Goal: Information Seeking & Learning: Compare options

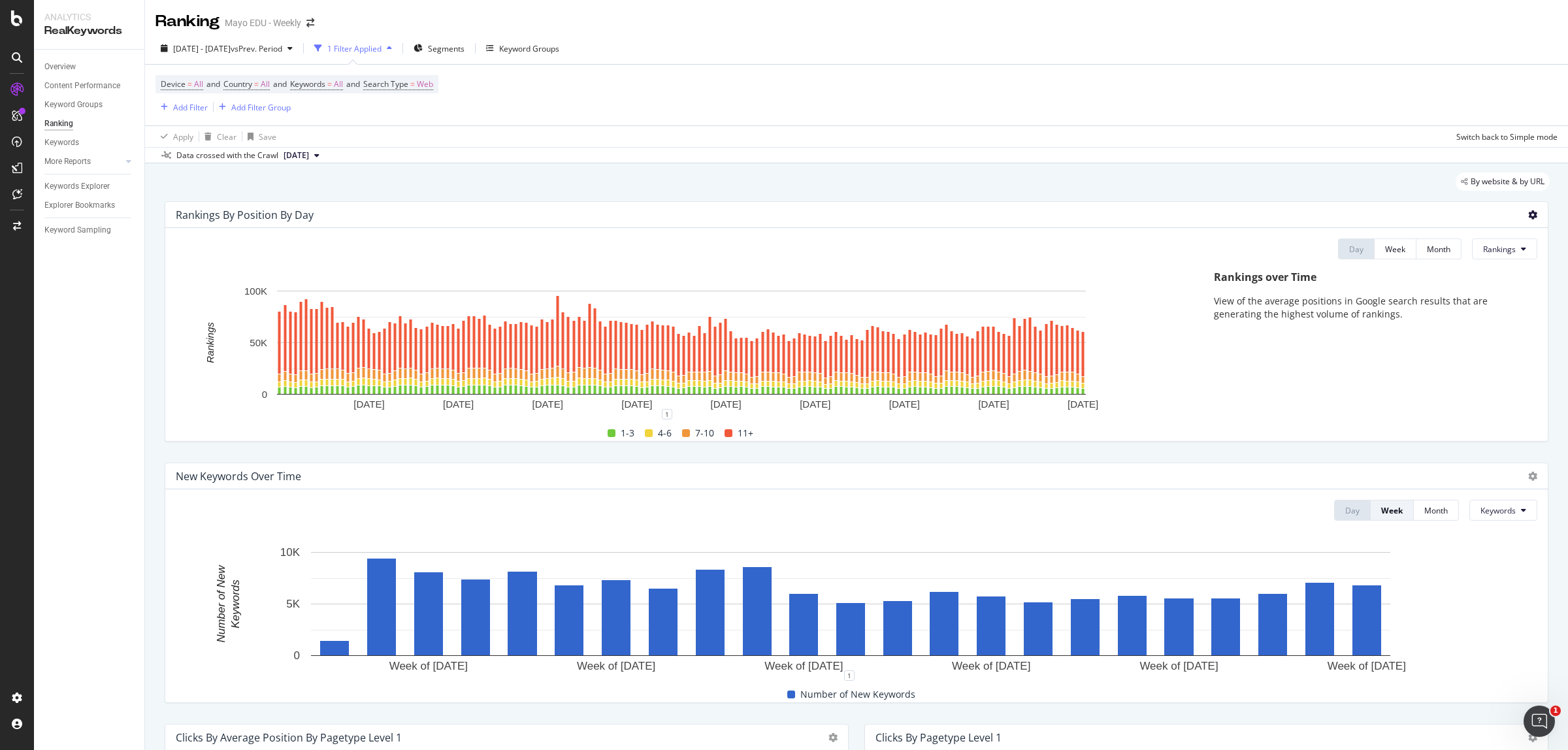
click at [1528, 211] on icon at bounding box center [1533, 215] width 9 height 9
click at [1302, 292] on div "Rankings over Time View of the average positions in Google search results that …" at bounding box center [1368, 355] width 336 height 170
click at [1491, 239] on button "Rankings" at bounding box center [1505, 249] width 65 height 21
click at [1491, 300] on span "Clicks" at bounding box center [1495, 299] width 49 height 11
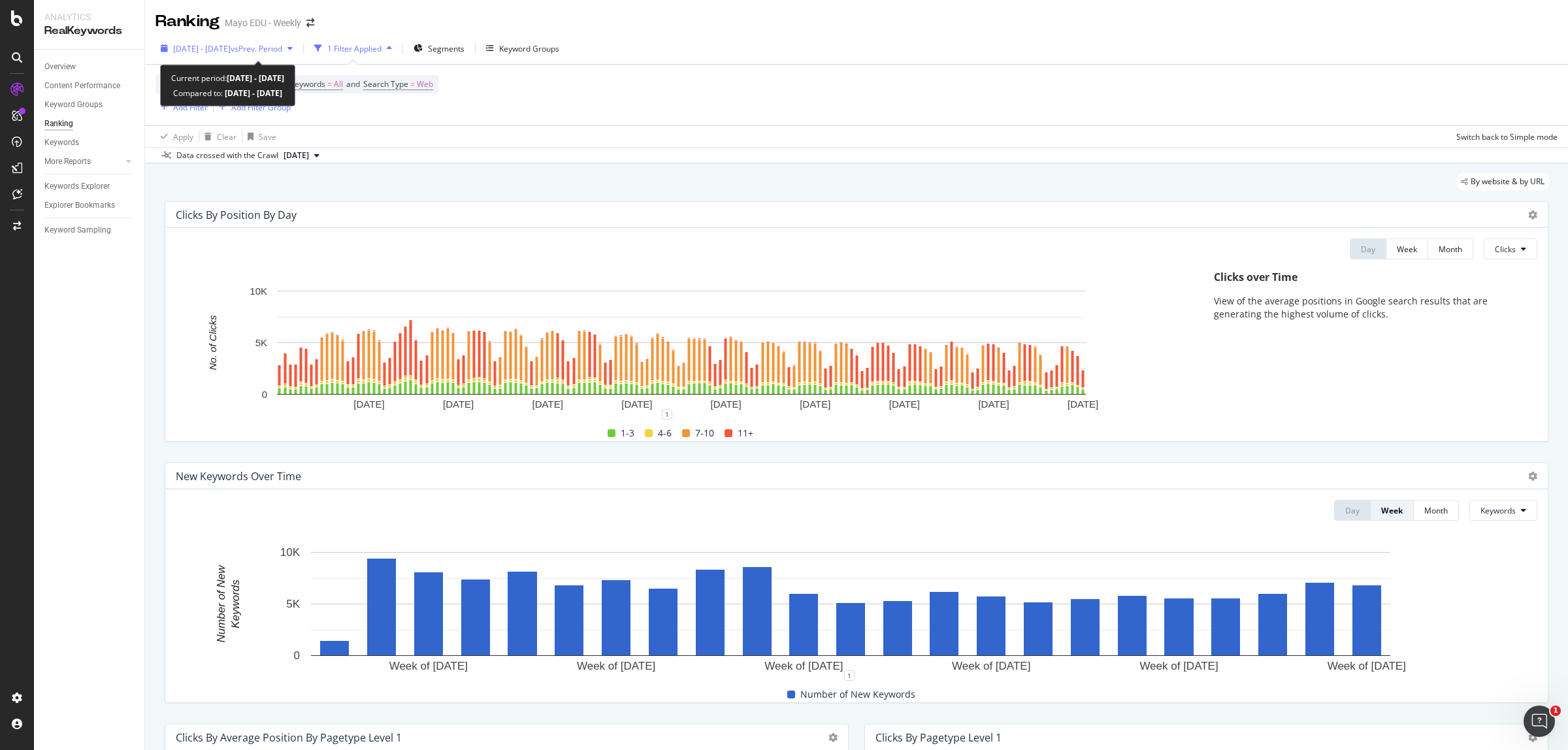
click at [230, 46] on span "2024 Dec. 29th - 2025 May. 31st" at bounding box center [202, 49] width 58 height 11
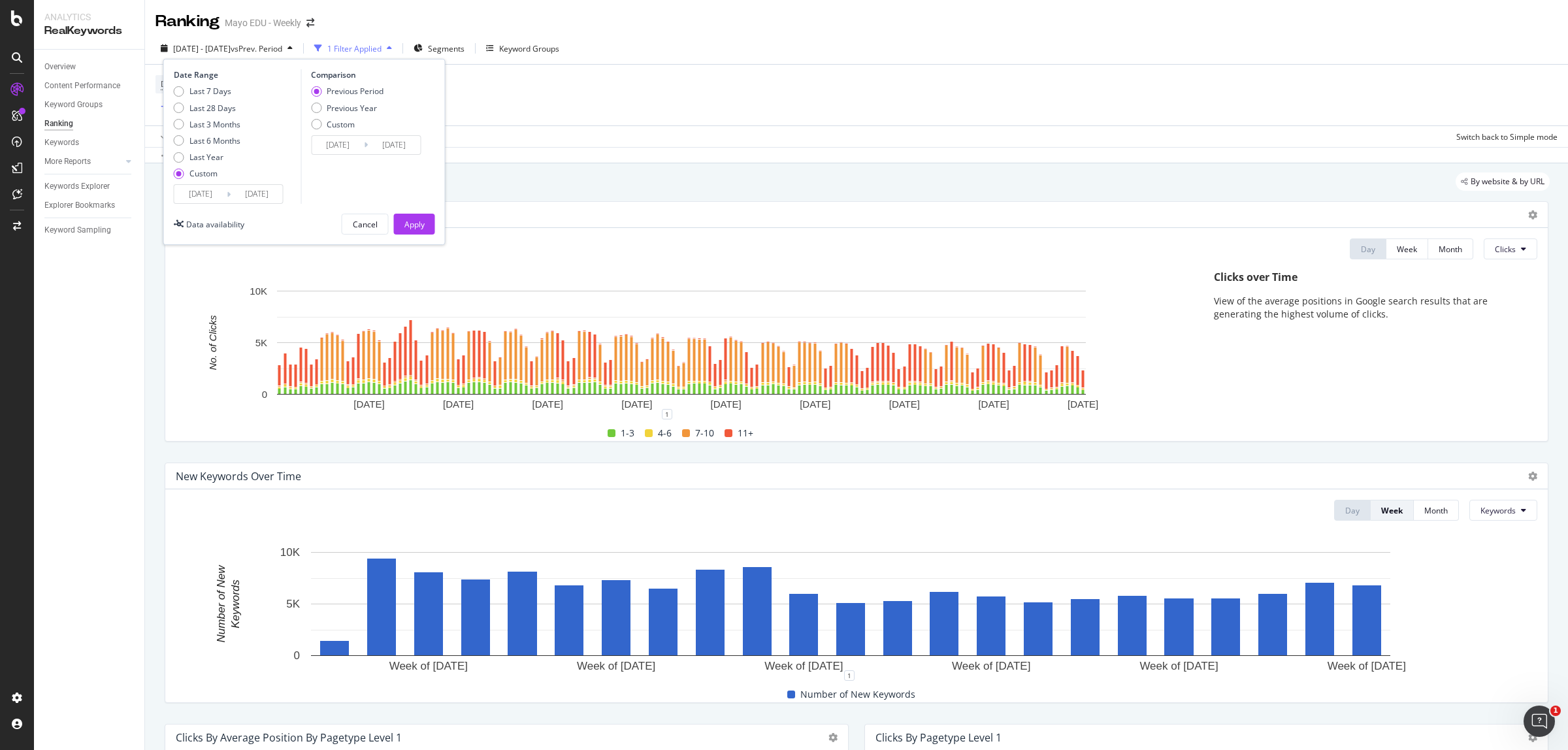
click at [266, 193] on input "2025/05/31" at bounding box center [256, 193] width 52 height 18
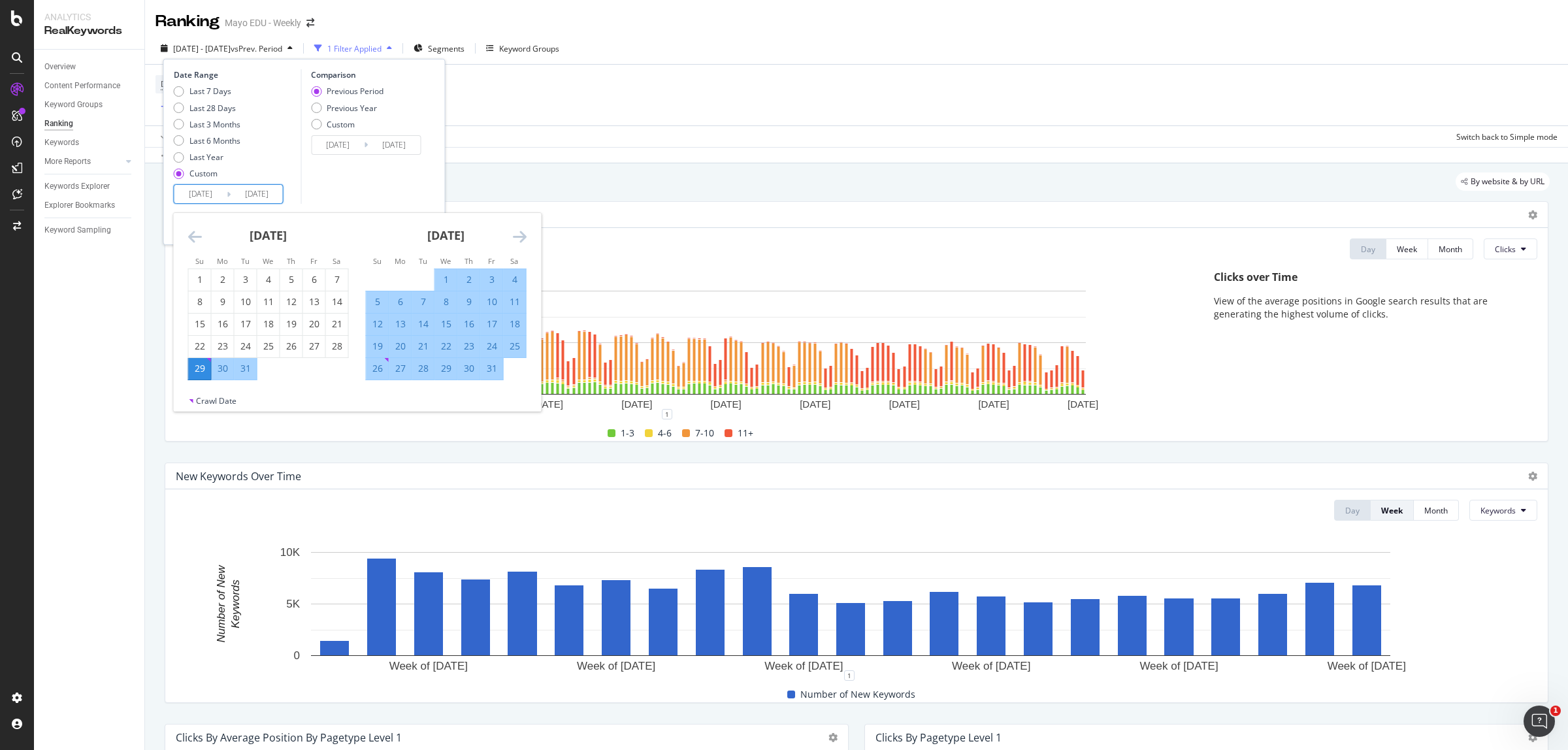
click at [514, 234] on icon "Move forward to switch to the next month." at bounding box center [519, 236] width 13 height 16
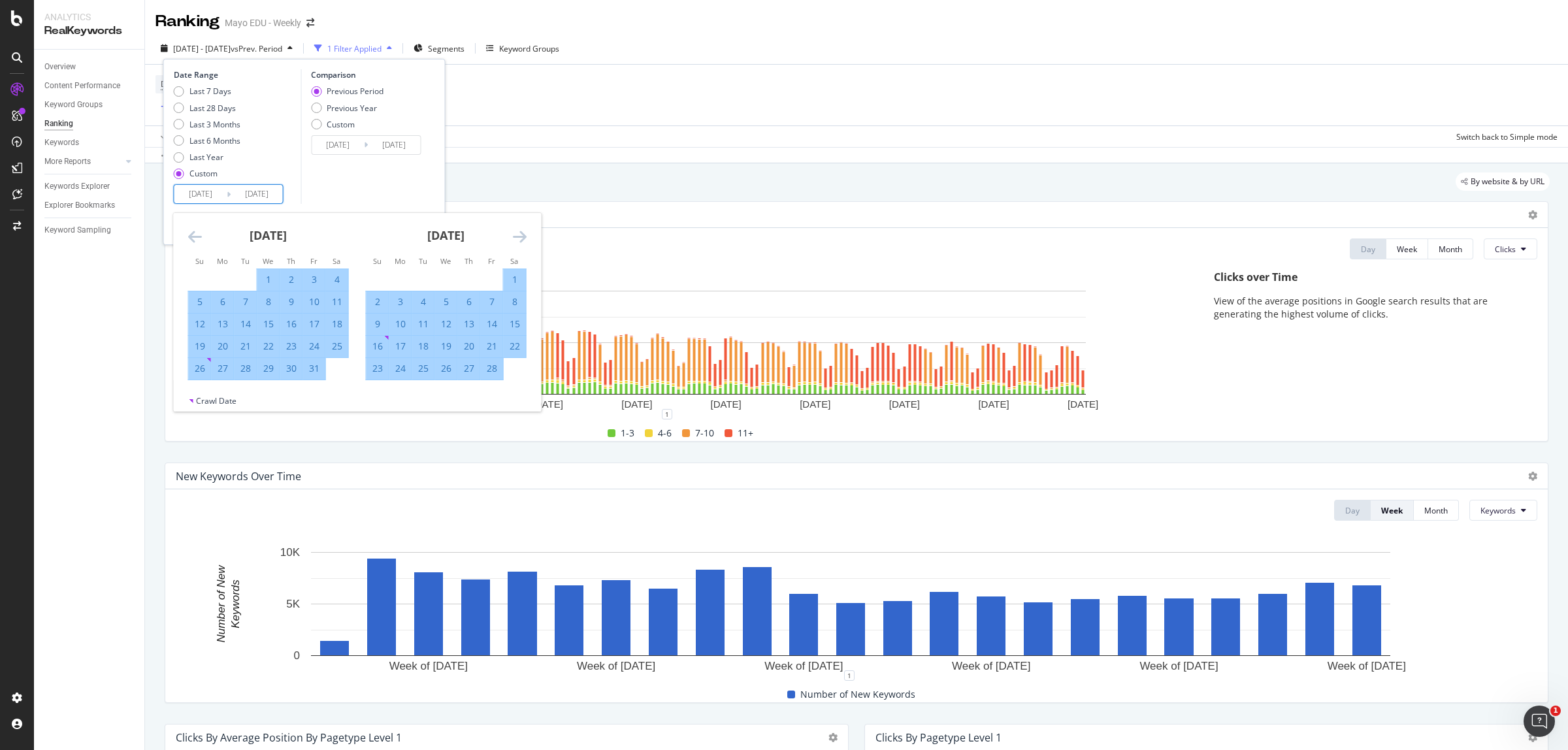
click at [514, 234] on icon "Move forward to switch to the next month." at bounding box center [519, 236] width 13 height 16
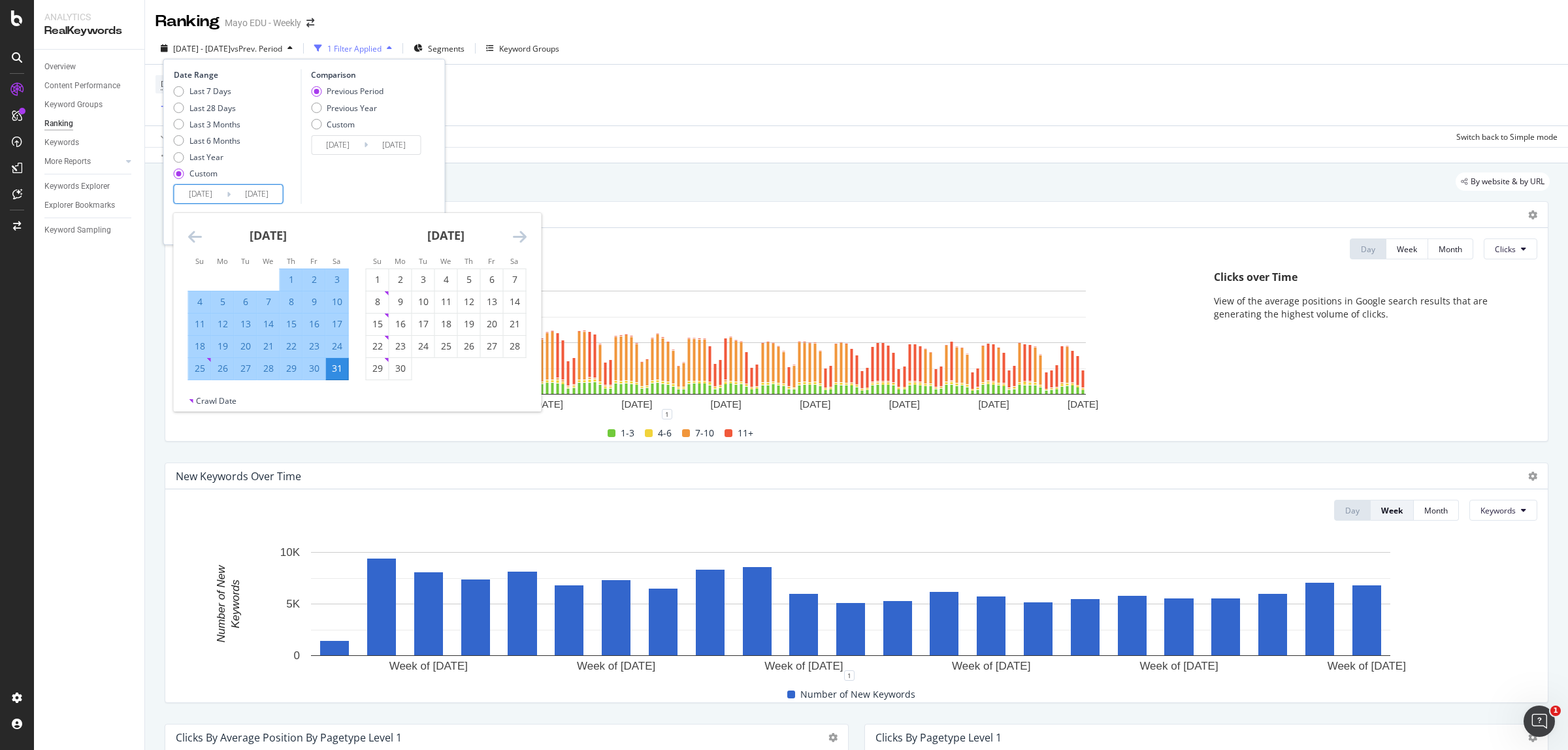
click at [514, 234] on icon "Move forward to switch to the next month." at bounding box center [519, 236] width 13 height 16
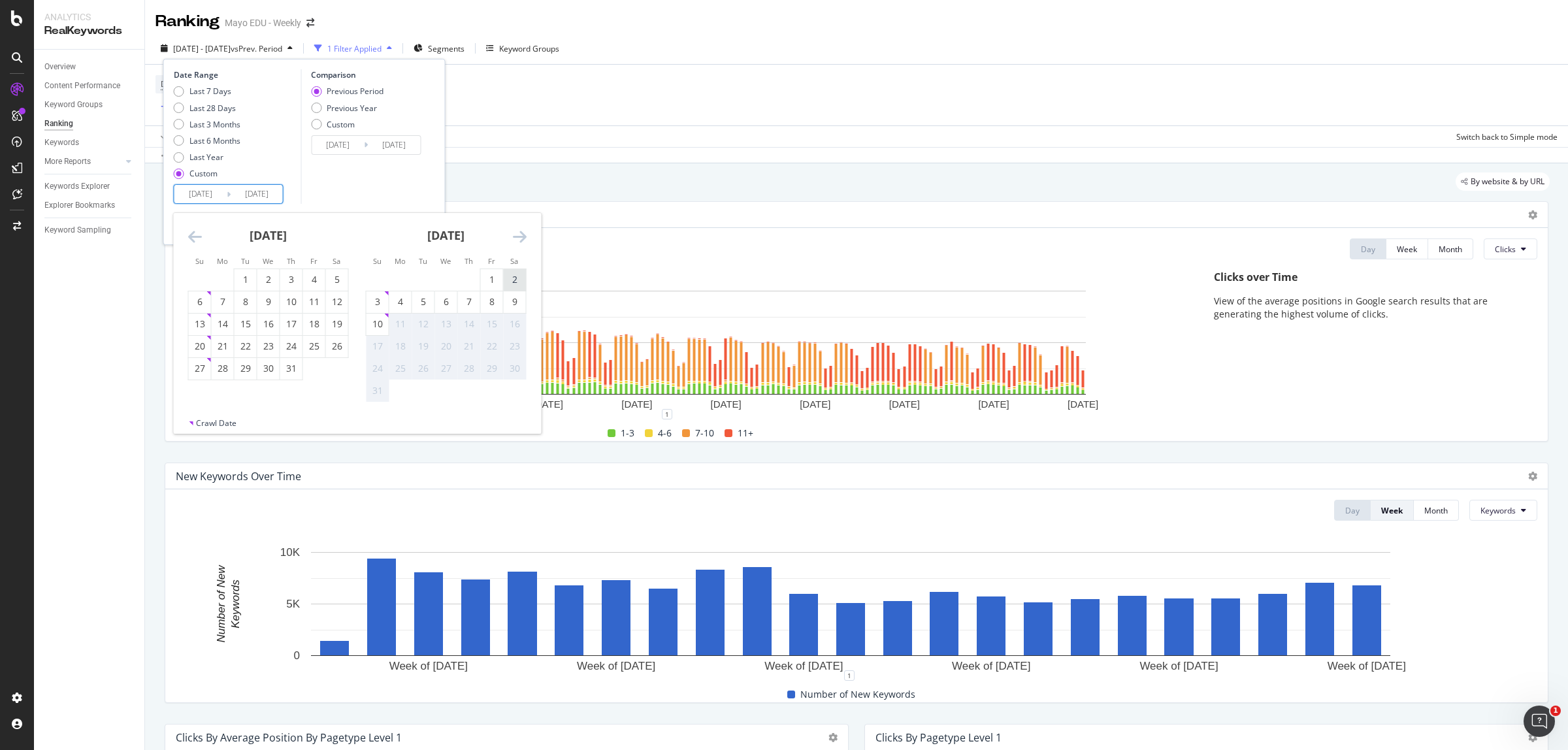
click at [519, 277] on div "2" at bounding box center [514, 279] width 22 height 13
type input "2025/08/02"
type input "2024/05/25"
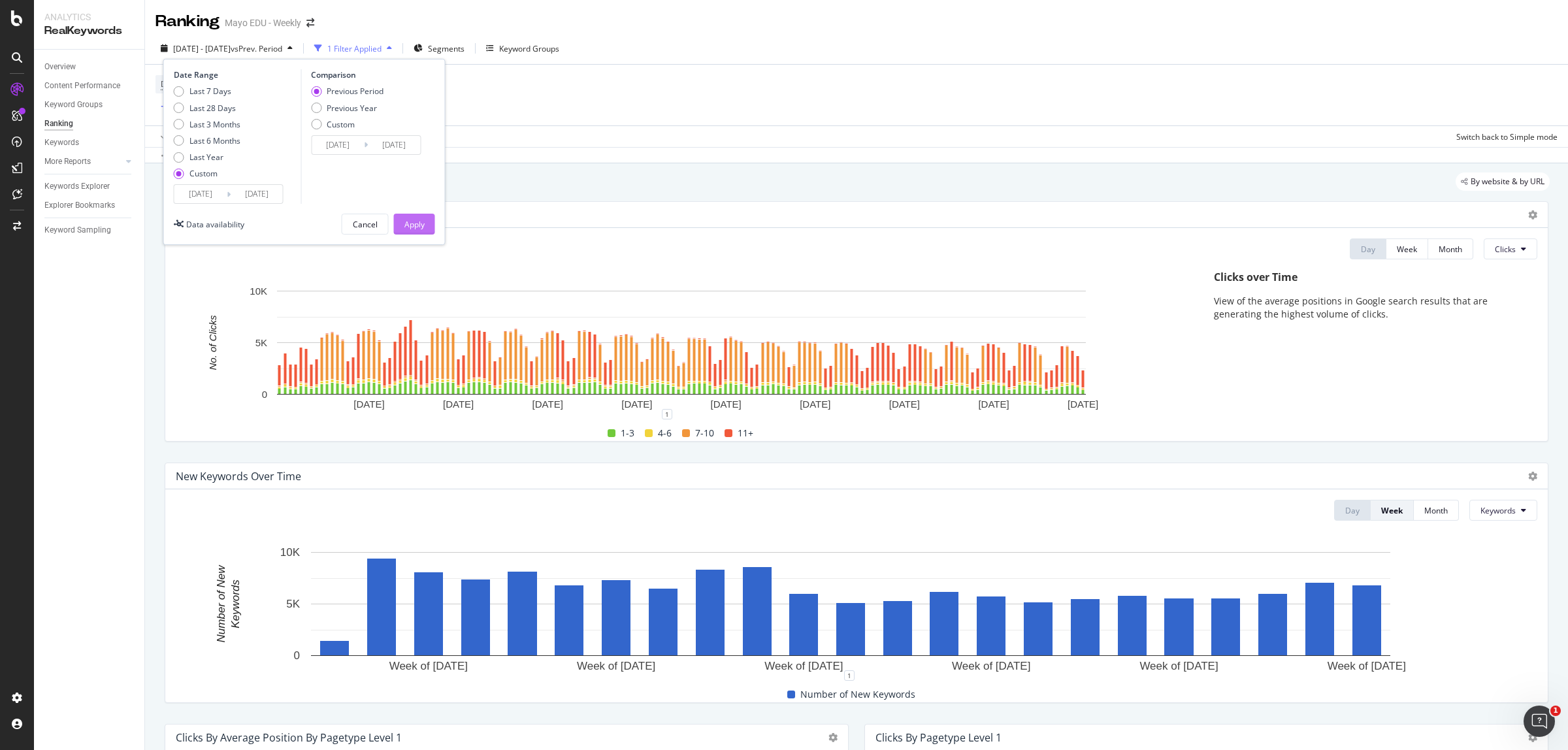
click at [432, 223] on button "Apply" at bounding box center [414, 223] width 41 height 21
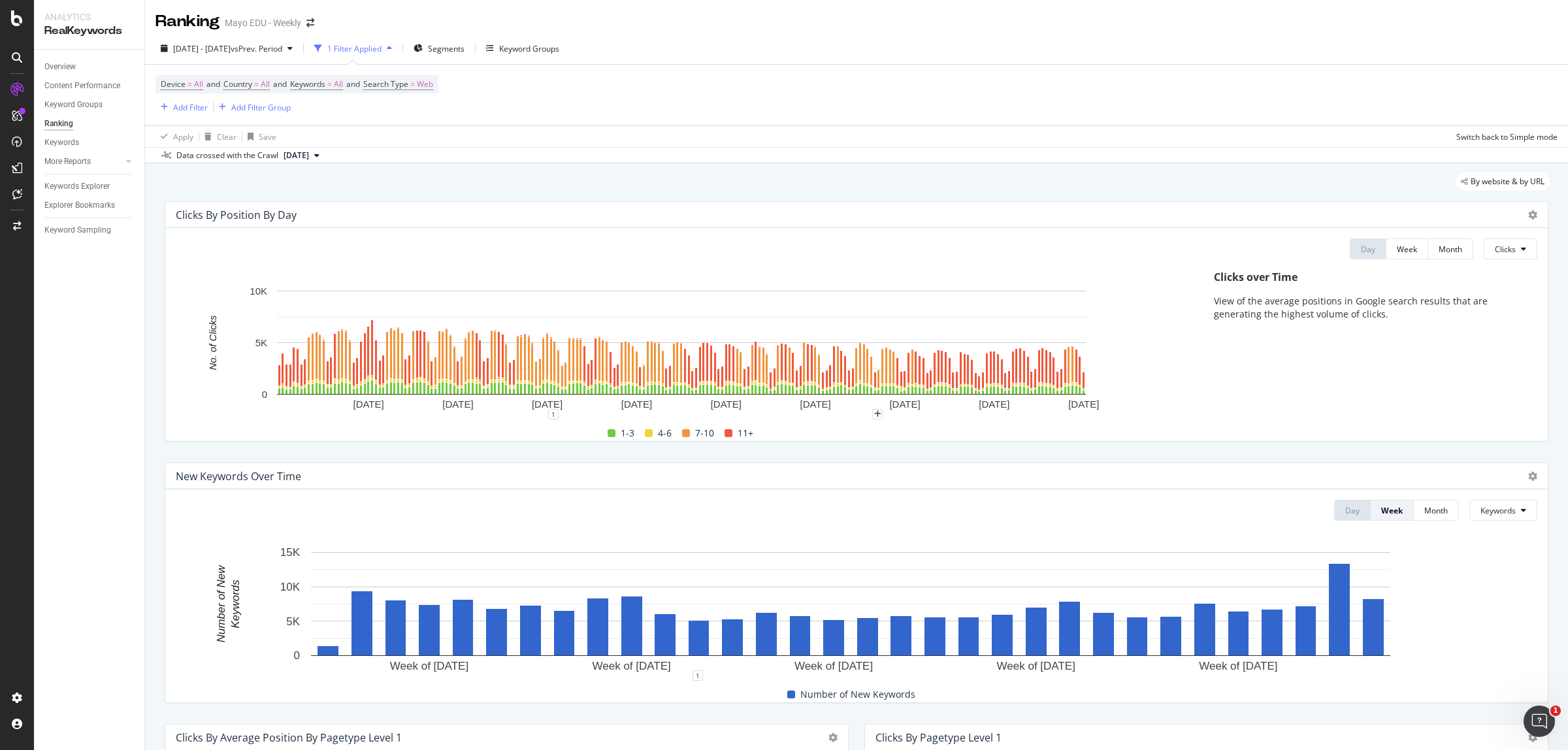
click at [1526, 218] on div "Clicks By Position By Day" at bounding box center [856, 215] width 1382 height 27
click at [1528, 212] on icon at bounding box center [1533, 215] width 9 height 9
click at [1485, 258] on div "Export as CSV" at bounding box center [1457, 252] width 115 height 19
drag, startPoint x: 1387, startPoint y: 525, endPoint x: 1387, endPoint y: 532, distance: 7.0
click at [1387, 525] on div "Day Week Month Keywords Hold CTRL while clicking to filter the report. Week of …" at bounding box center [856, 595] width 1382 height 213
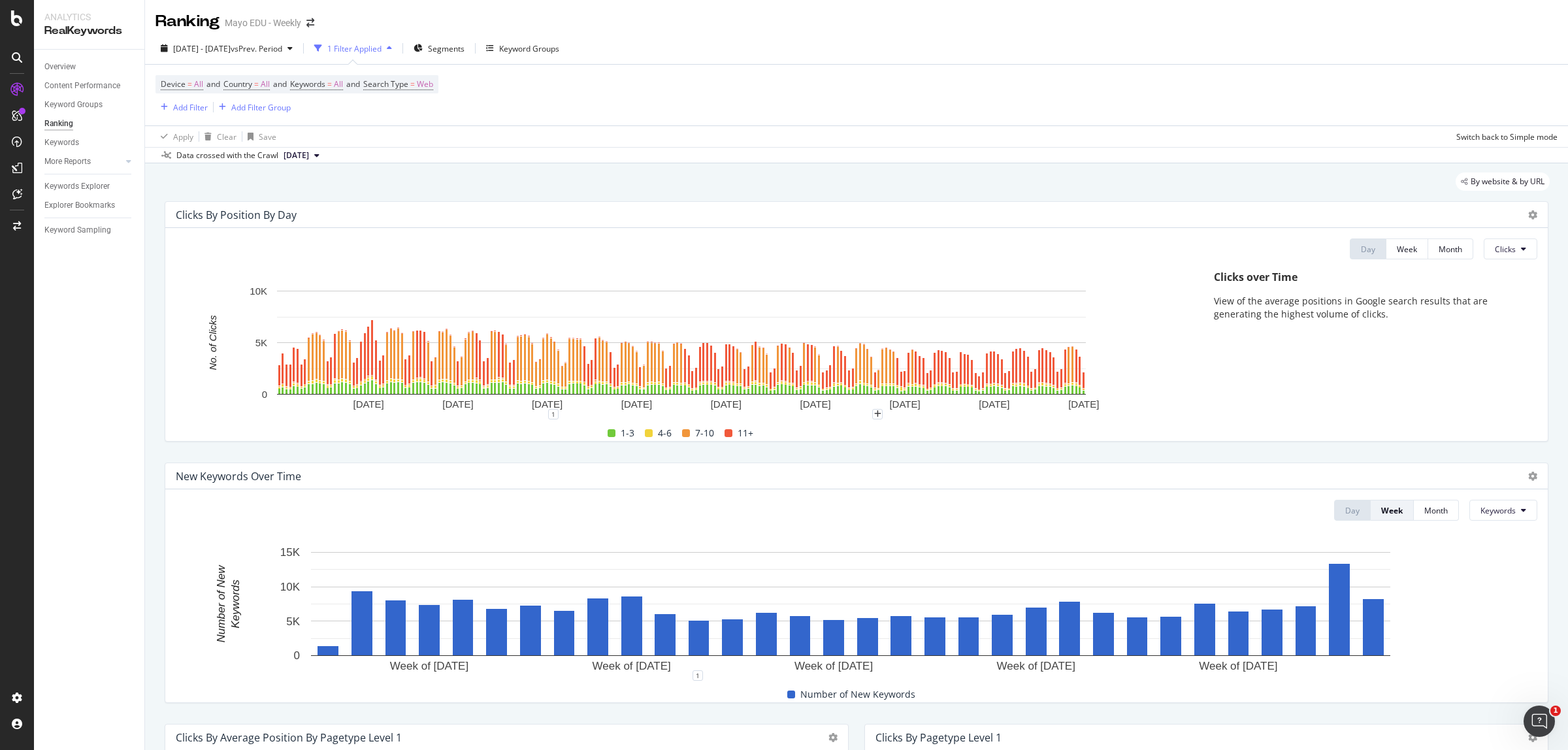
click at [1131, 124] on div "Device = All and Country = All and Keywords = All and Search Type = Web Add Fil…" at bounding box center [856, 95] width 1402 height 61
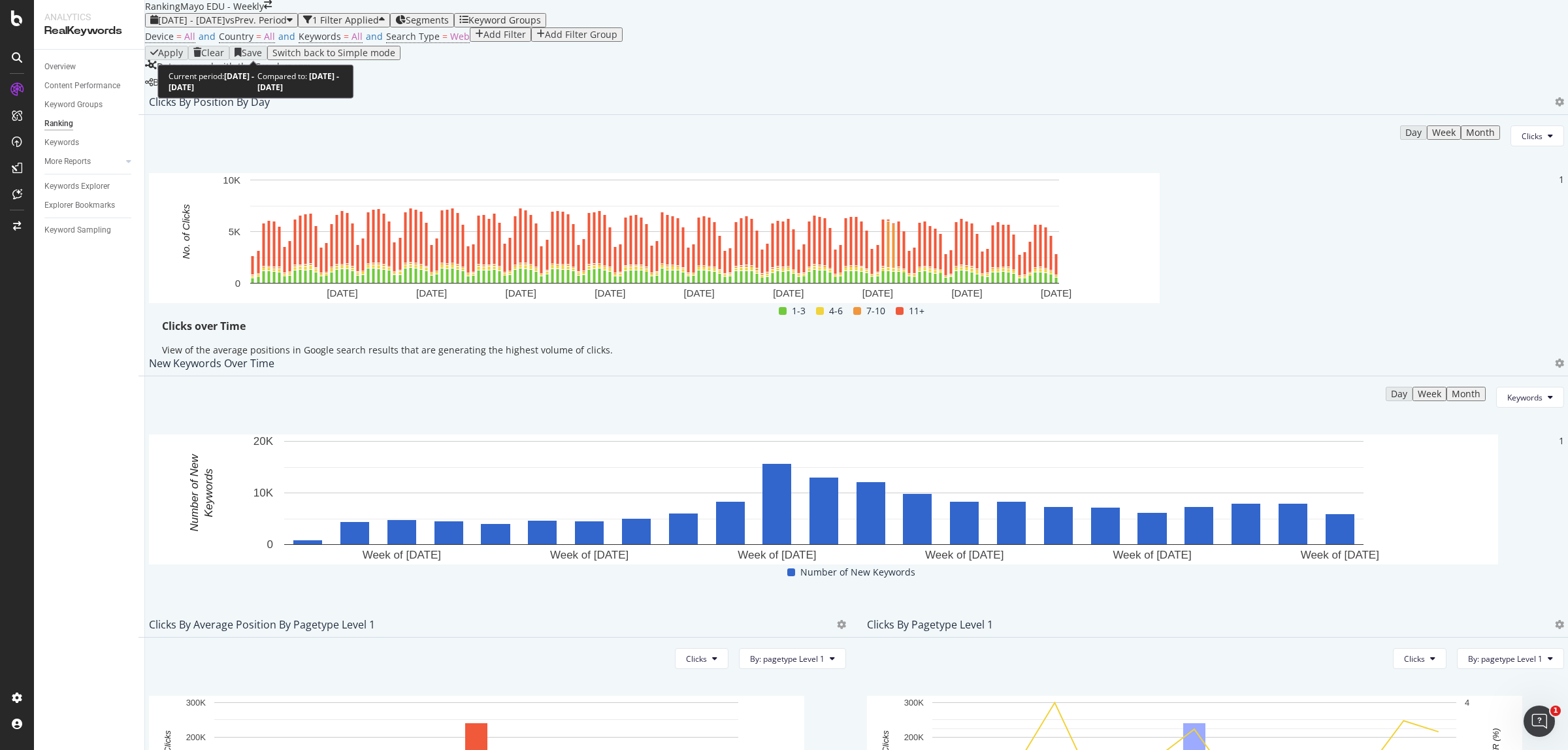
click at [287, 27] on span "vs Prev. Period" at bounding box center [256, 19] width 62 height 12
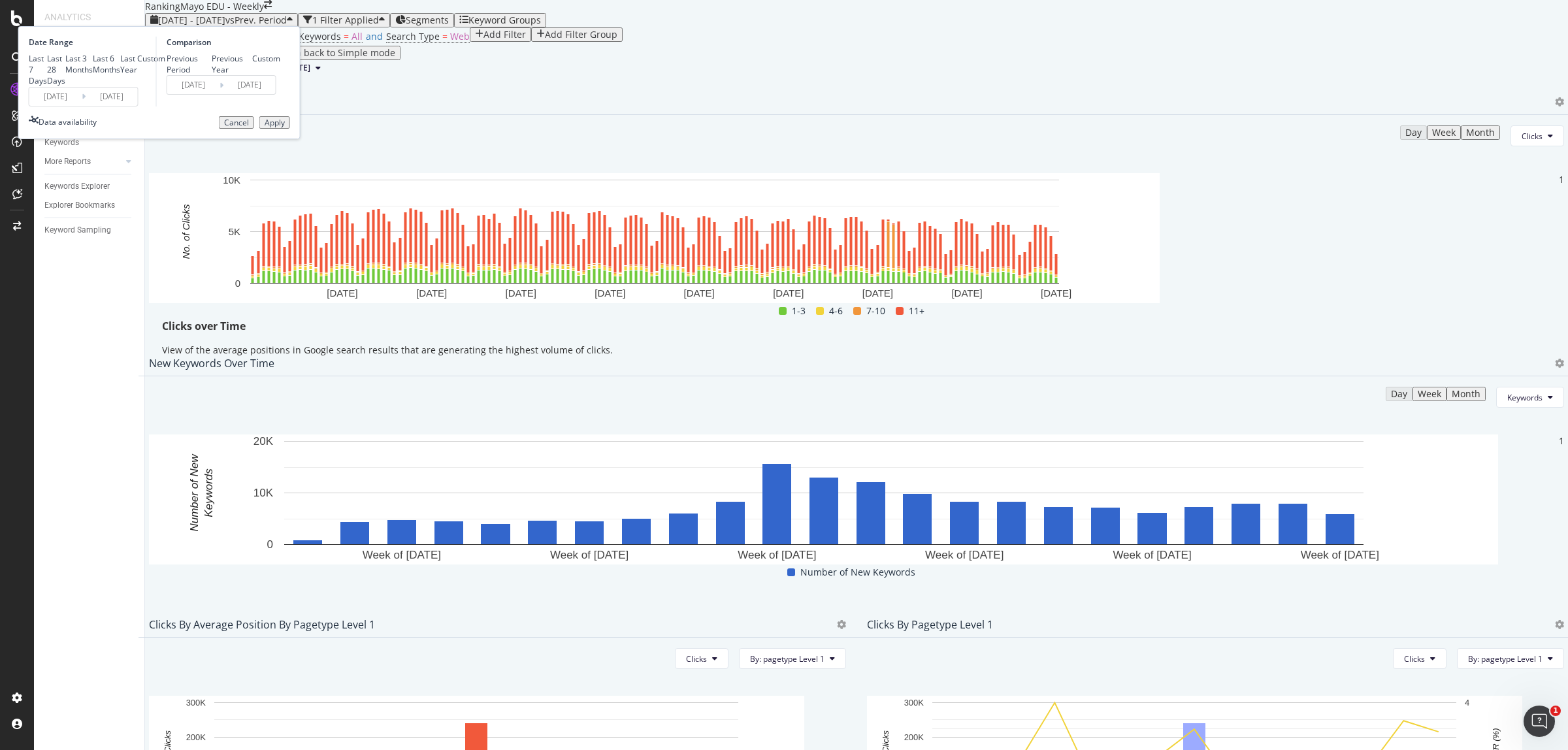
click at [81, 106] on input "[DATE]" at bounding box center [55, 96] width 52 height 18
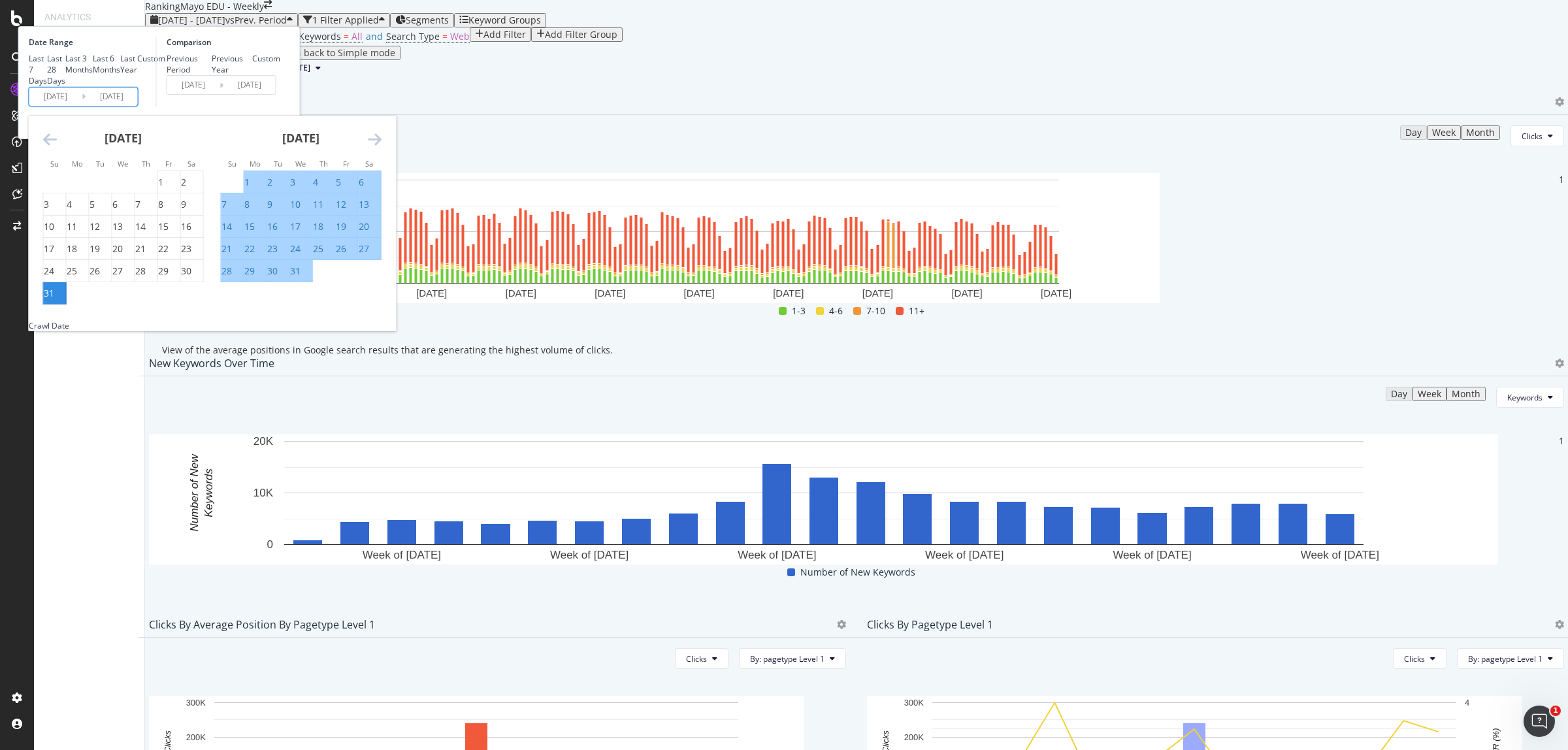
click at [382, 147] on icon "Move forward to switch to the next month." at bounding box center [374, 139] width 13 height 16
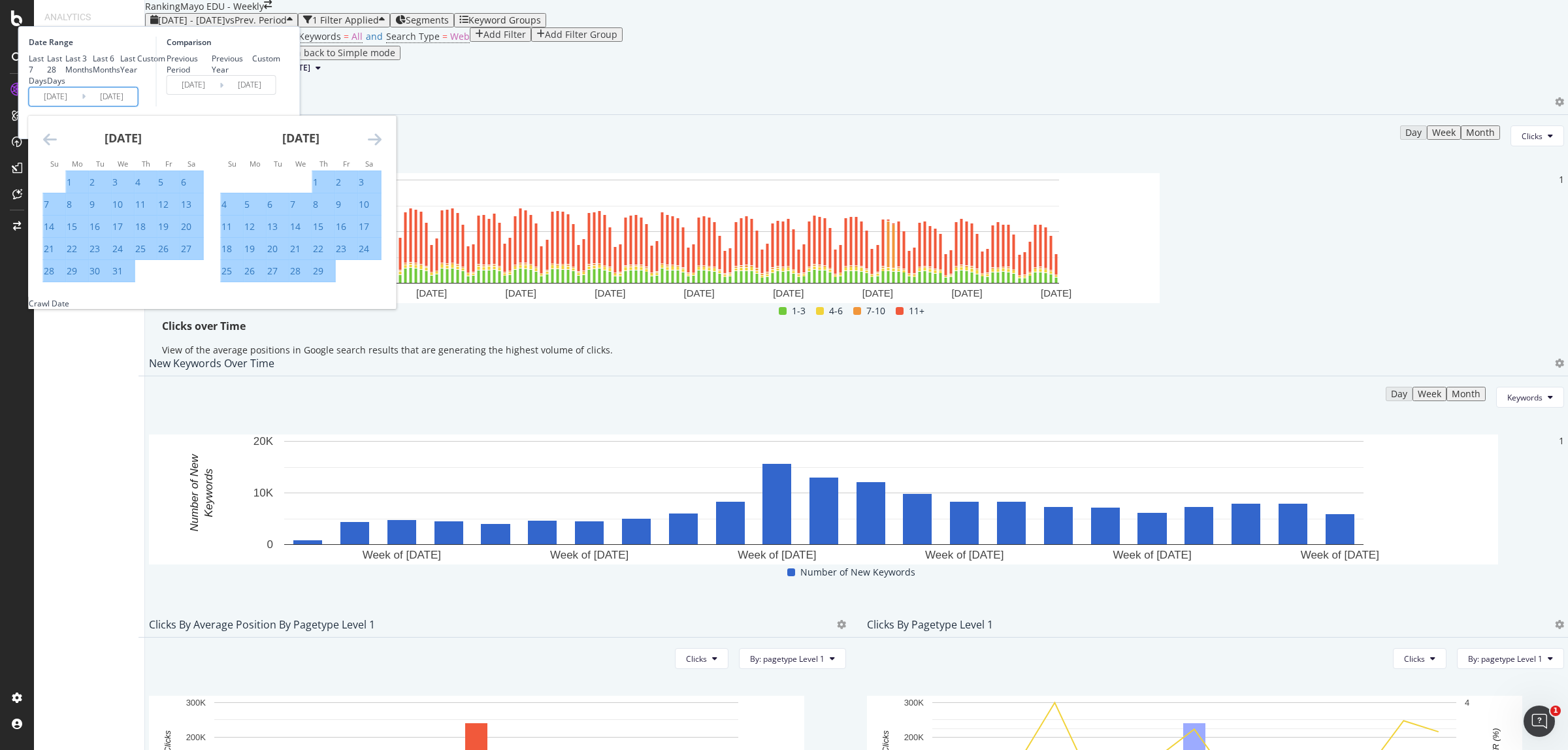
click at [382, 147] on icon "Move forward to switch to the next month." at bounding box center [374, 139] width 13 height 16
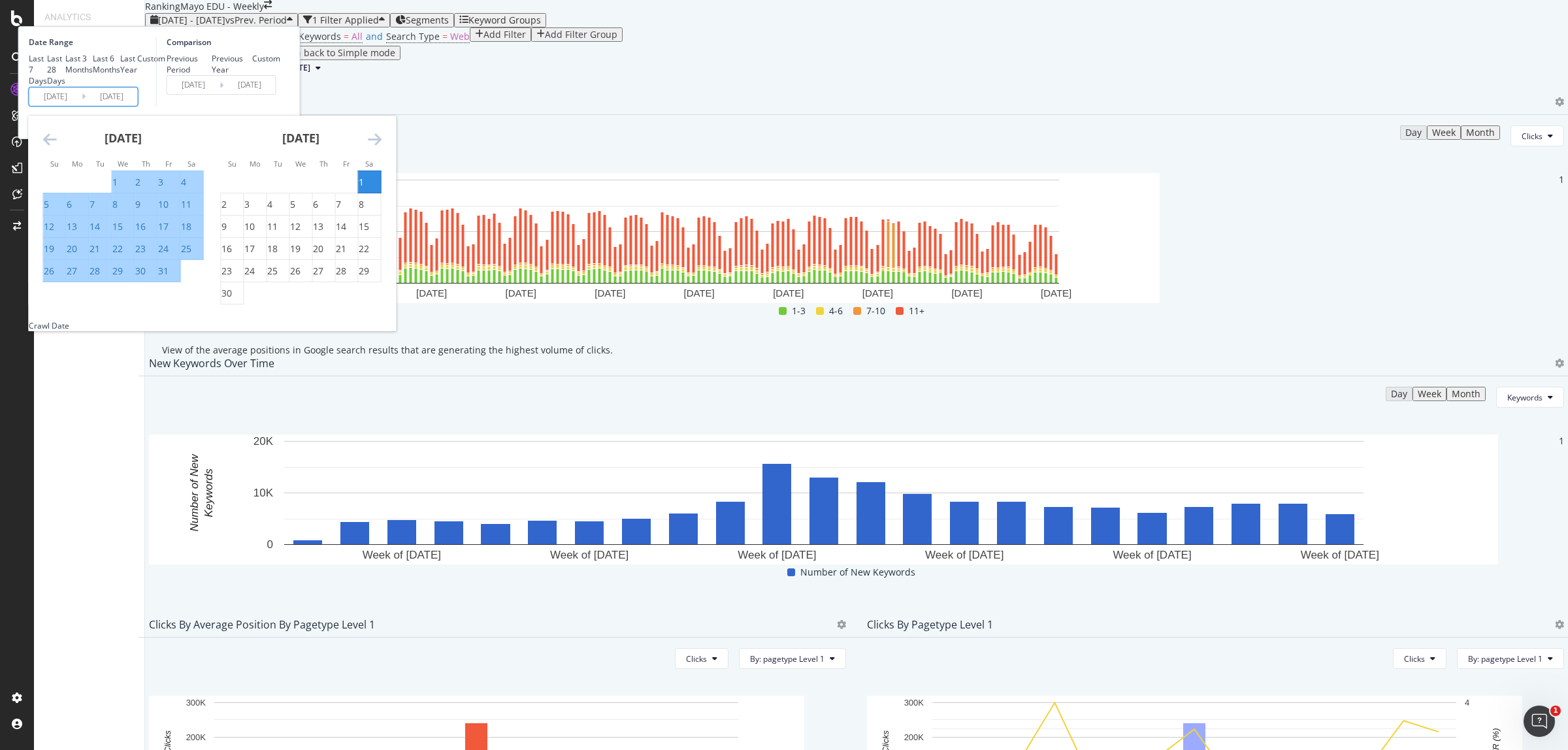
click at [382, 147] on icon "Move forward to switch to the next month." at bounding box center [374, 139] width 13 height 16
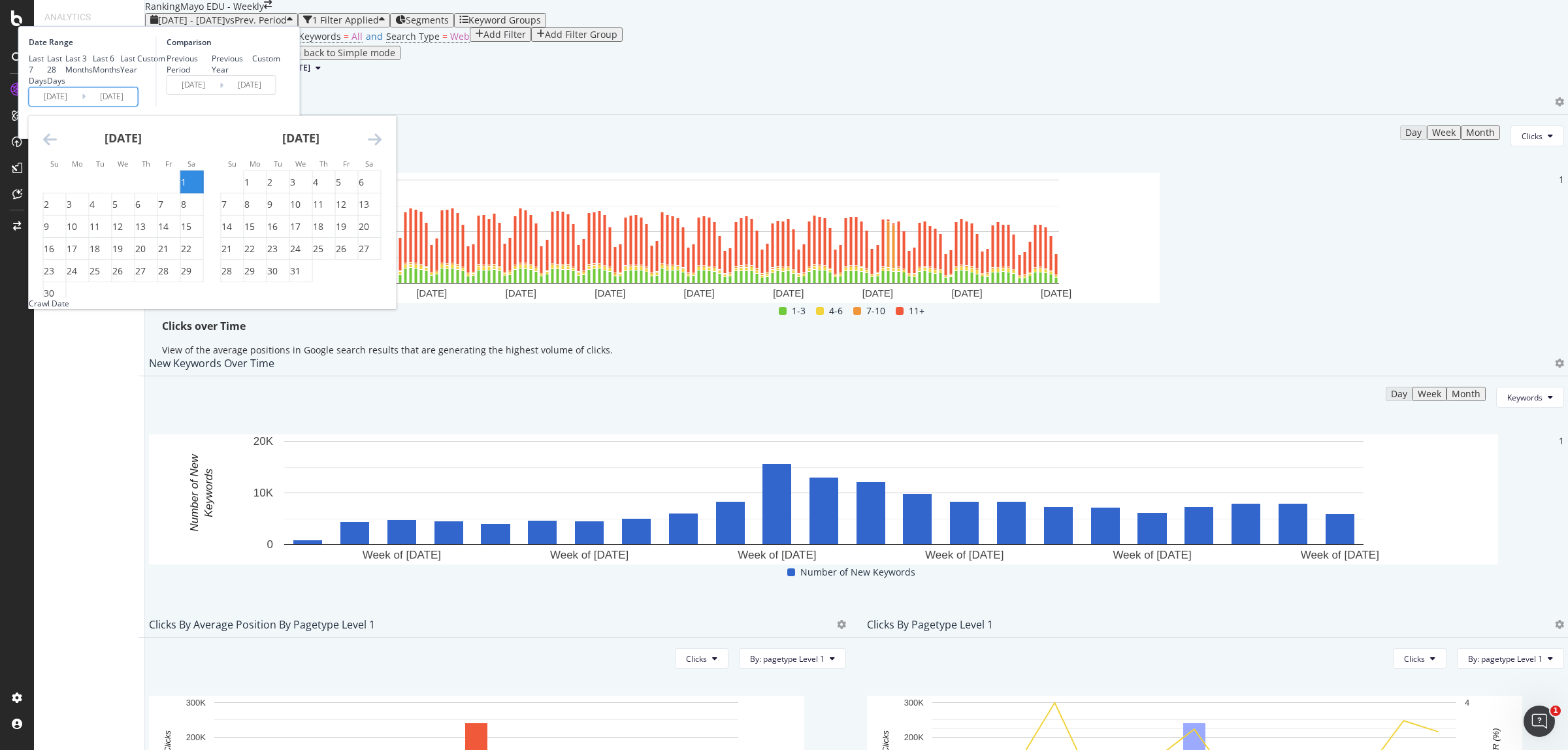
click at [382, 147] on icon "Move forward to switch to the next month." at bounding box center [374, 139] width 13 height 16
click at [381, 188] on div "3" at bounding box center [369, 182] width 22 height 13
type input "2024/08/03"
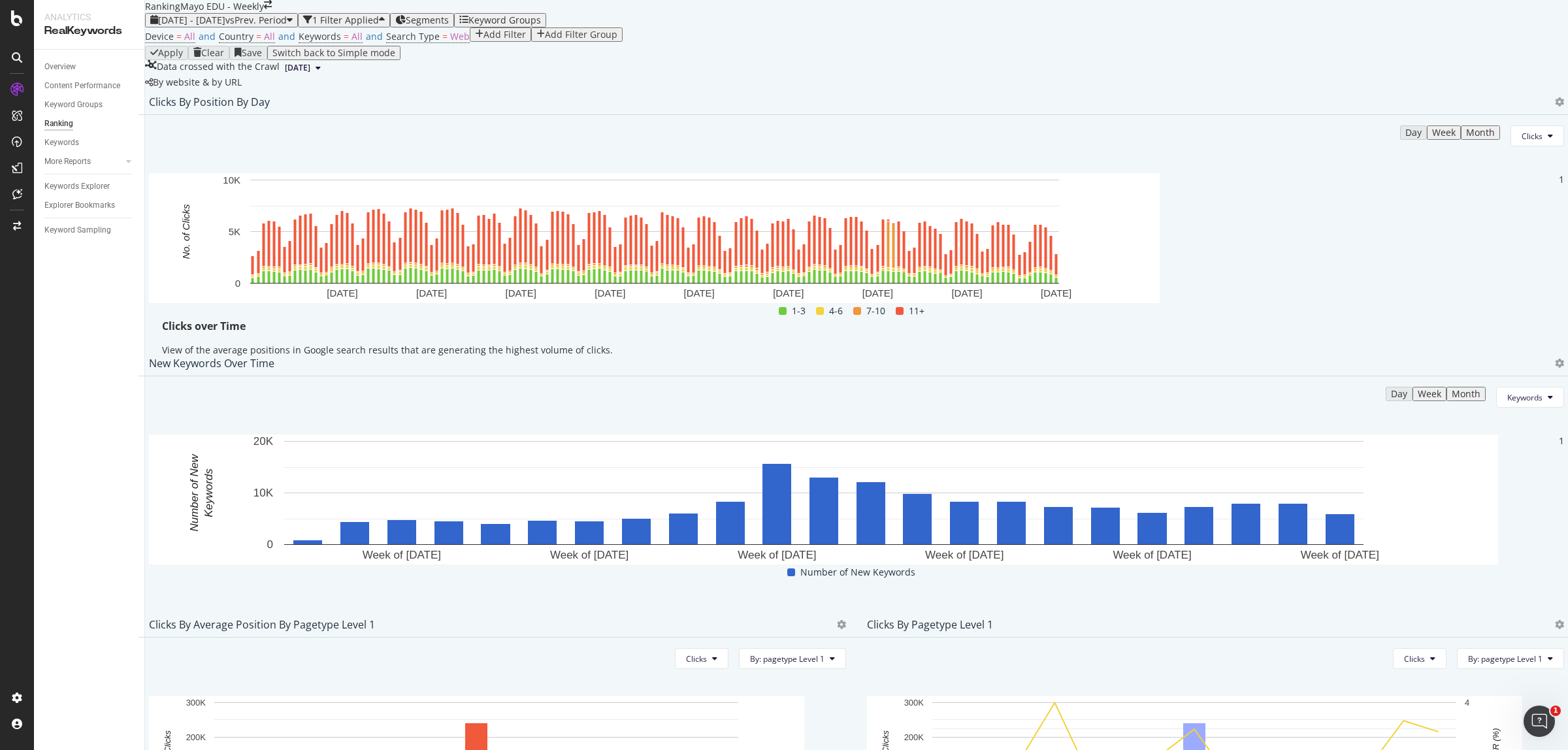
click at [569, 60] on div "Apply Clear Save Switch back to Simple mode" at bounding box center [856, 52] width 1423 height 14
click at [225, 27] on span "2023 Dec. 31st - 2024 Jun. 1st" at bounding box center [191, 19] width 67 height 12
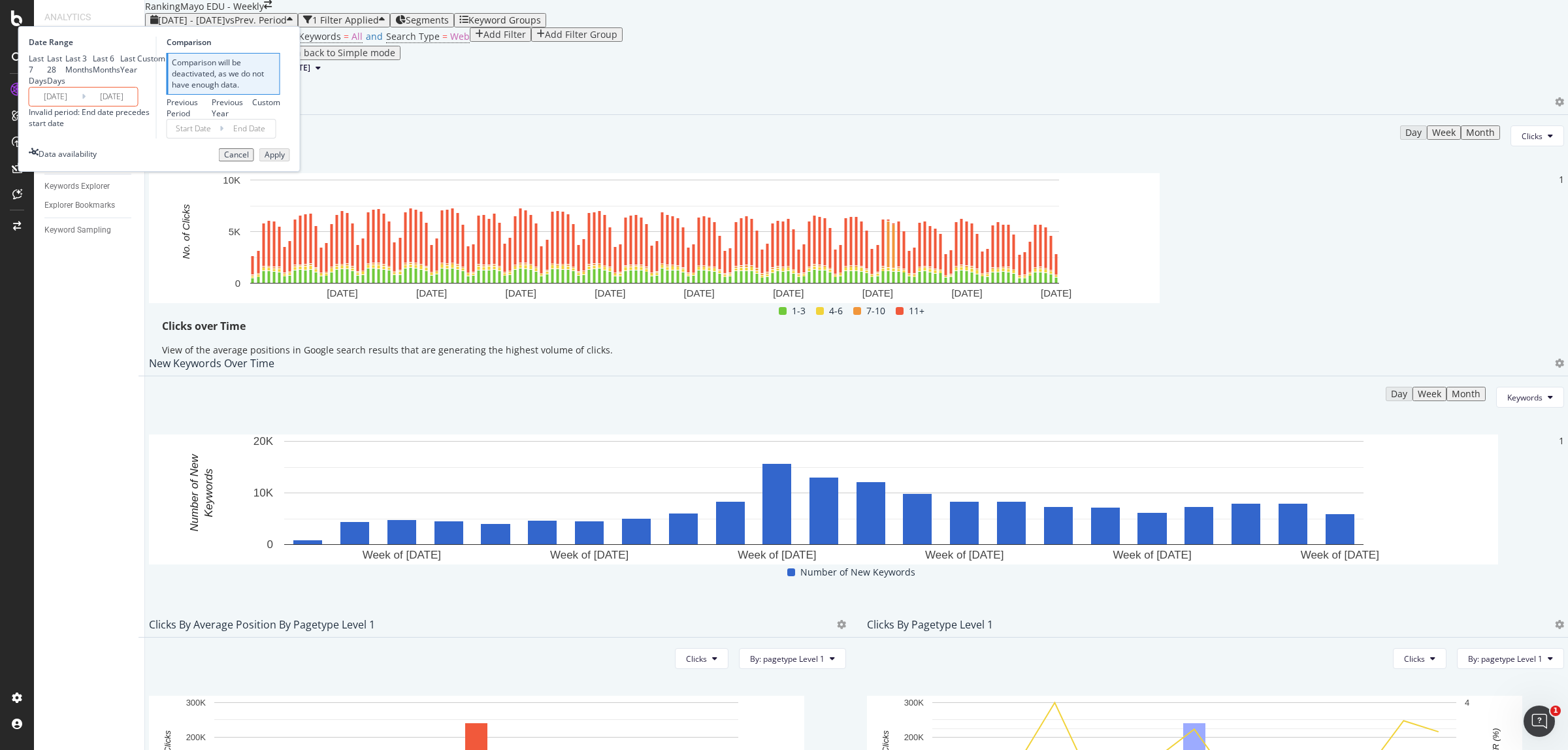
click at [81, 106] on input "2024/08/03" at bounding box center [55, 96] width 52 height 18
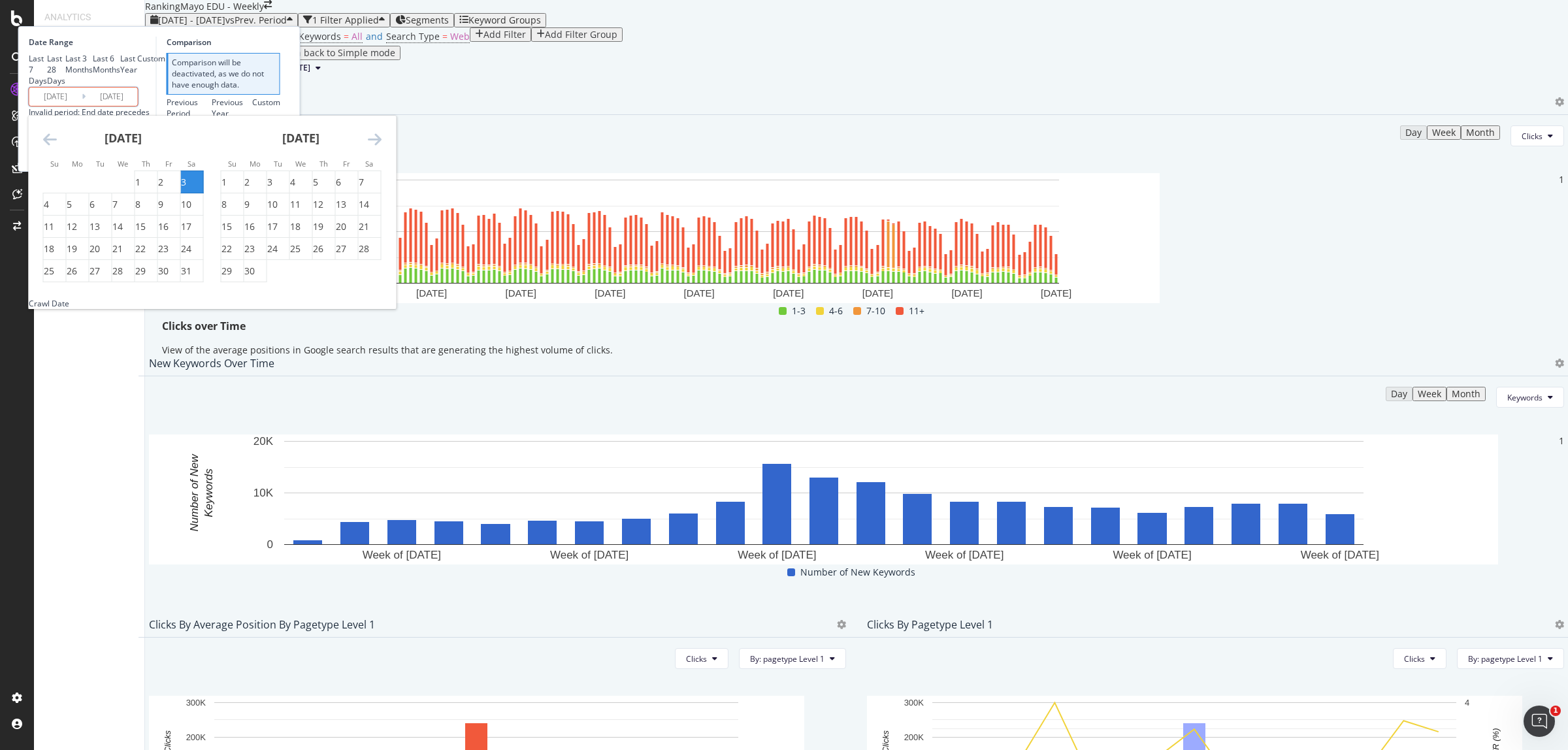
click at [290, 138] on div "Date Range Last 7 Days Last 28 Days Last 3 Months Last 6 Months Last Year Custo…" at bounding box center [159, 88] width 261 height 102
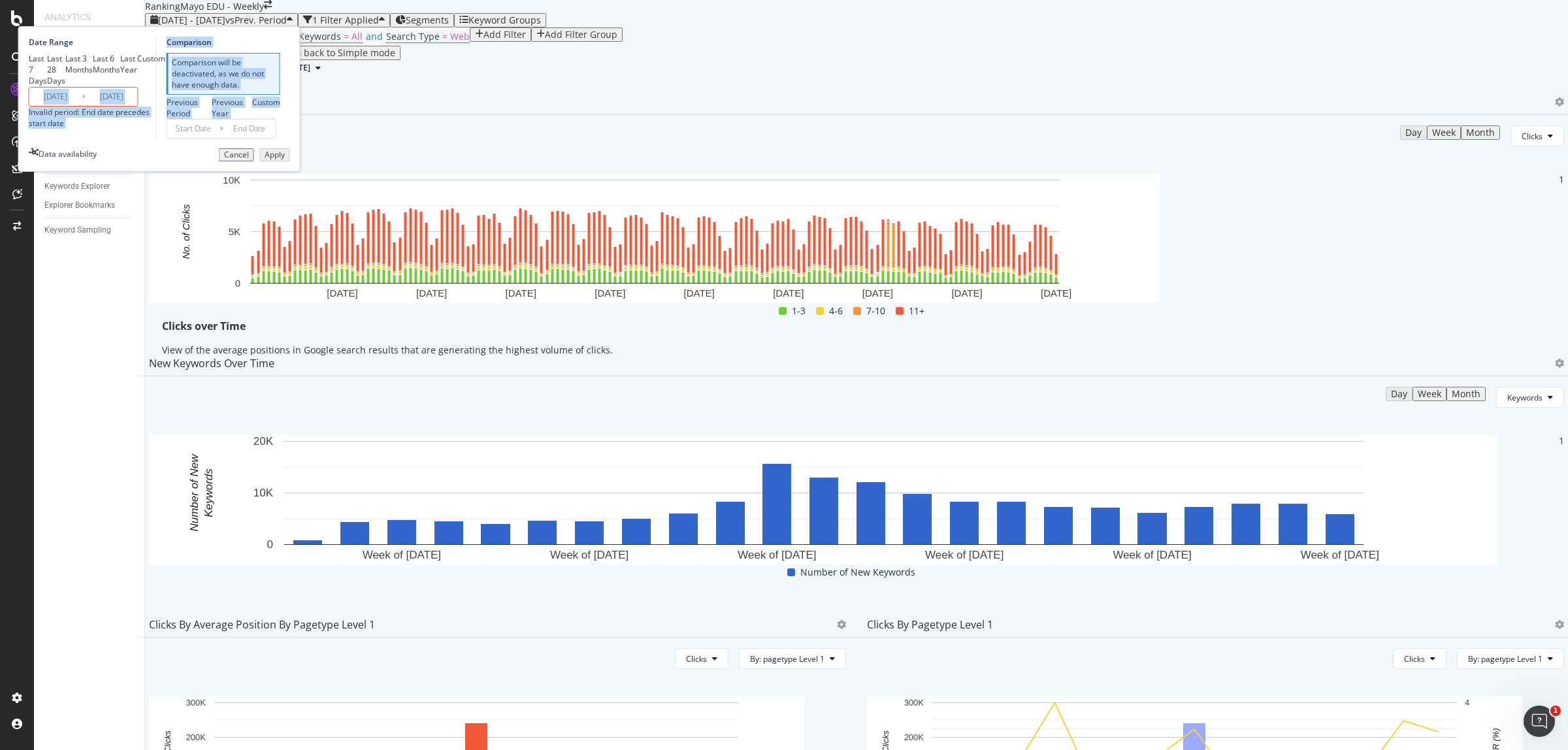
click at [249, 159] on div "Cancel" at bounding box center [237, 155] width 25 height 9
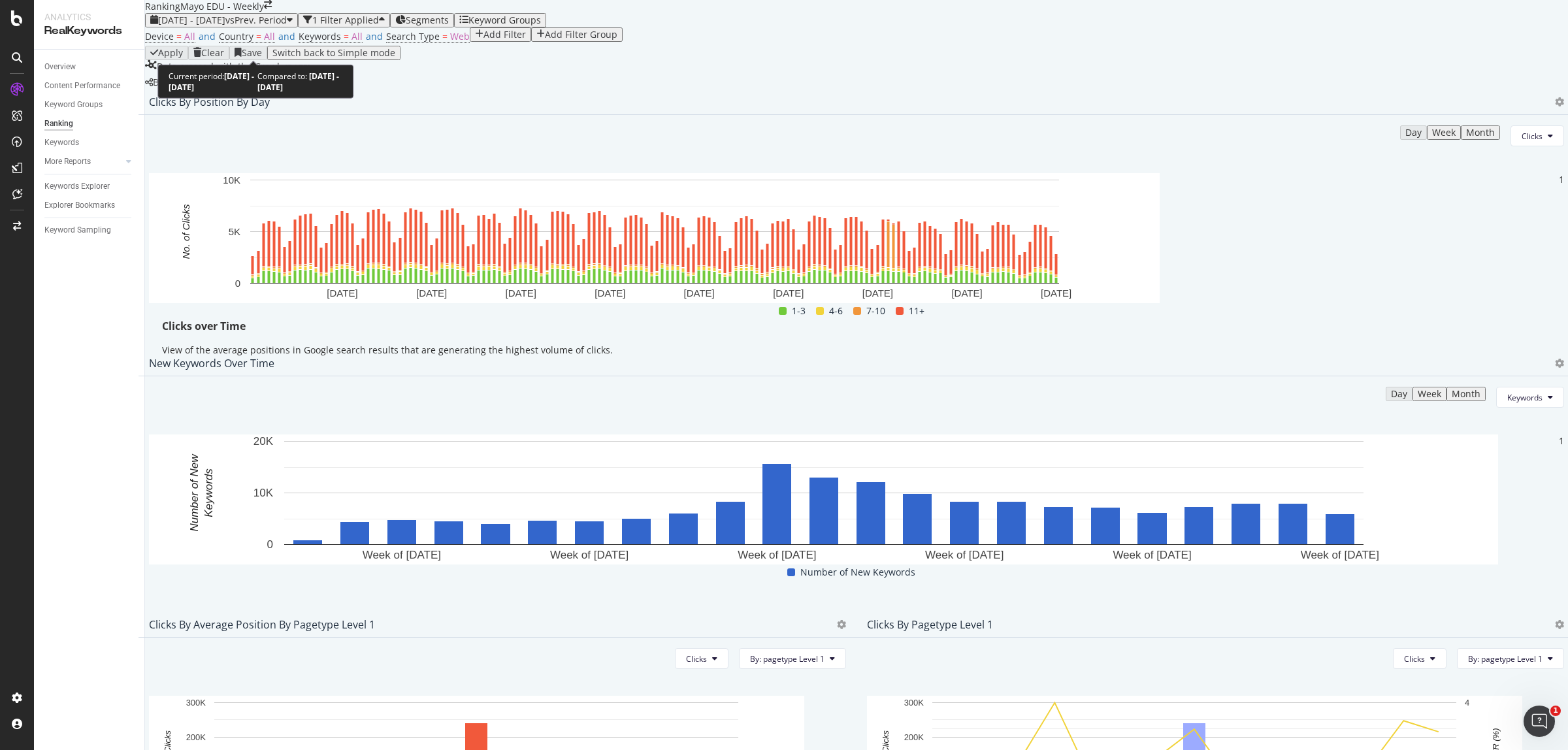
click at [198, 27] on span "2023 Dec. 31st - 2024 Jun. 1st" at bounding box center [191, 19] width 67 height 12
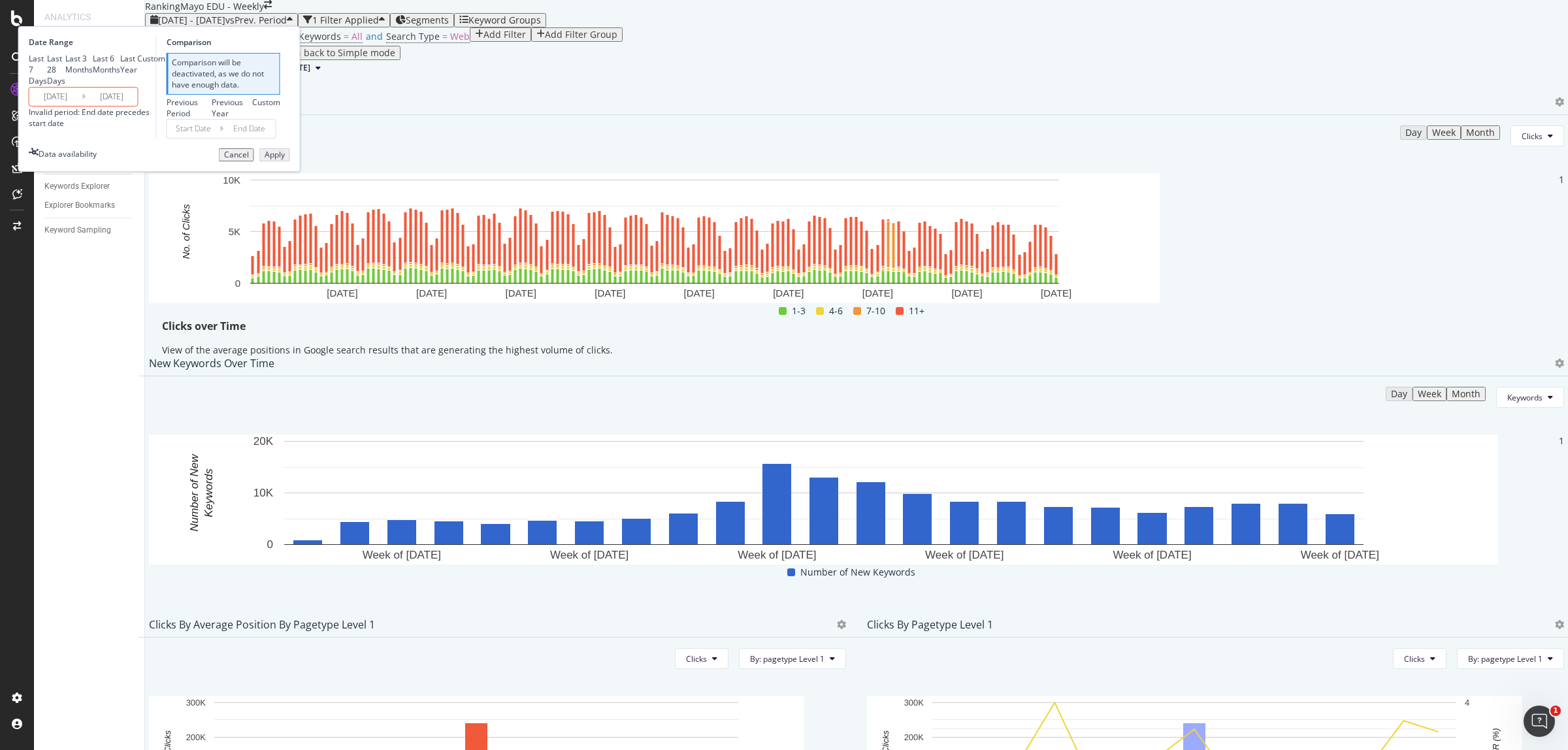
click at [81, 106] on input "2024/08/03" at bounding box center [55, 96] width 52 height 18
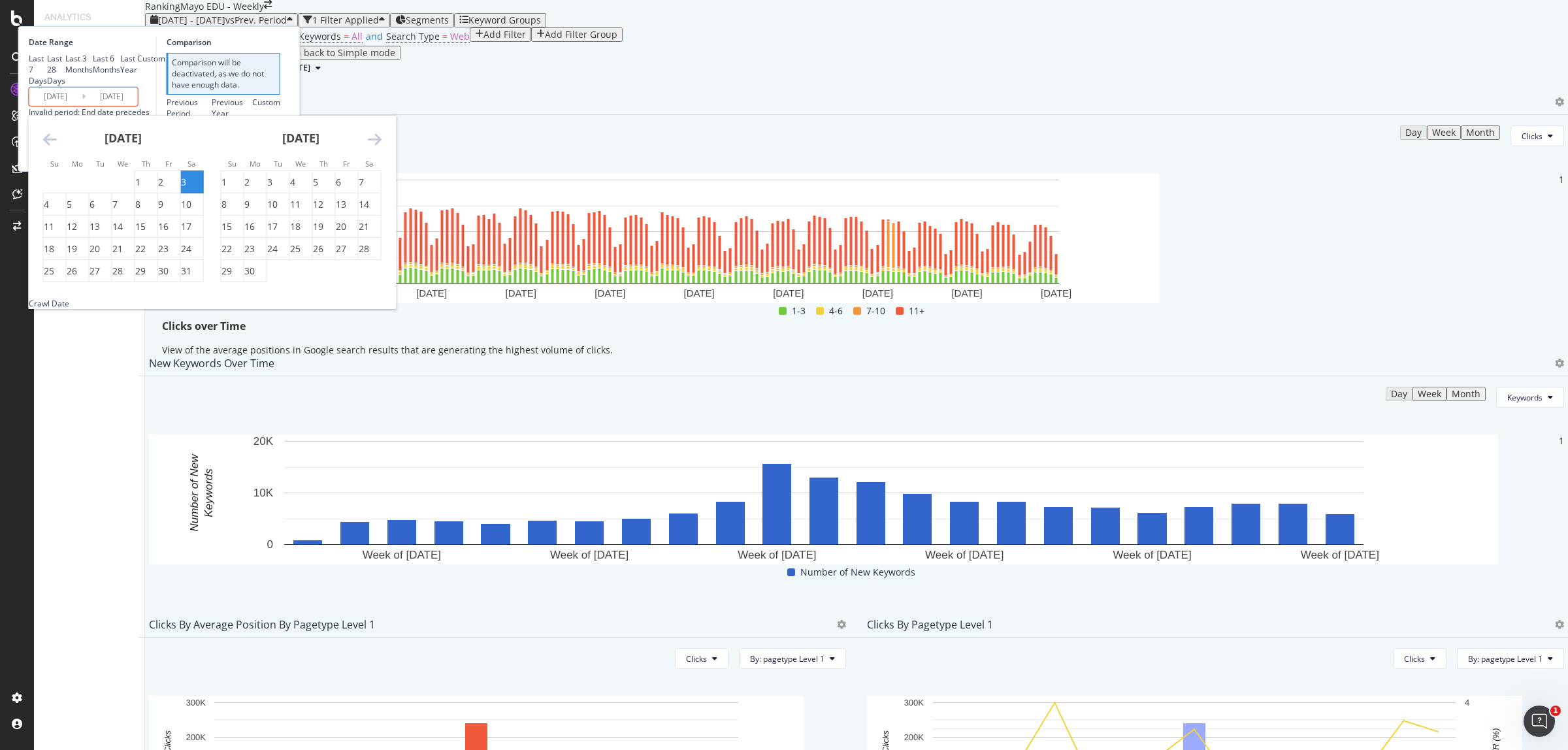
click at [153, 86] on div "Last 7 Days Last 28 Days Last 3 Months Last 6 Months Last Year Custom" at bounding box center [90, 69] width 124 height 33
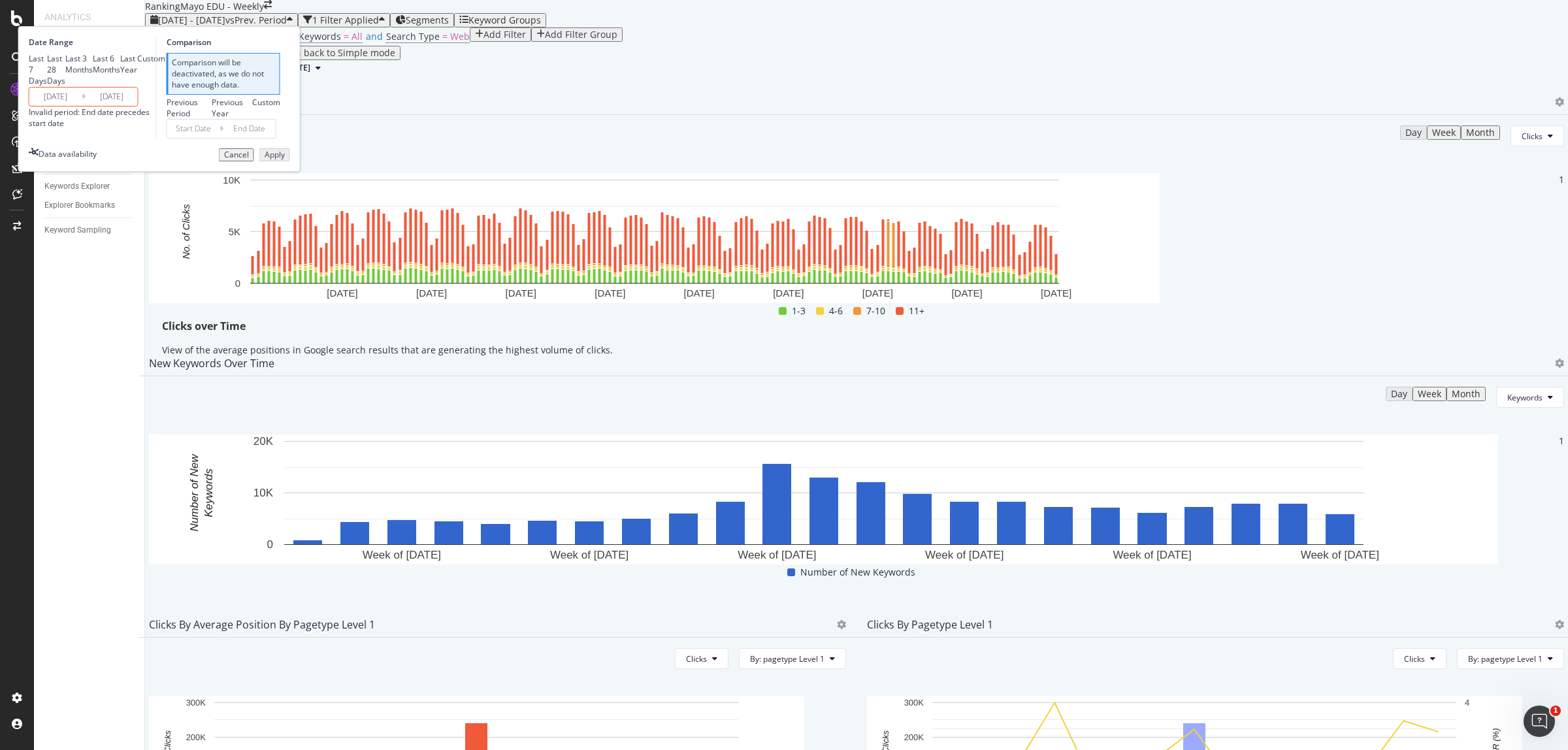
click at [249, 159] on div "Cancel" at bounding box center [237, 155] width 25 height 9
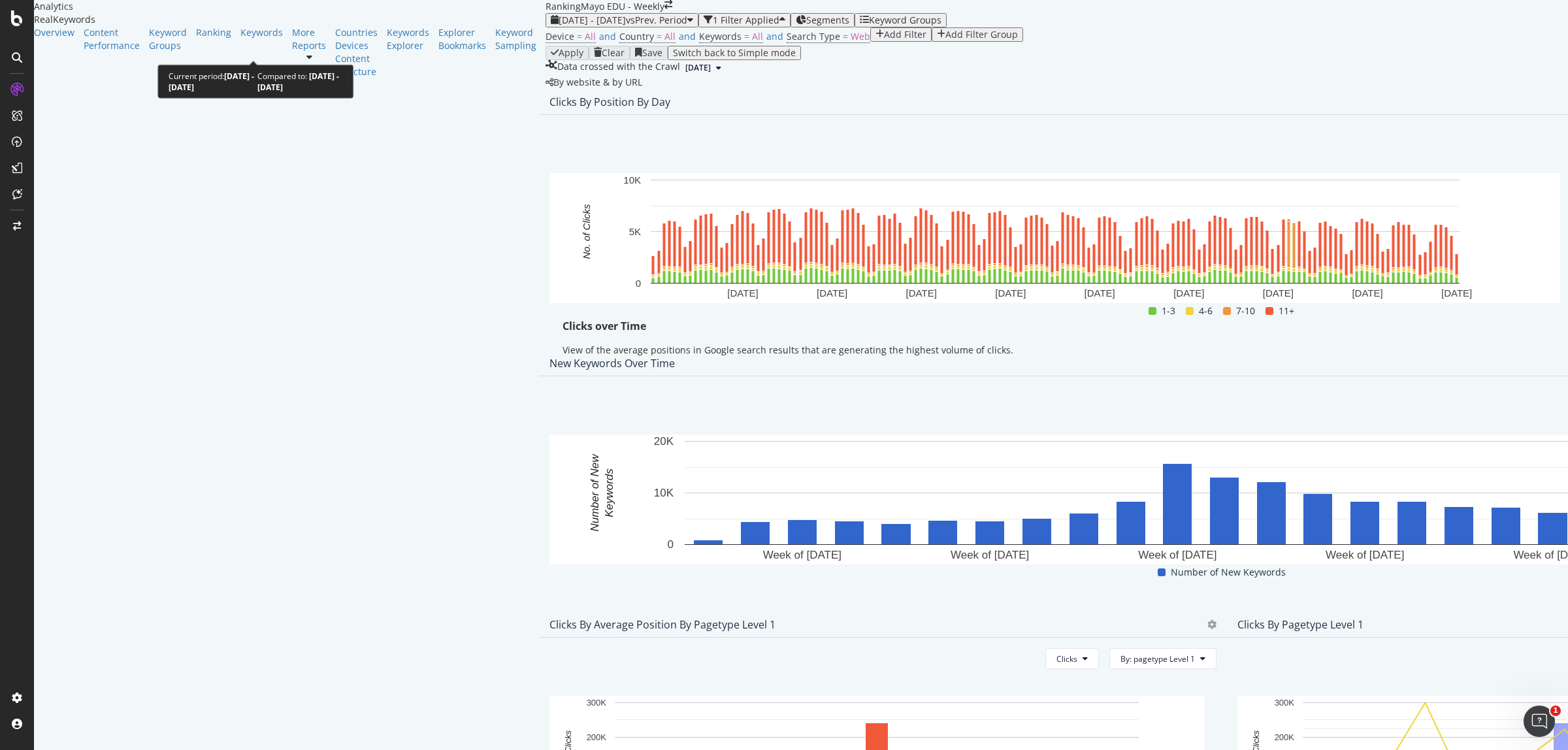
click at [626, 27] on span "vs Prev. Period" at bounding box center [657, 19] width 62 height 12
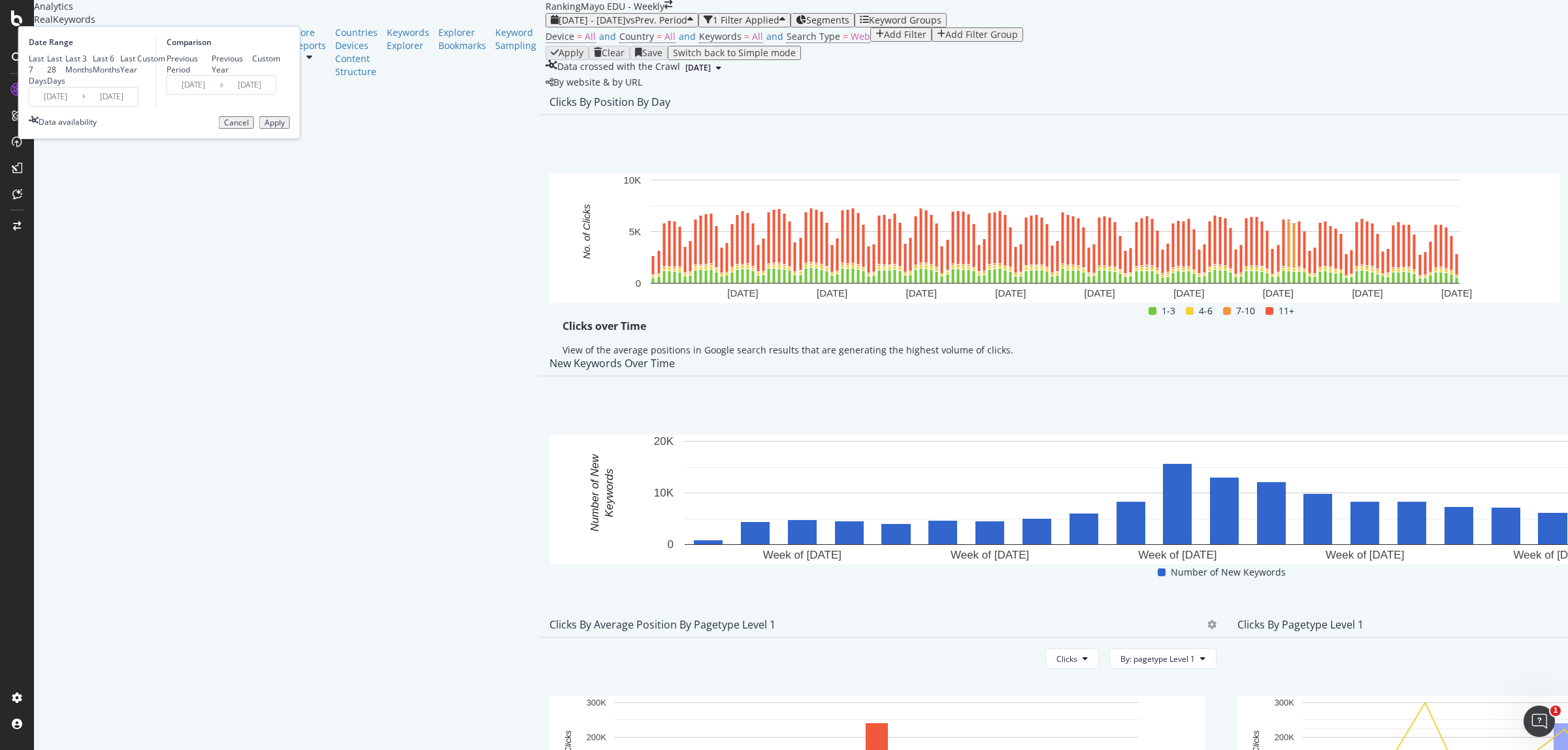
click at [81, 106] on input "2023/12/31" at bounding box center [55, 96] width 52 height 18
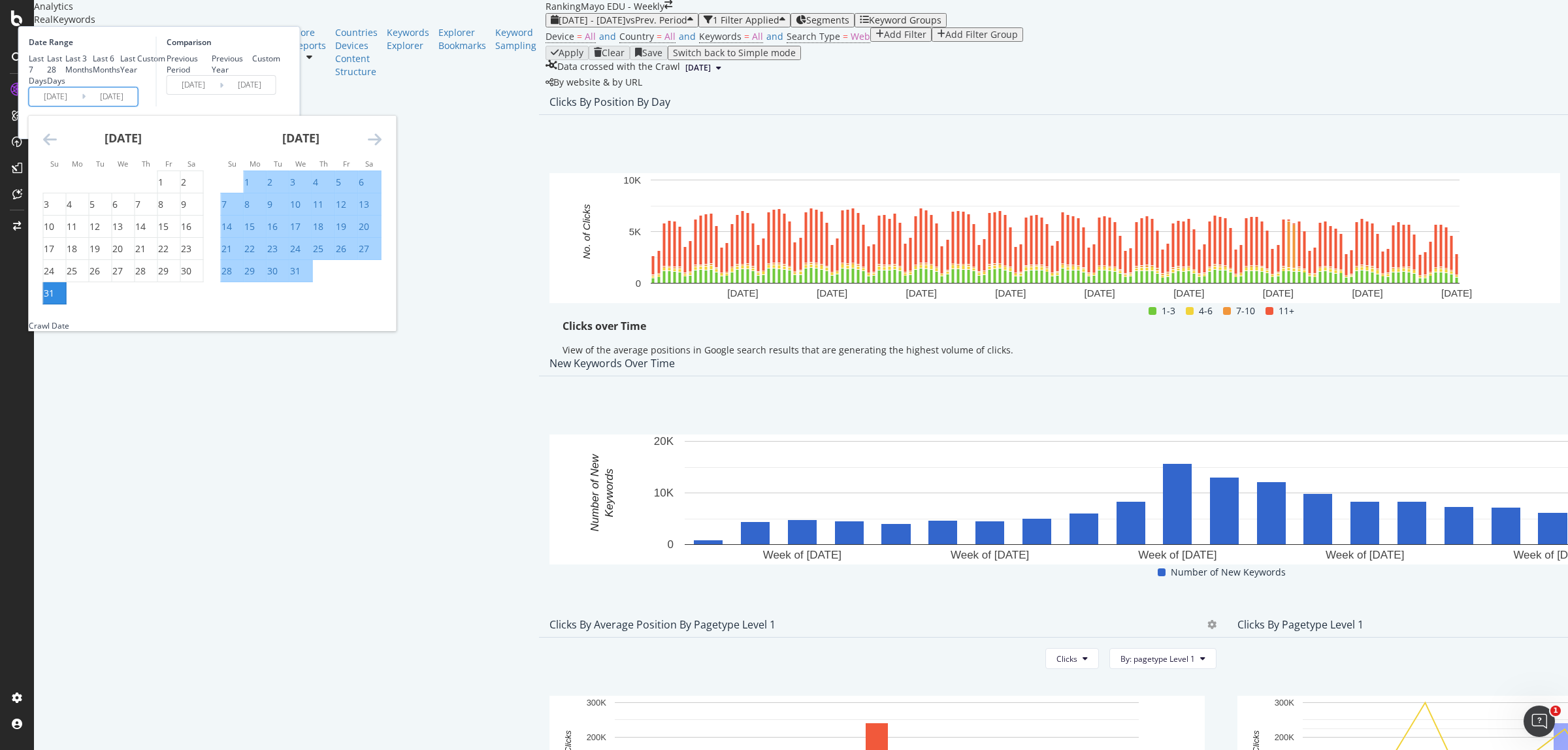
click at [54, 300] on div "31" at bounding box center [48, 294] width 10 height 13
click at [382, 147] on icon "Move forward to switch to the next month." at bounding box center [374, 139] width 13 height 16
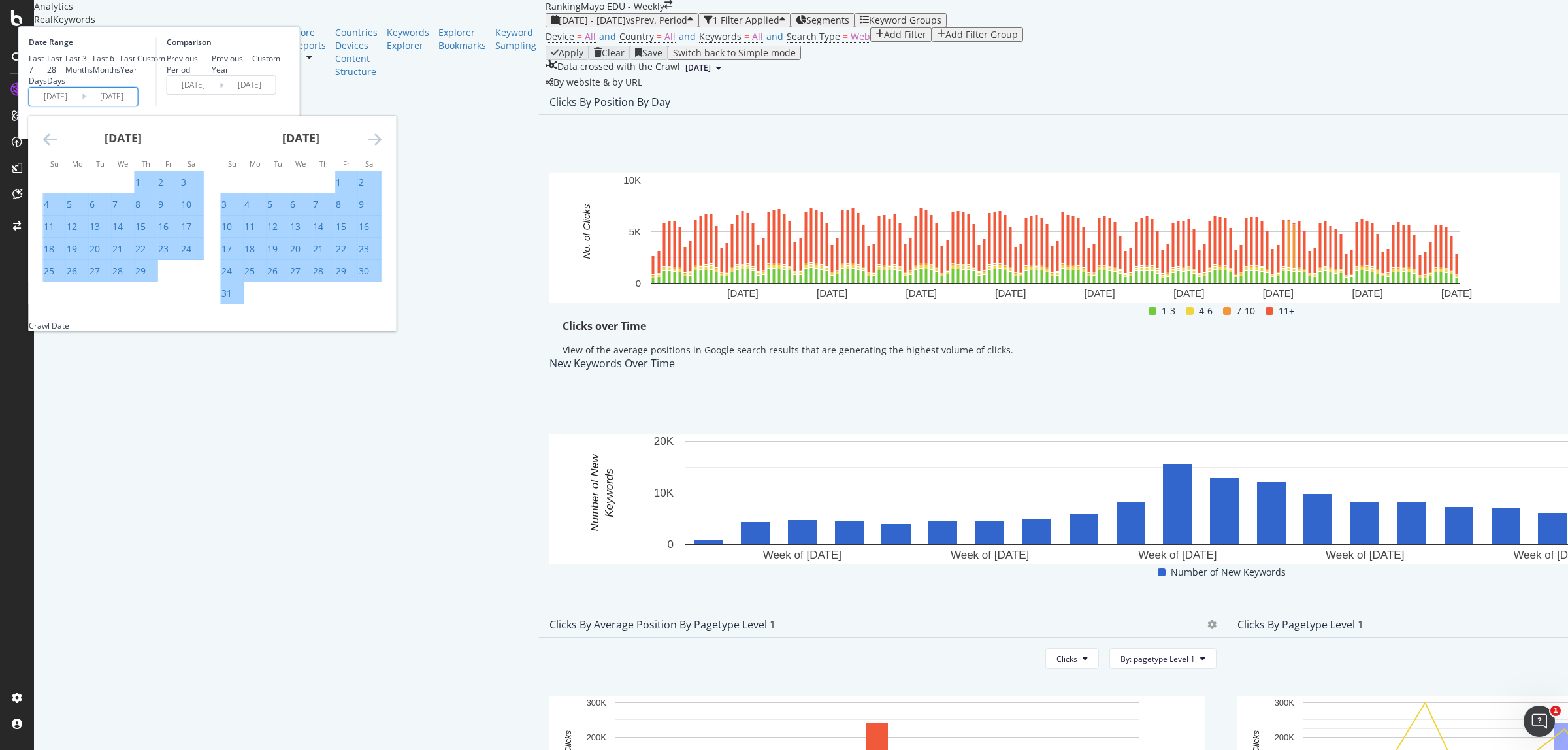
click at [382, 147] on icon "Move forward to switch to the next month." at bounding box center [374, 139] width 13 height 16
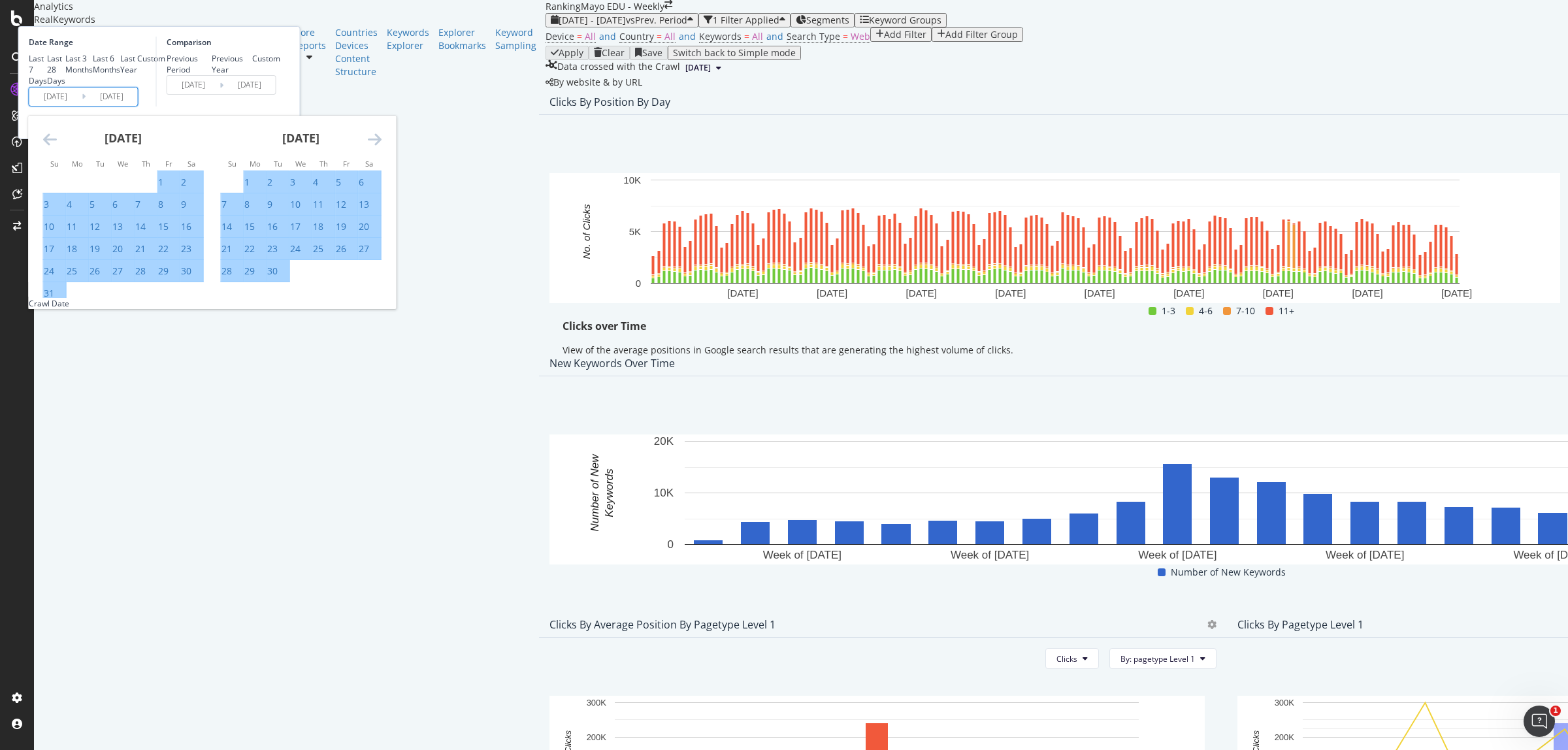
click at [382, 147] on icon "Move forward to switch to the next month." at bounding box center [374, 139] width 13 height 16
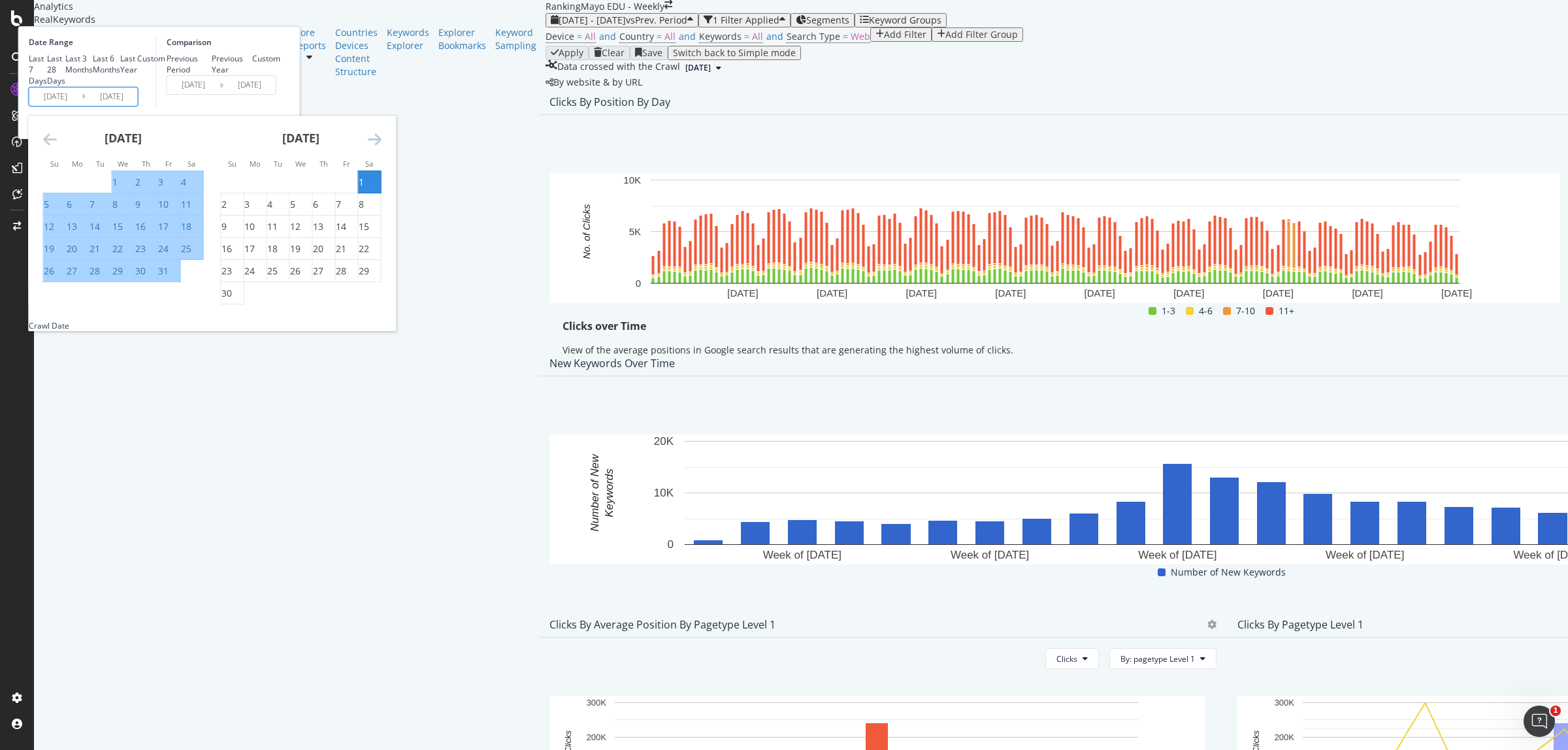
click at [382, 147] on icon "Move forward to switch to the next month." at bounding box center [374, 139] width 13 height 16
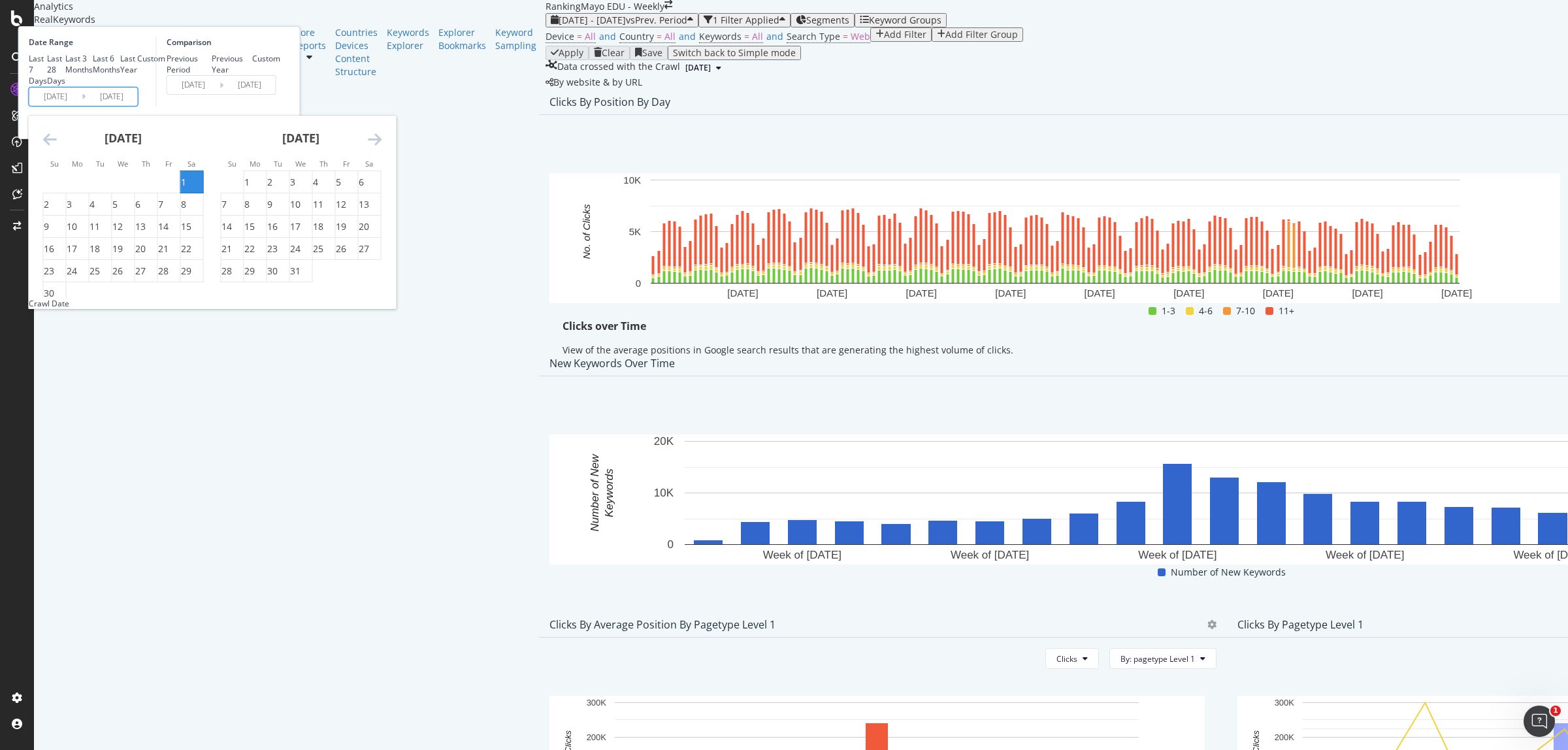
click at [382, 147] on icon "Move forward to switch to the next month." at bounding box center [374, 139] width 13 height 16
click at [364, 188] on div "3" at bounding box center [362, 182] width 6 height 13
type input "2024/08/03"
type input "2023/05/27"
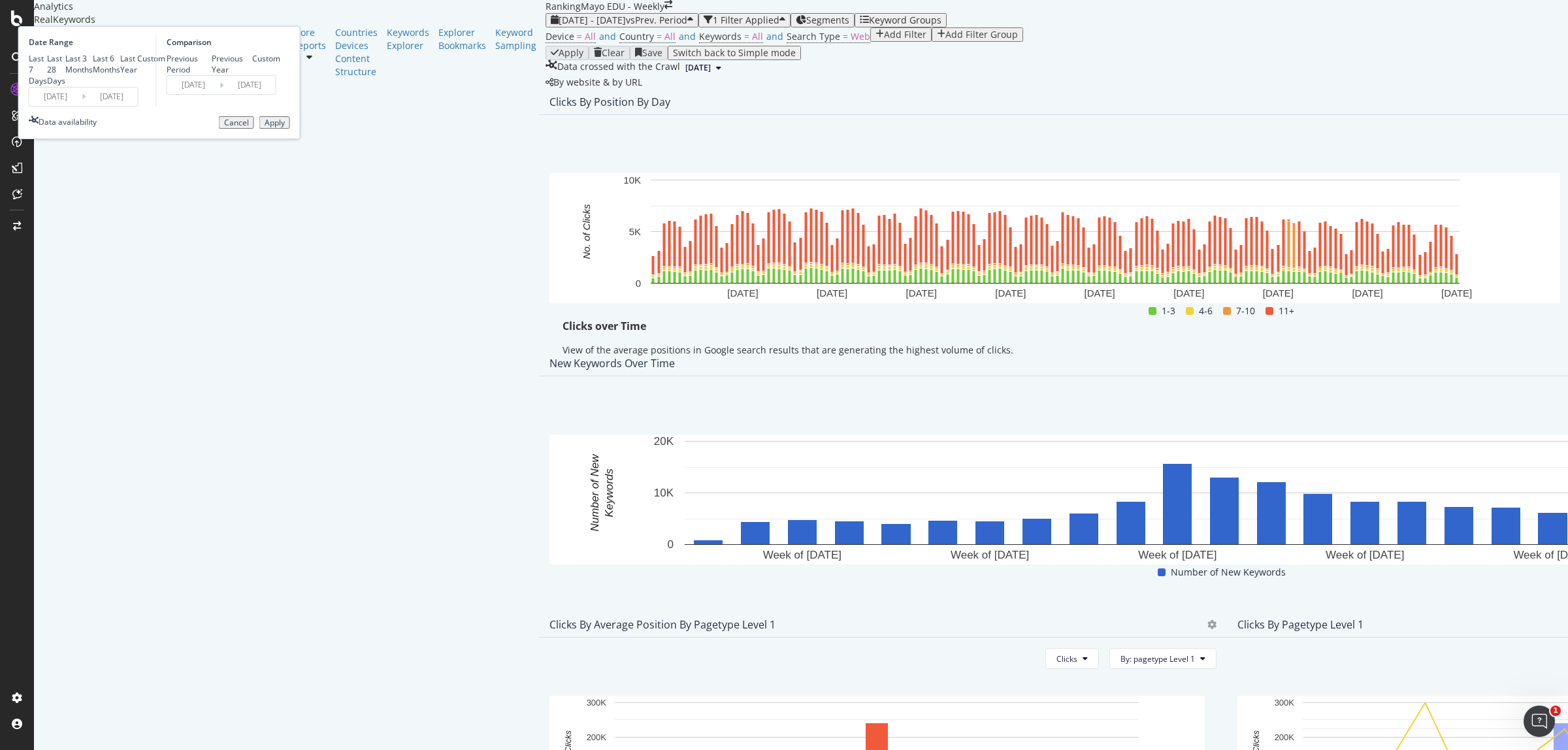
click at [285, 127] on div "Apply" at bounding box center [274, 123] width 20 height 9
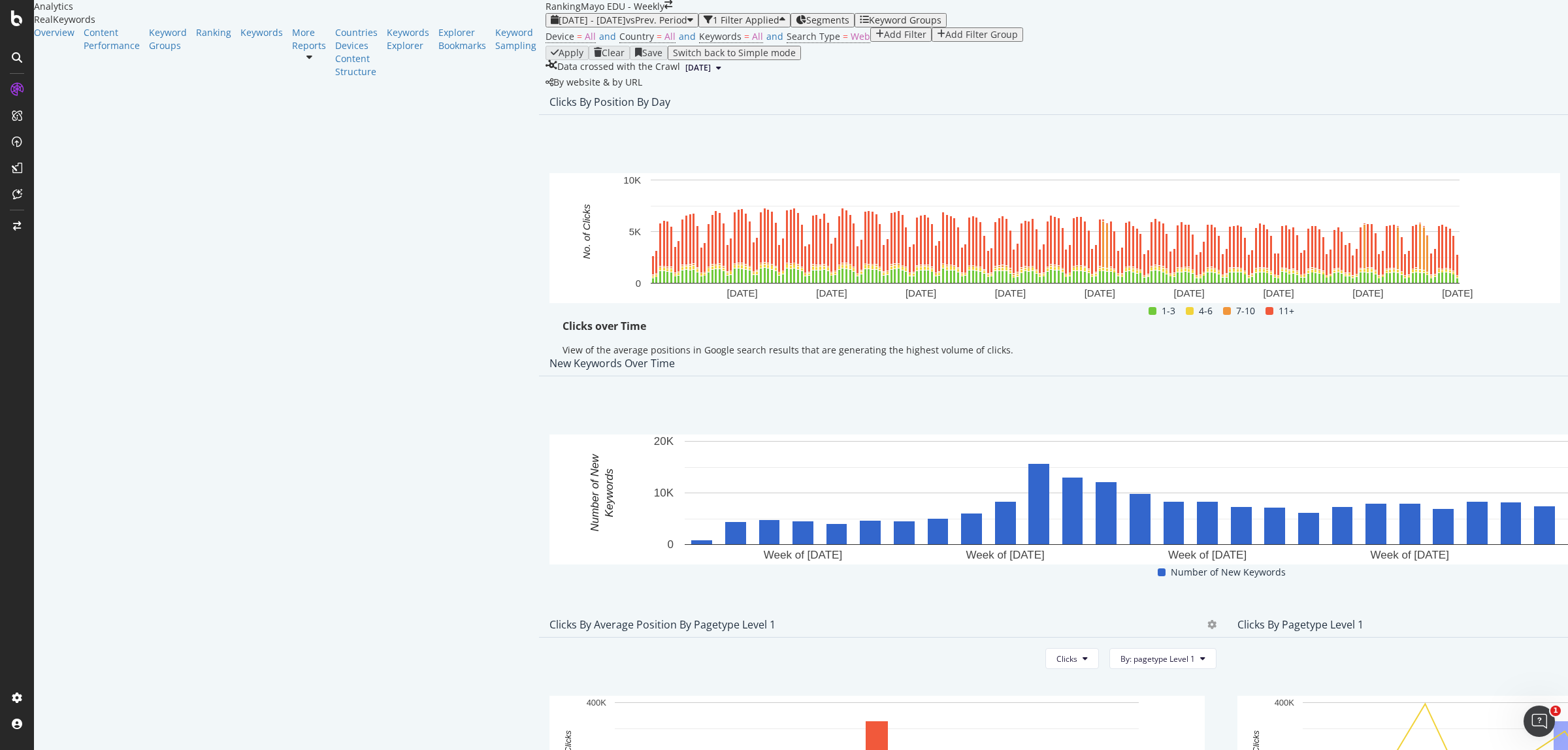
drag, startPoint x: 1523, startPoint y: 220, endPoint x: 1516, endPoint y: 226, distance: 9.2
click at [1472, 256] on span "Export as CSV" at bounding box center [1469, 252] width 73 height 11
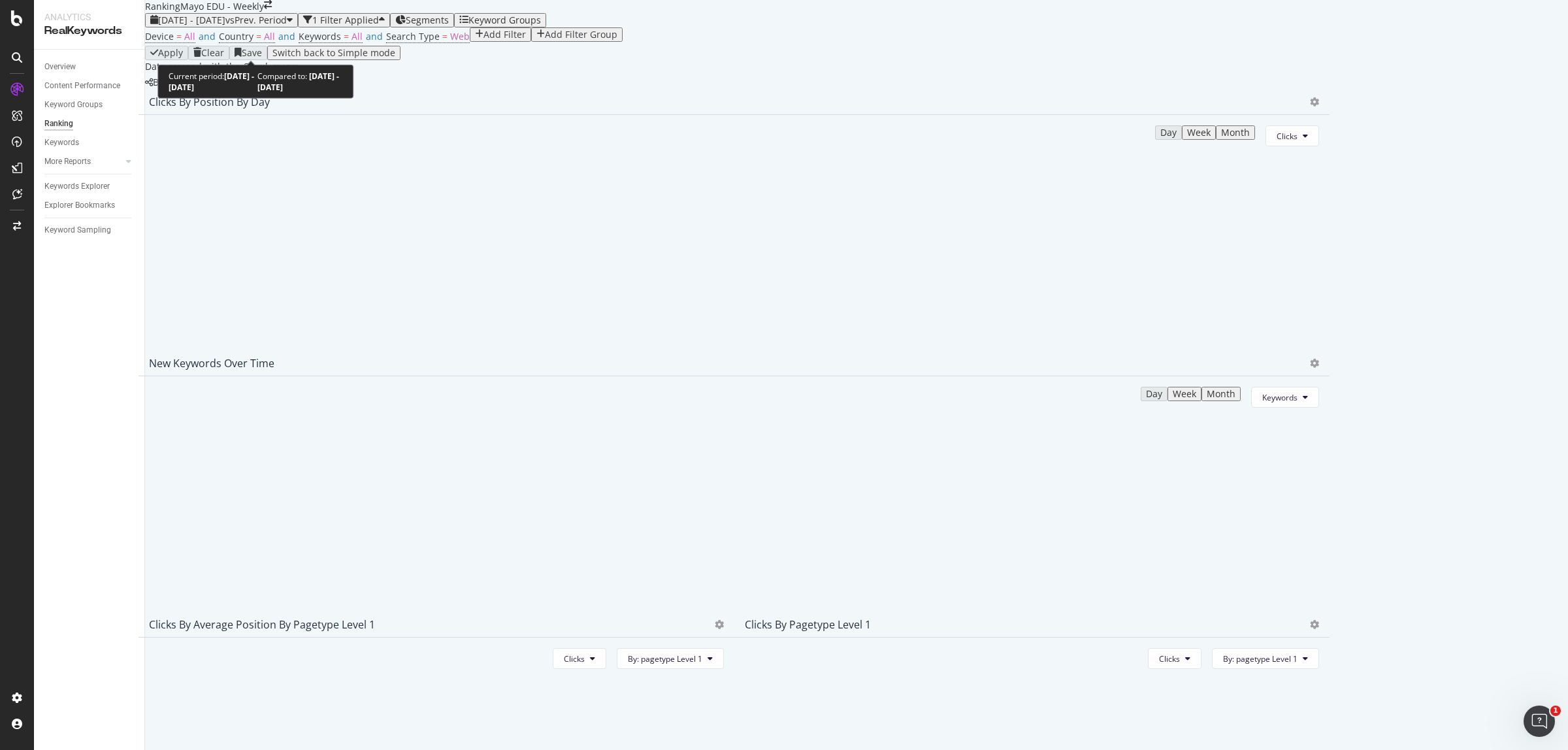
click at [225, 27] on span "2023 Jan. 1st - 2023 Jun. 3rd" at bounding box center [191, 19] width 67 height 12
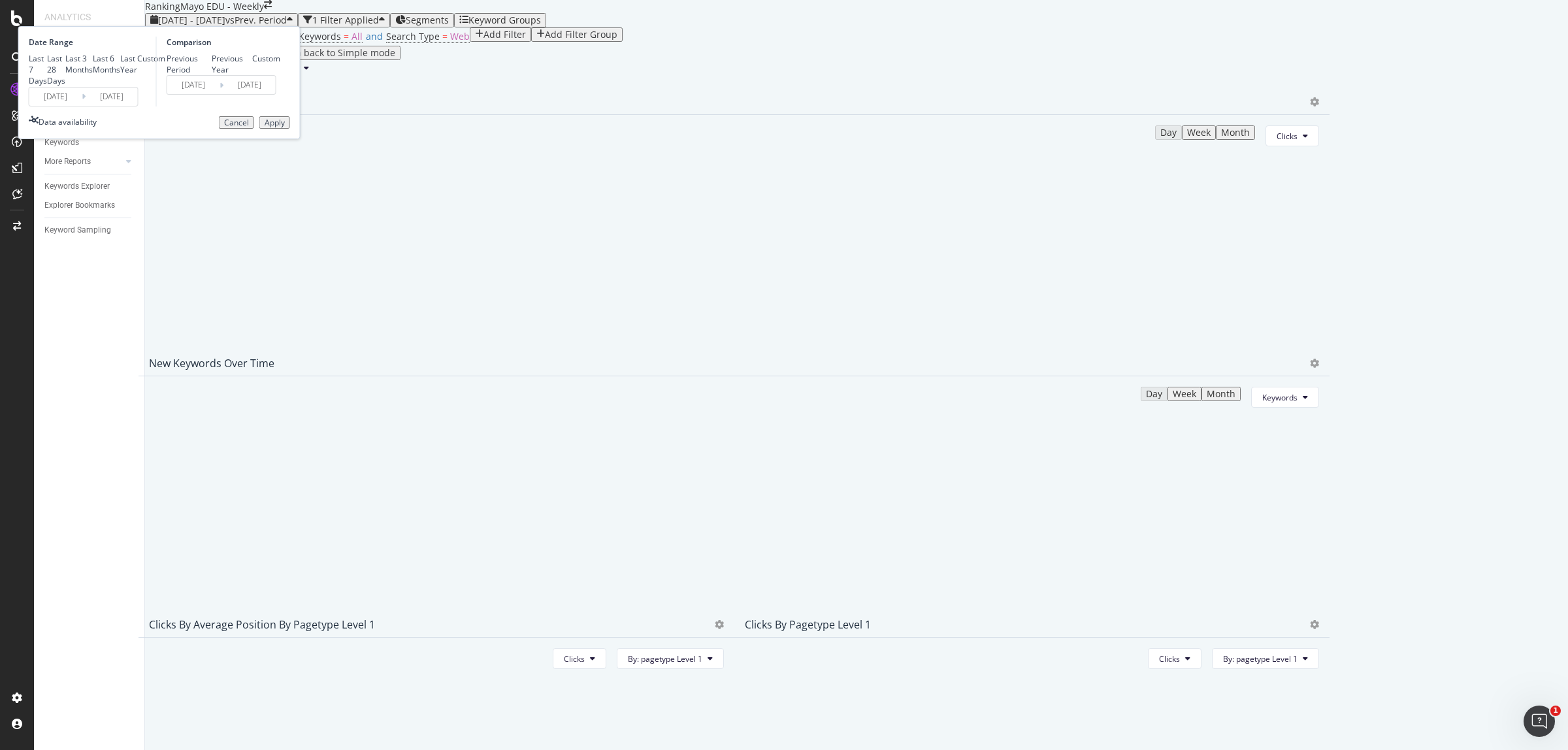
click at [81, 106] on input "2023/01/01" at bounding box center [55, 96] width 52 height 18
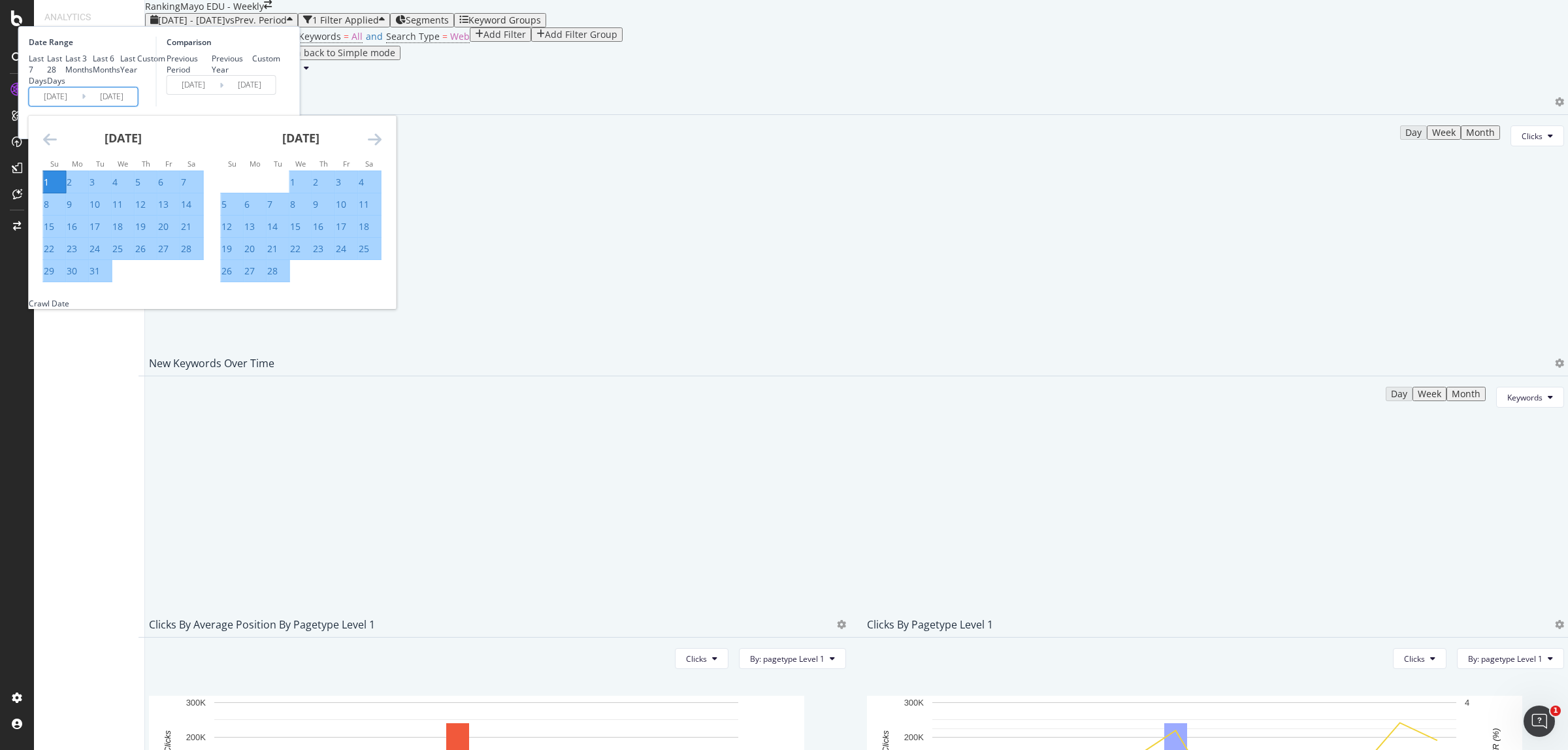
click at [49, 188] on div "1" at bounding box center [46, 182] width 6 height 13
click at [382, 147] on icon "Move forward to switch to the next month." at bounding box center [374, 139] width 13 height 16
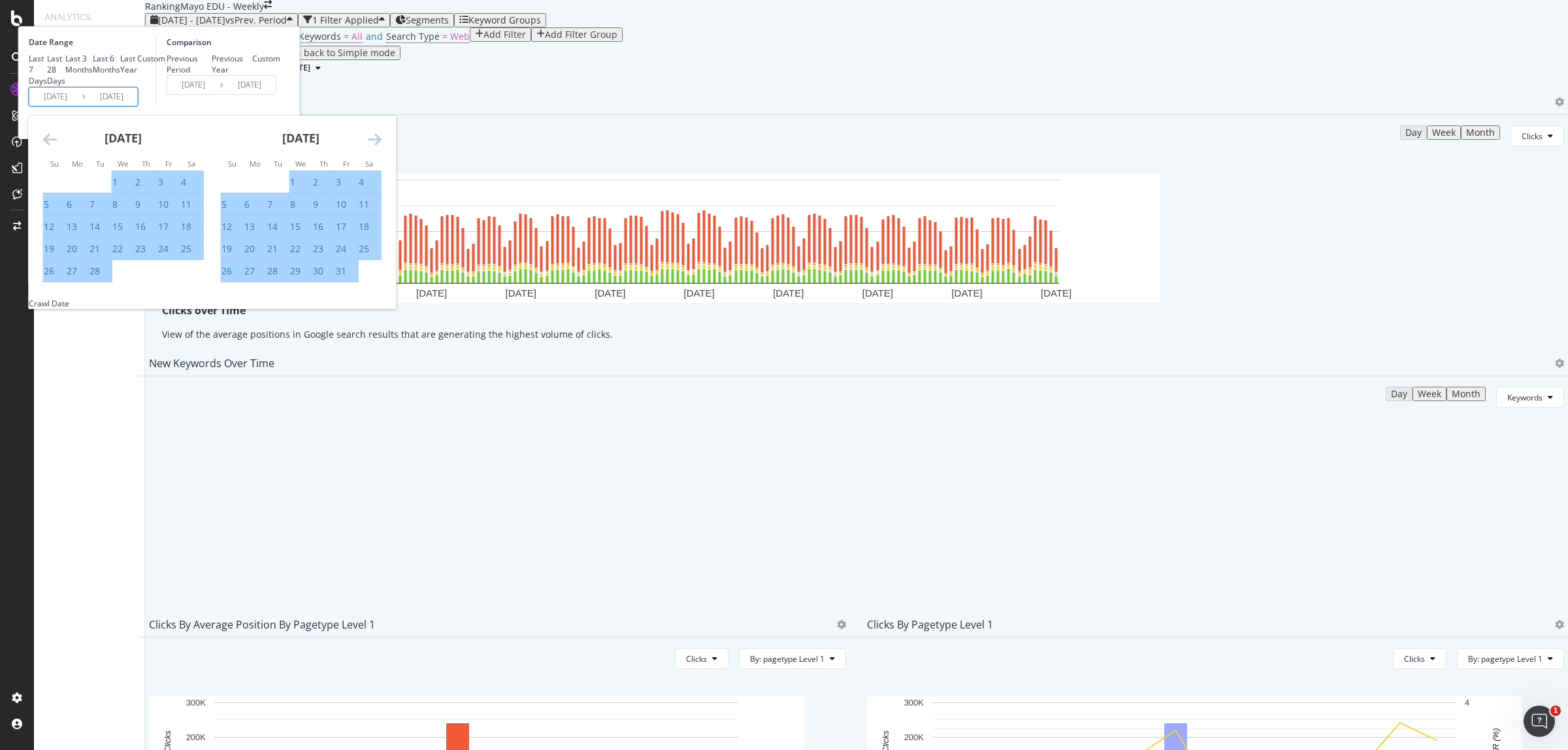
click at [382, 147] on icon "Move forward to switch to the next month." at bounding box center [374, 139] width 13 height 16
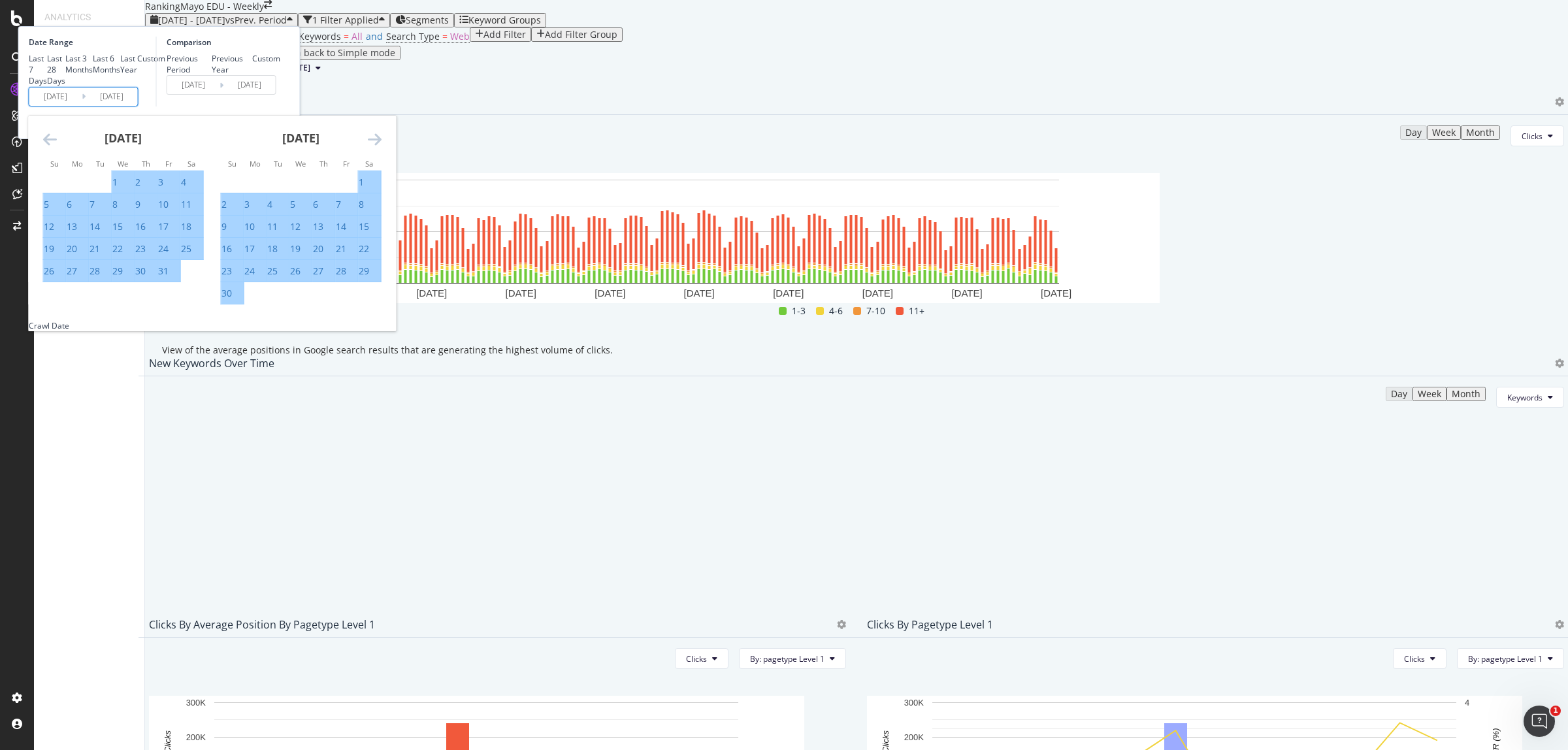
click at [382, 147] on icon "Move forward to switch to the next month." at bounding box center [374, 139] width 13 height 16
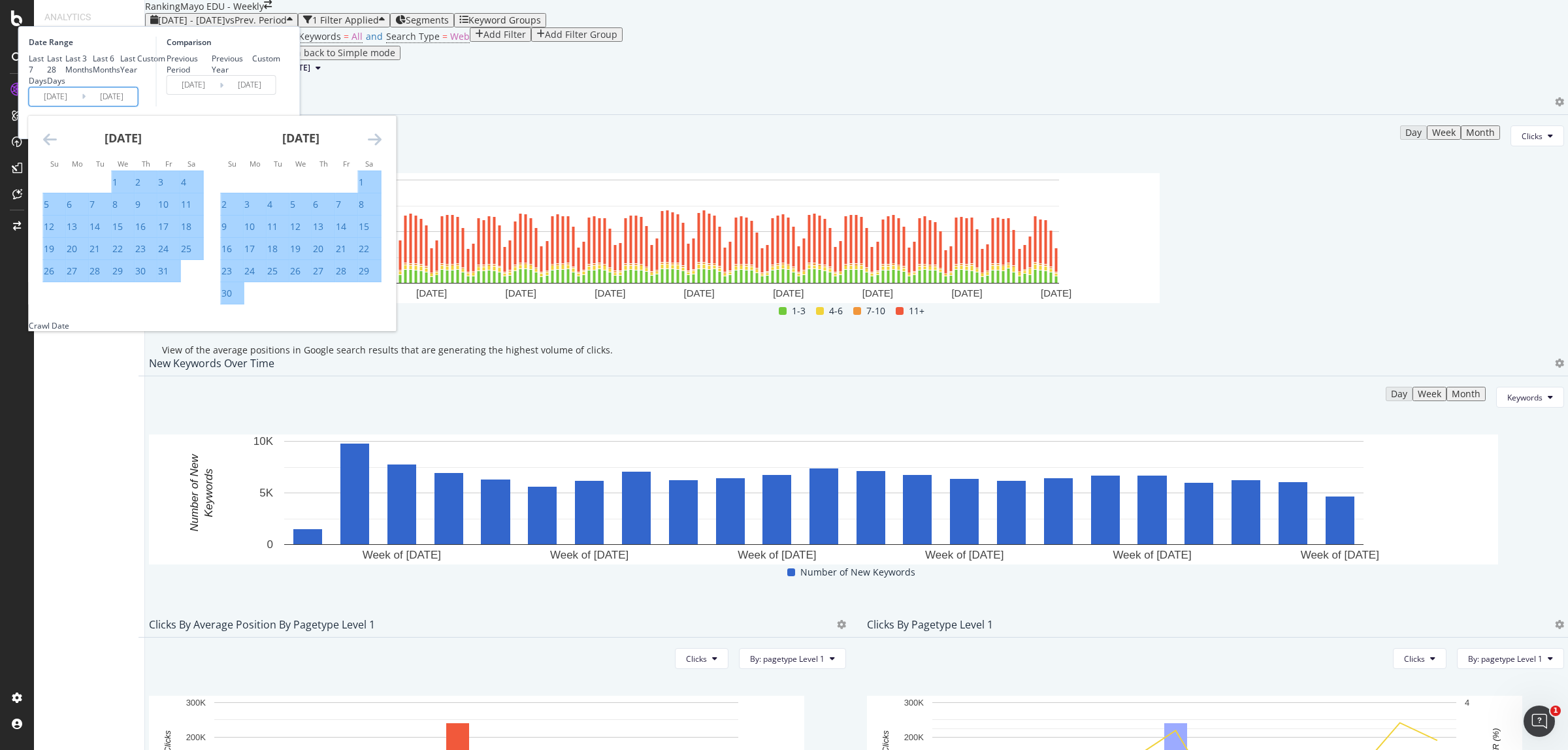
click at [382, 147] on icon "Move forward to switch to the next month." at bounding box center [374, 139] width 13 height 16
click at [746, 45] on div "Device = All and Country = All and Keywords = All and Search Type = Web Add Fil…" at bounding box center [856, 36] width 1423 height 18
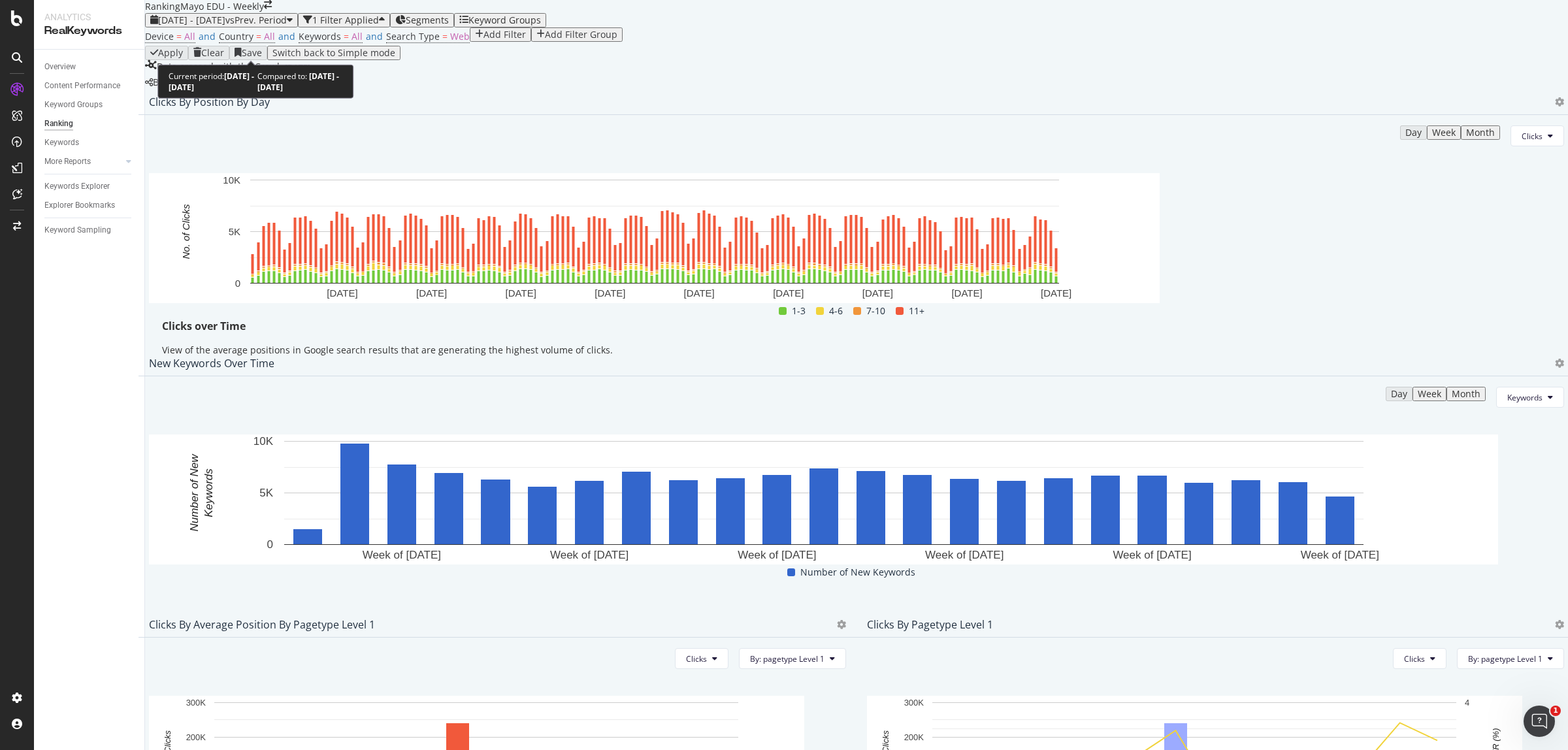
click at [209, 27] on span "2023 Jan. 1st - 2023 Jun. 3rd" at bounding box center [191, 19] width 67 height 12
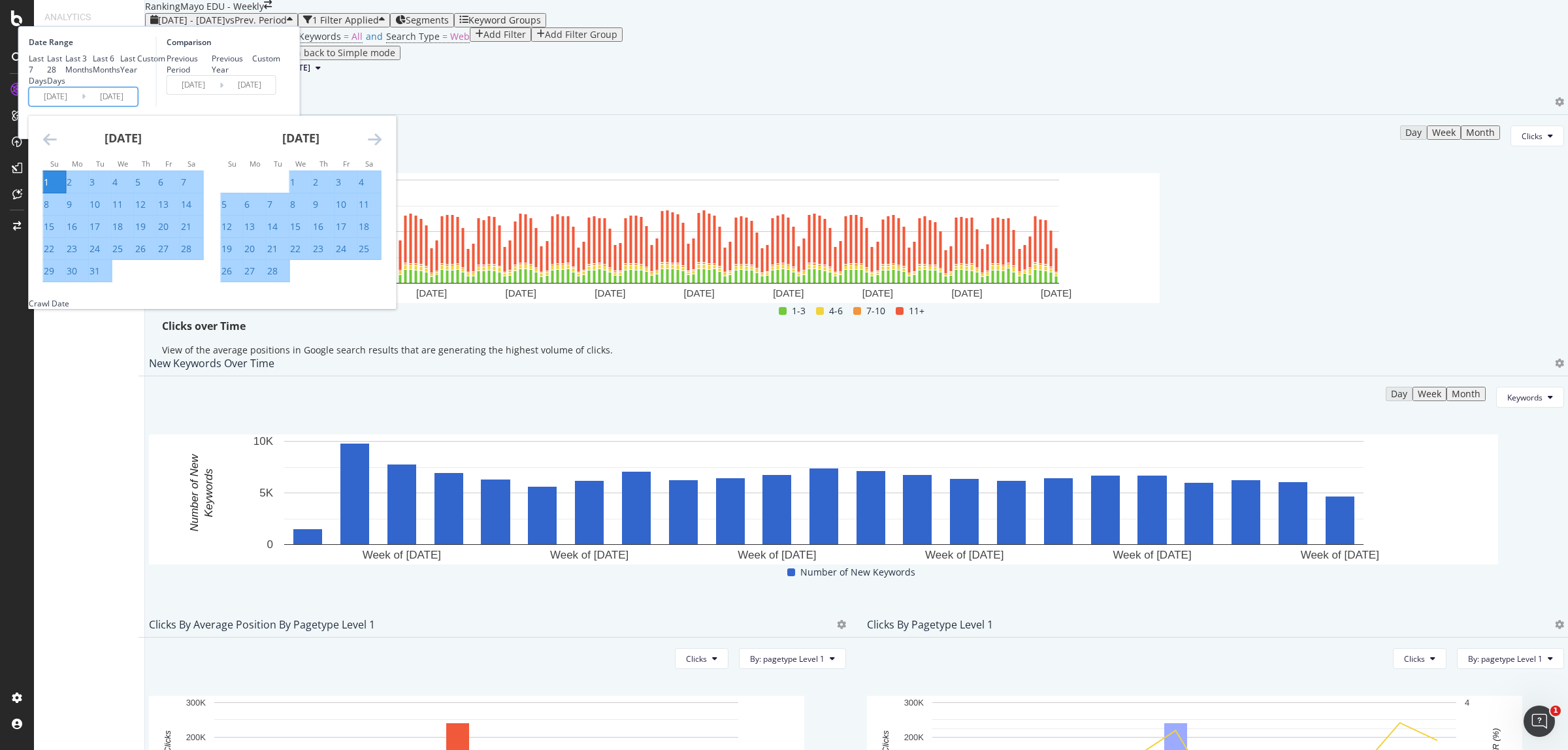
click at [81, 106] on input "2023/01/01" at bounding box center [55, 96] width 52 height 18
click at [49, 188] on div "1" at bounding box center [46, 182] width 6 height 13
click at [382, 147] on icon "Move forward to switch to the next month." at bounding box center [374, 139] width 13 height 16
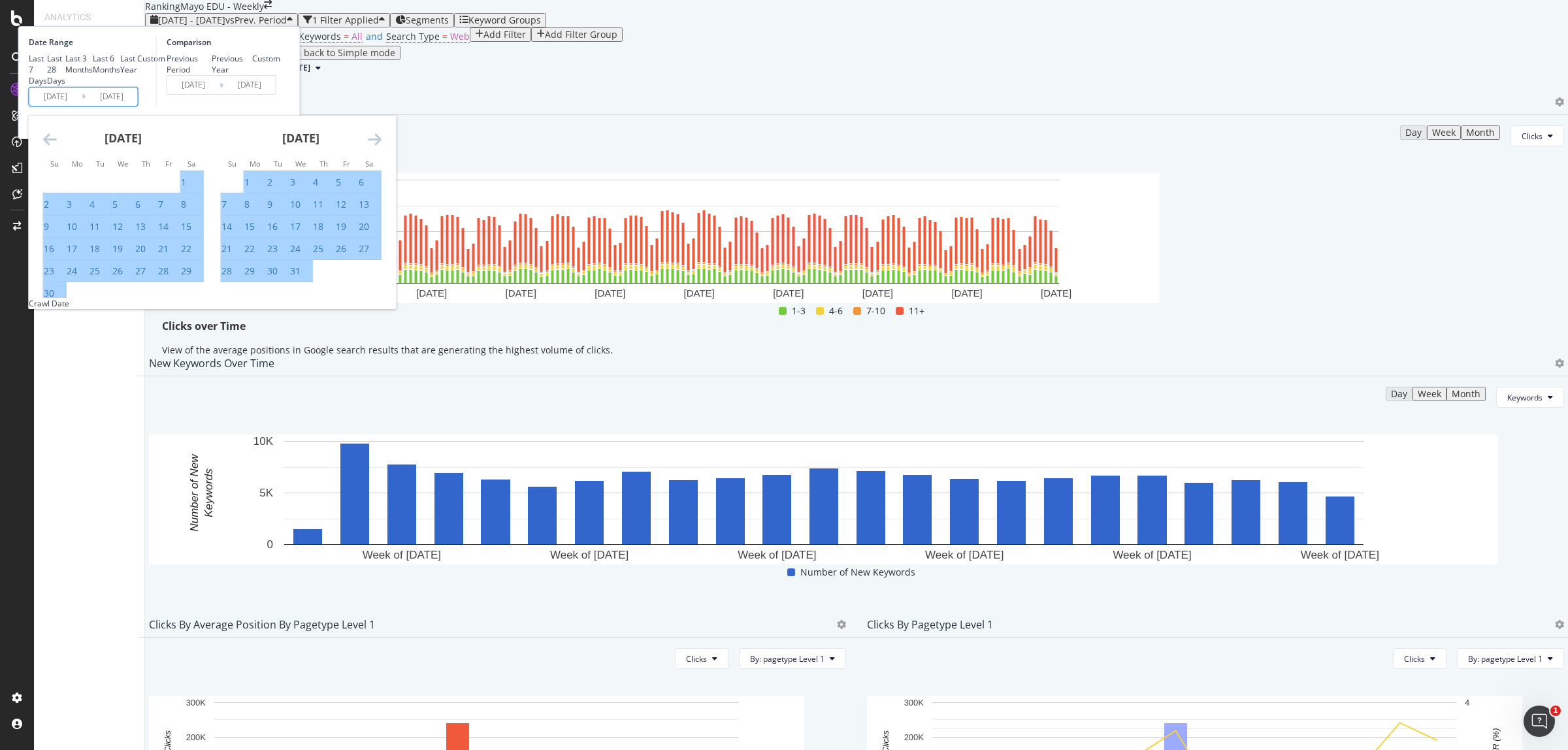
click at [382, 147] on icon "Move forward to switch to the next month." at bounding box center [374, 139] width 13 height 16
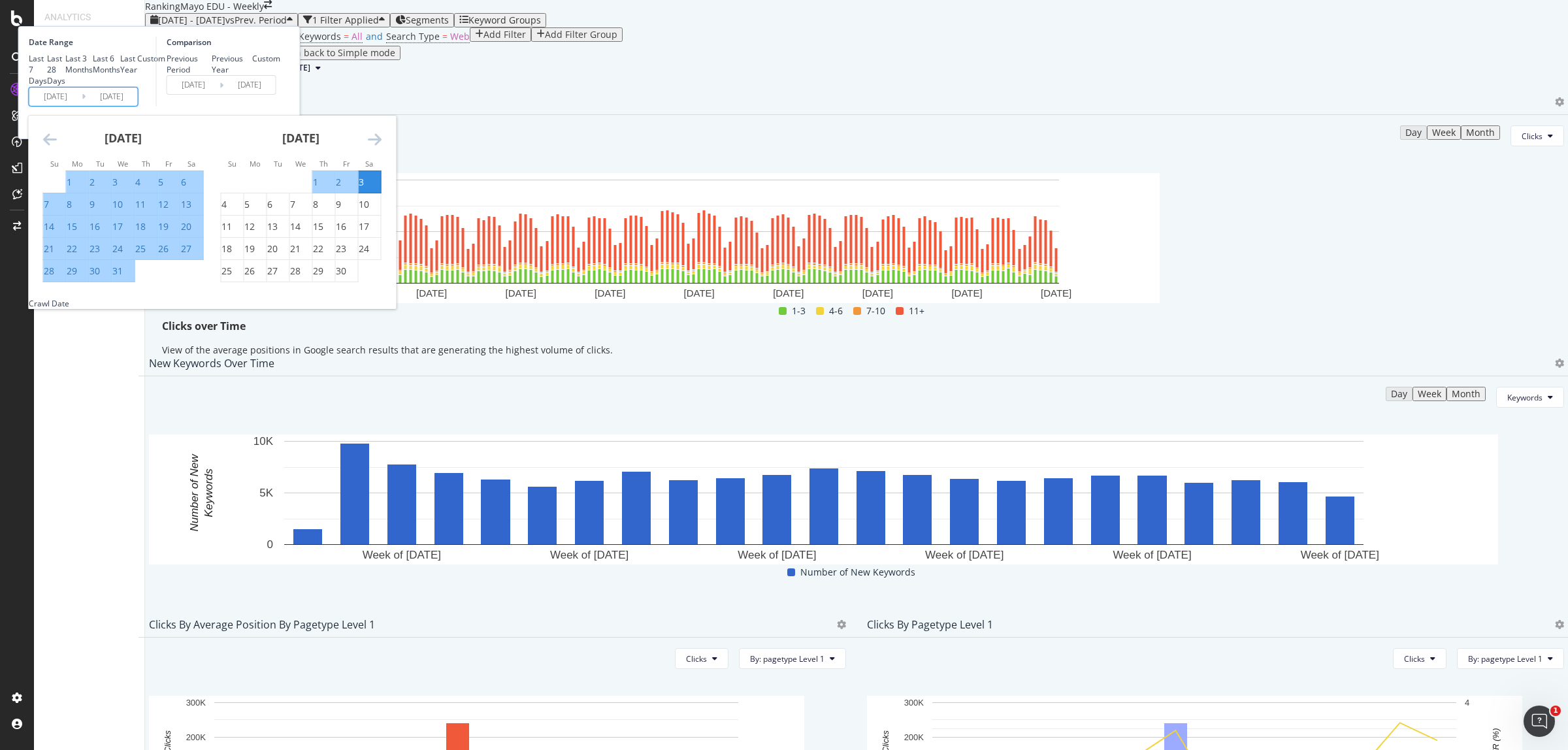
click at [382, 147] on icon "Move forward to switch to the next month." at bounding box center [374, 139] width 13 height 16
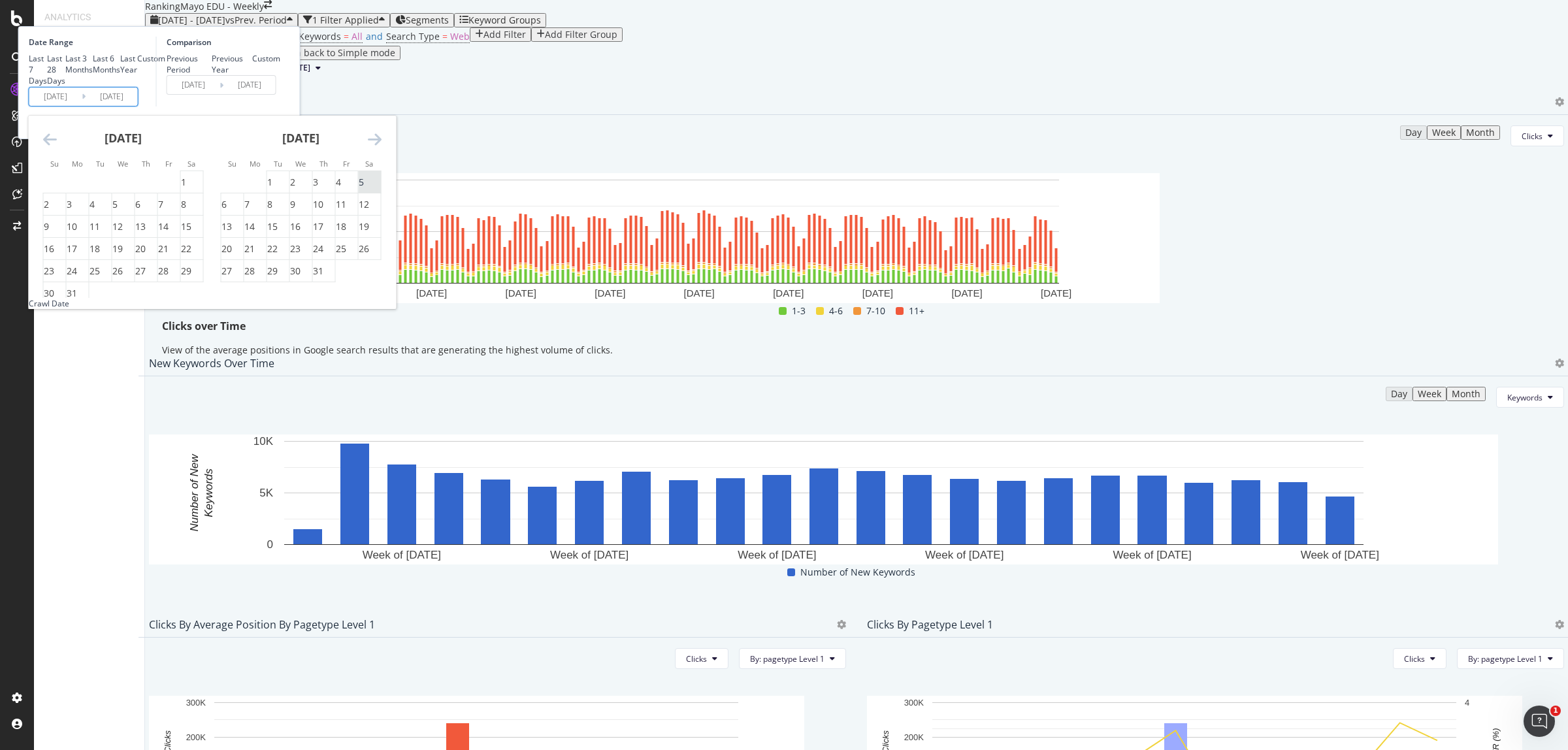
click at [364, 188] on div "5" at bounding box center [362, 182] width 6 height 13
type input "2023/08/05"
type input "2022/05/28"
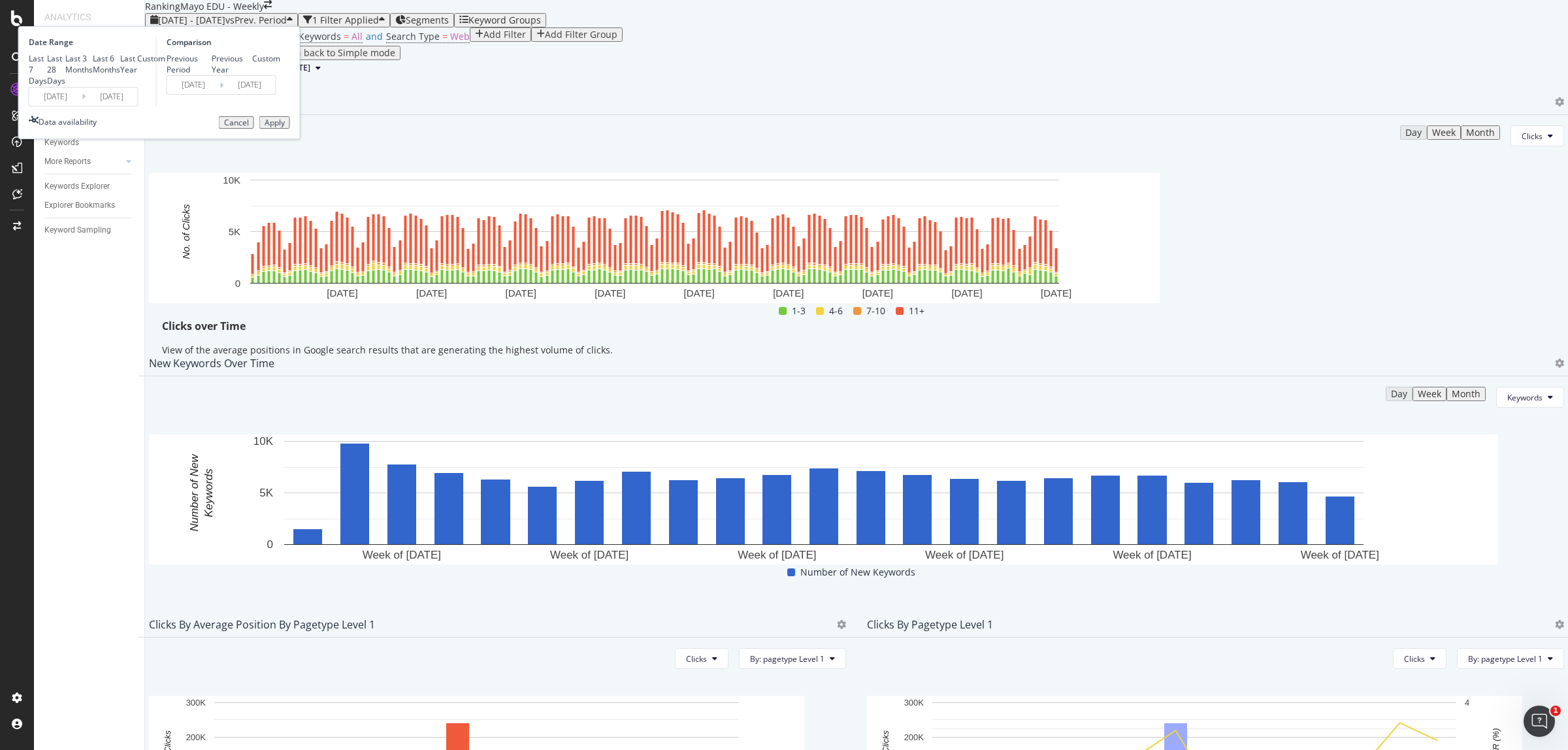
click at [285, 127] on div "Apply" at bounding box center [274, 123] width 20 height 9
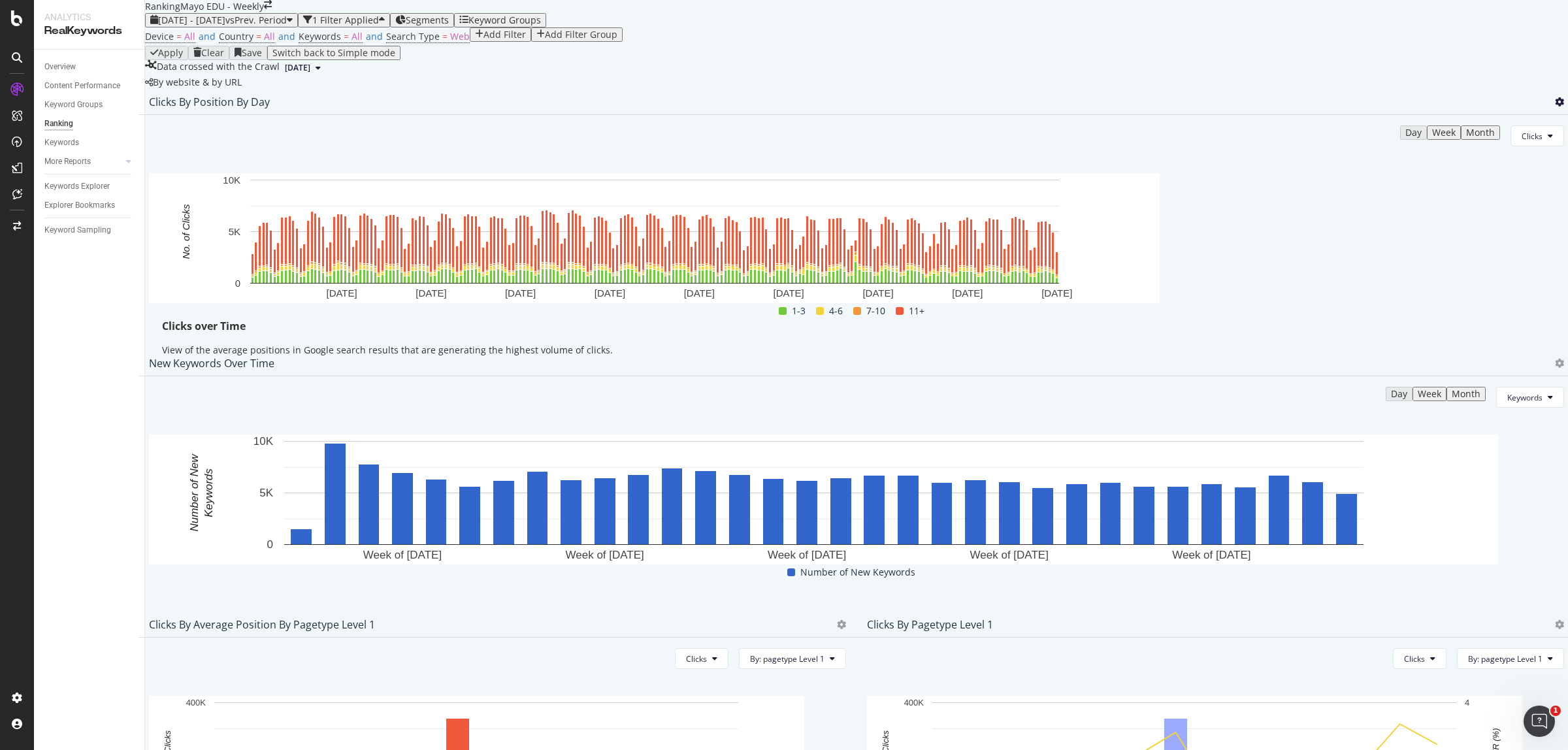
drag, startPoint x: 1521, startPoint y: 216, endPoint x: 1517, endPoint y: 228, distance: 12.6
click at [1555, 106] on icon at bounding box center [1559, 102] width 9 height 9
click at [1458, 254] on span "Export as CSV" at bounding box center [1469, 252] width 73 height 11
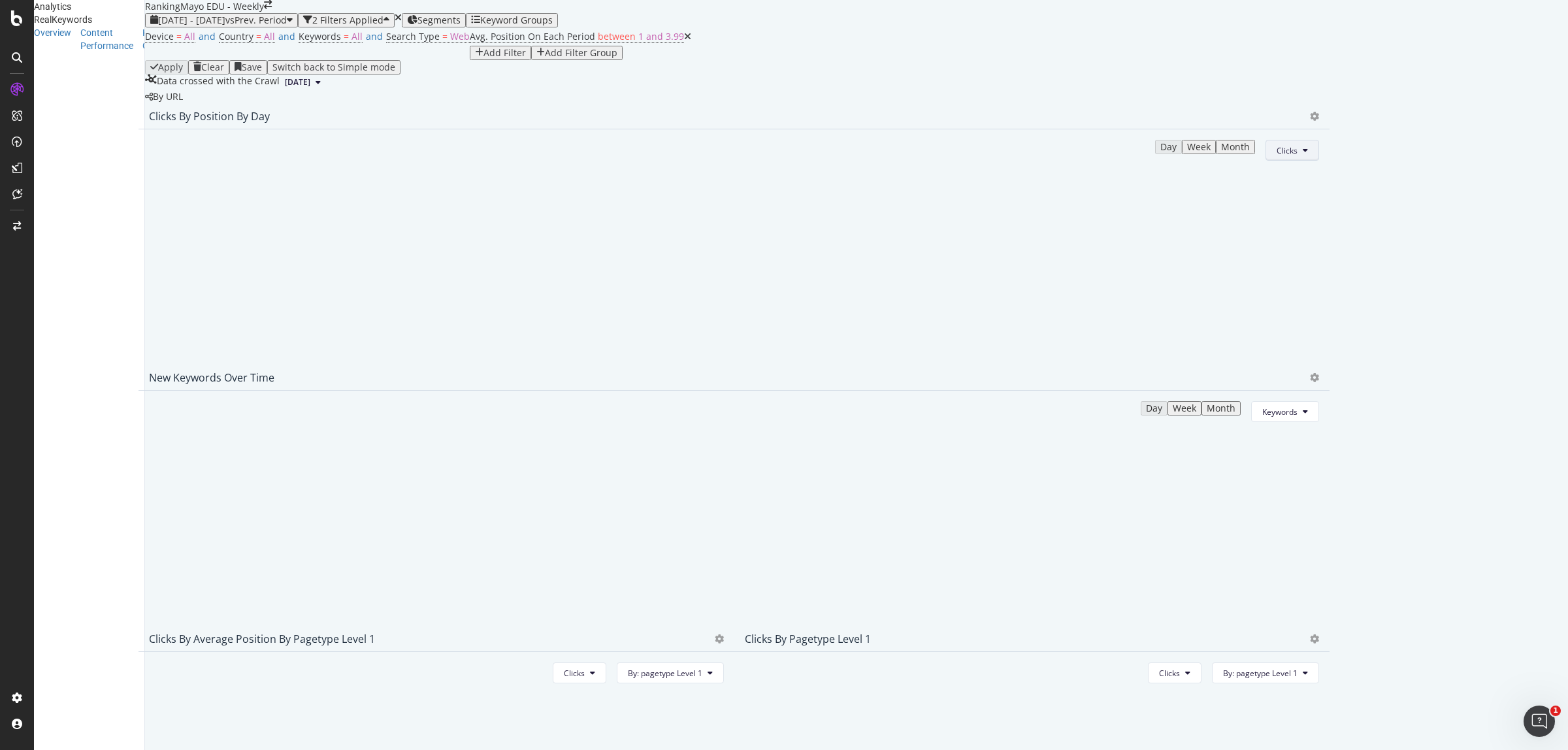
click at [1319, 161] on button "Clicks" at bounding box center [1292, 151] width 54 height 21
click at [1504, 276] on span "Rankings" at bounding box center [1507, 277] width 49 height 11
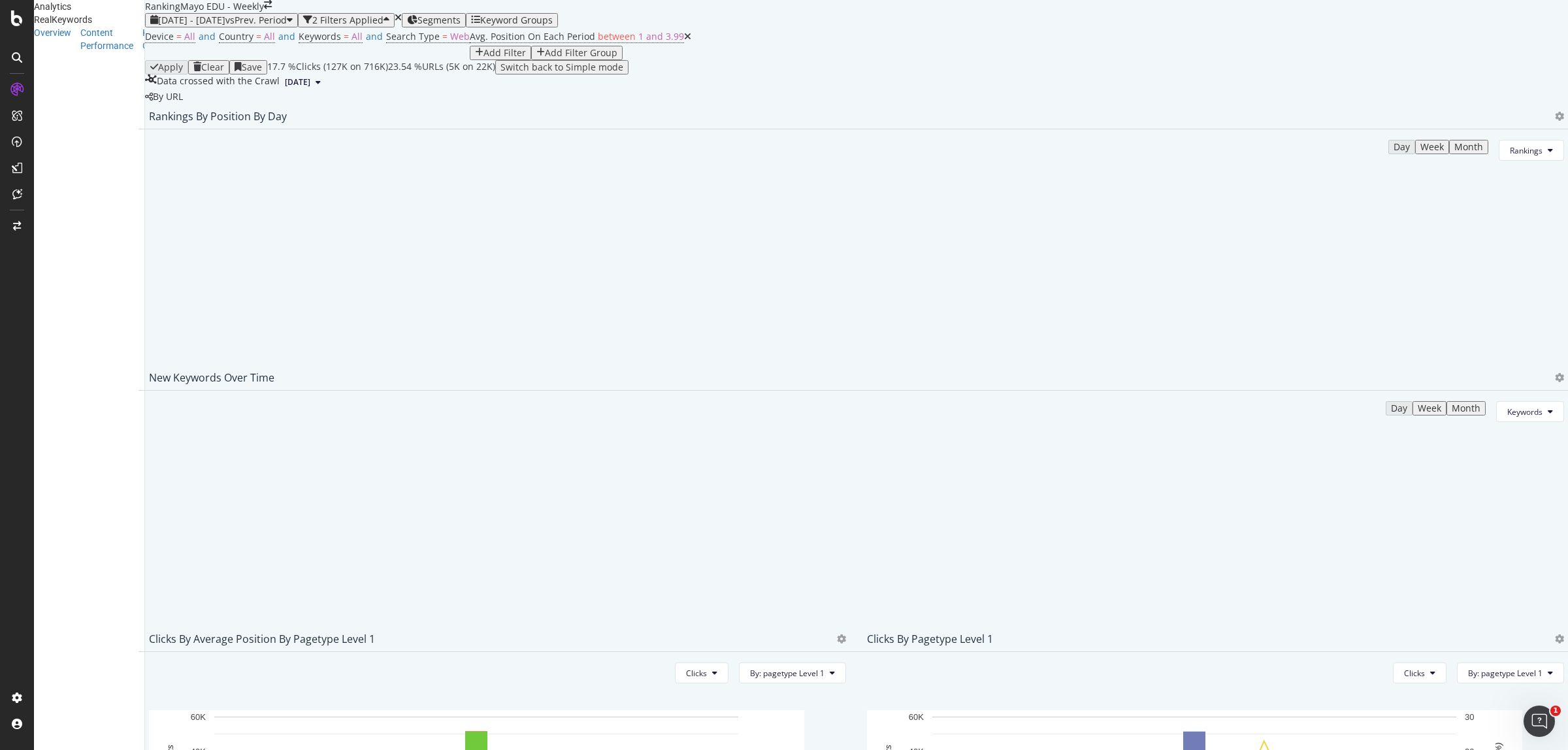
click at [684, 41] on icon at bounding box center [688, 37] width 8 height 9
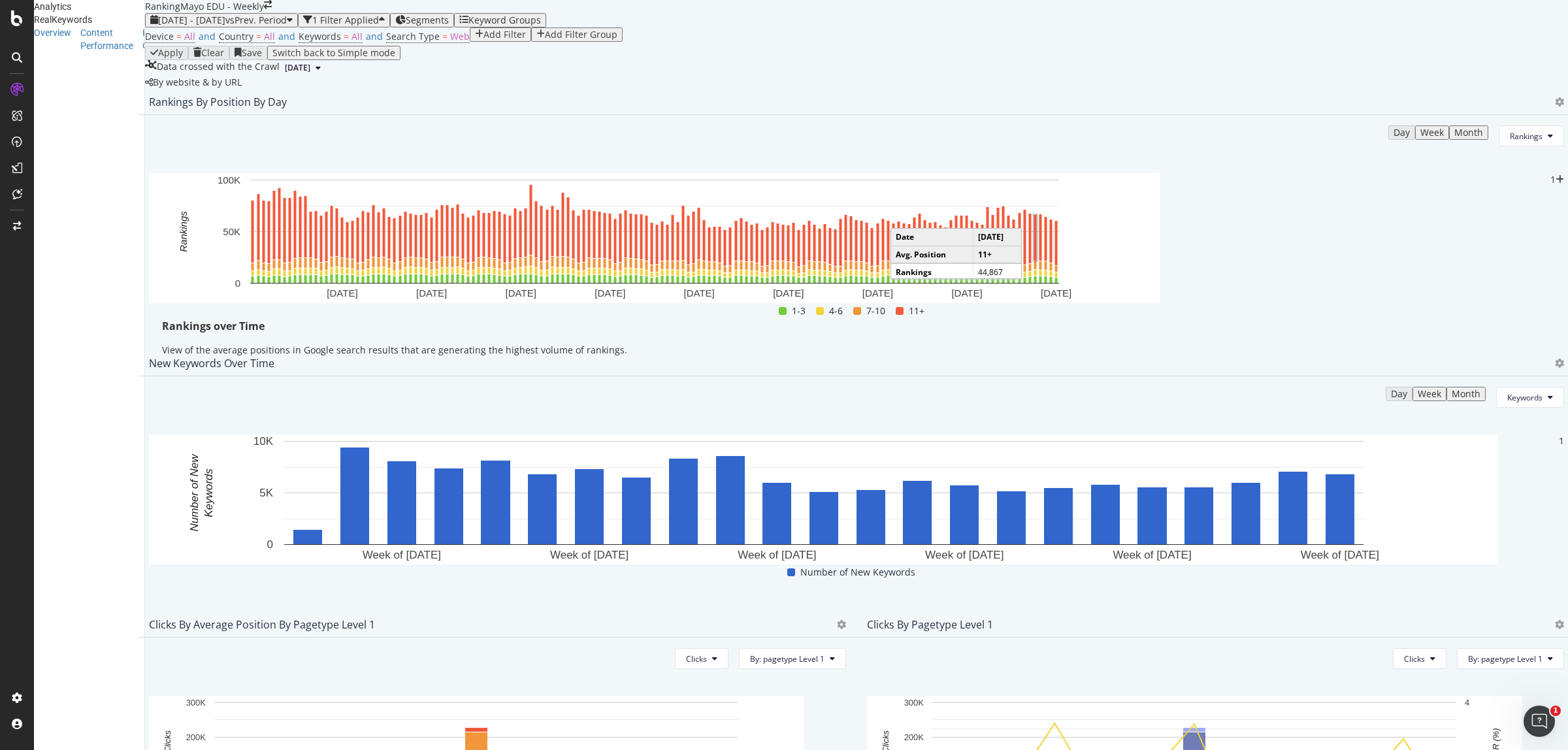
click at [1548, 108] on div at bounding box center [1556, 102] width 16 height 13
click at [1555, 106] on icon at bounding box center [1559, 102] width 9 height 9
click at [1470, 254] on span "Export as CSV" at bounding box center [1469, 252] width 73 height 11
click at [853, 60] on div "Apply Clear Save Switch back to Simple mode" at bounding box center [856, 52] width 1423 height 14
click at [293, 26] on div "[DATE] - [DATE] vs Prev. Period" at bounding box center [222, 20] width 142 height 10
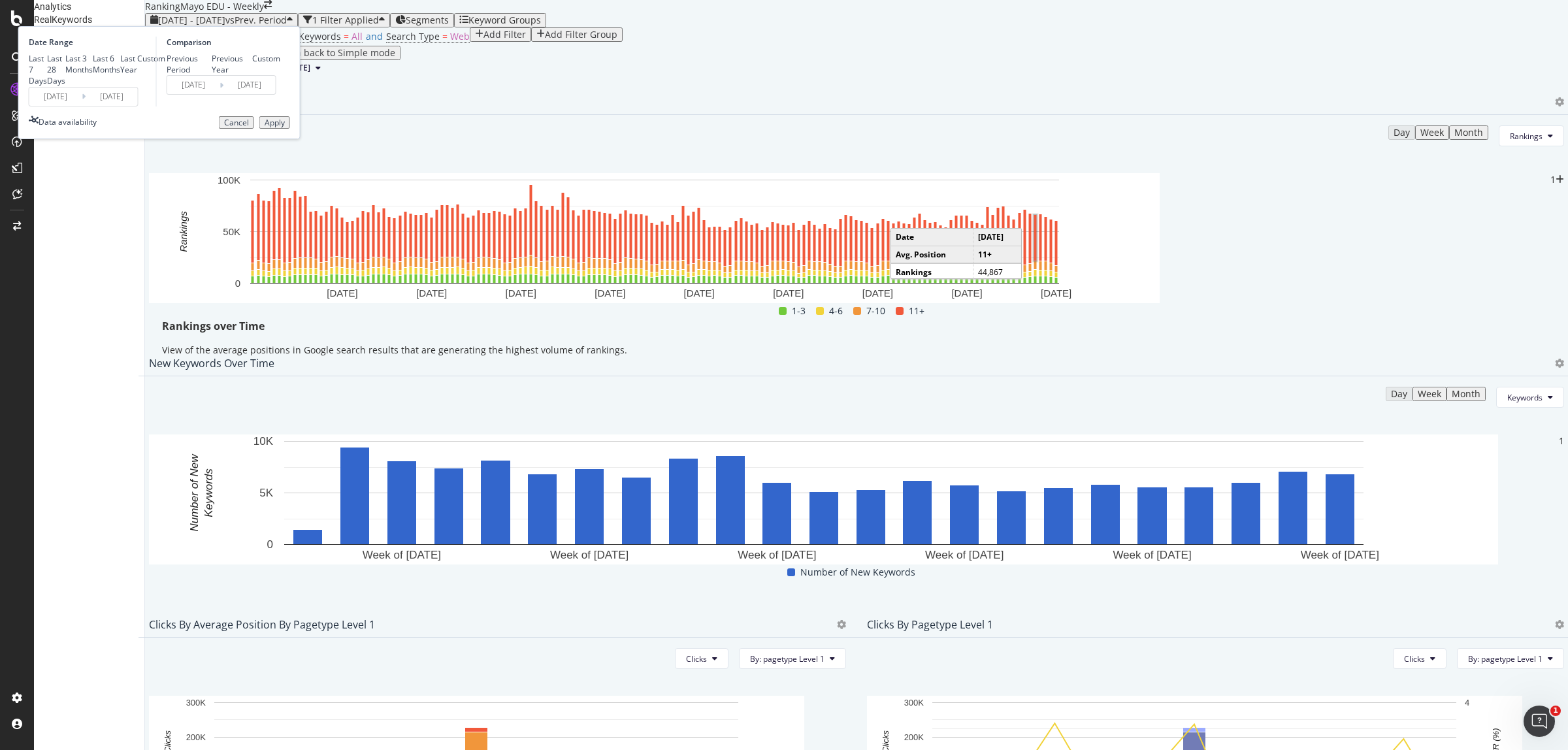
click at [81, 106] on input "[DATE]" at bounding box center [55, 96] width 52 height 18
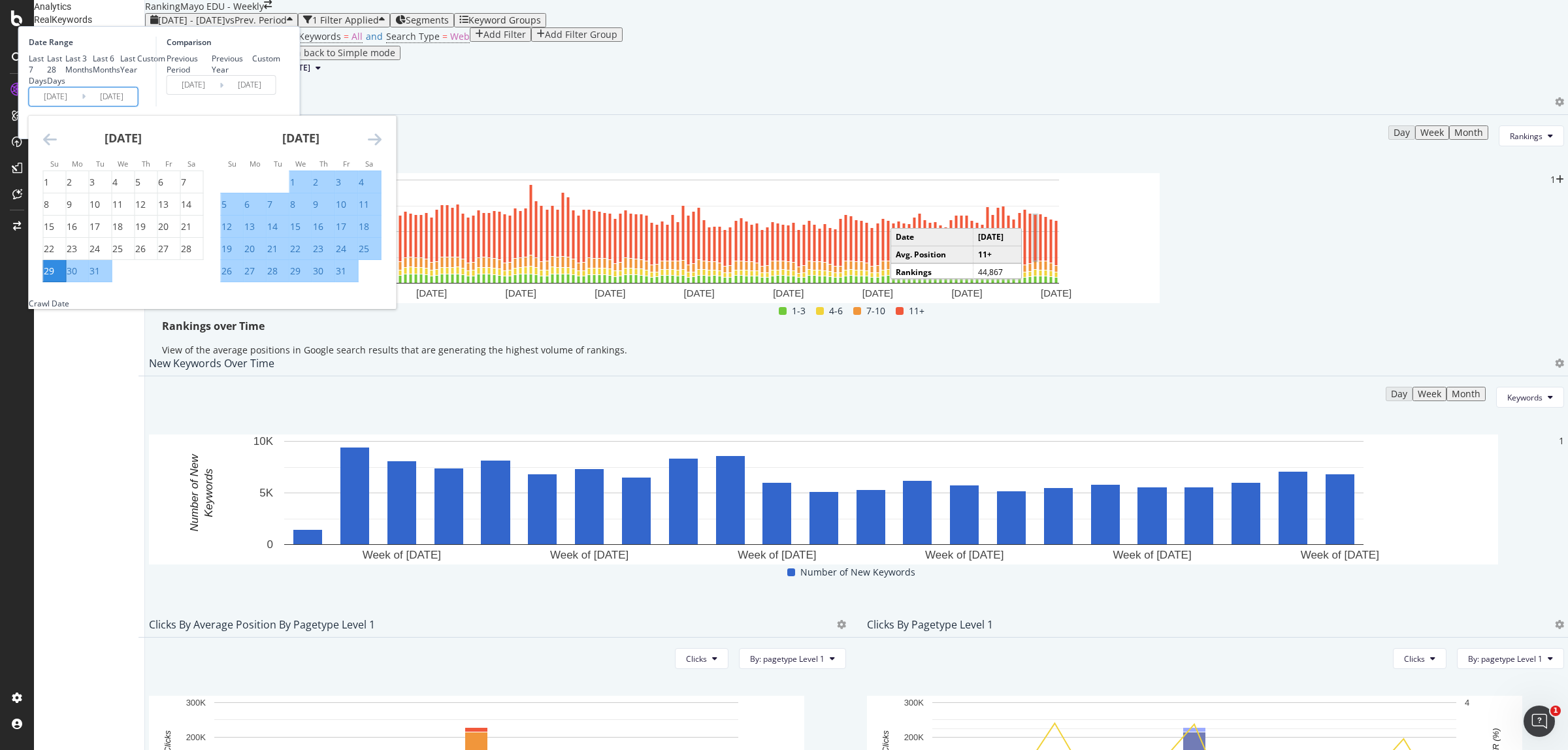
click at [54, 277] on div "29" at bounding box center [48, 271] width 10 height 13
click at [382, 147] on icon "Move forward to switch to the next month." at bounding box center [374, 139] width 13 height 16
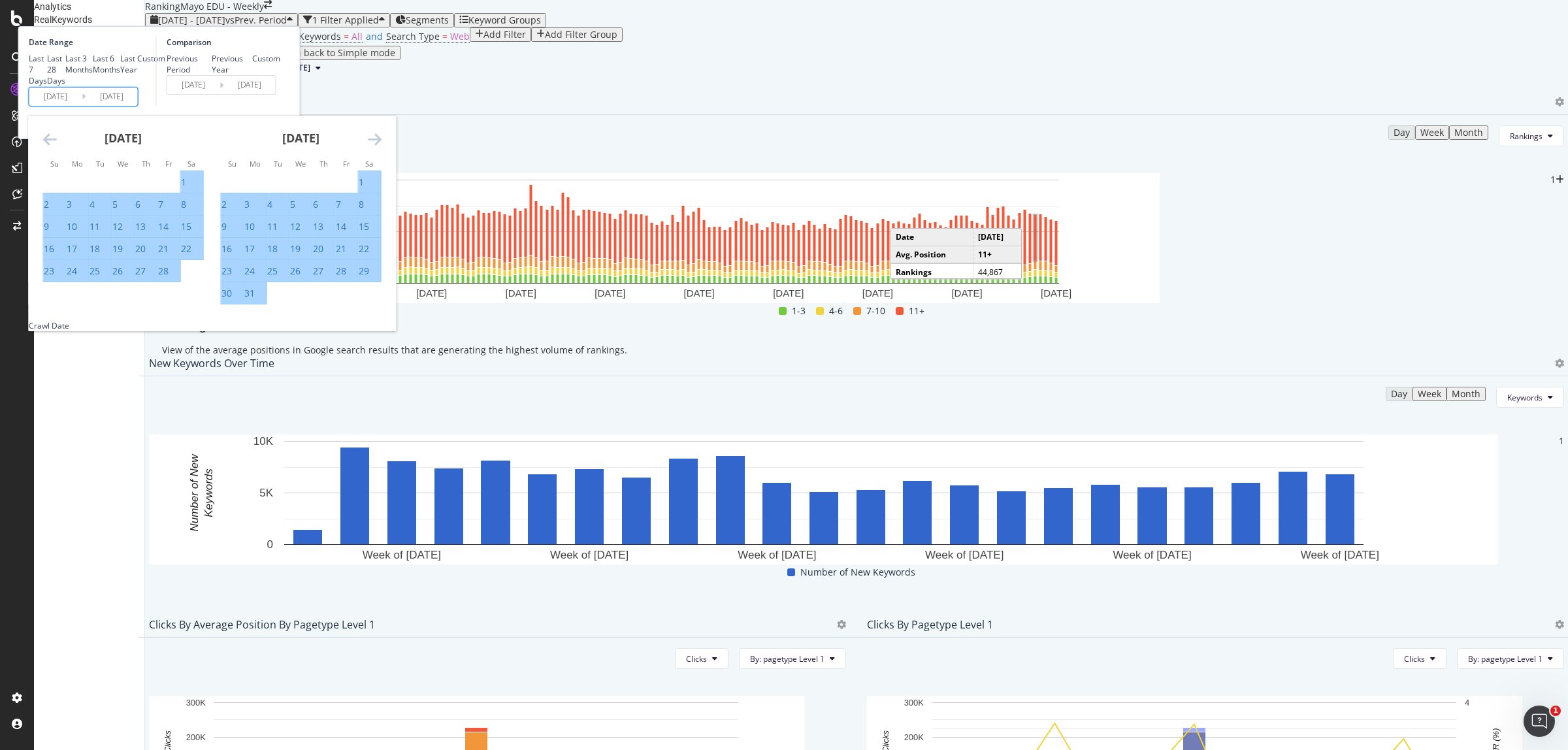
click at [382, 147] on icon "Move forward to switch to the next month." at bounding box center [374, 139] width 13 height 16
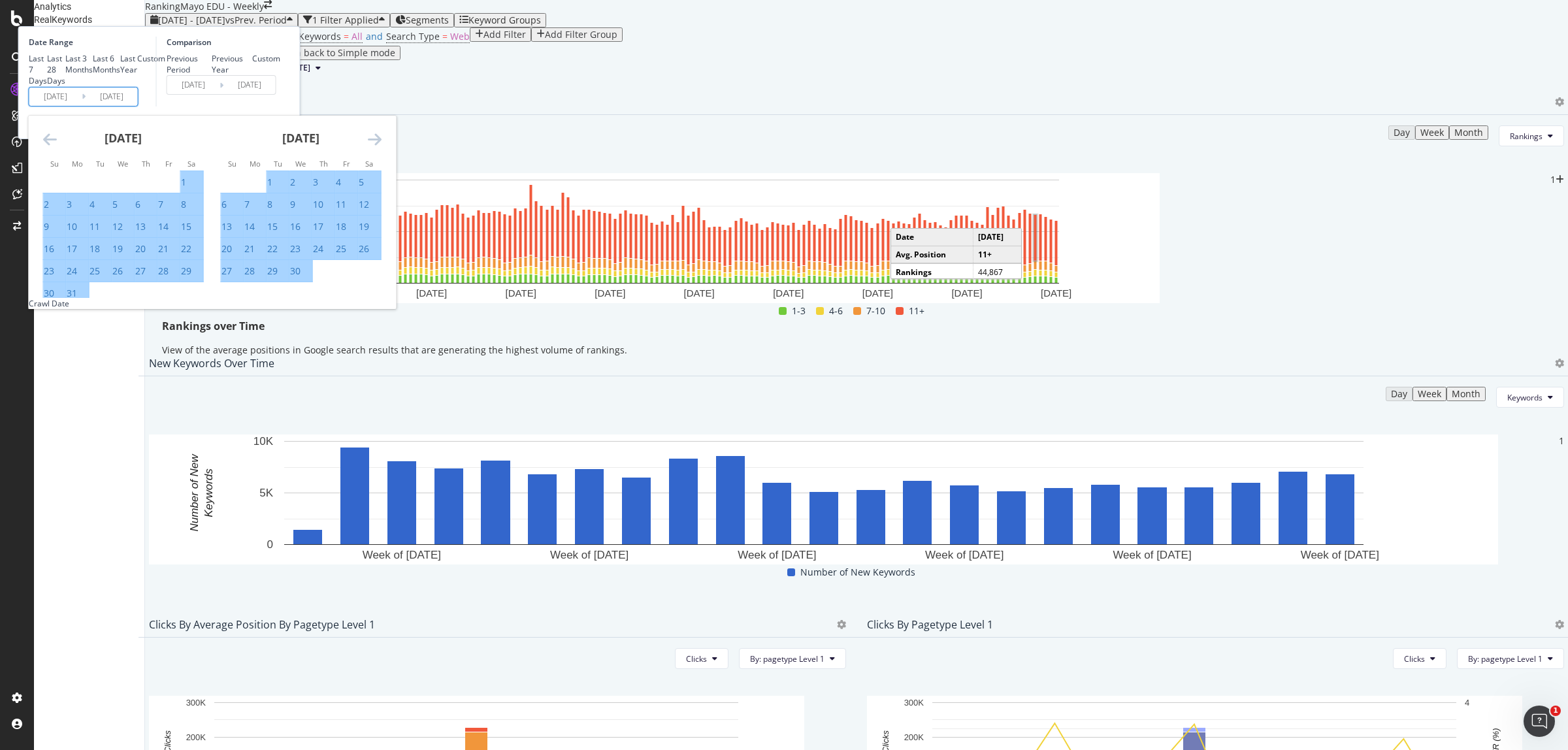
click at [382, 147] on icon "Move forward to switch to the next month." at bounding box center [374, 139] width 13 height 16
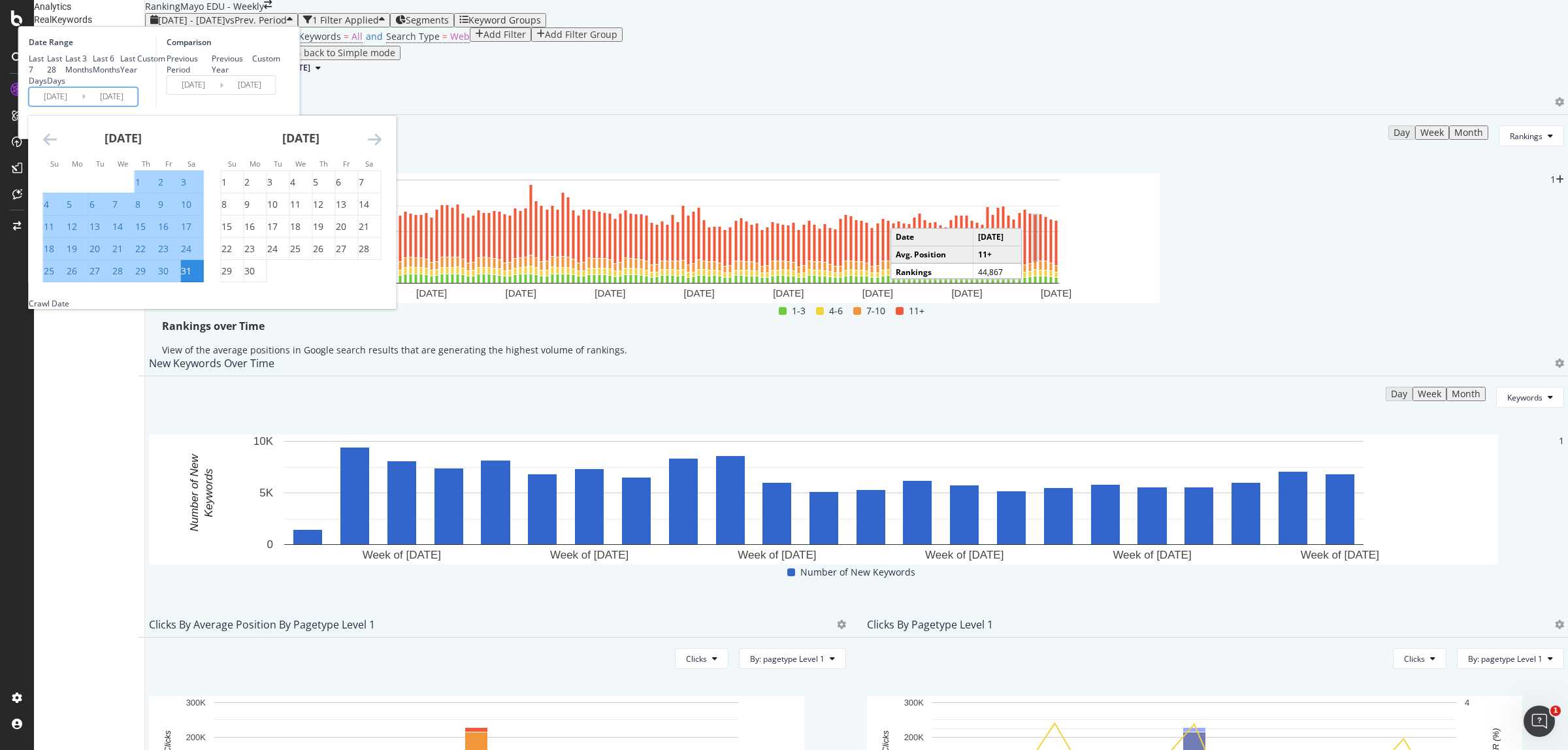
click at [382, 147] on icon "Move forward to switch to the next month." at bounding box center [374, 139] width 13 height 16
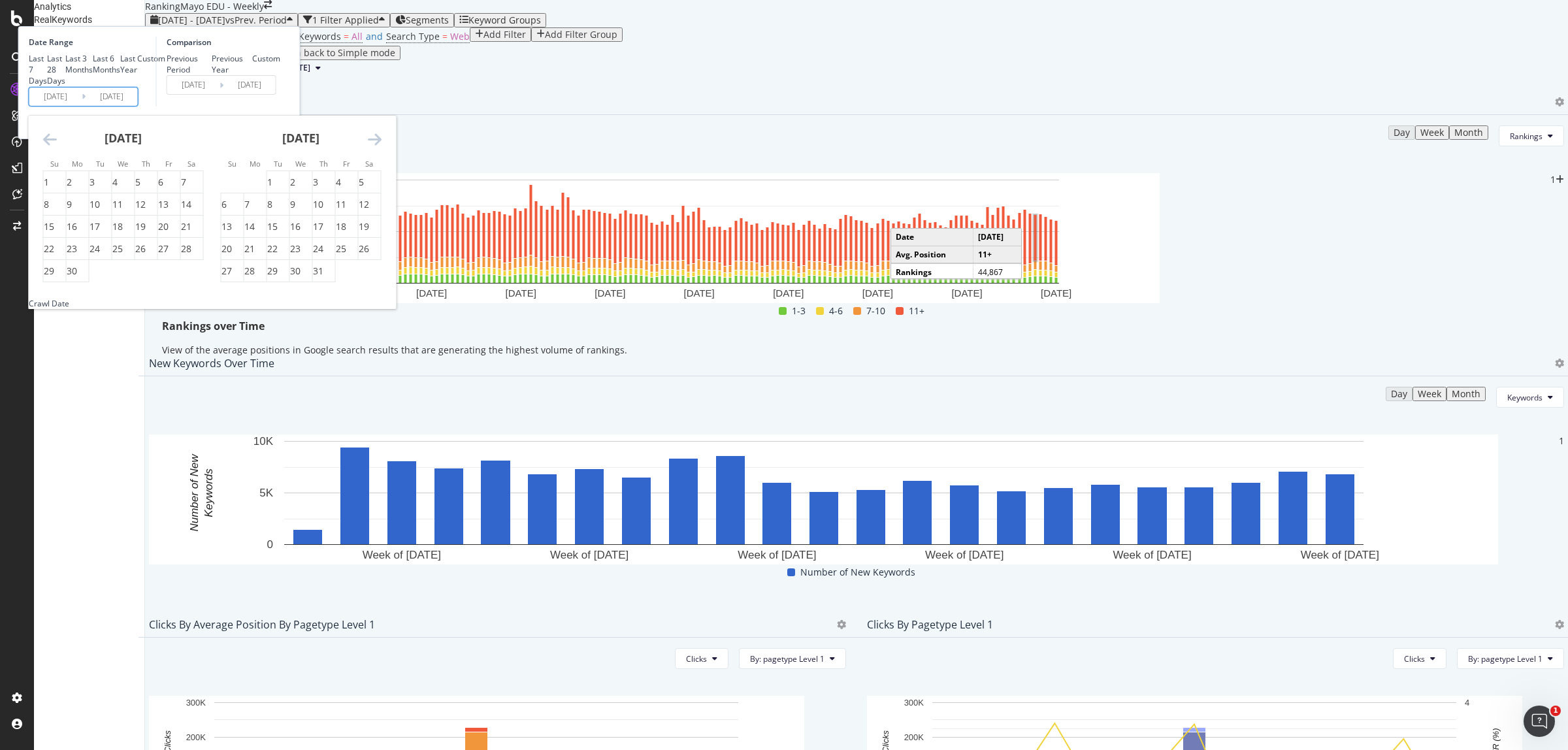
click at [382, 147] on icon "Move forward to switch to the next month." at bounding box center [374, 139] width 13 height 16
click at [364, 188] on div "2" at bounding box center [362, 182] width 6 height 13
type input "[DATE]"
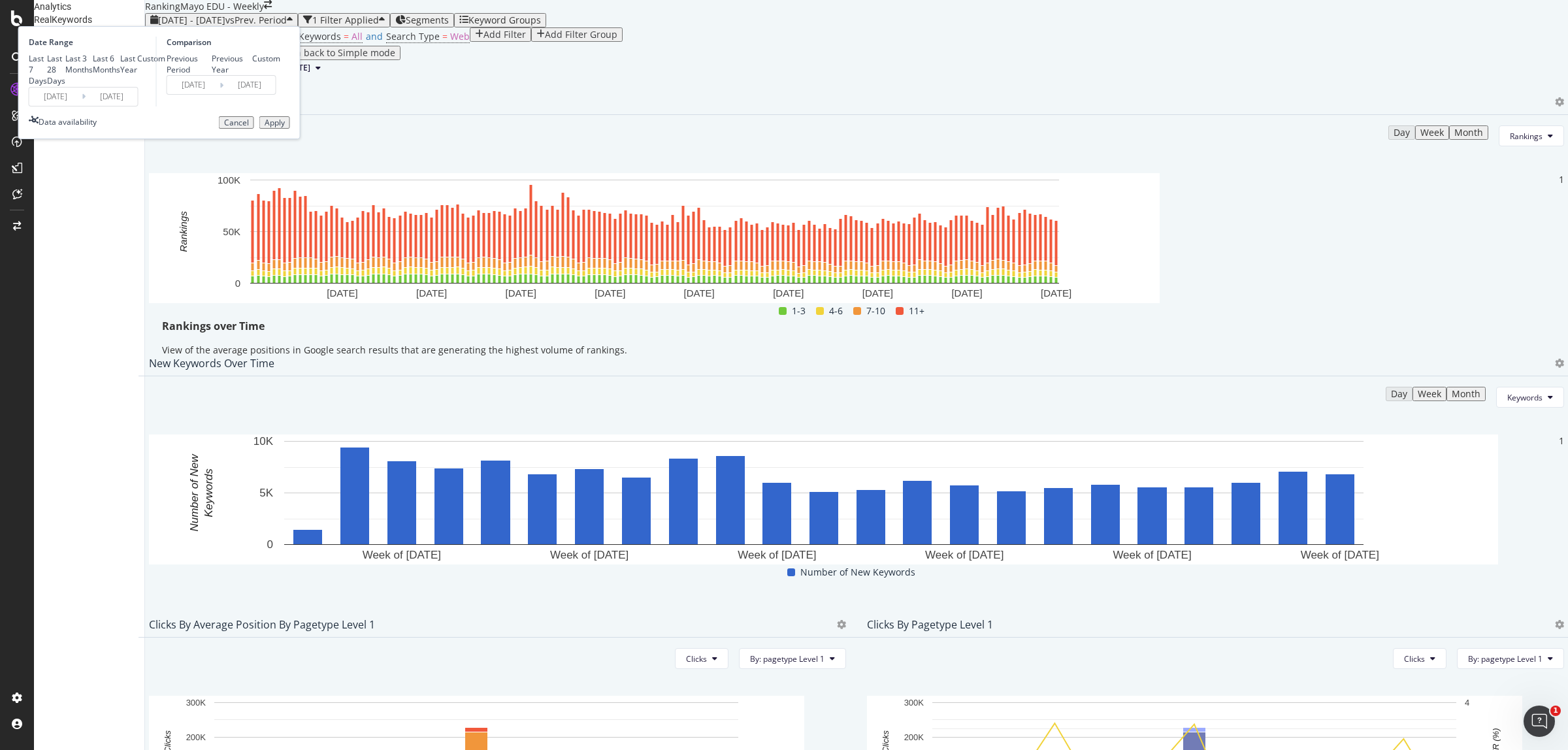
click at [285, 127] on div "Apply" at bounding box center [274, 123] width 20 height 9
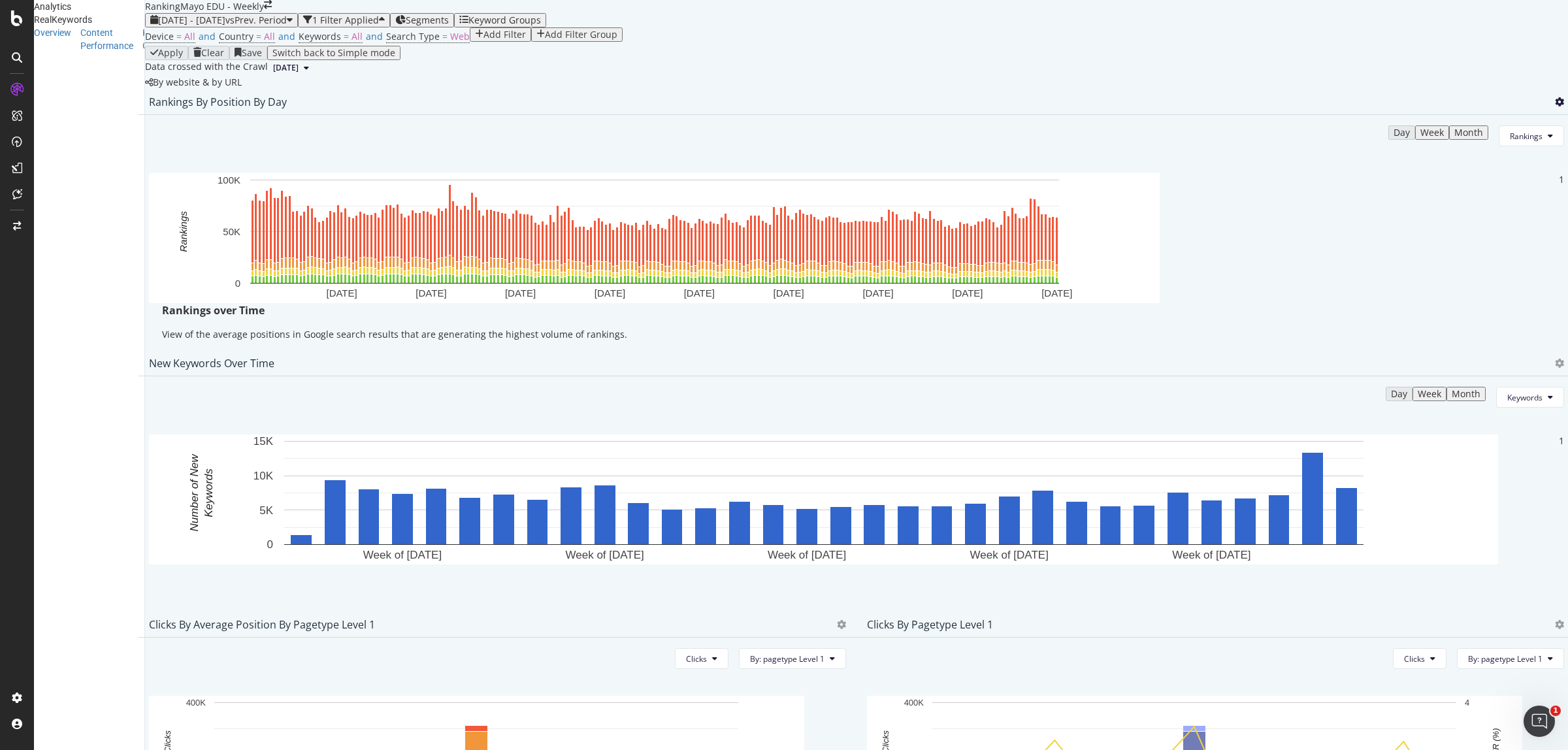
click at [1555, 106] on icon at bounding box center [1559, 102] width 9 height 9
click at [1477, 249] on span "Export as CSV" at bounding box center [1469, 252] width 73 height 11
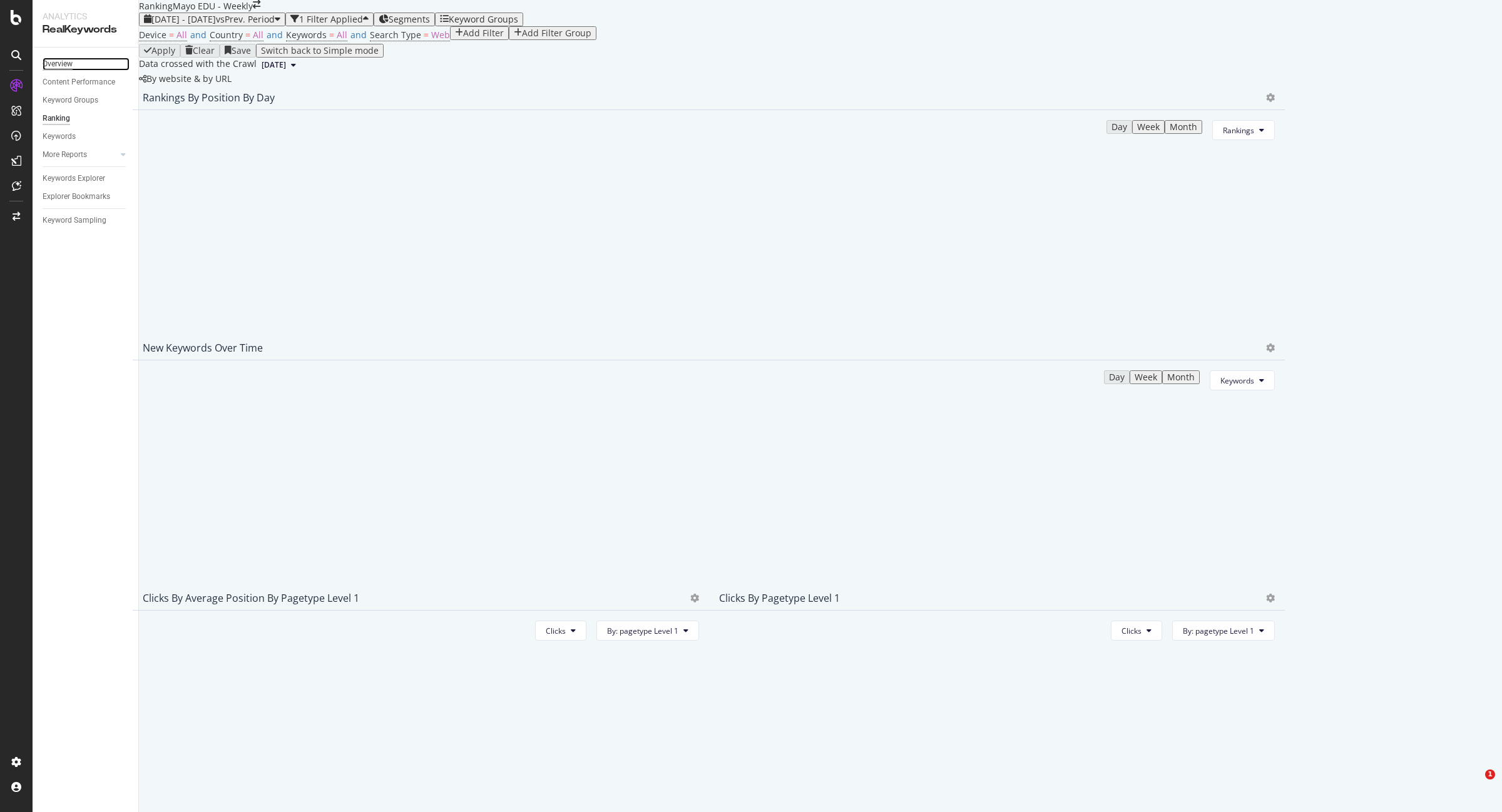
click at [56, 67] on div "Overview" at bounding box center [57, 64] width 30 height 13
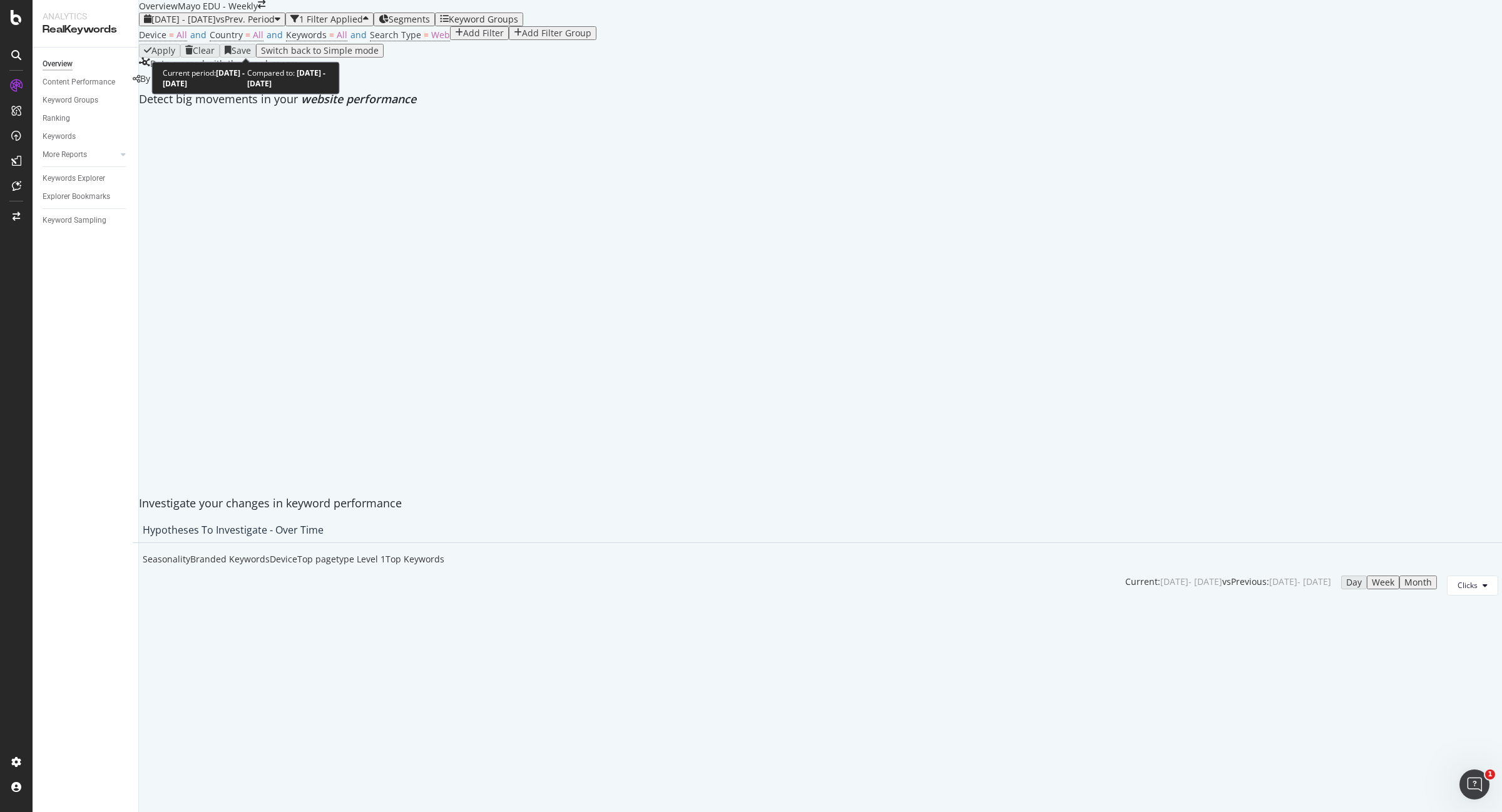
click at [216, 25] on span "[DATE] - [DATE]" at bounding box center [183, 18] width 64 height 12
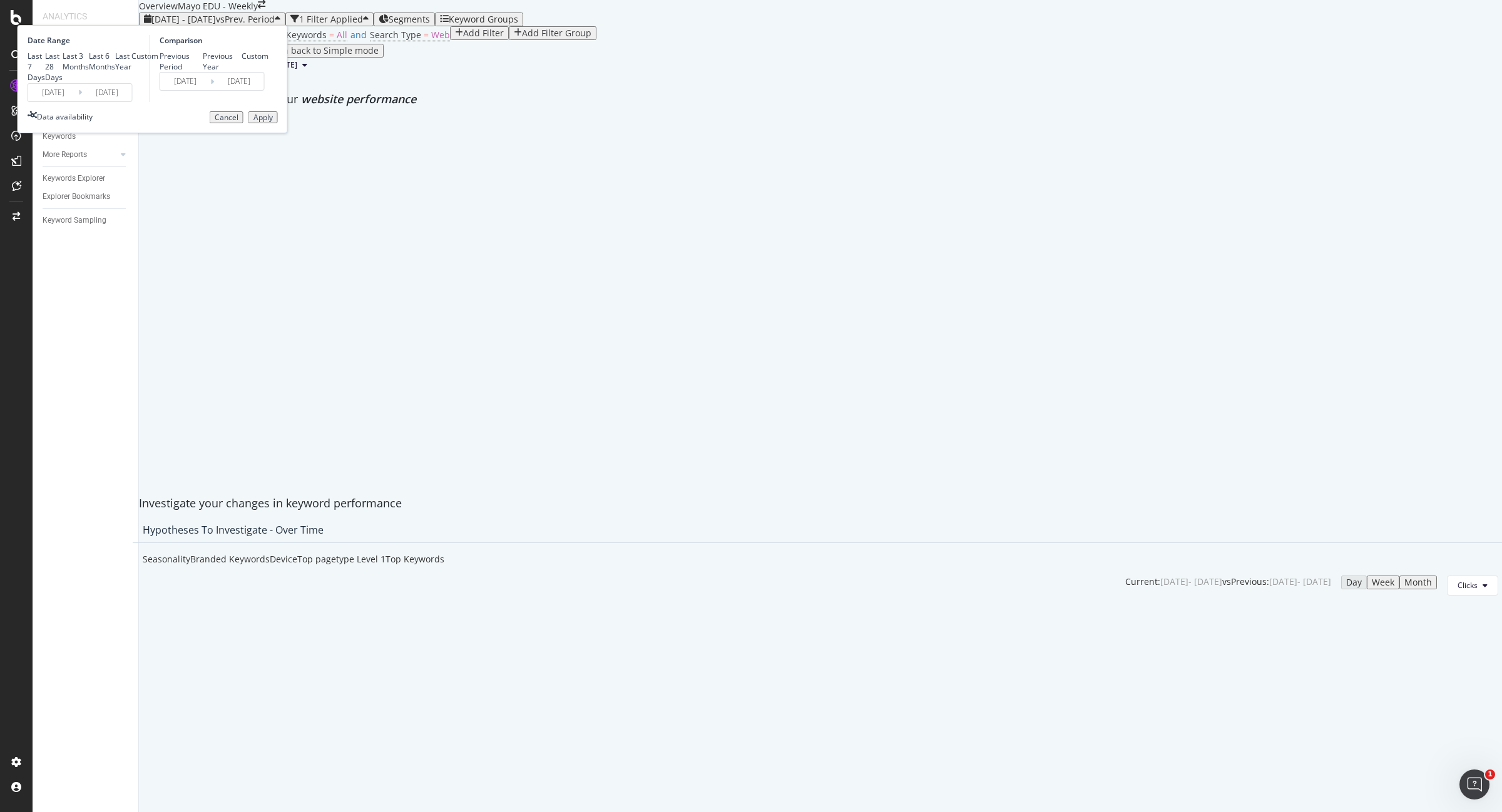
click at [78, 102] on input "[DATE]" at bounding box center [53, 92] width 50 height 17
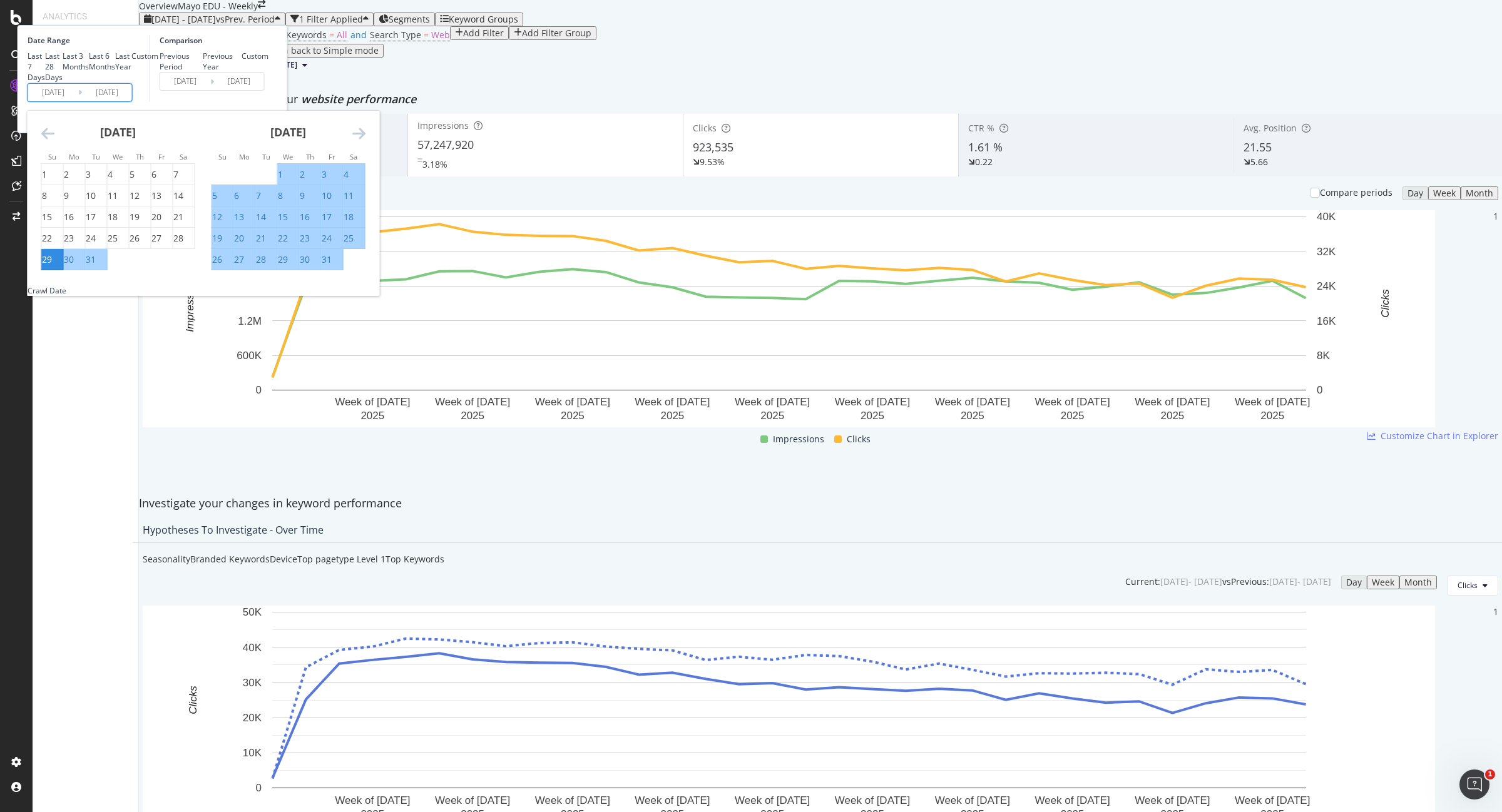
click at [366, 141] on icon "Move forward to switch to the next month." at bounding box center [358, 133] width 13 height 15
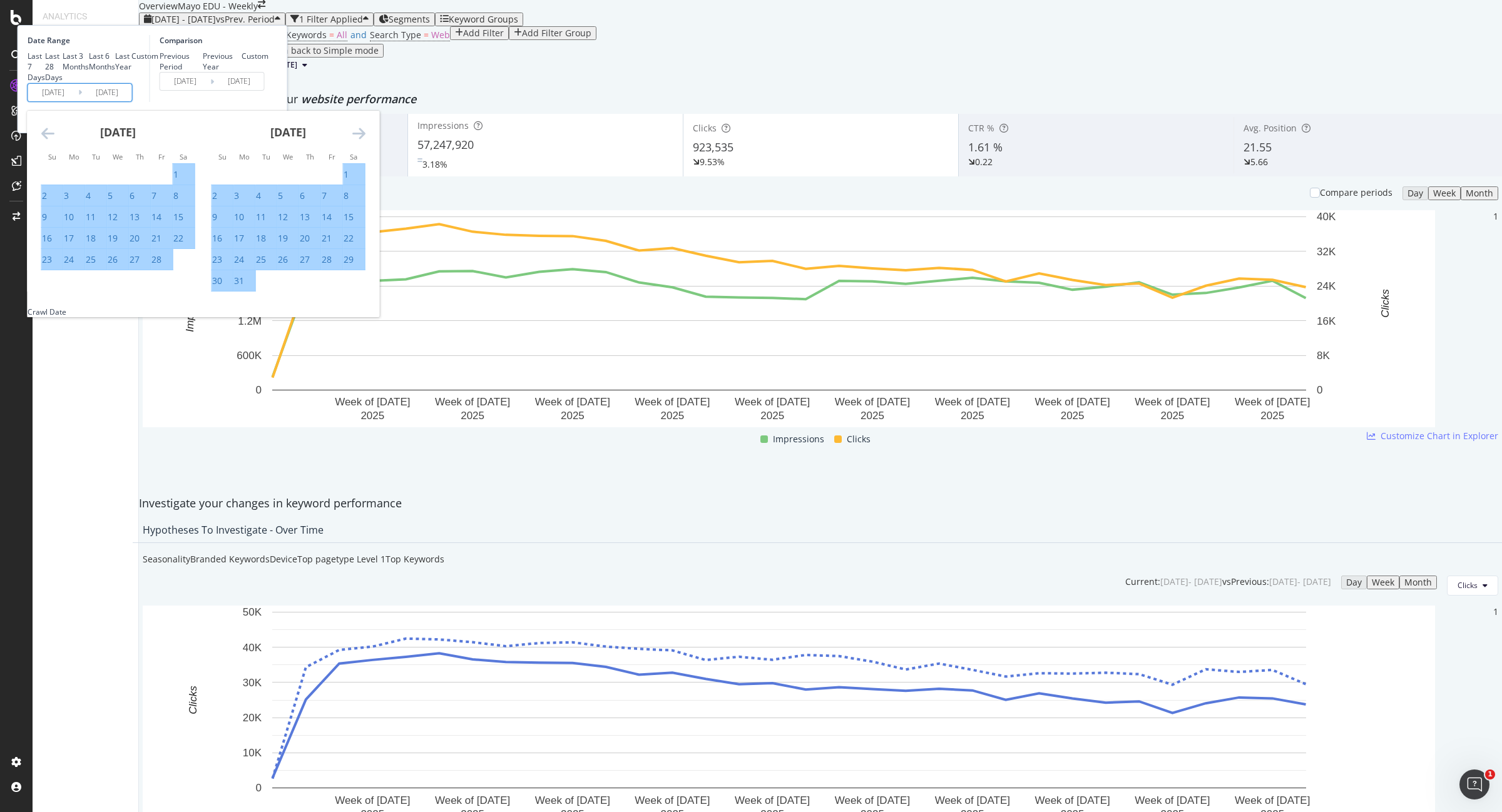
click at [366, 141] on icon "Move forward to switch to the next month." at bounding box center [358, 133] width 13 height 15
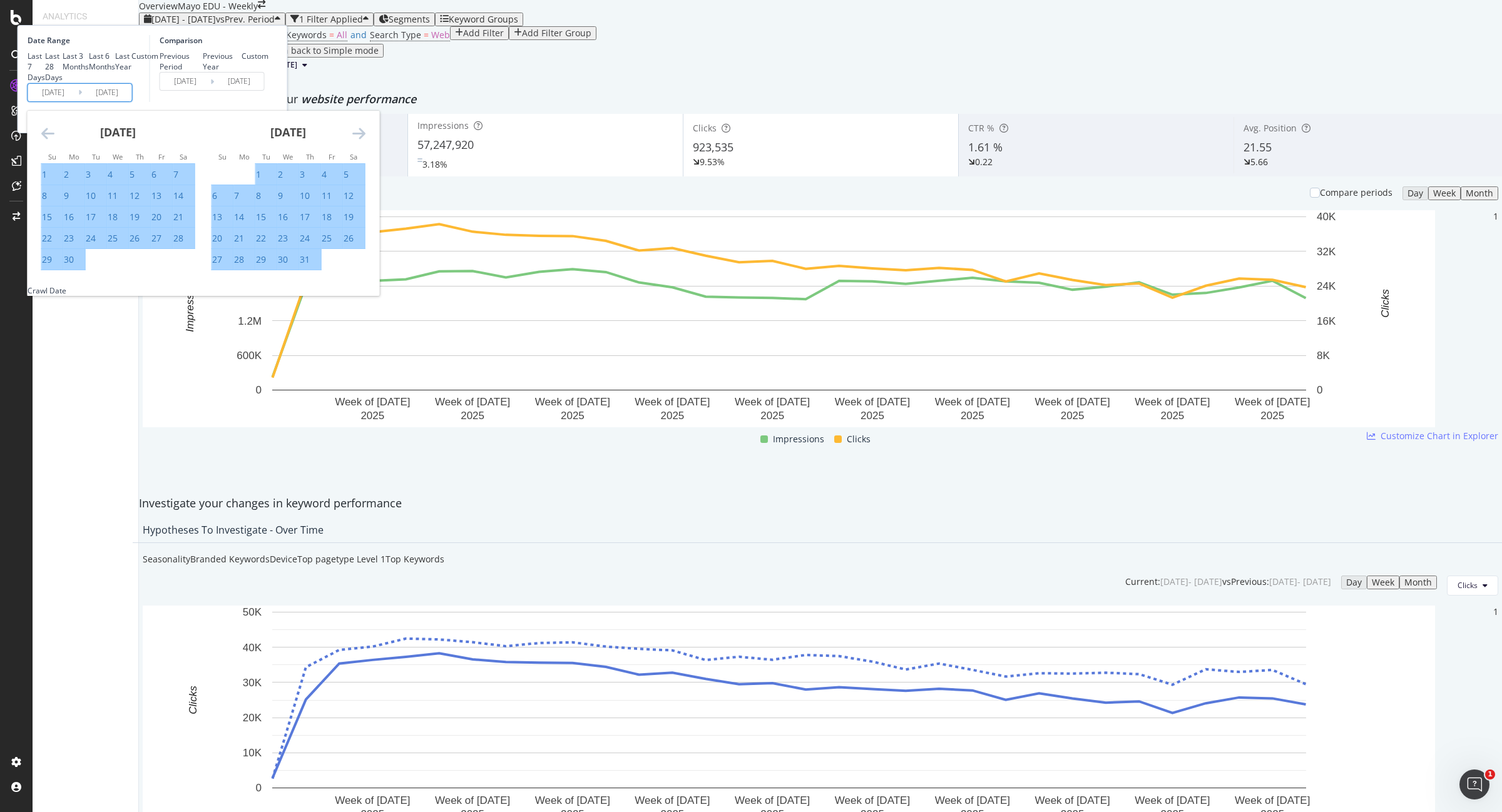
click at [261, 181] on div "1" at bounding box center [259, 174] width 5 height 13
type input "[DATE]"
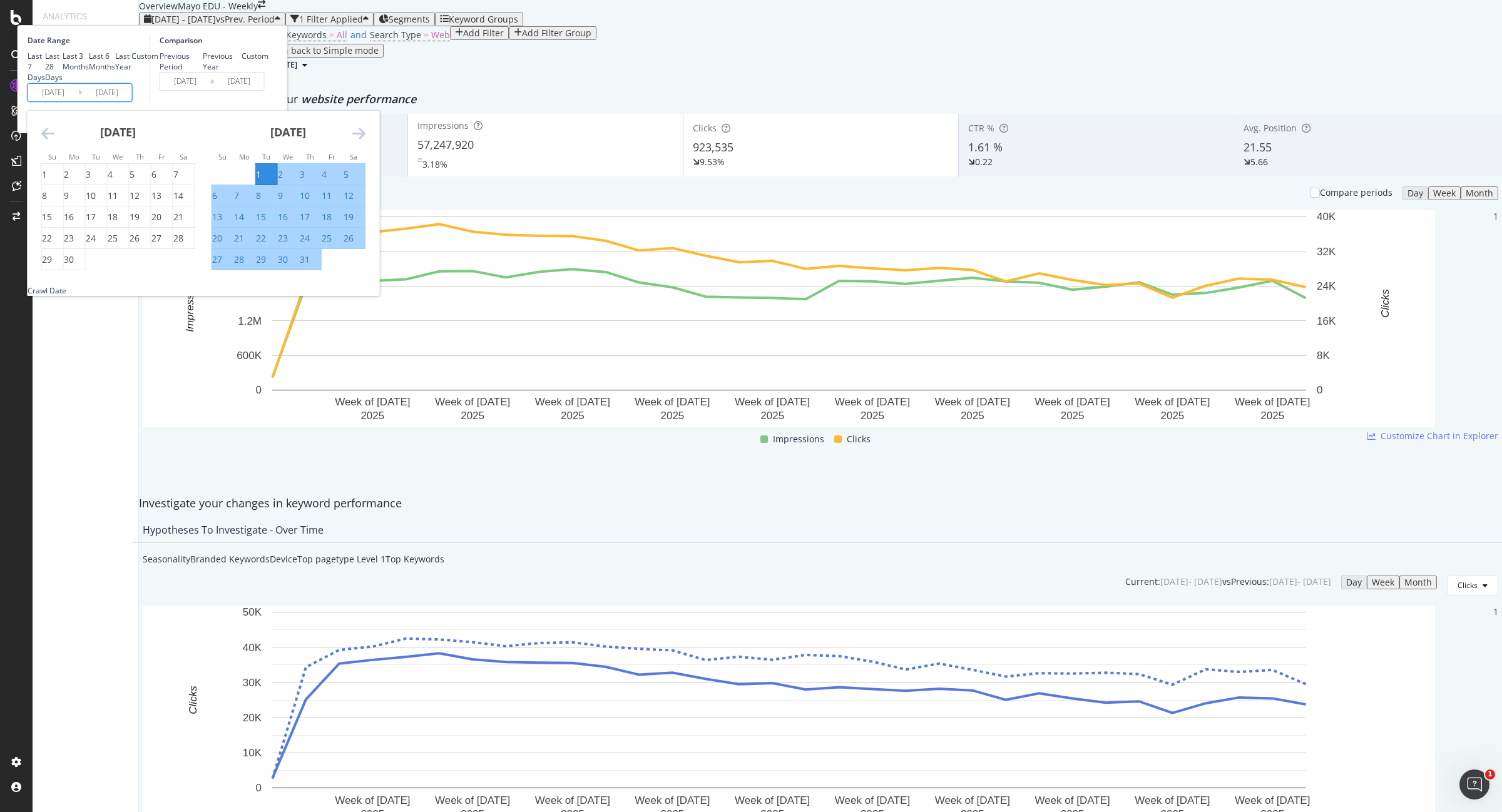
click at [309, 266] on div "31" at bounding box center [304, 259] width 10 height 13
type input "[DATE]"
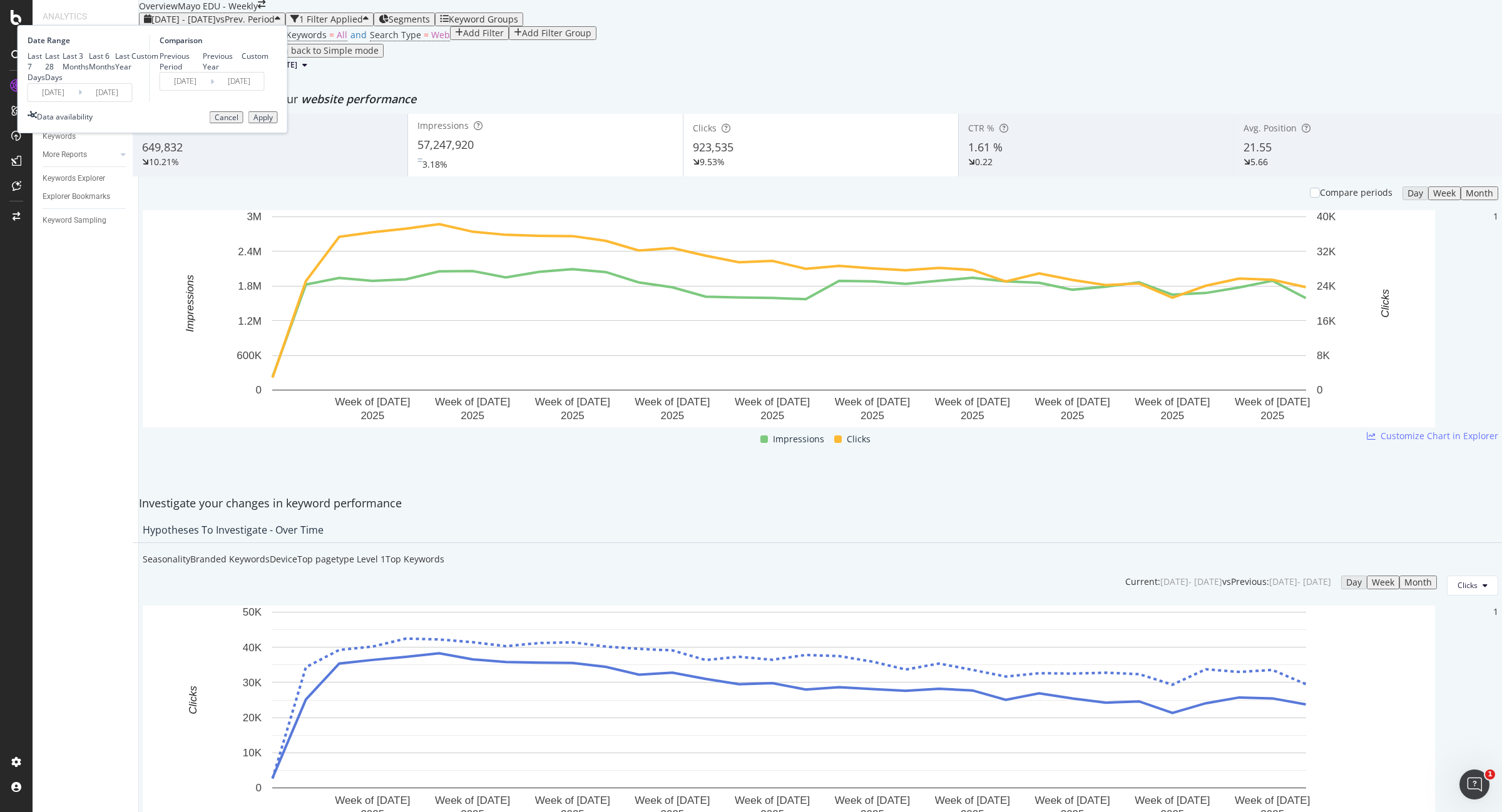
click at [273, 122] on div "Apply" at bounding box center [262, 118] width 19 height 9
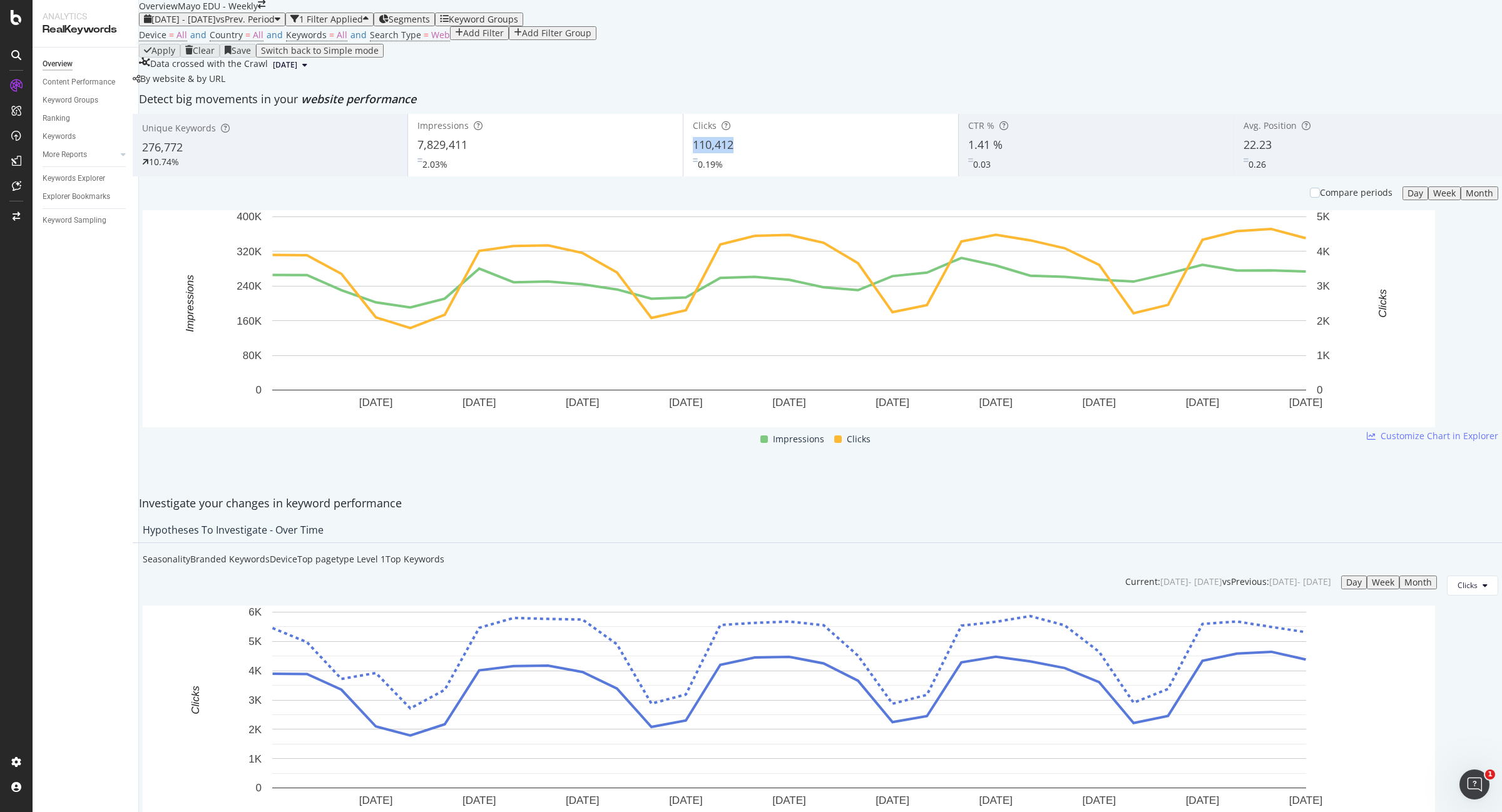
drag, startPoint x: 742, startPoint y: 239, endPoint x: 687, endPoint y: 238, distance: 55.0
click at [687, 173] on div "Clicks 110,412 0.19%" at bounding box center [820, 145] width 275 height 56
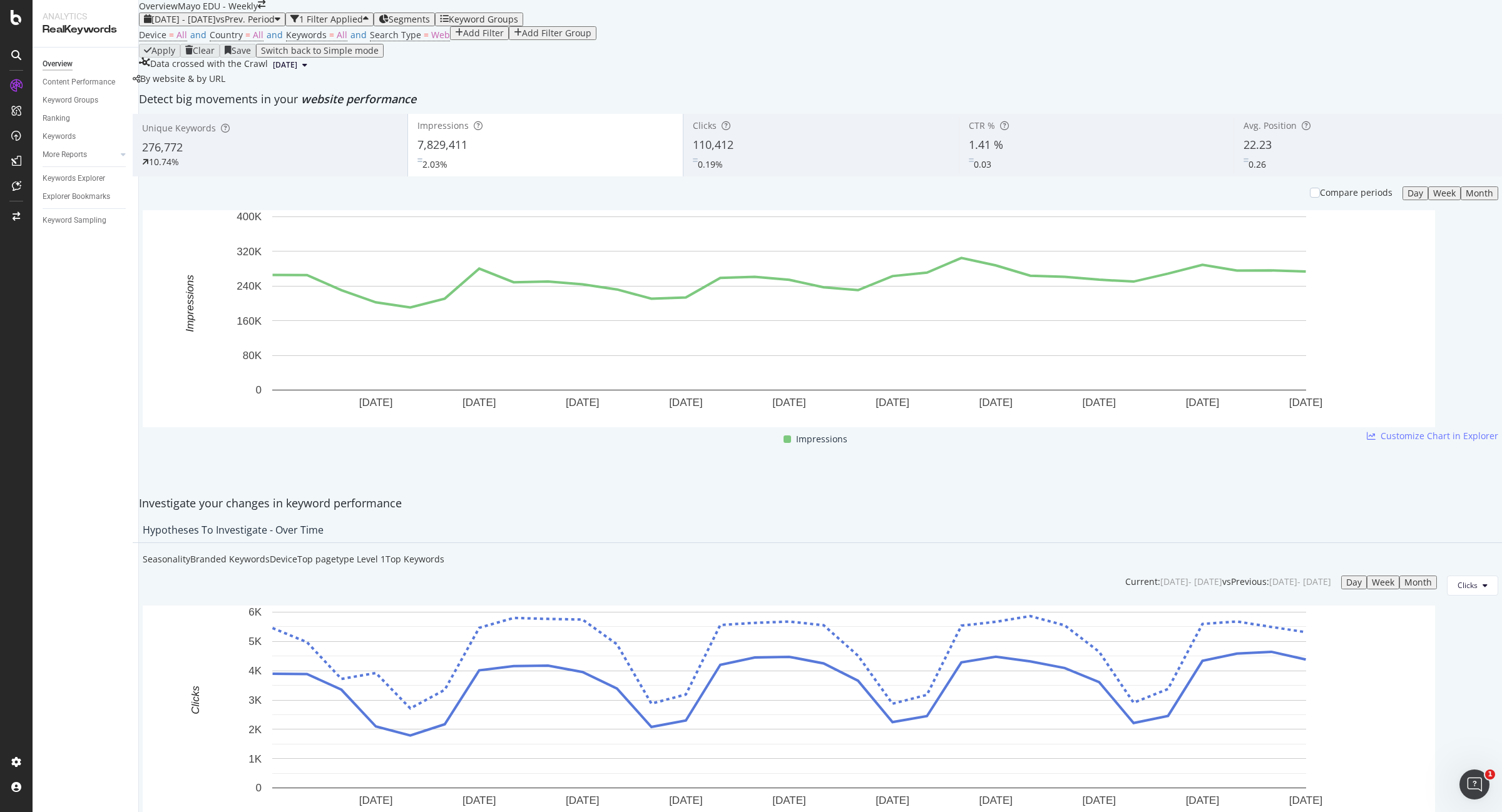
click at [266, 34] on div "[DATE] - [DATE] vs Prev. Period 1 Filter Applied Segments Keyword Groups Device…" at bounding box center [820, 43] width 1363 height 60
click at [267, 25] on span "vs Prev. Period" at bounding box center [245, 18] width 59 height 12
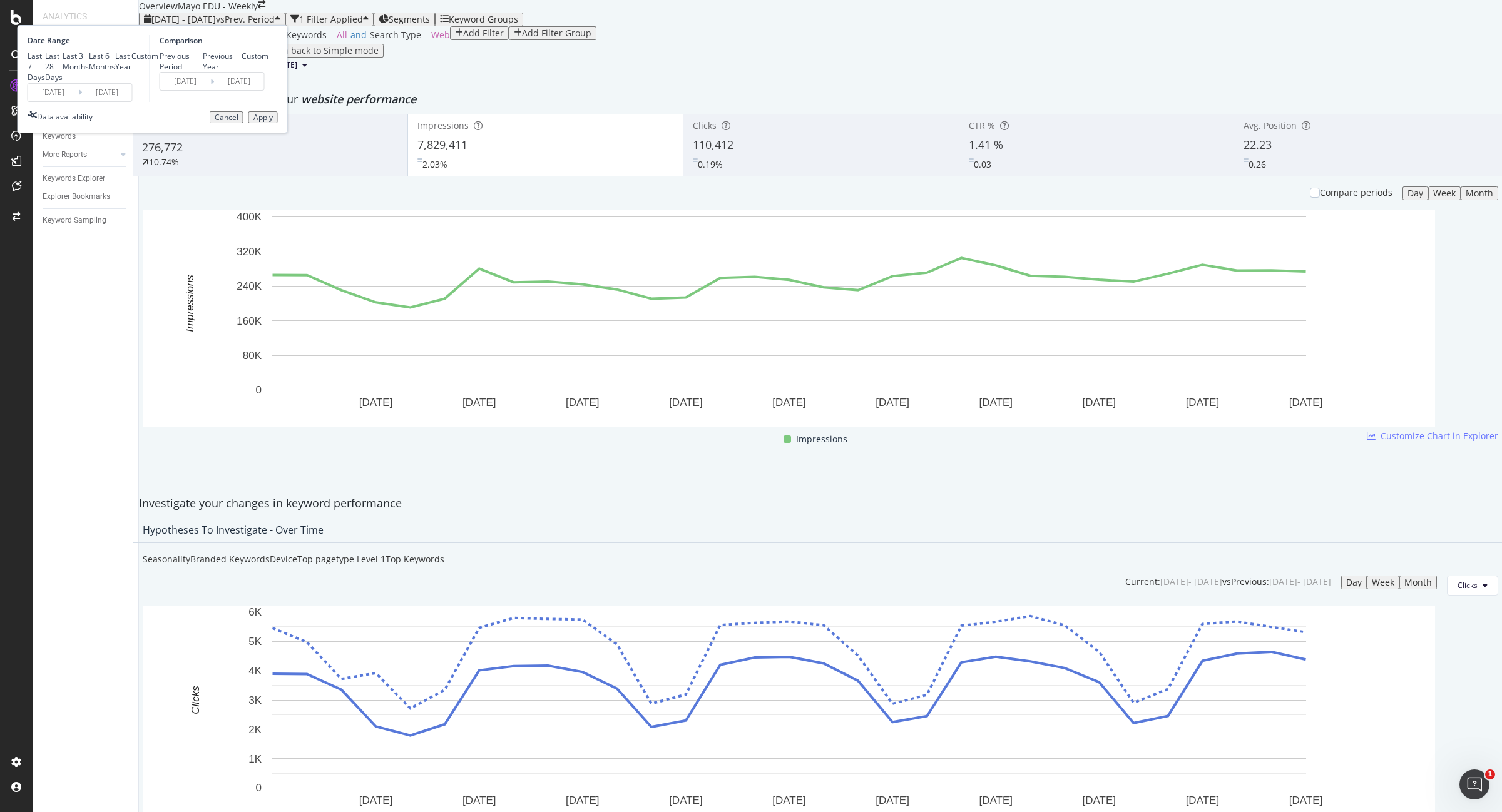
click at [78, 102] on input "[DATE]" at bounding box center [53, 92] width 50 height 17
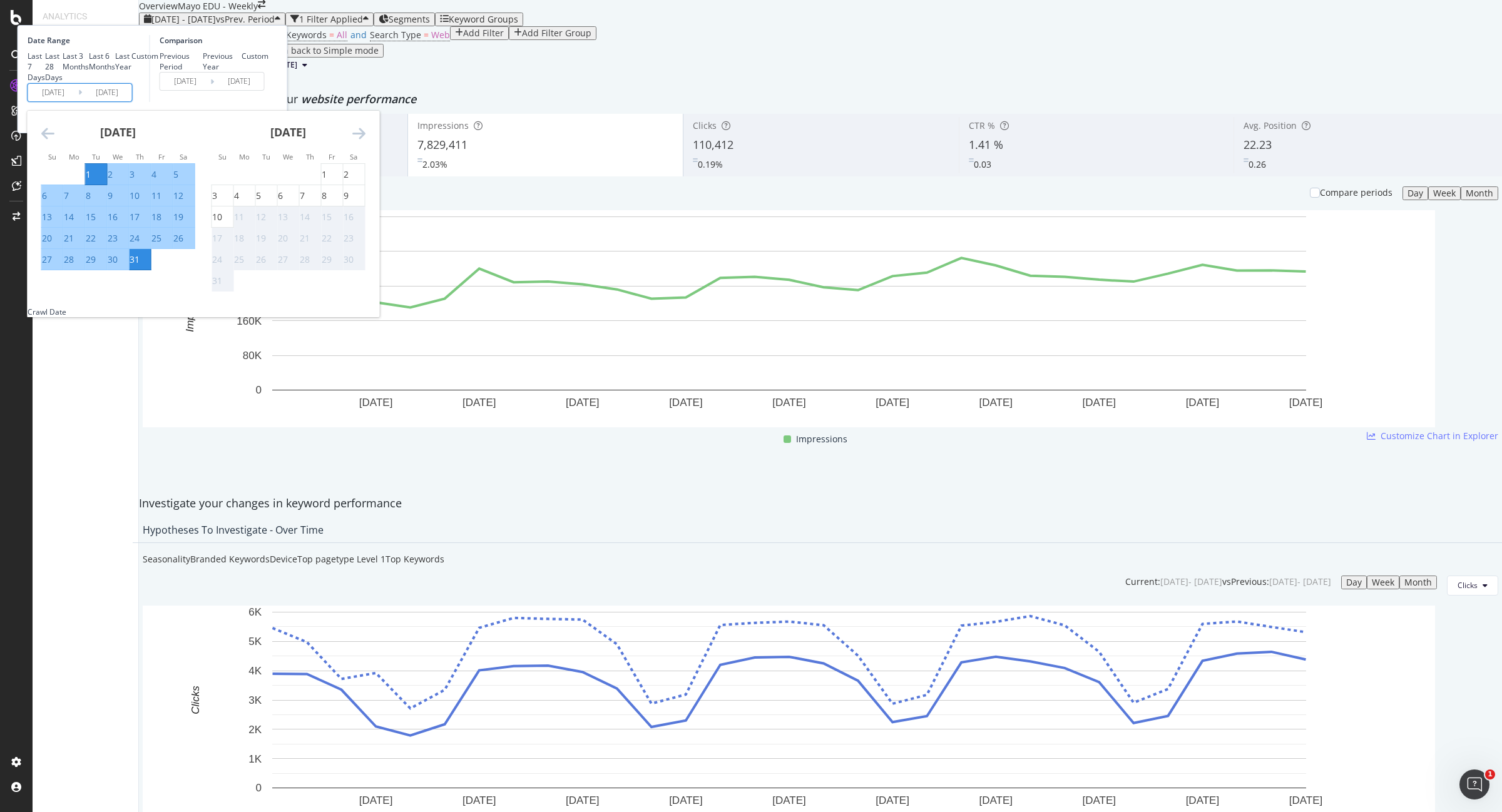
click at [54, 141] on icon "Move backward to switch to the previous month." at bounding box center [48, 133] width 13 height 15
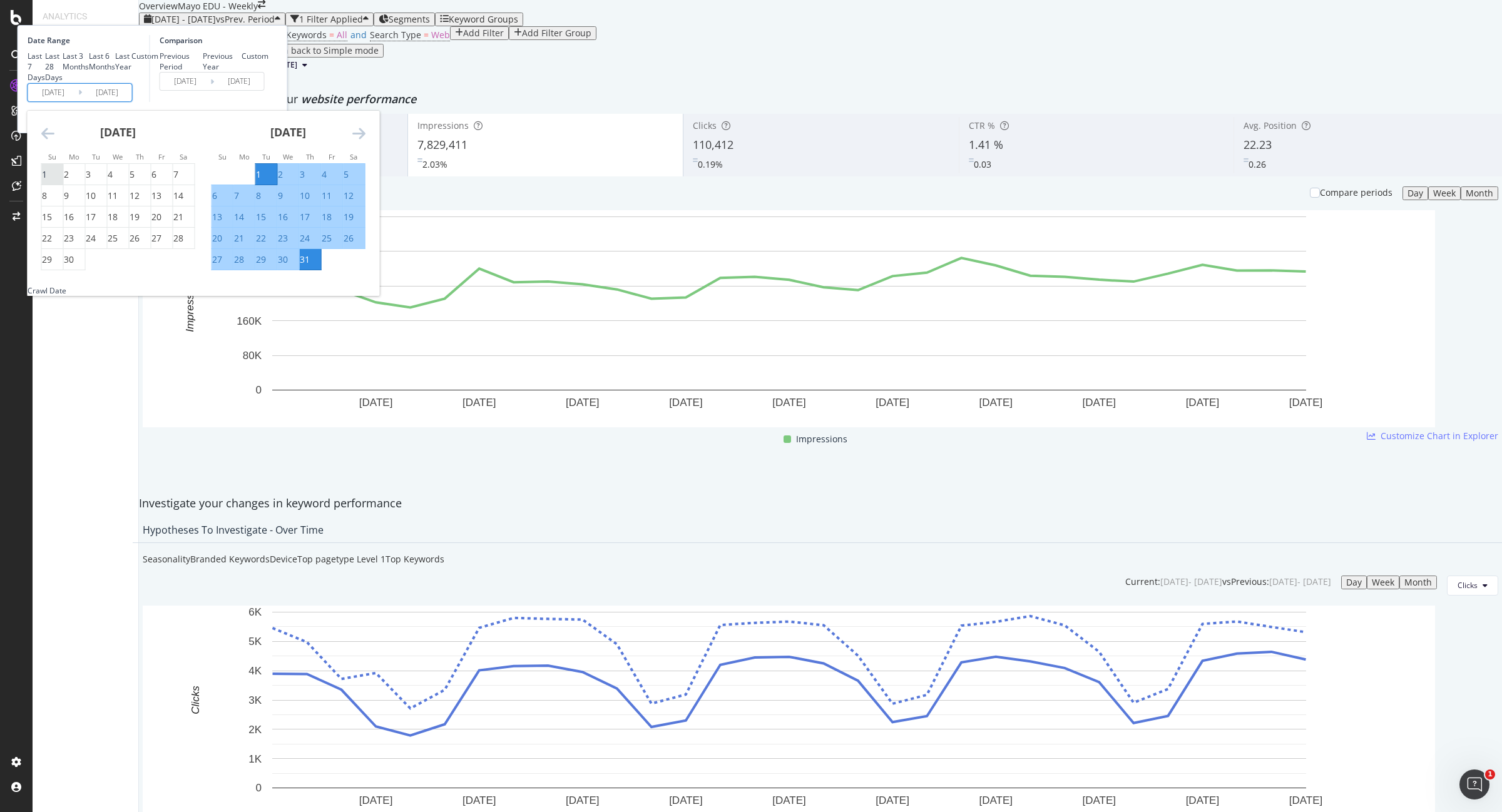
click at [47, 181] on div "1" at bounding box center [44, 174] width 5 height 13
type input "[DATE]"
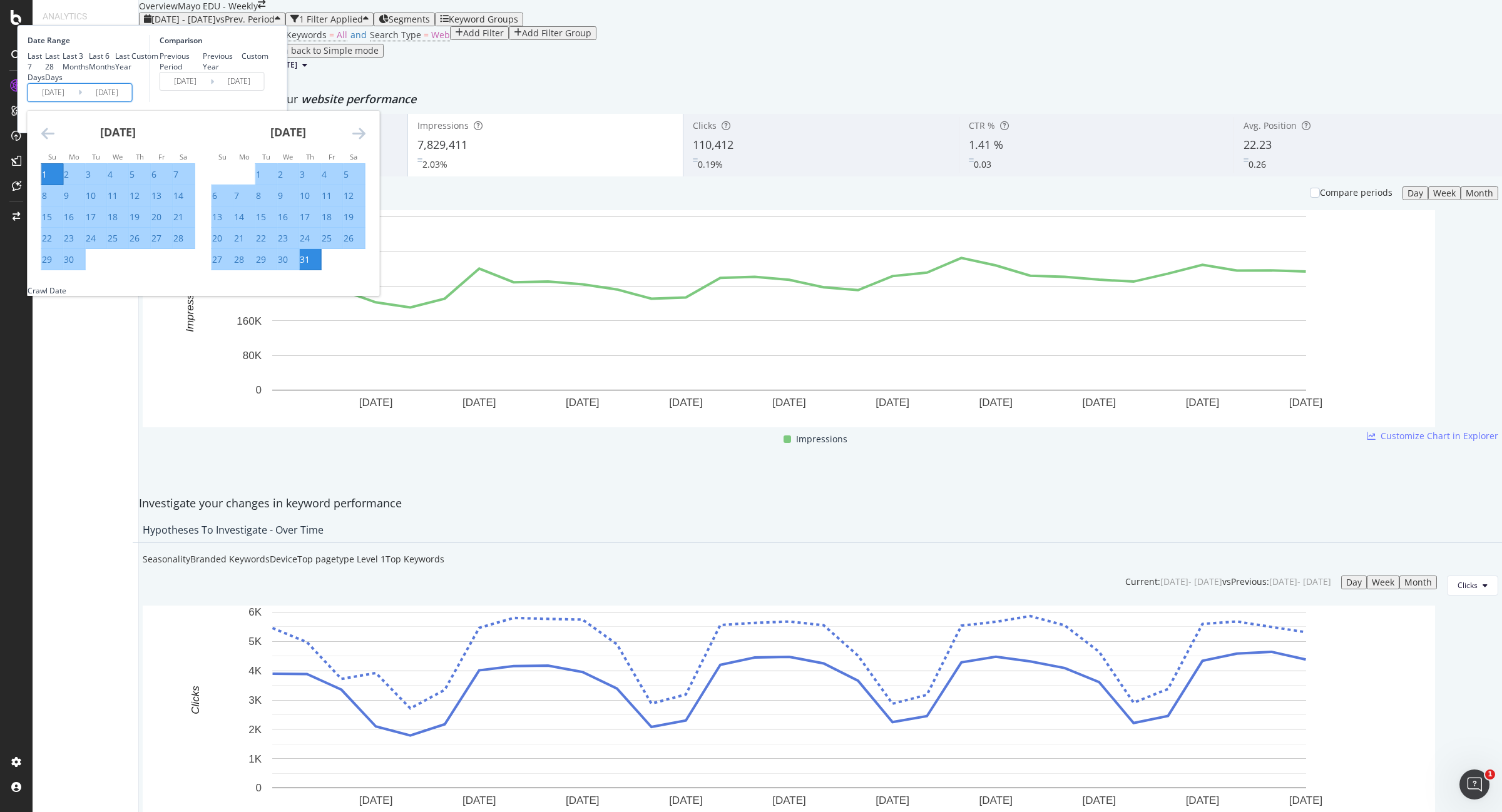
click at [74, 266] on div "30" at bounding box center [68, 259] width 10 height 13
type input "[DATE]"
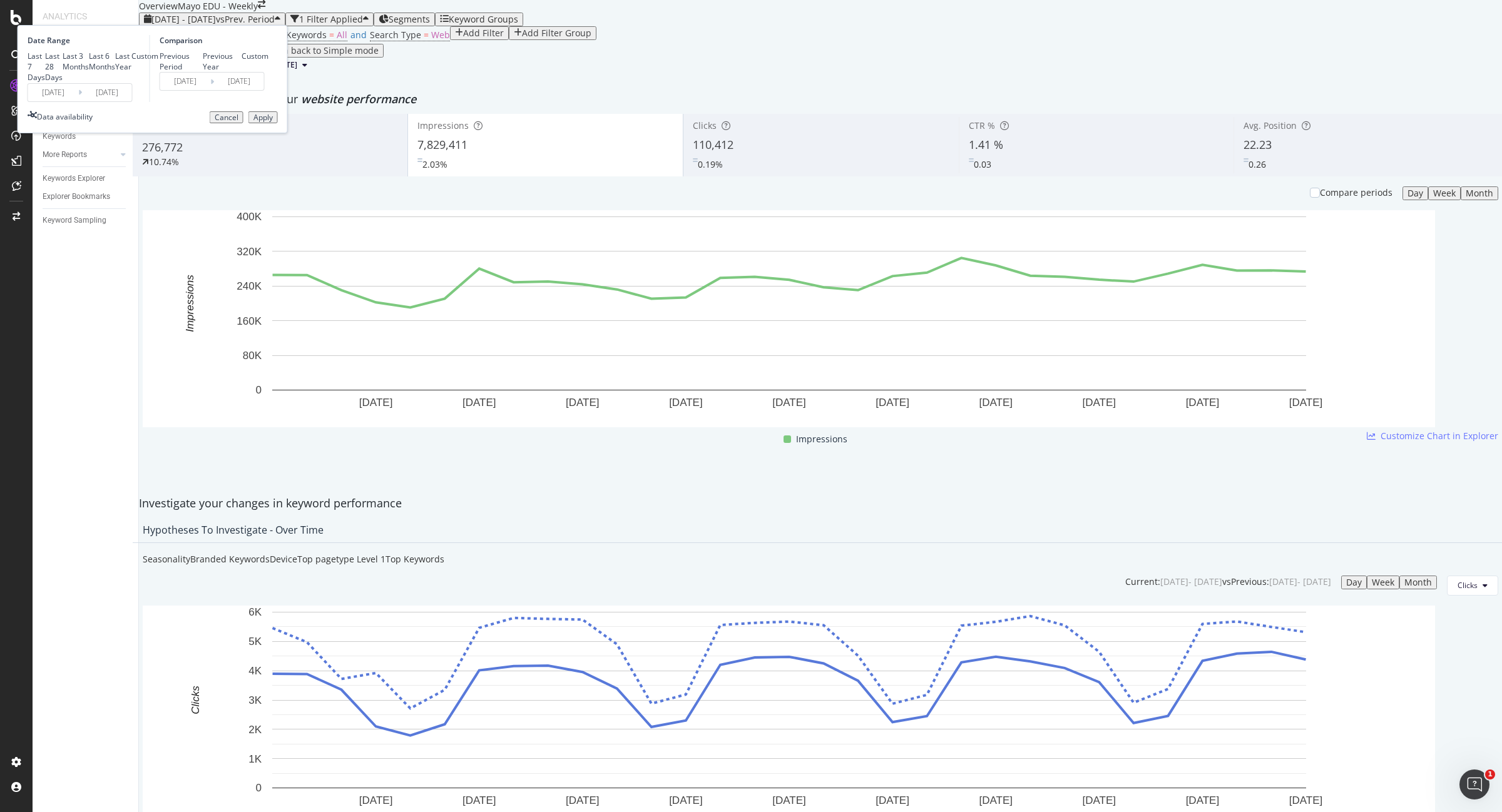
drag, startPoint x: 395, startPoint y: 204, endPoint x: 394, endPoint y: 217, distance: 13.0
click at [288, 133] on div "Date Range Last 7 Days Last 28 Days Last 3 Months Last 6 Months Last Year Custo…" at bounding box center [152, 79] width 270 height 108
click at [273, 122] on div "Apply" at bounding box center [262, 118] width 19 height 9
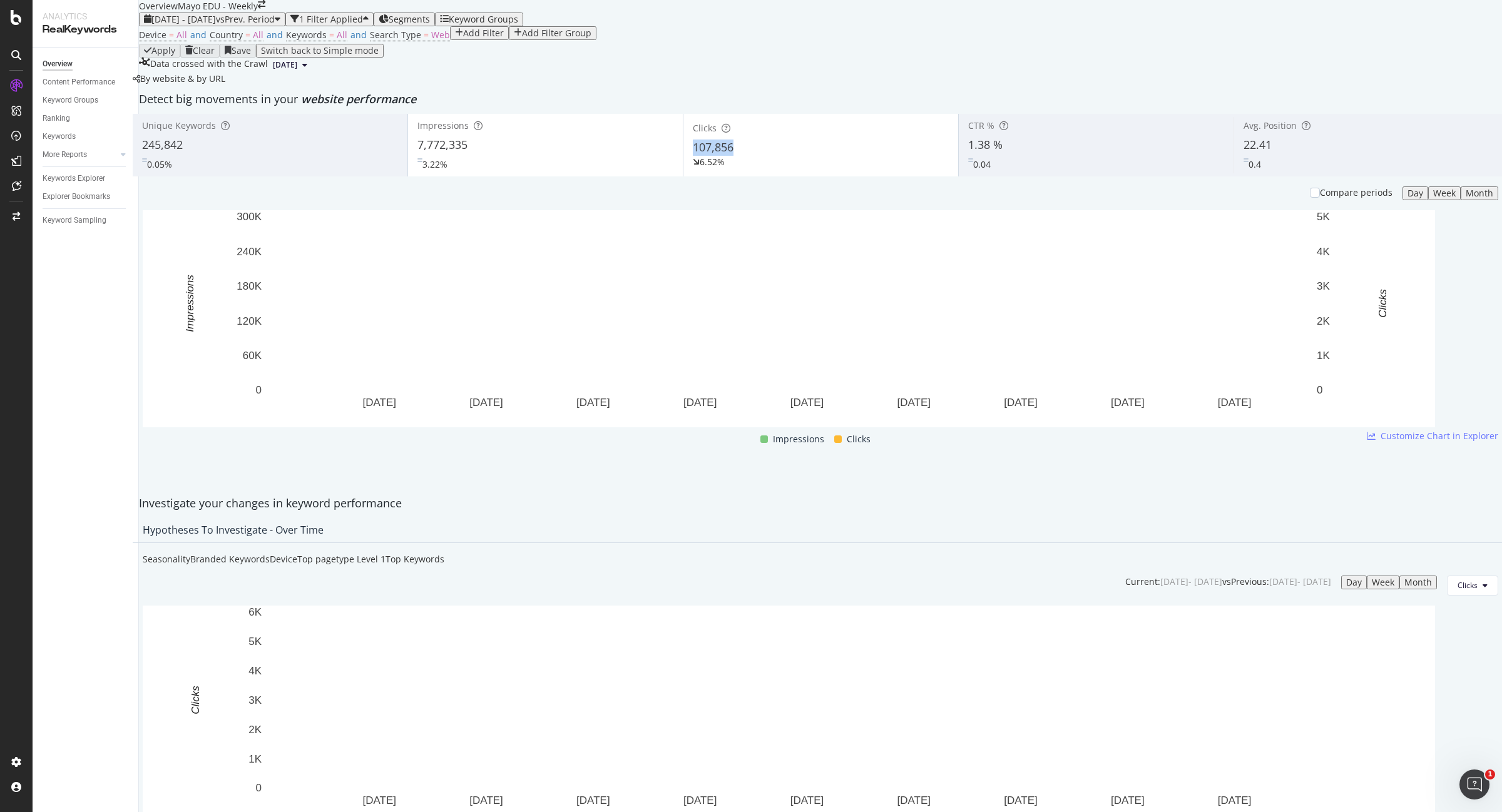
drag, startPoint x: 753, startPoint y: 238, endPoint x: 692, endPoint y: 239, distance: 61.0
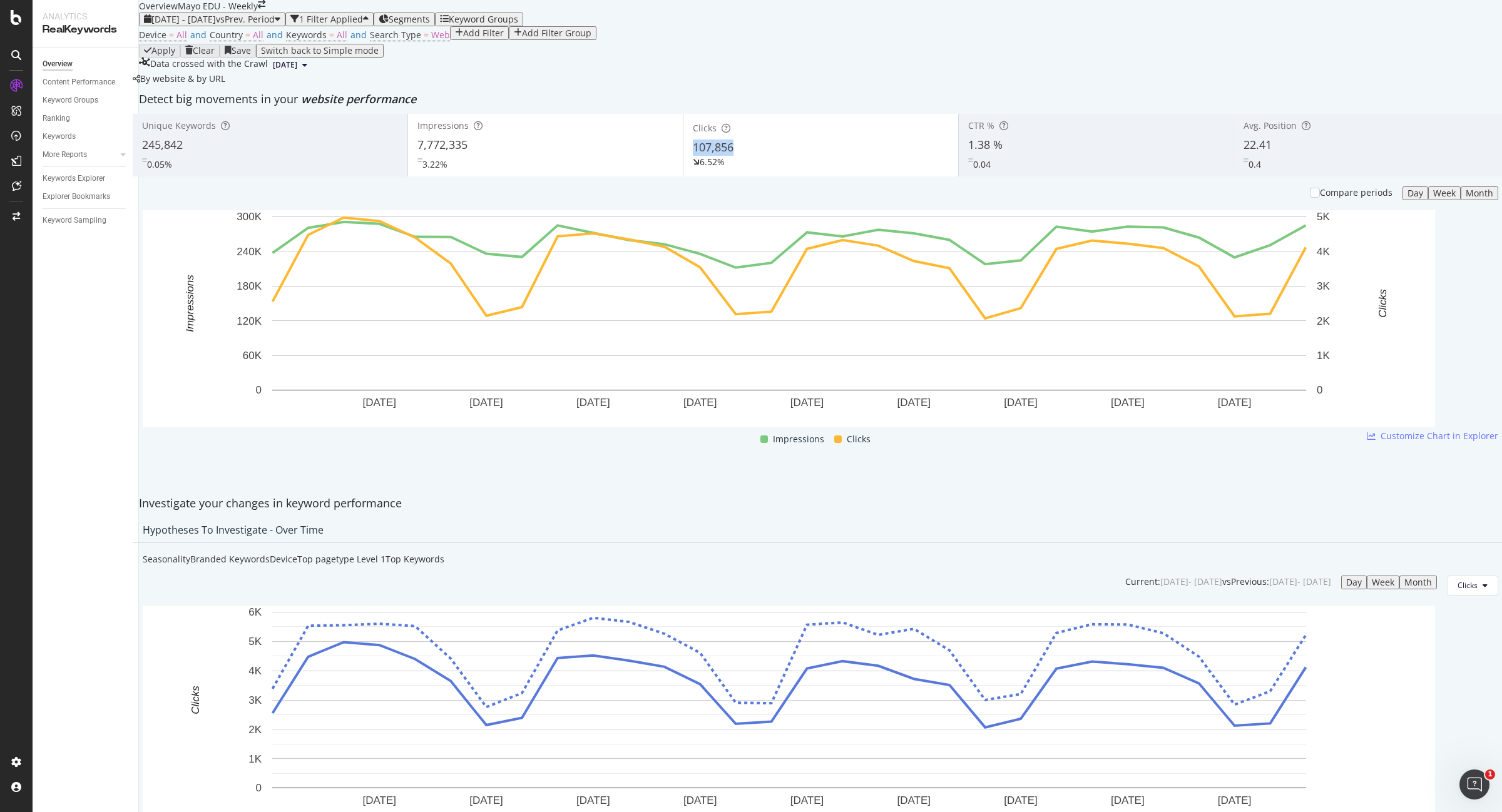
click at [692, 173] on div "Clicks 107,856 6.52%" at bounding box center [820, 145] width 275 height 56
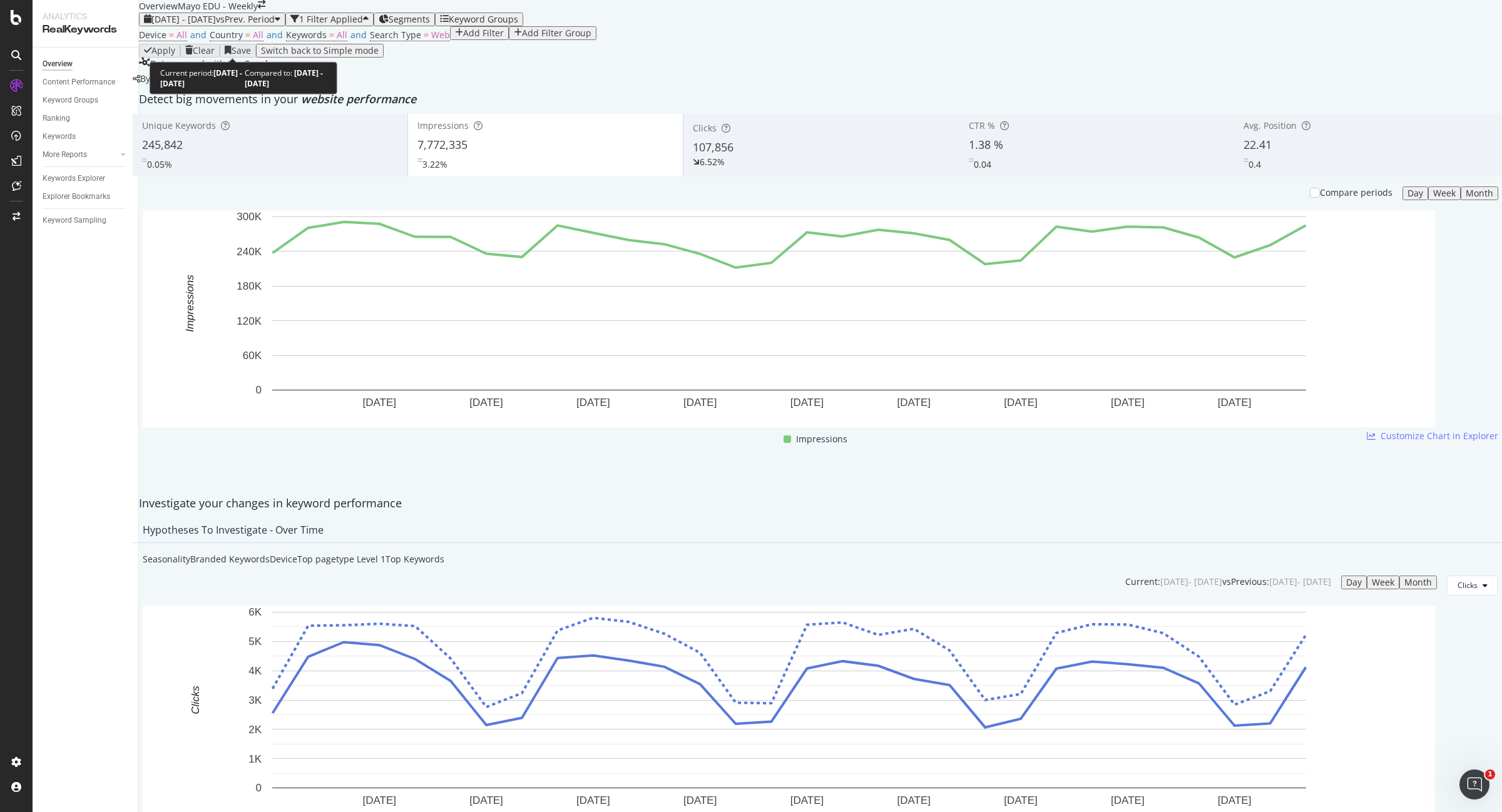
click at [254, 25] on span "vs Prev. Period" at bounding box center [245, 18] width 59 height 12
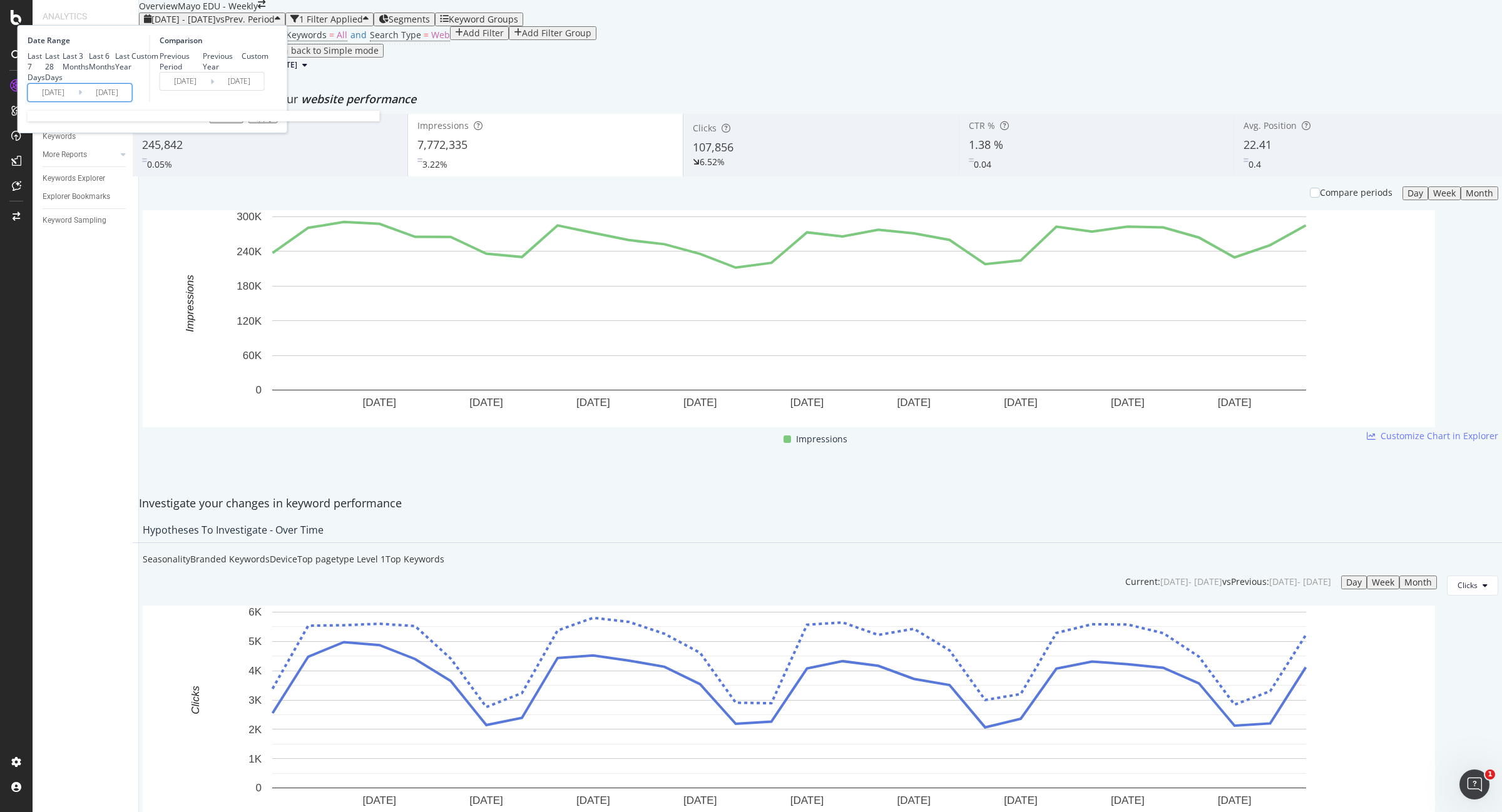
click at [78, 102] on input "[DATE]" at bounding box center [53, 92] width 50 height 17
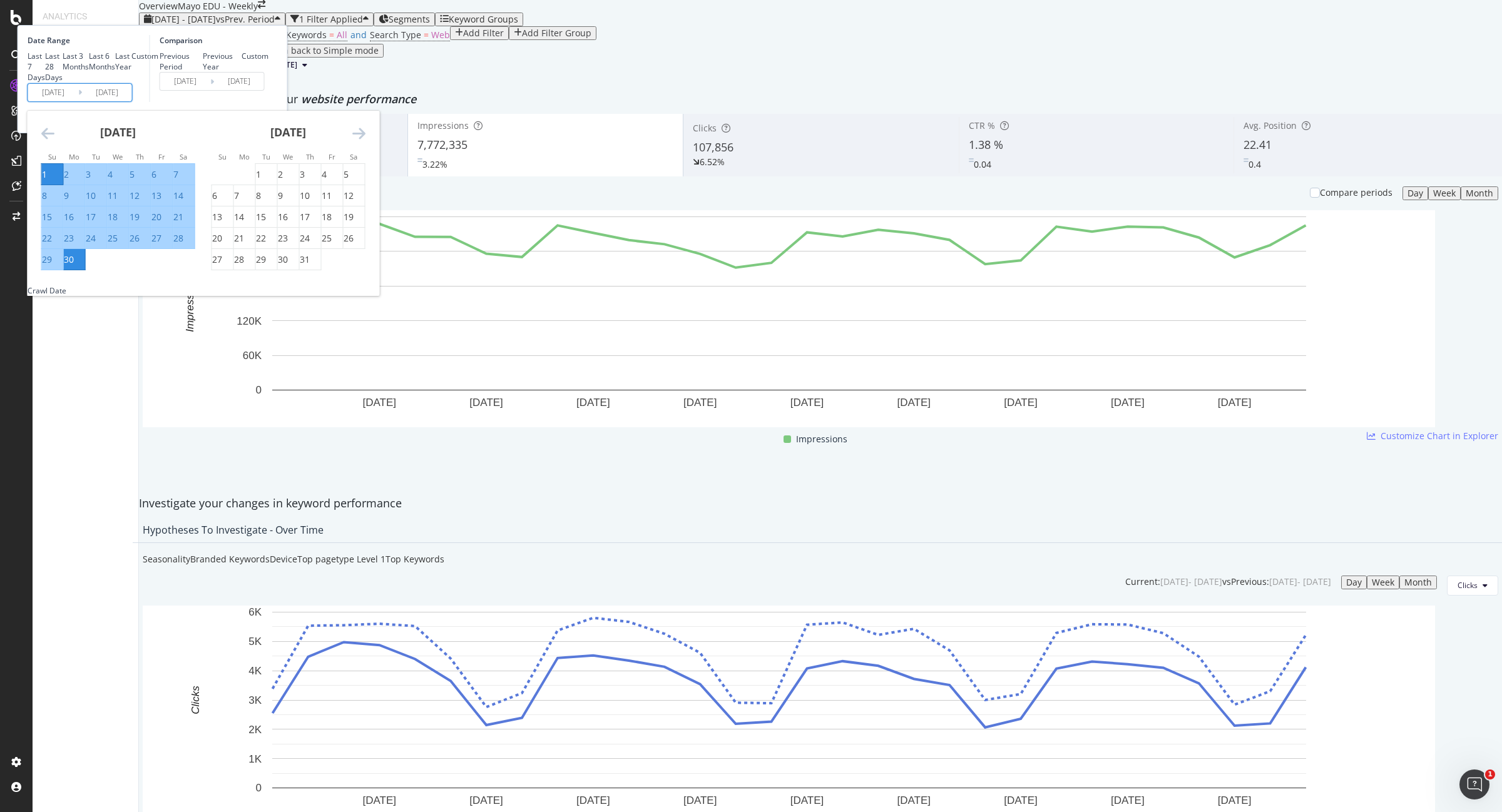
click at [179, 225] on div "[DATE] 1 2 3 4 5 6 7 8 9 10 11 12 13 14 15 16 17 18 19 20 21 22 23 24 25 26 27 …" at bounding box center [119, 191] width 171 height 161
click at [181, 225] on div "[DATE] 1 2 3 4 5 6 7 8 9 10 11 12 13 14 15 16 17 18 19 20 21 22 23 24 25 26 27 …" at bounding box center [203, 198] width 352 height 174
click at [54, 141] on icon "Move backward to switch to the previous month." at bounding box center [48, 133] width 13 height 15
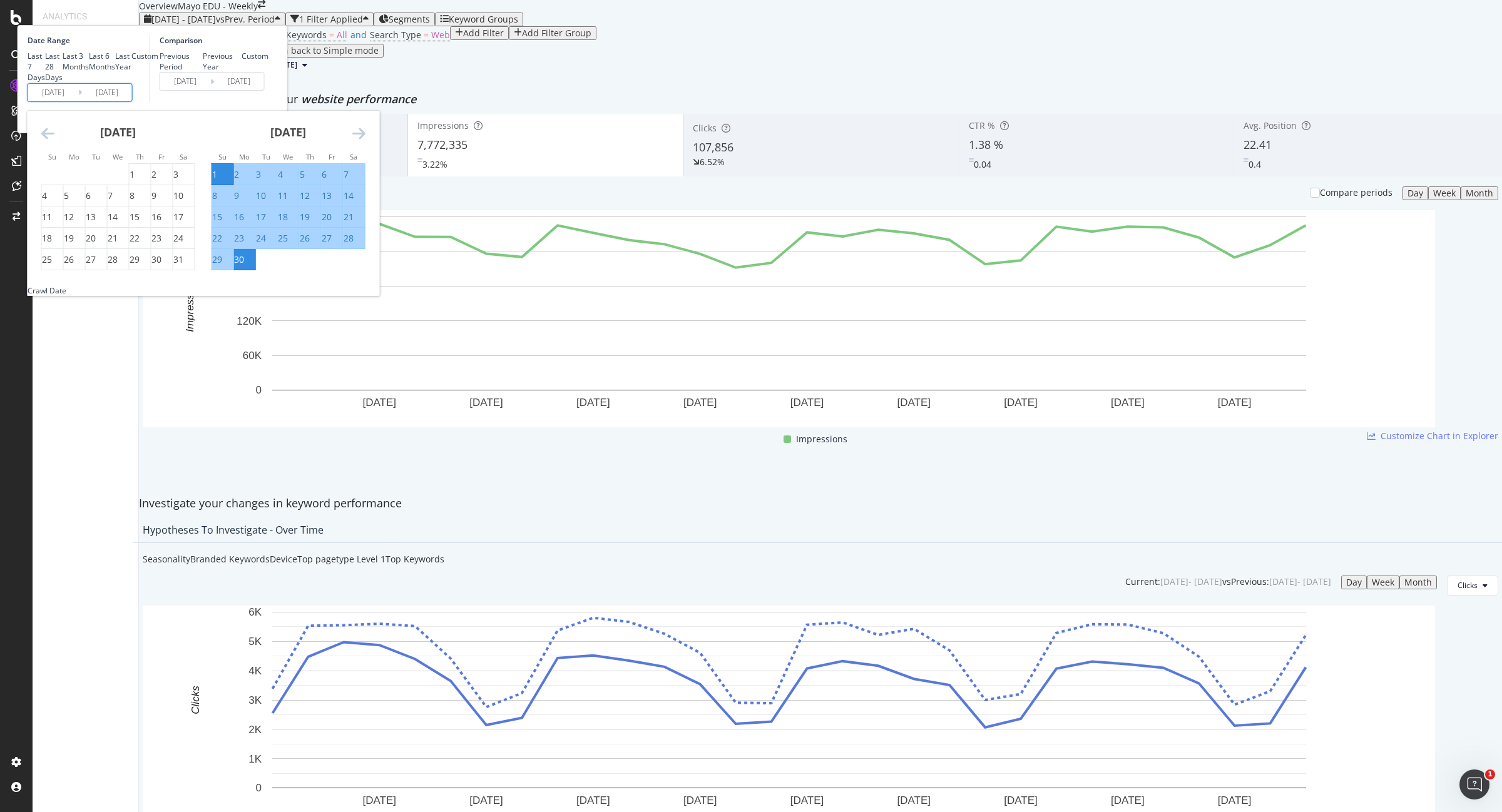
click at [54, 141] on icon "Move backward to switch to the previous month." at bounding box center [48, 133] width 13 height 15
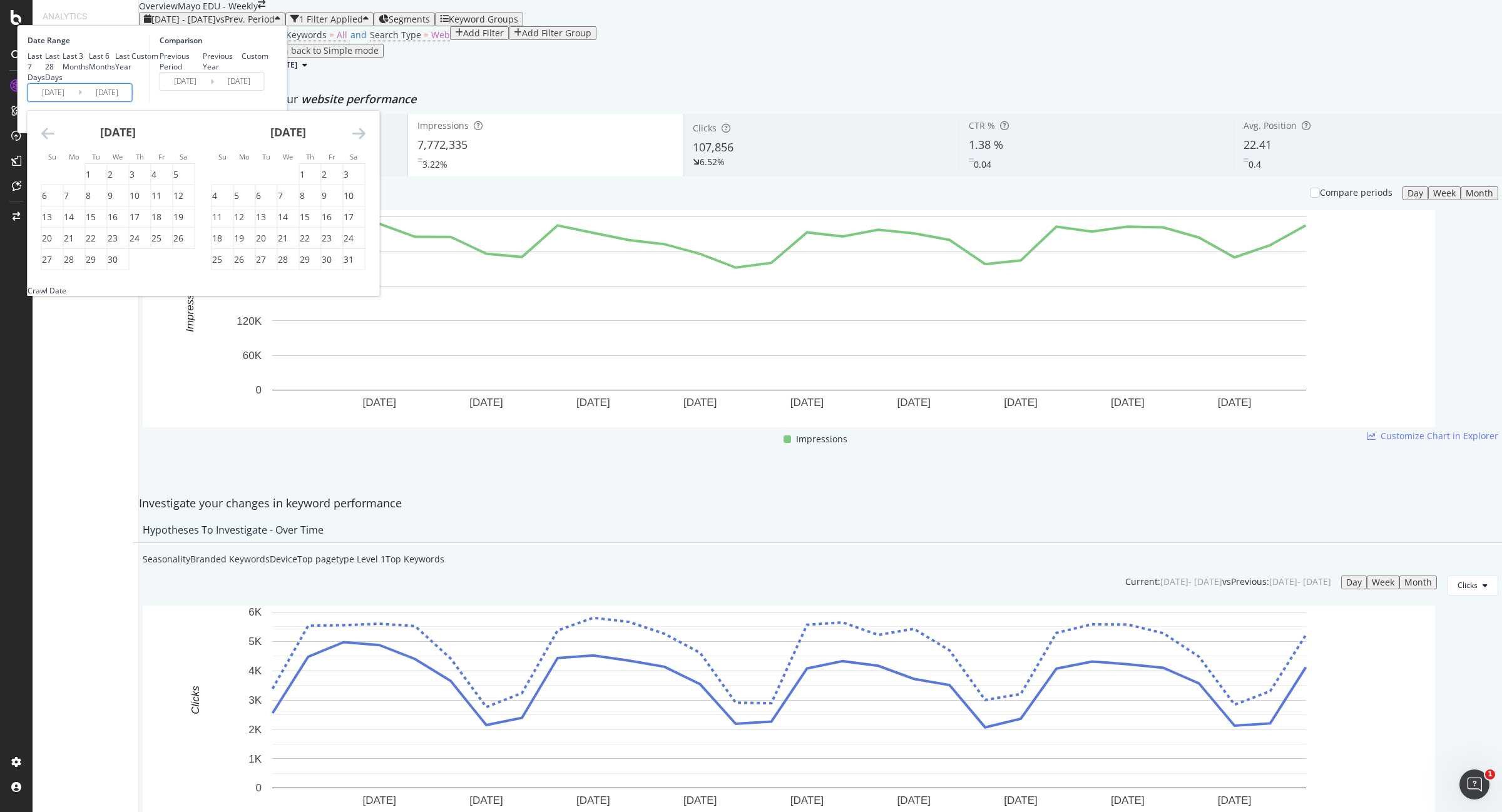
click at [54, 141] on icon "Move backward to switch to the previous month." at bounding box center [48, 133] width 13 height 15
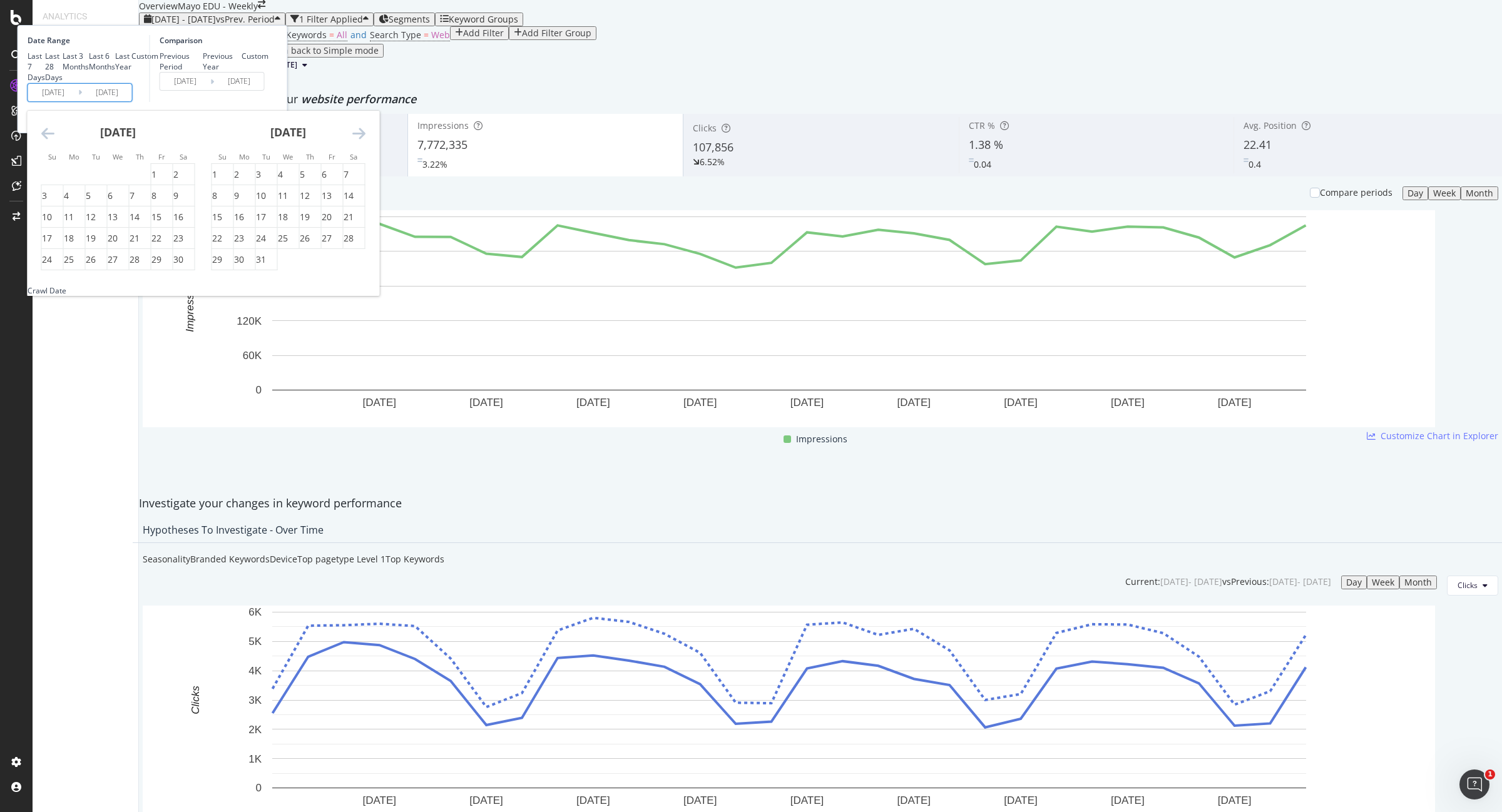
click at [54, 141] on icon "Move backward to switch to the previous month." at bounding box center [48, 133] width 13 height 15
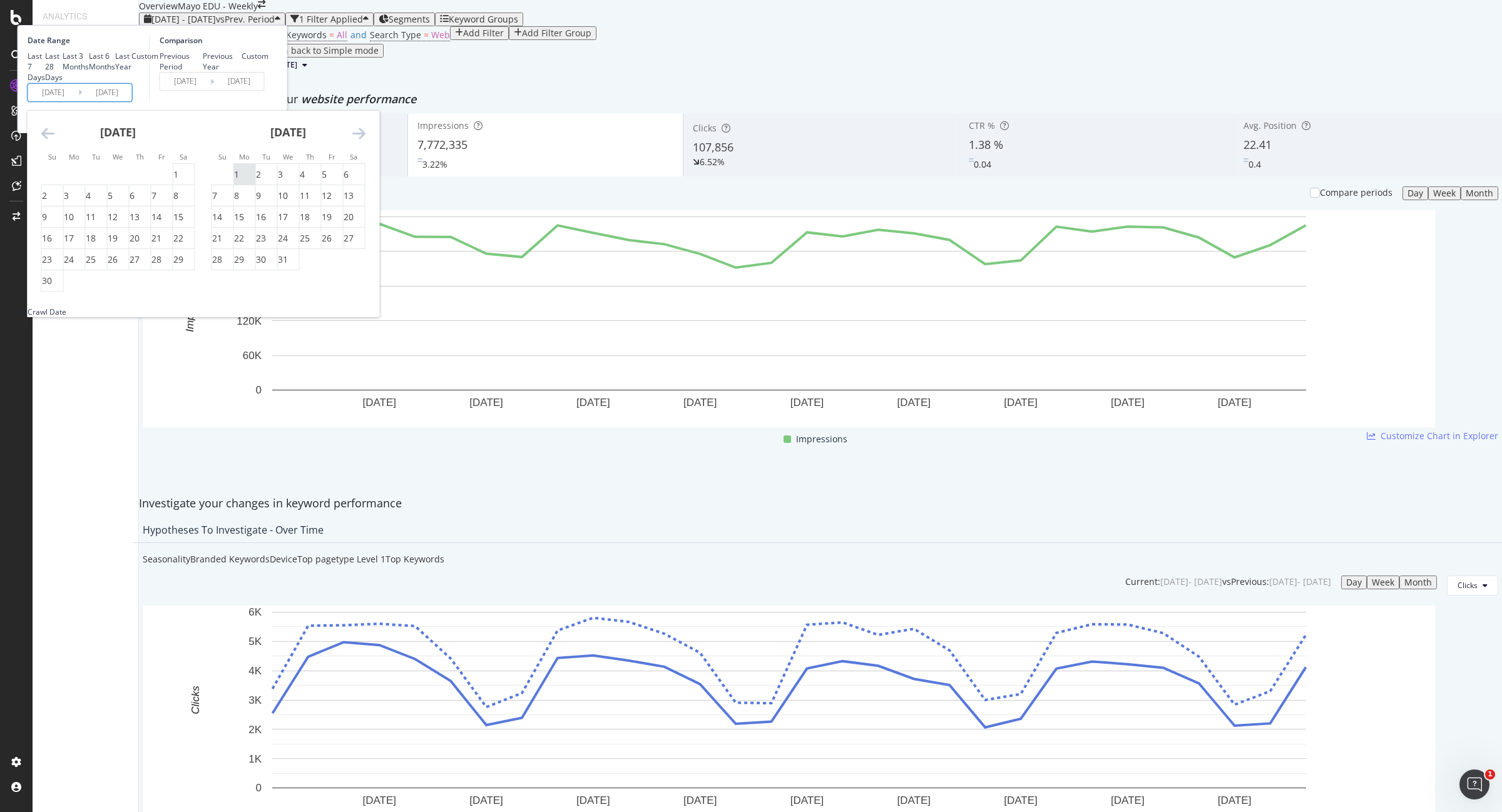
click at [239, 181] on div "1" at bounding box center [237, 174] width 5 height 13
type input "[DATE]"
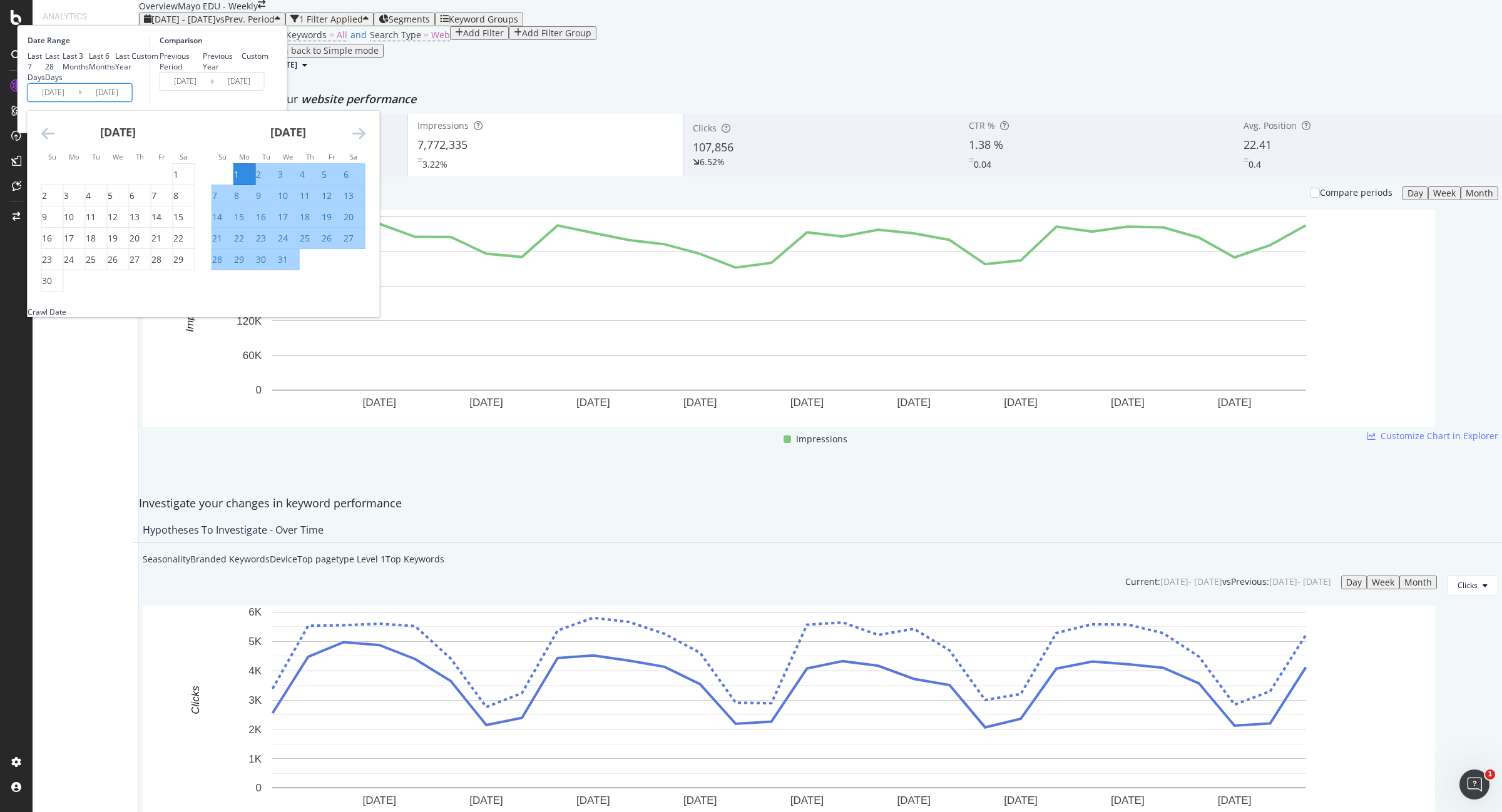
click at [288, 266] on div "31" at bounding box center [282, 259] width 10 height 13
type input "[DATE]"
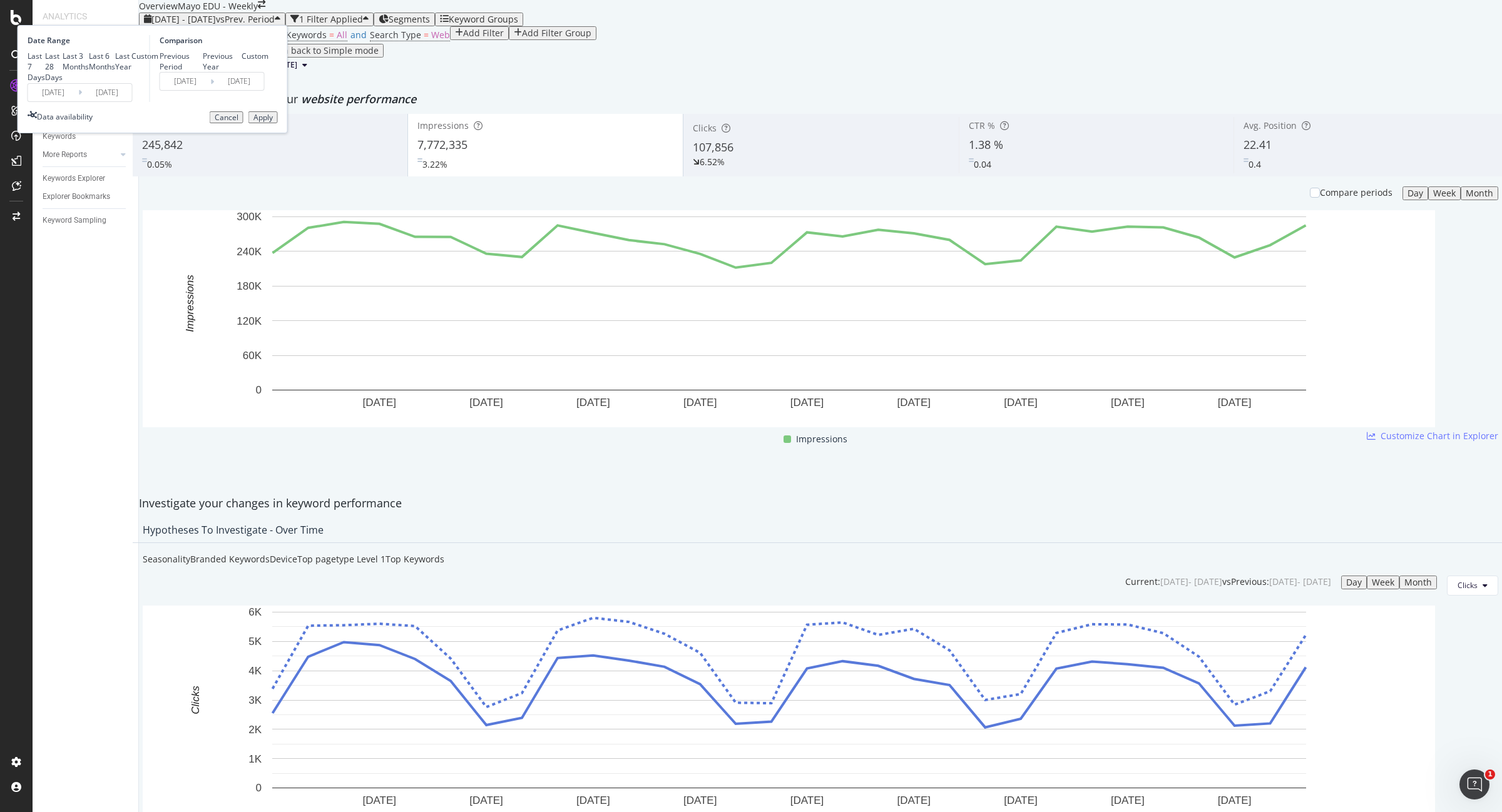
click at [278, 124] on button "Apply" at bounding box center [263, 118] width 29 height 13
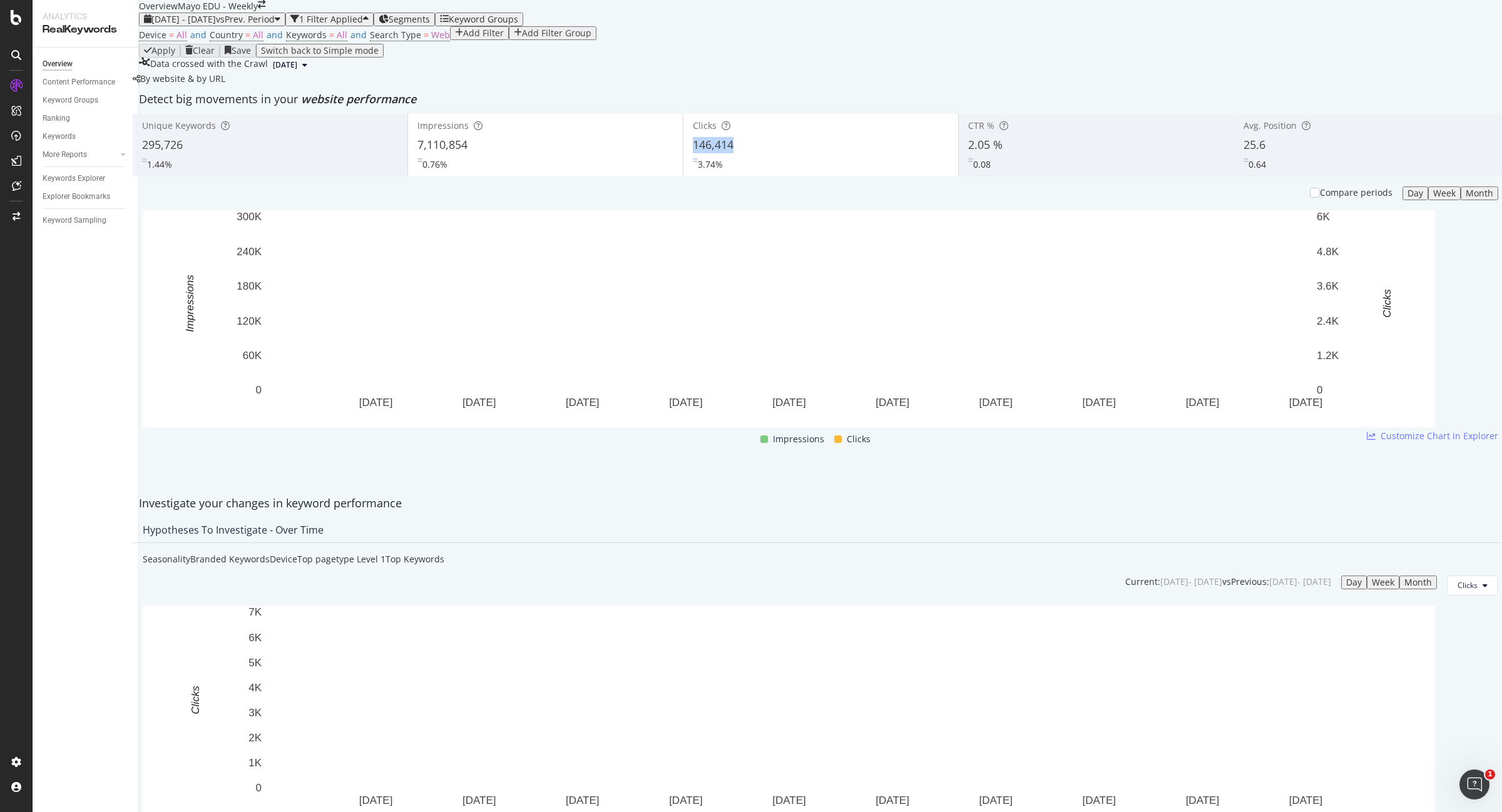
copy span "146,414"
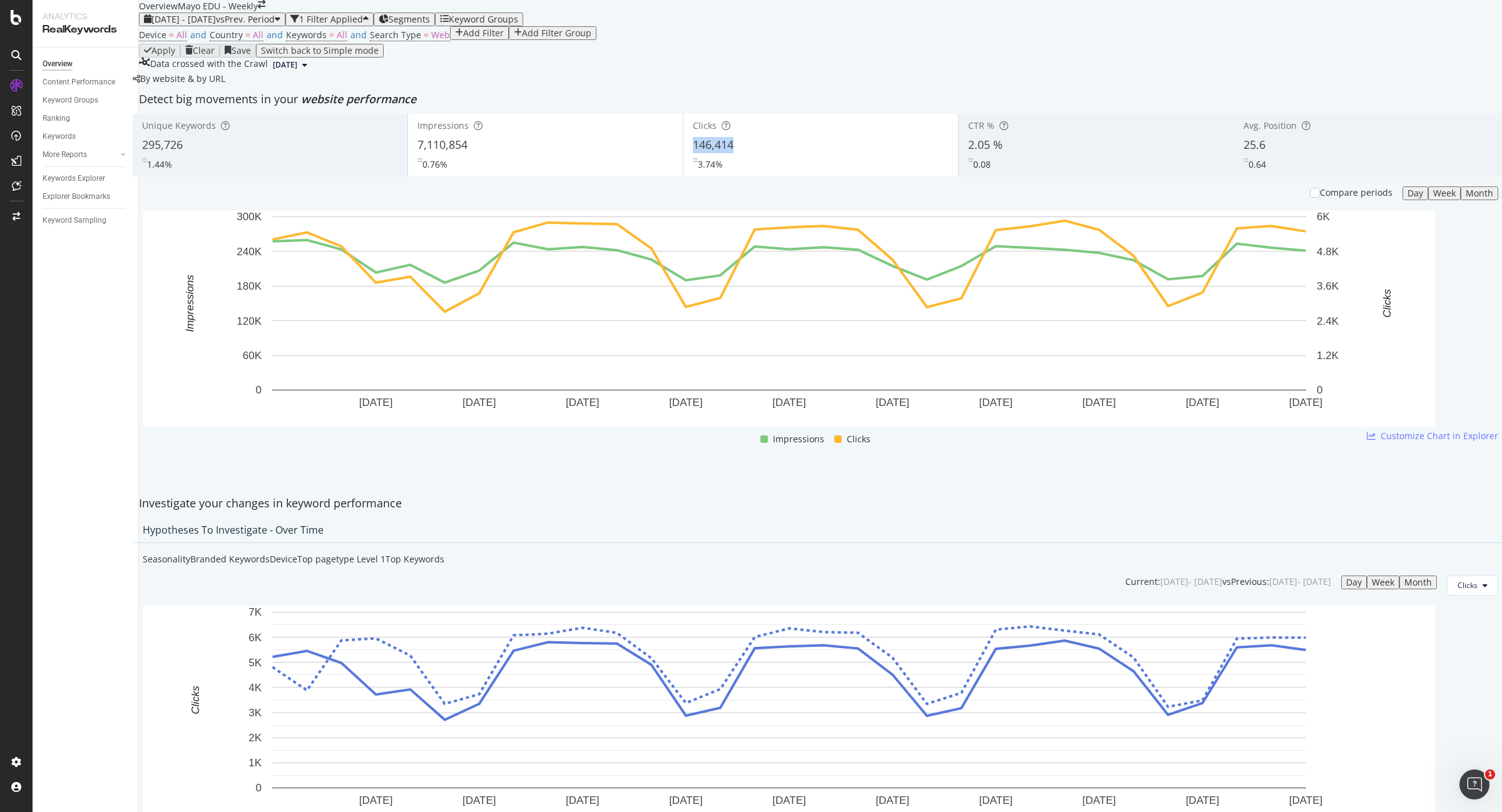
drag, startPoint x: 743, startPoint y: 233, endPoint x: 696, endPoint y: 235, distance: 47.0
click at [696, 153] on div "146,414" at bounding box center [820, 145] width 256 height 16
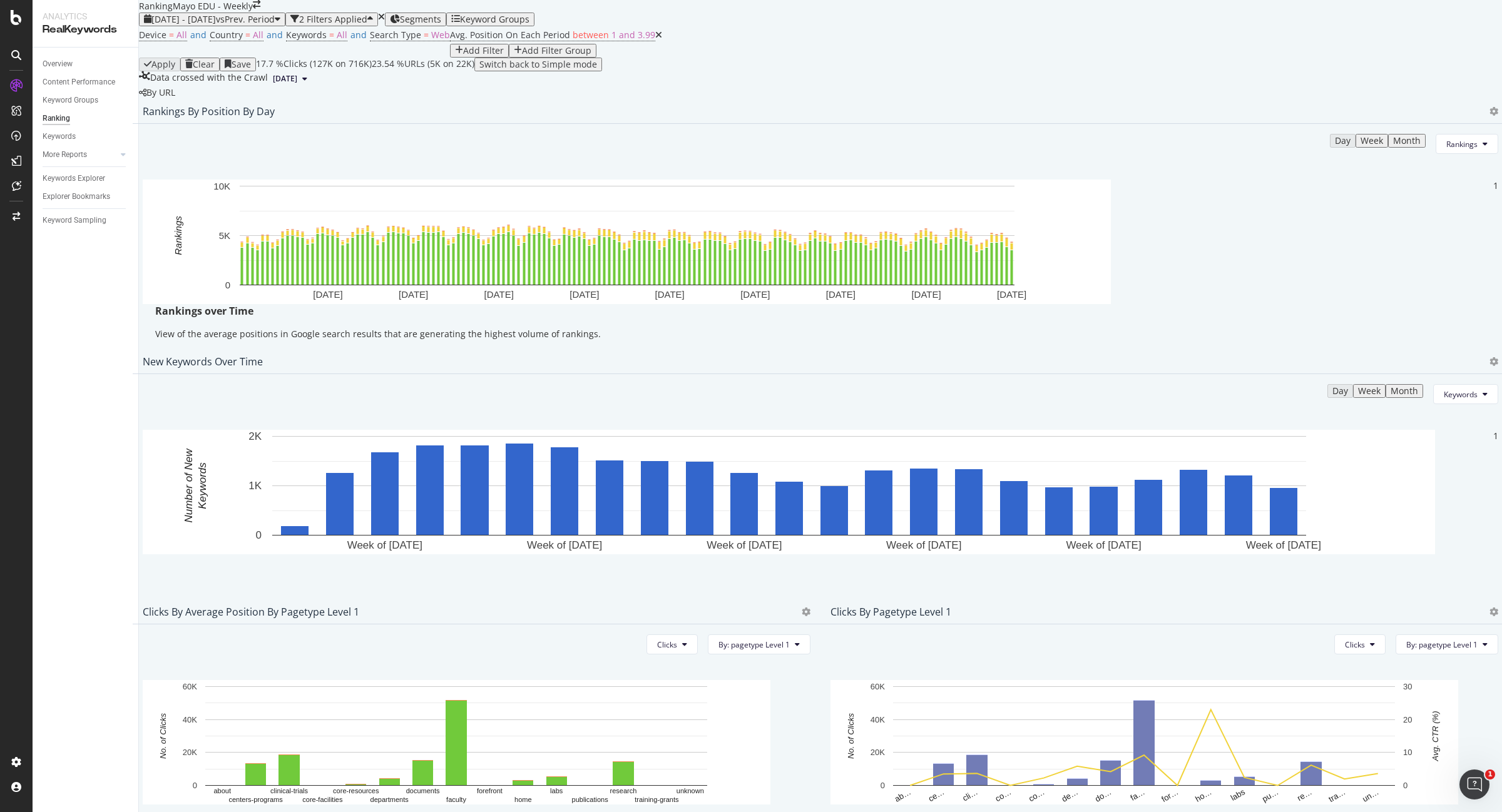
click at [655, 39] on icon at bounding box center [659, 35] width 7 height 9
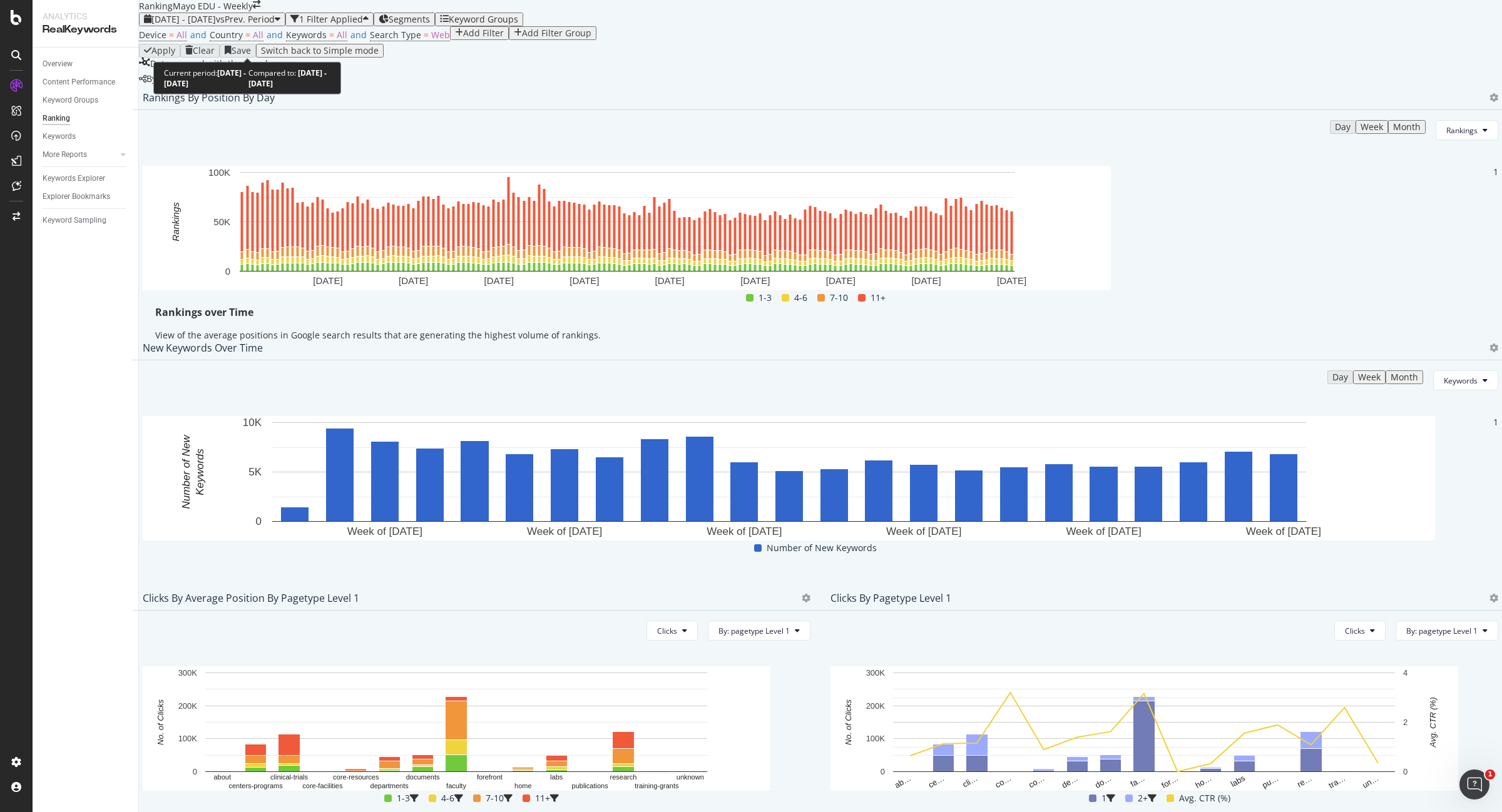
click at [275, 25] on span "vs Prev. Period" at bounding box center [245, 18] width 59 height 12
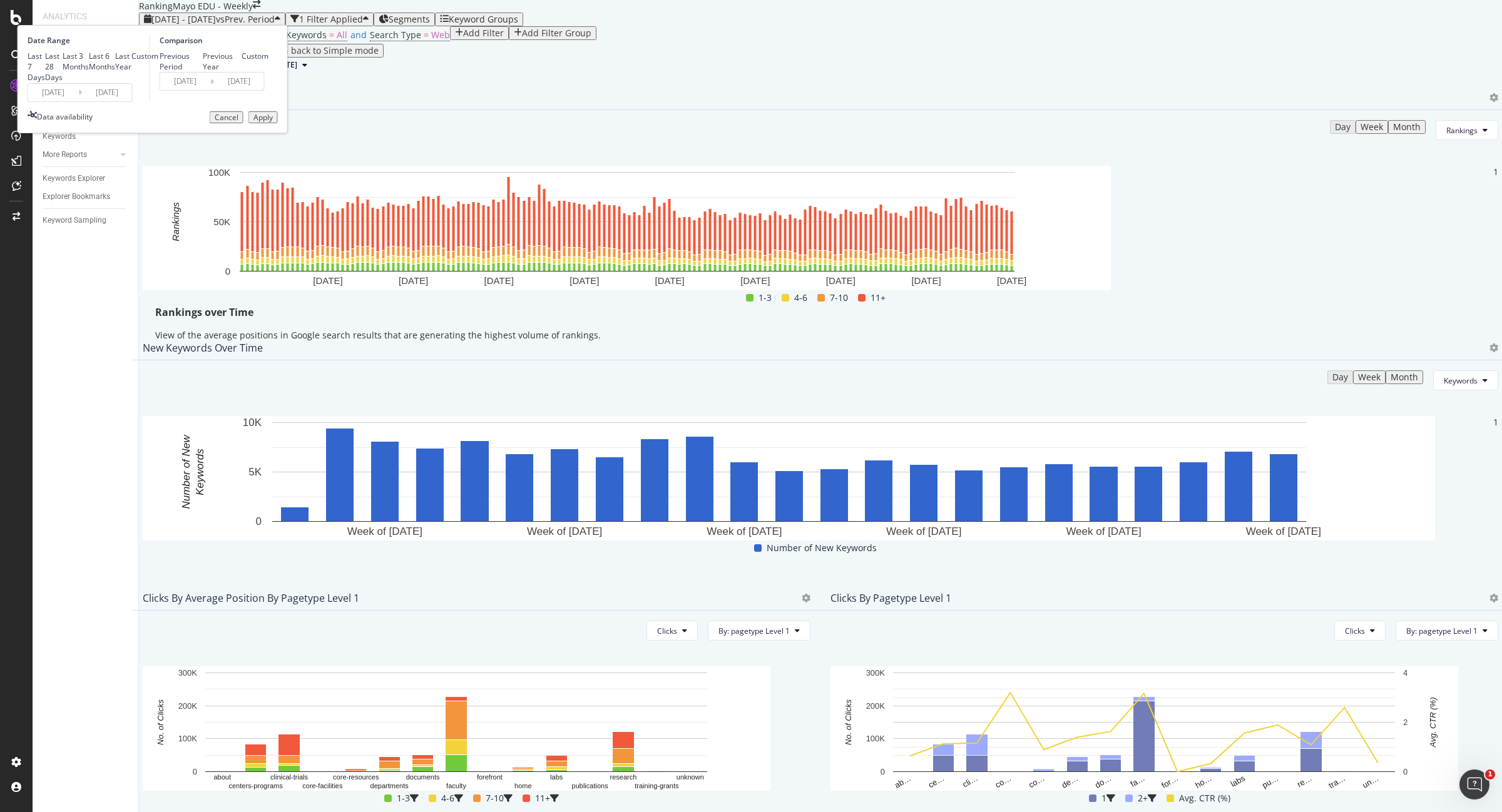
click at [199, 133] on div "Date Range Last 7 Days Last 28 Days Last 3 Months Last 6 Months Last Year Custo…" at bounding box center [152, 79] width 270 height 108
click at [78, 102] on input "[DATE]" at bounding box center [53, 92] width 50 height 17
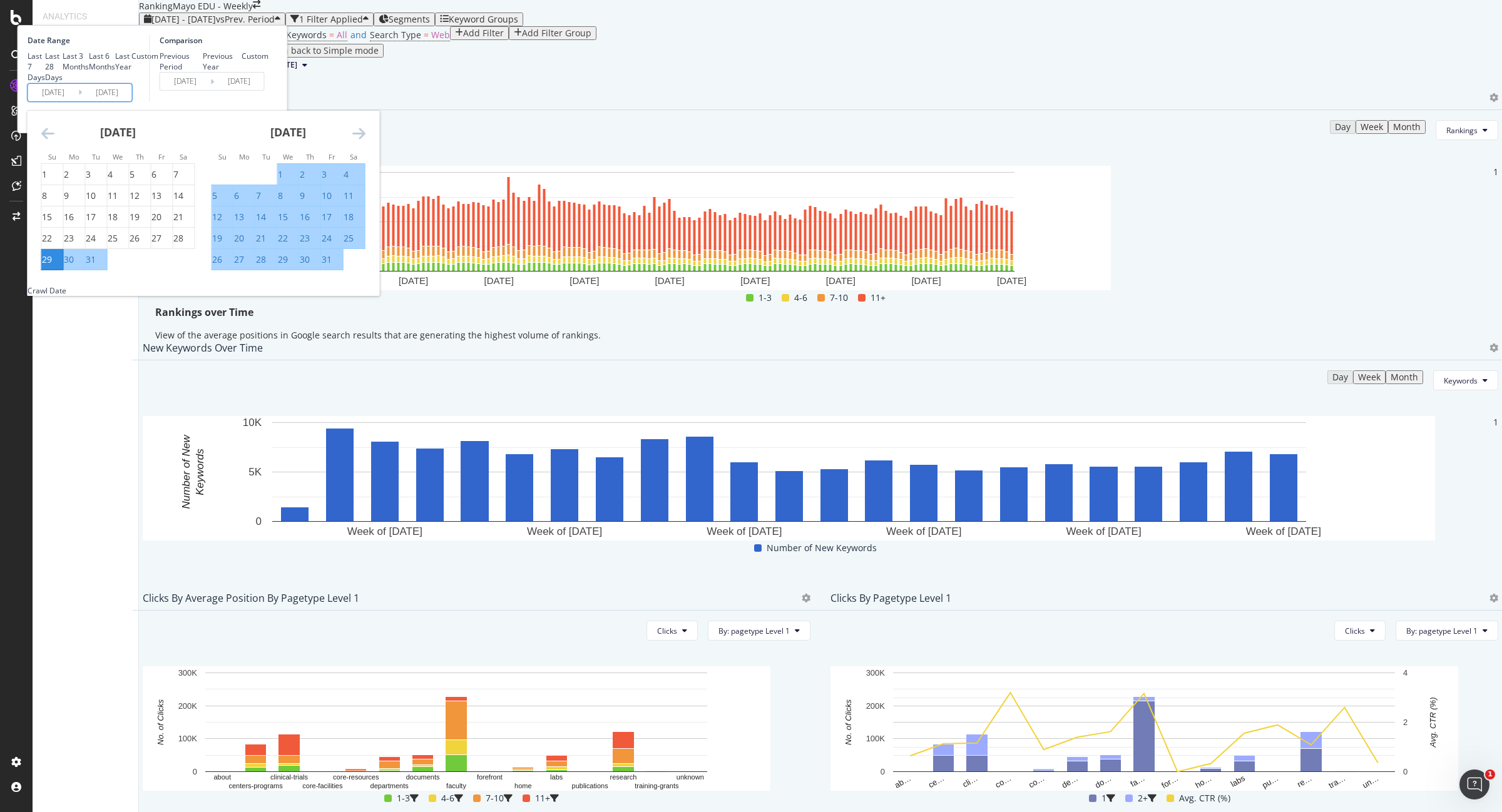
click at [366, 141] on icon "Move forward to switch to the next month." at bounding box center [358, 133] width 13 height 15
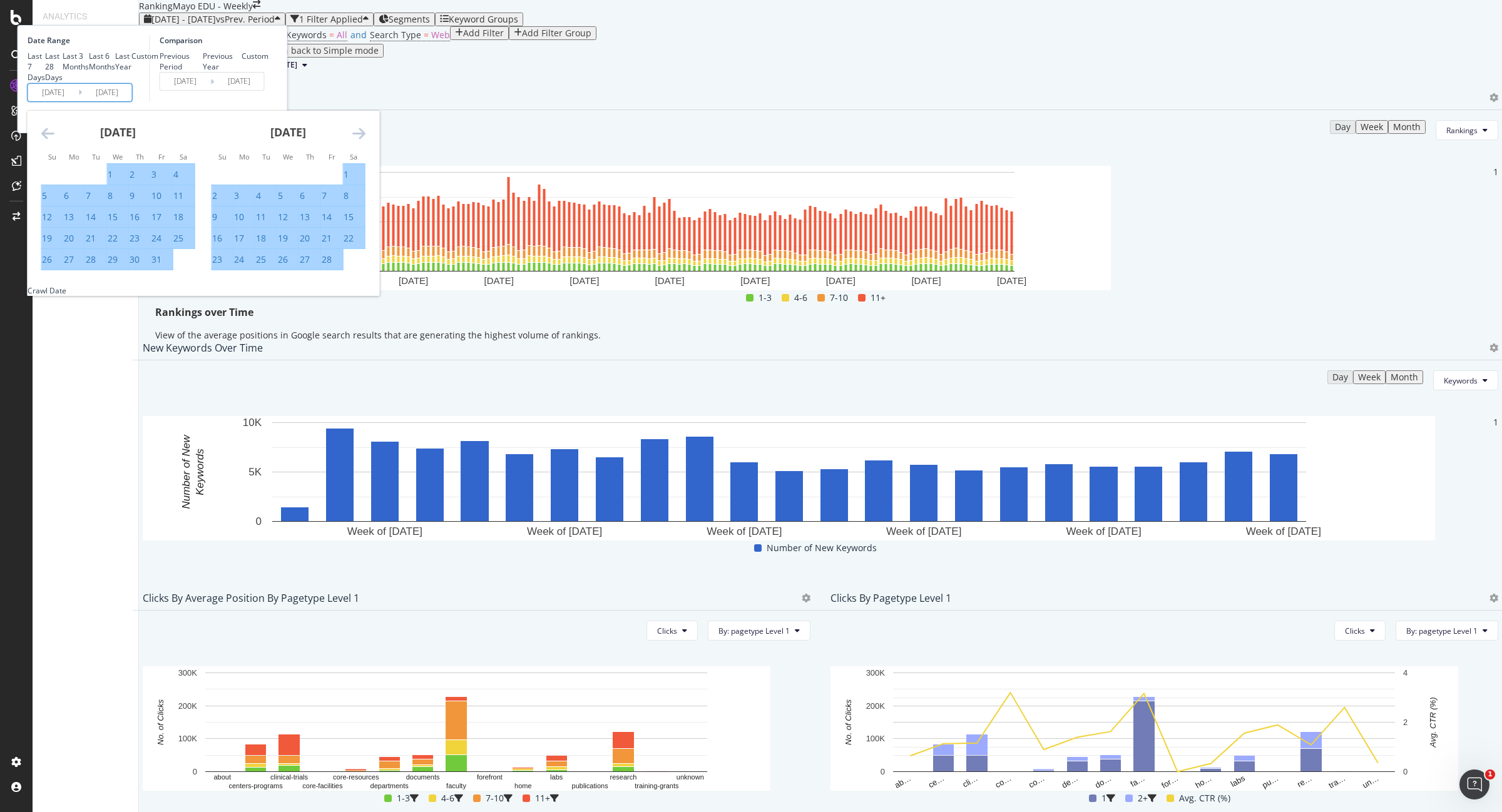
click at [366, 141] on icon "Move forward to switch to the next month." at bounding box center [358, 133] width 13 height 15
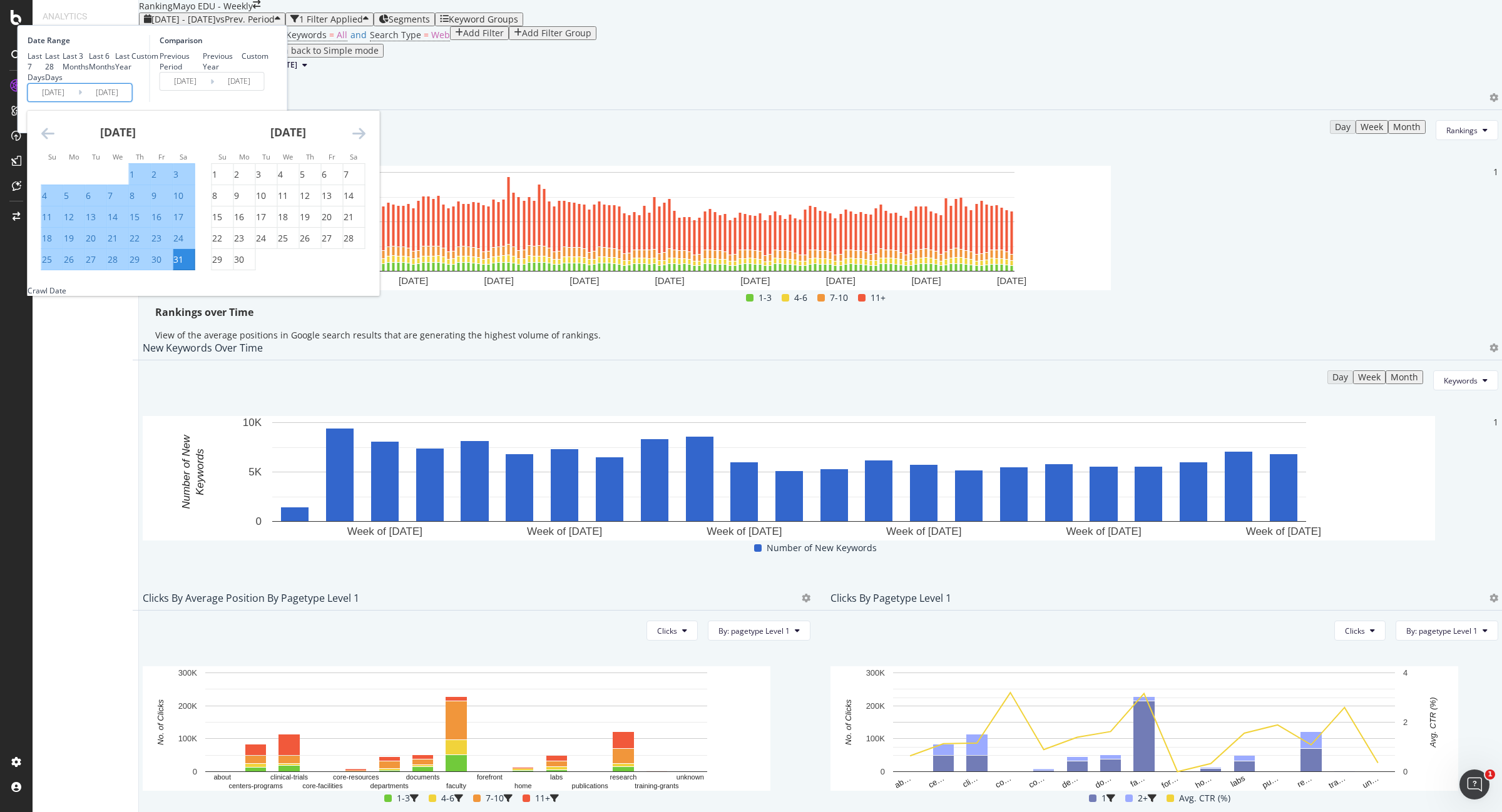
click at [366, 141] on icon "Move forward to switch to the next month." at bounding box center [358, 133] width 13 height 15
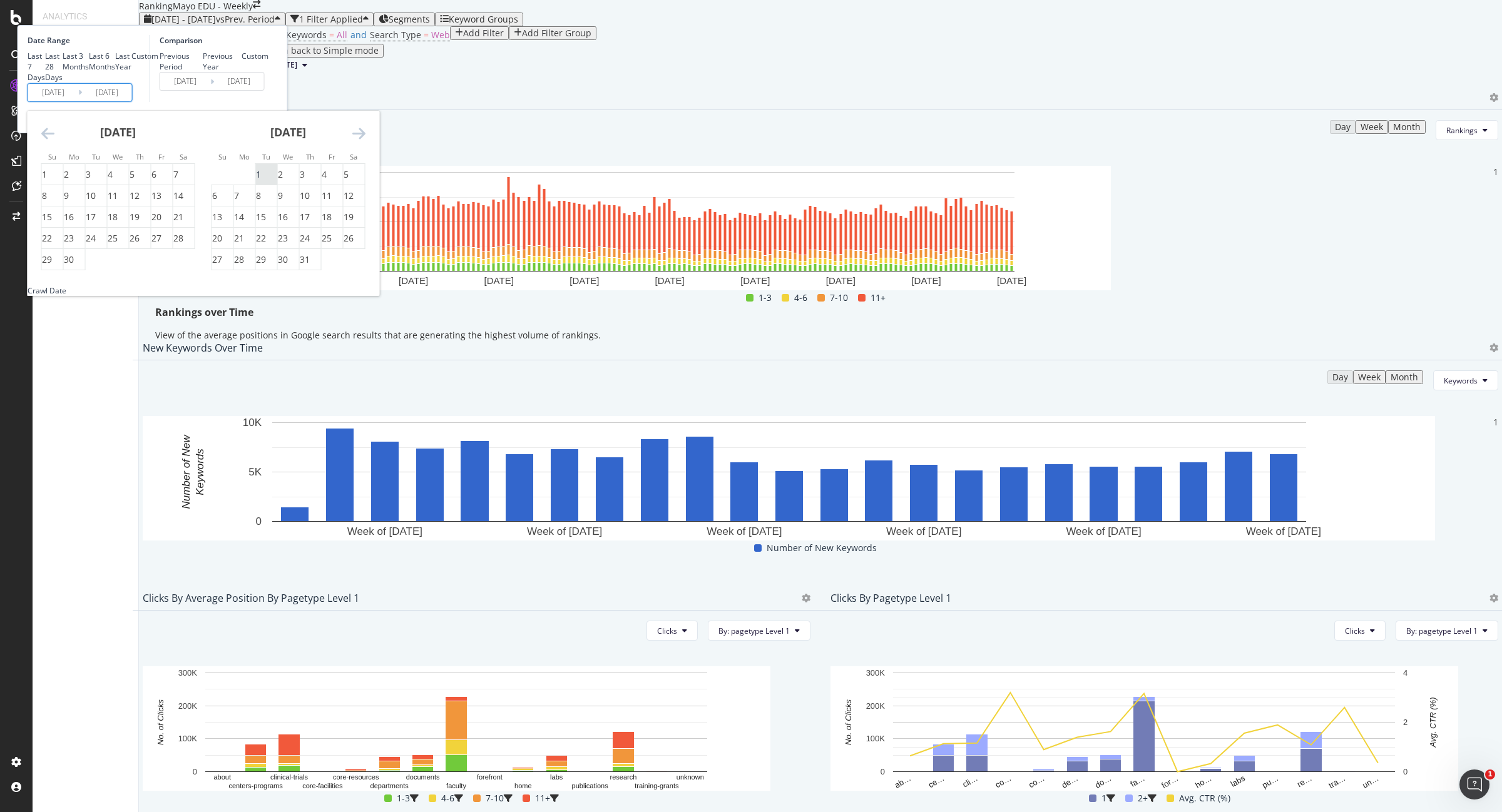
click at [261, 181] on div "1" at bounding box center [259, 174] width 5 height 13
type input "2025/07/01"
click at [309, 266] on div "31" at bounding box center [304, 259] width 10 height 13
type input "2025/07/31"
type input "[DATE]"
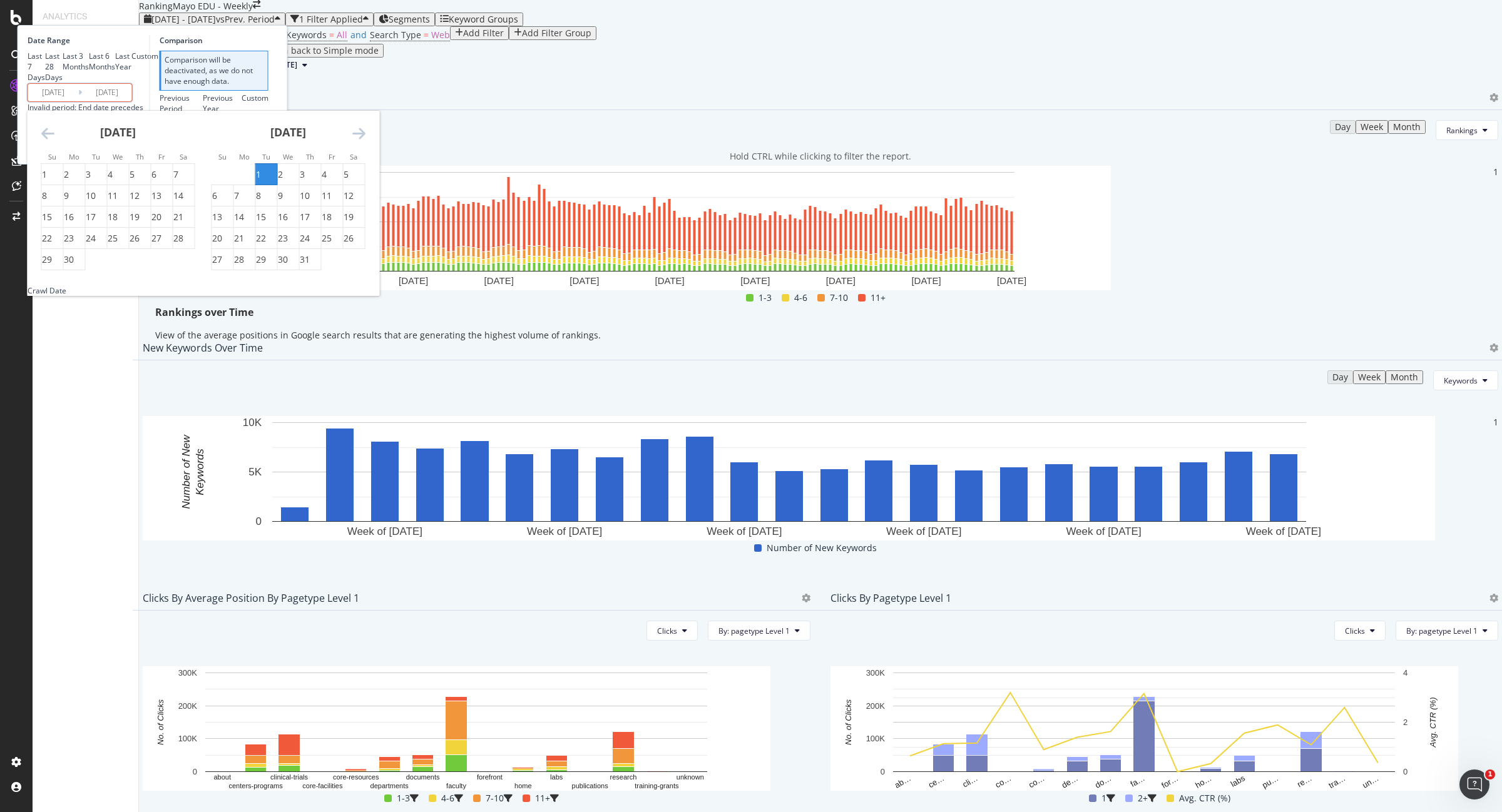
type input "2025/06/30"
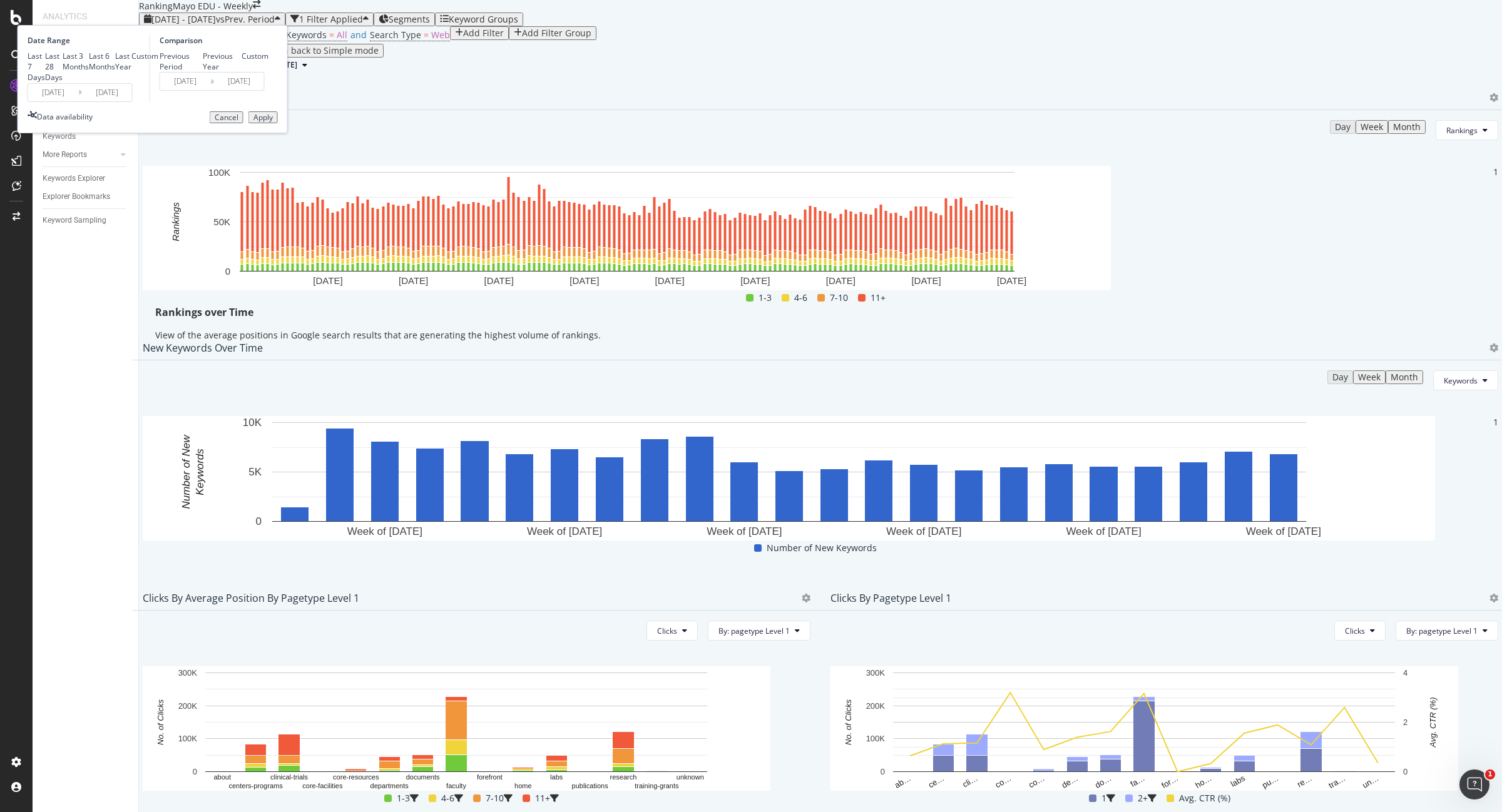
click at [273, 122] on div "Apply" at bounding box center [262, 118] width 19 height 9
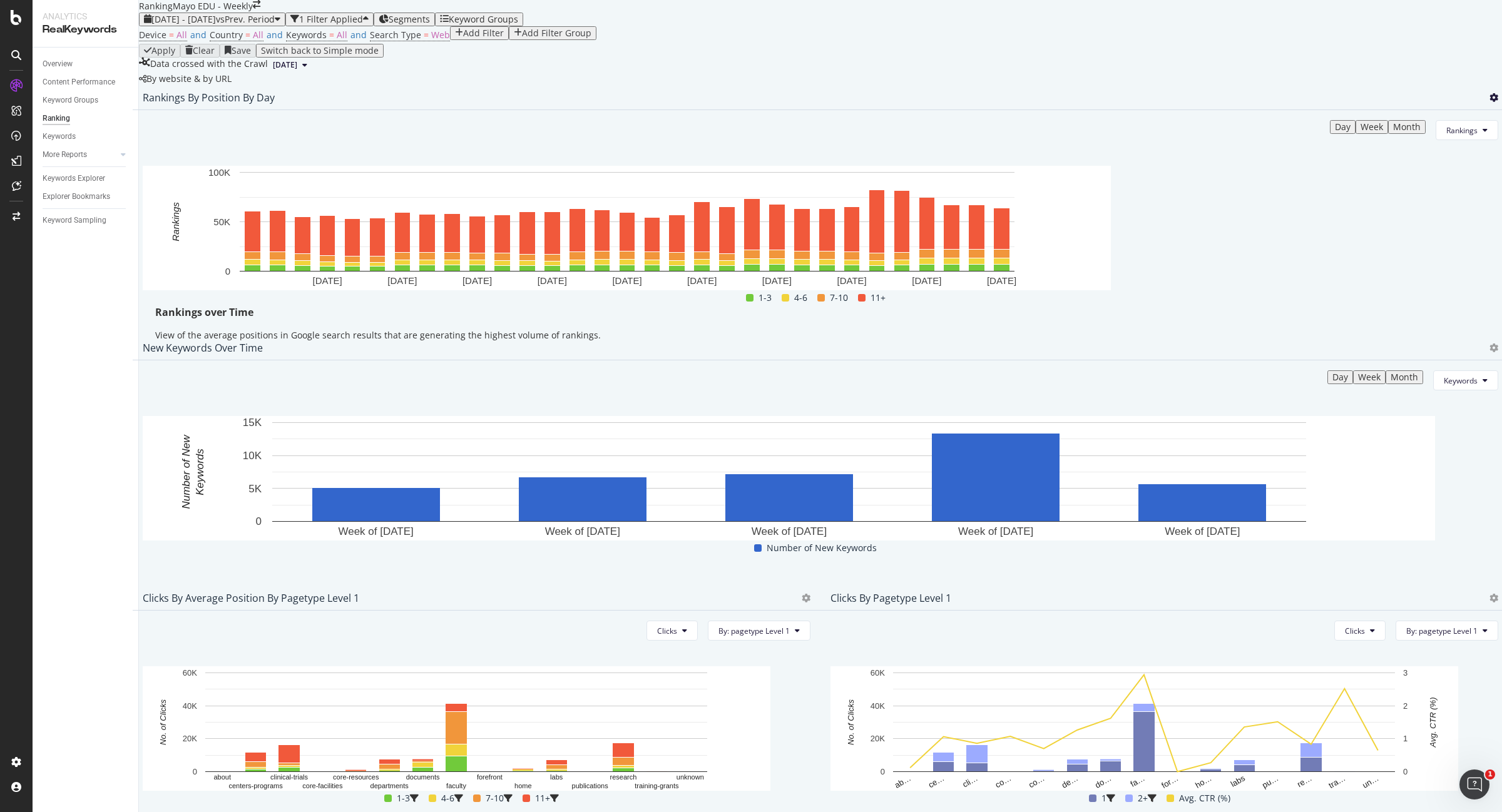
click at [1489, 102] on icon at bounding box center [1494, 98] width 9 height 9
click at [1434, 236] on span "Export as CSV" at bounding box center [1407, 241] width 70 height 11
click at [215, 25] on span "2025 Jul. 1st - Jul. 31st" at bounding box center [183, 18] width 64 height 12
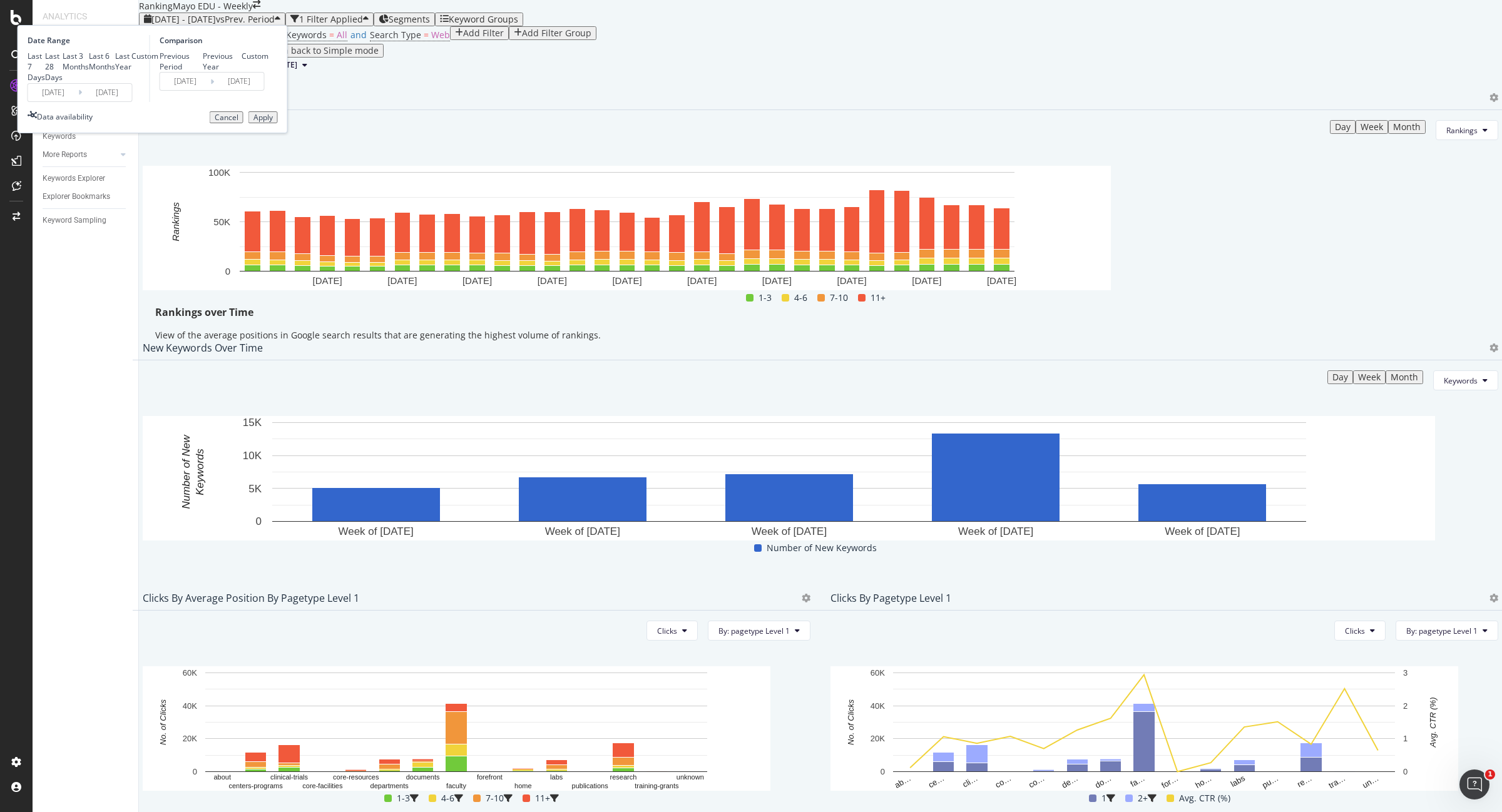
click at [78, 102] on input "2025/07/01" at bounding box center [53, 92] width 50 height 17
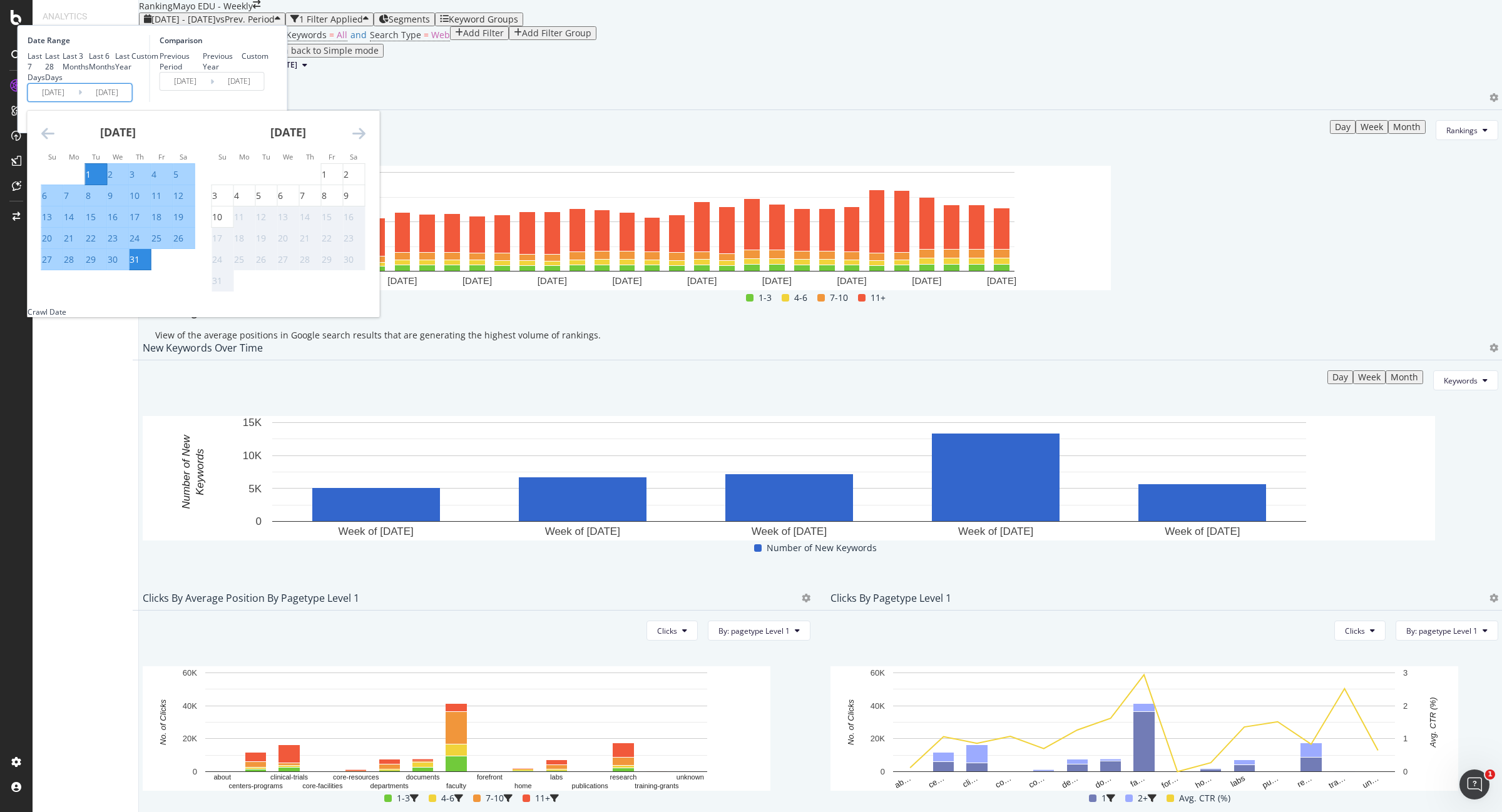
click at [179, 226] on div "July 2025 1 2 3 4 5 6 7 8 9 10 11 12 13 14 15 16 17 18 19 20 21 22 23 24 25 26 …" at bounding box center [119, 191] width 171 height 161
click at [54, 141] on icon "Move backward to switch to the previous month." at bounding box center [48, 133] width 13 height 15
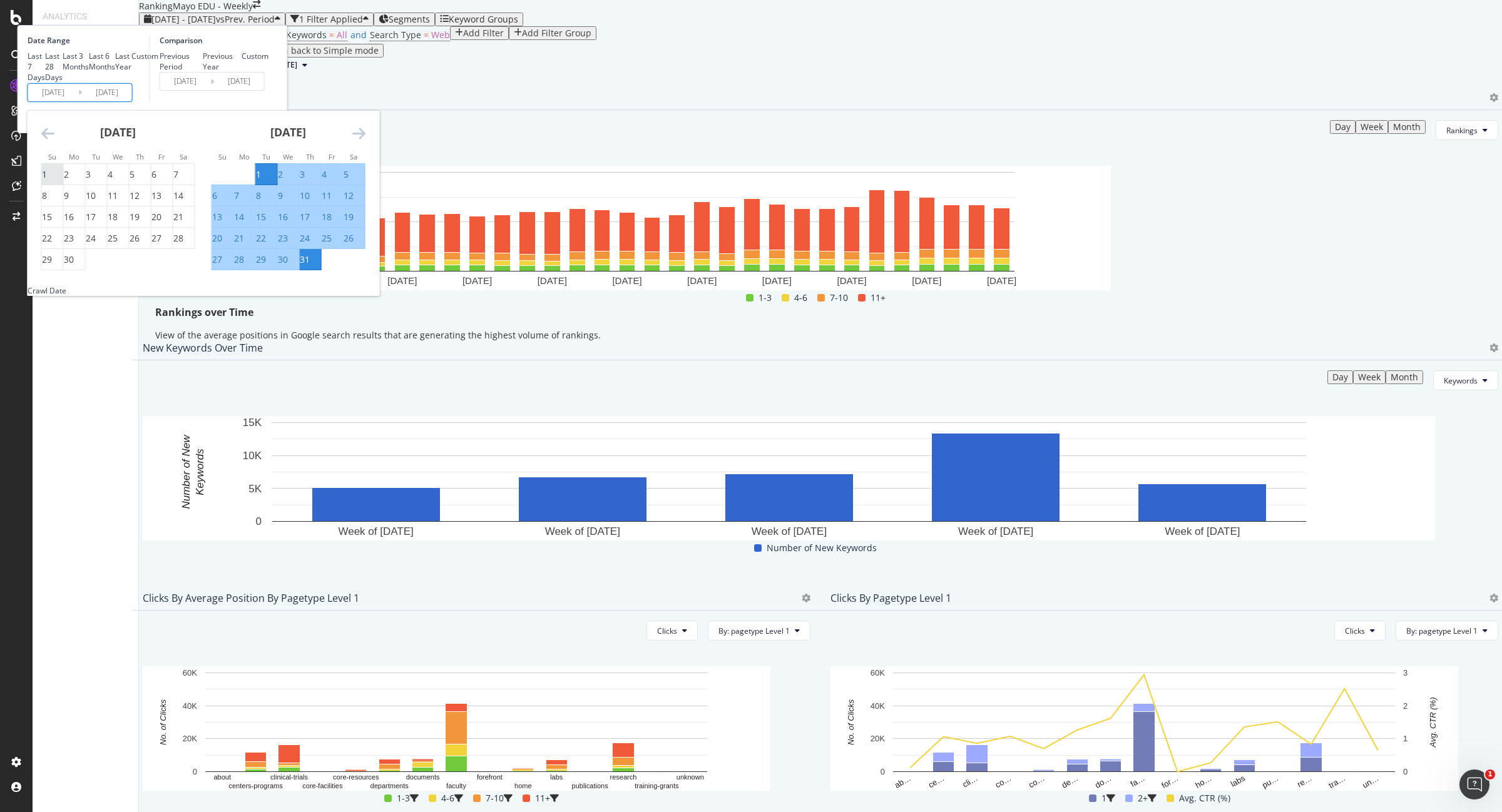
click at [47, 181] on div "1" at bounding box center [44, 174] width 5 height 13
type input "2025/06/01"
type input "2025/04/01"
type input "[DATE]"
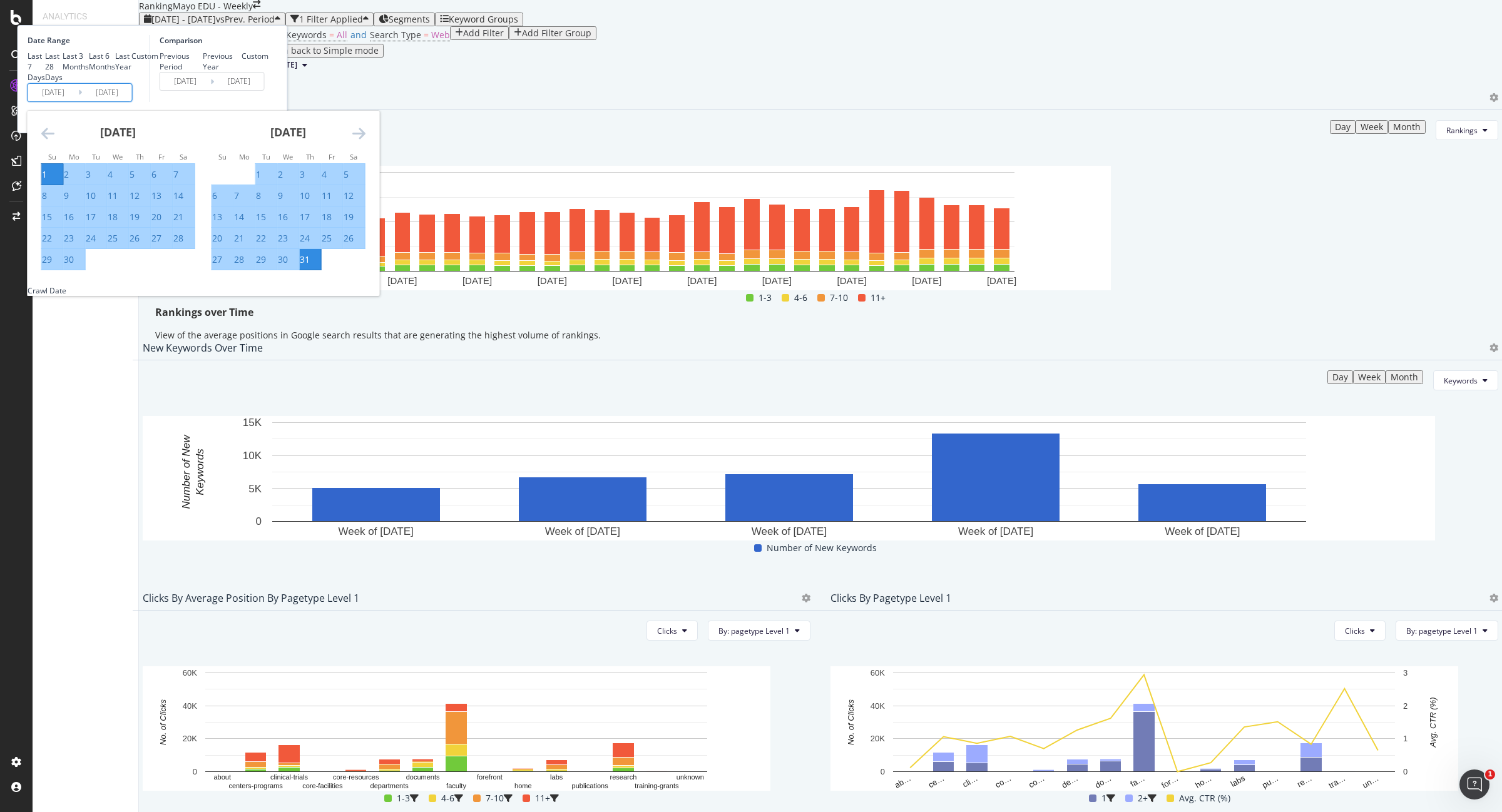
click at [74, 266] on div "30" at bounding box center [68, 259] width 10 height 13
type input "2025/06/30"
type input "2025/05/02"
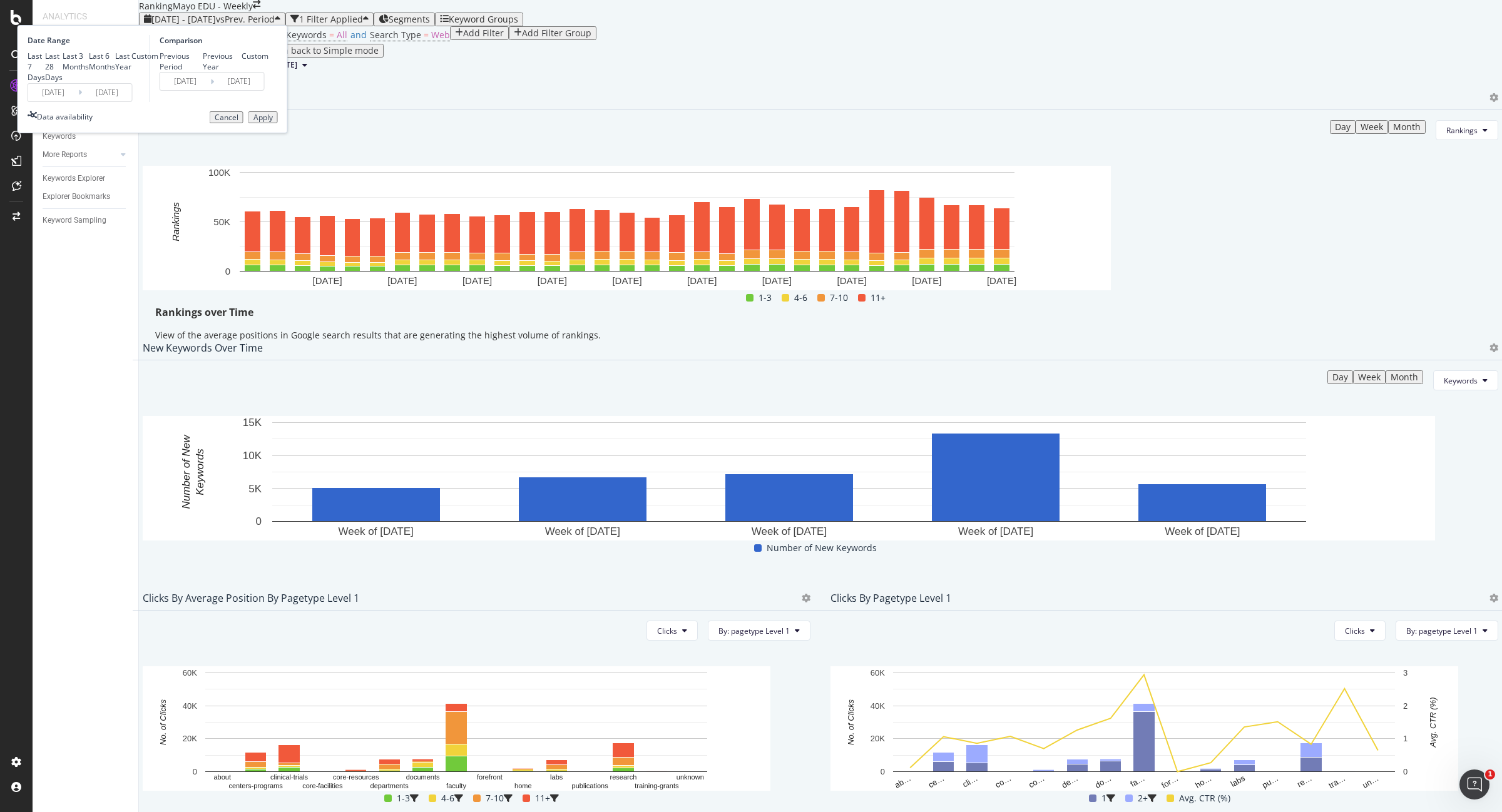
click at [278, 124] on button "Apply" at bounding box center [263, 118] width 29 height 13
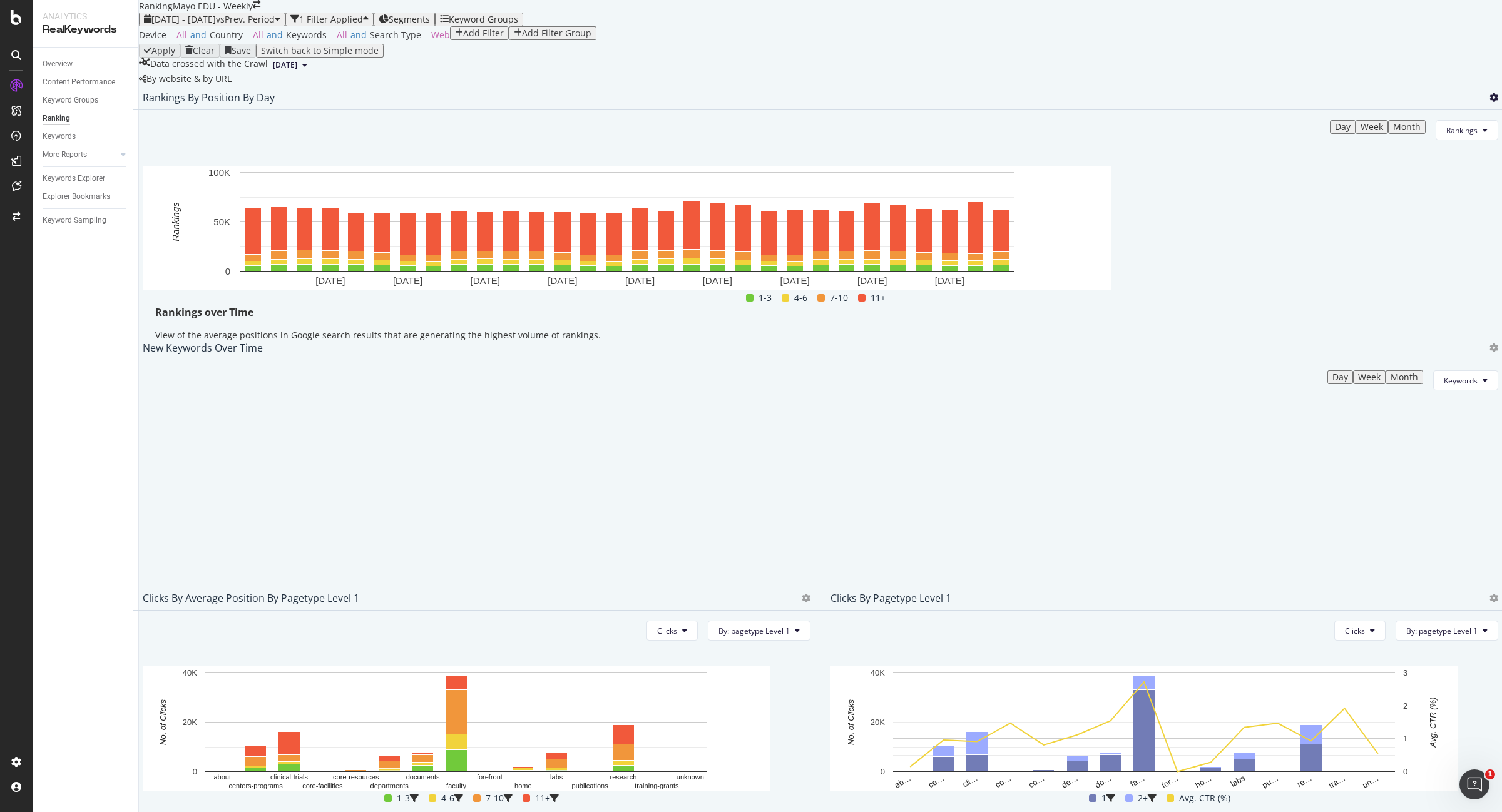
click at [1489, 102] on icon at bounding box center [1494, 98] width 9 height 9
click at [1409, 250] on div "Export as CSV" at bounding box center [1396, 241] width 110 height 18
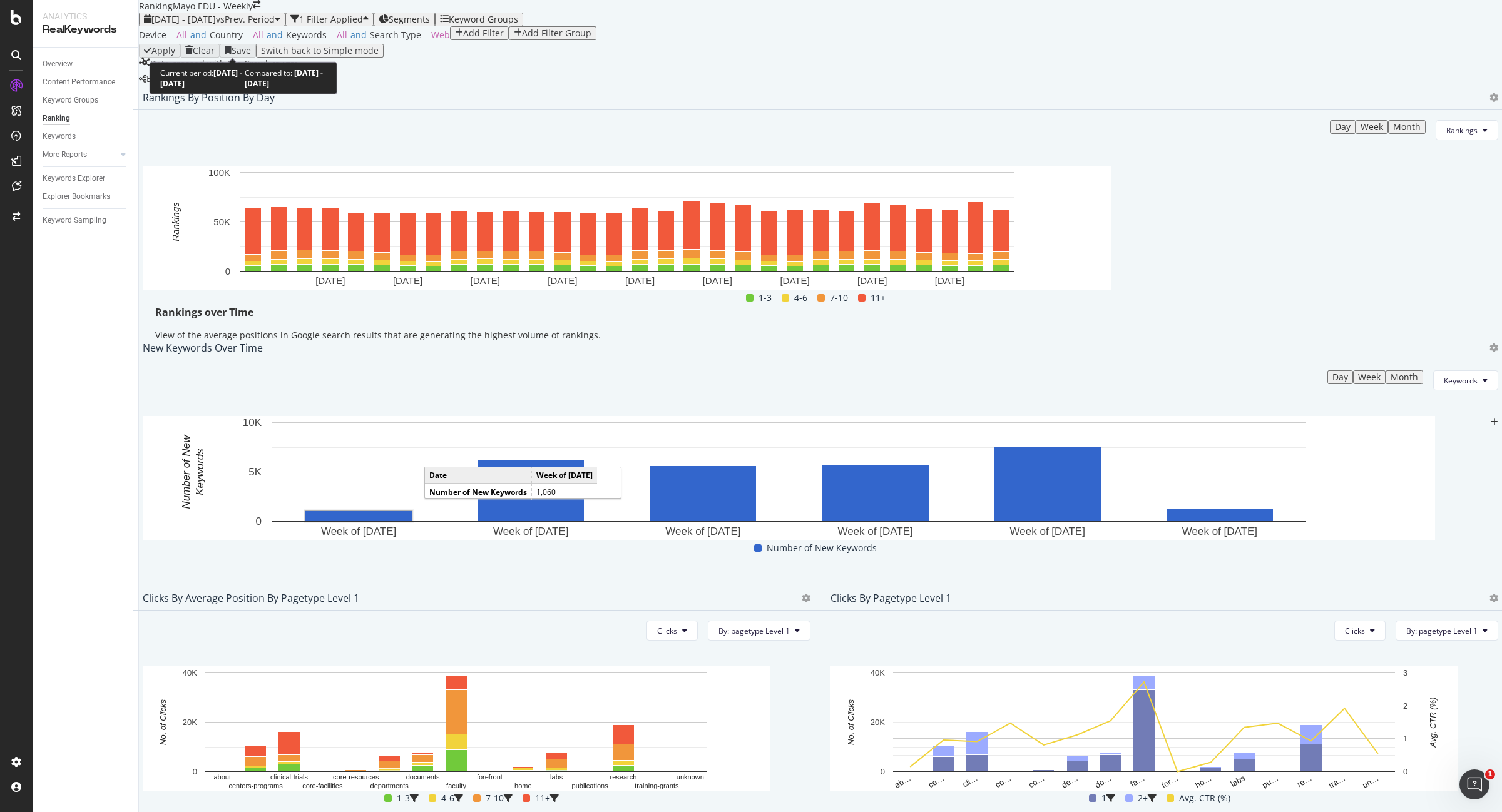
click at [211, 25] on span "2025 Jun. 1st - Jun. 30th" at bounding box center [183, 18] width 64 height 12
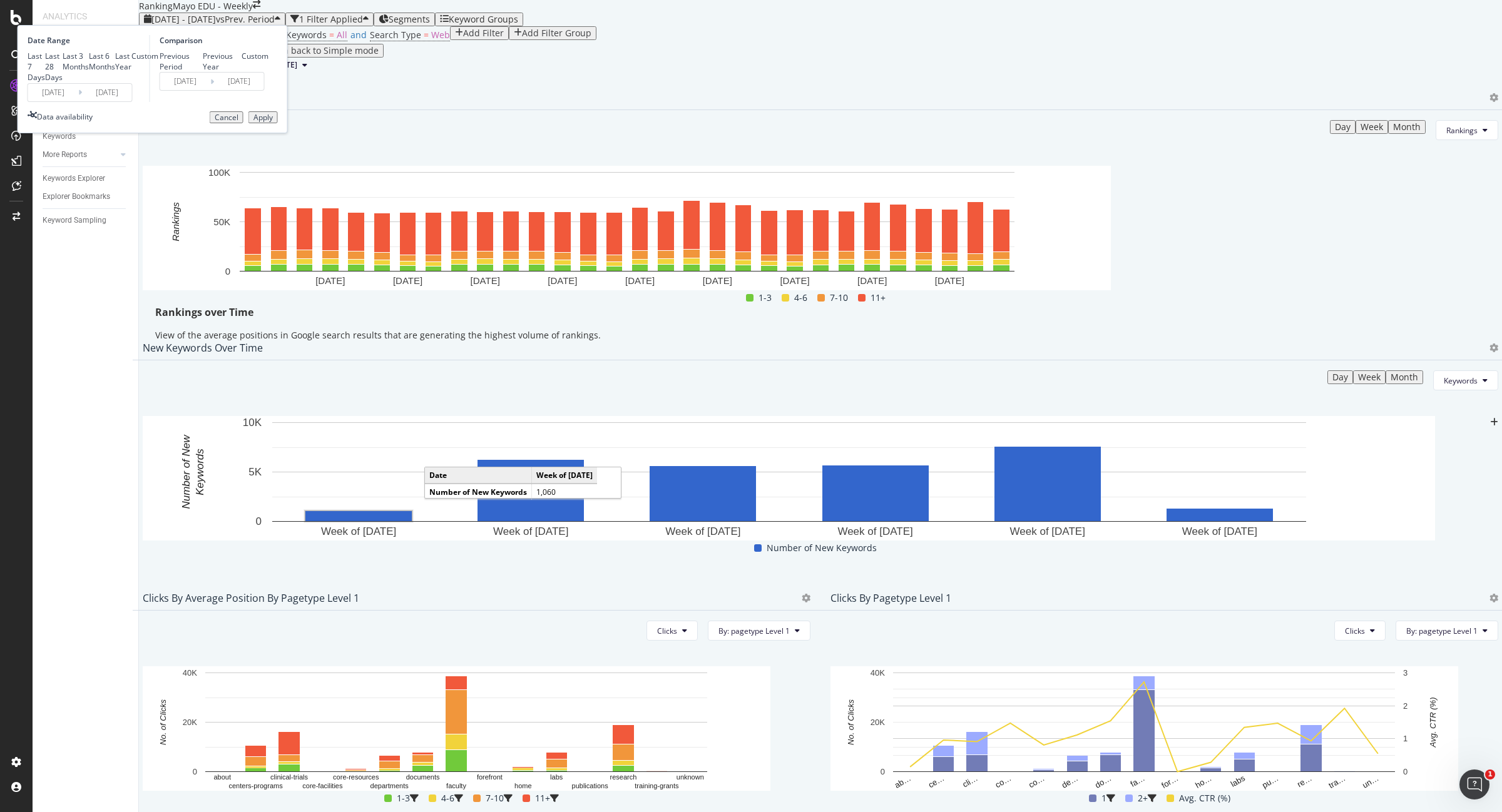
click at [78, 102] on input "2025/06/01" at bounding box center [53, 92] width 50 height 17
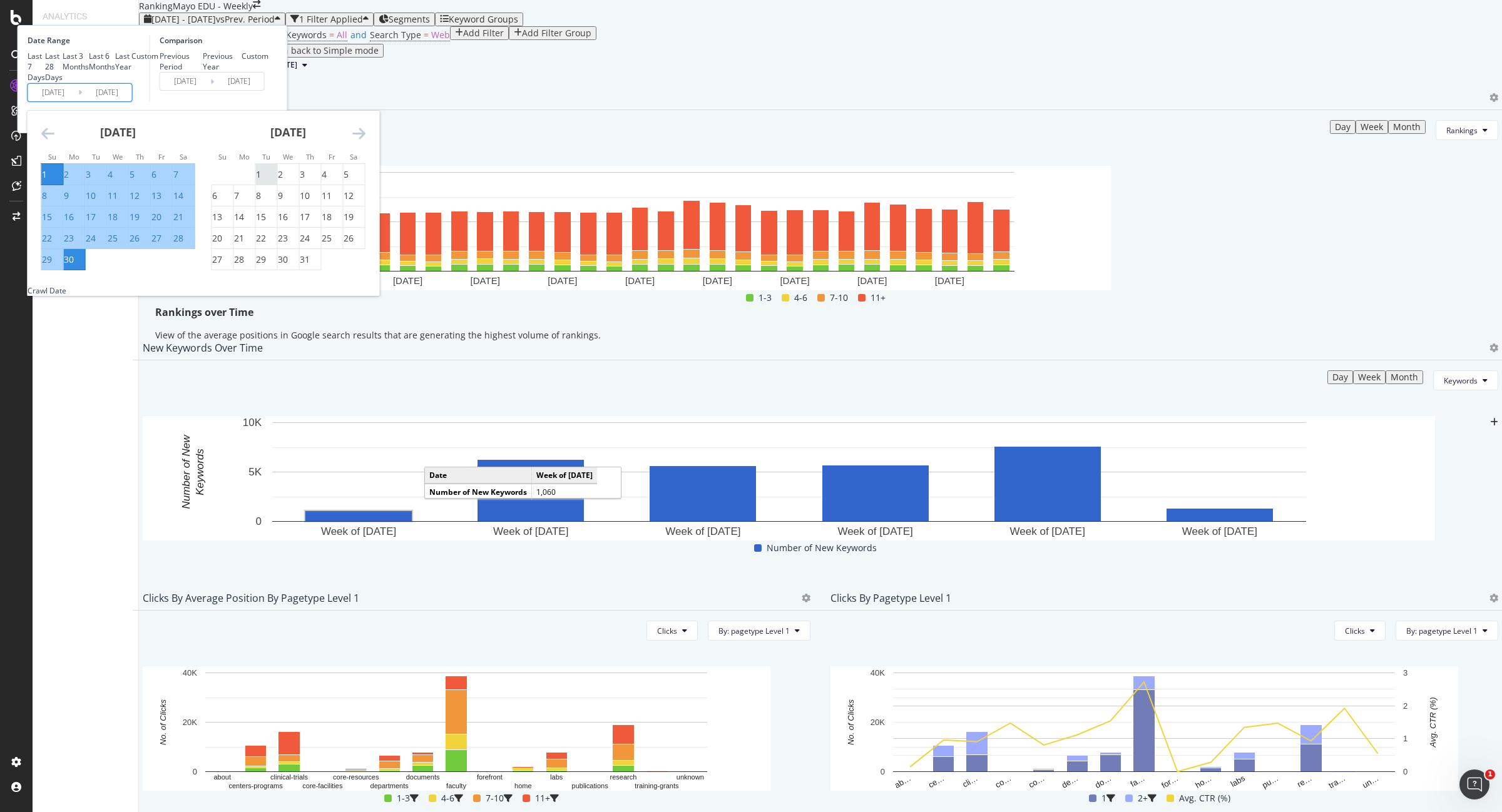
click at [261, 181] on div "1" at bounding box center [259, 174] width 5 height 13
type input "2025/07/01"
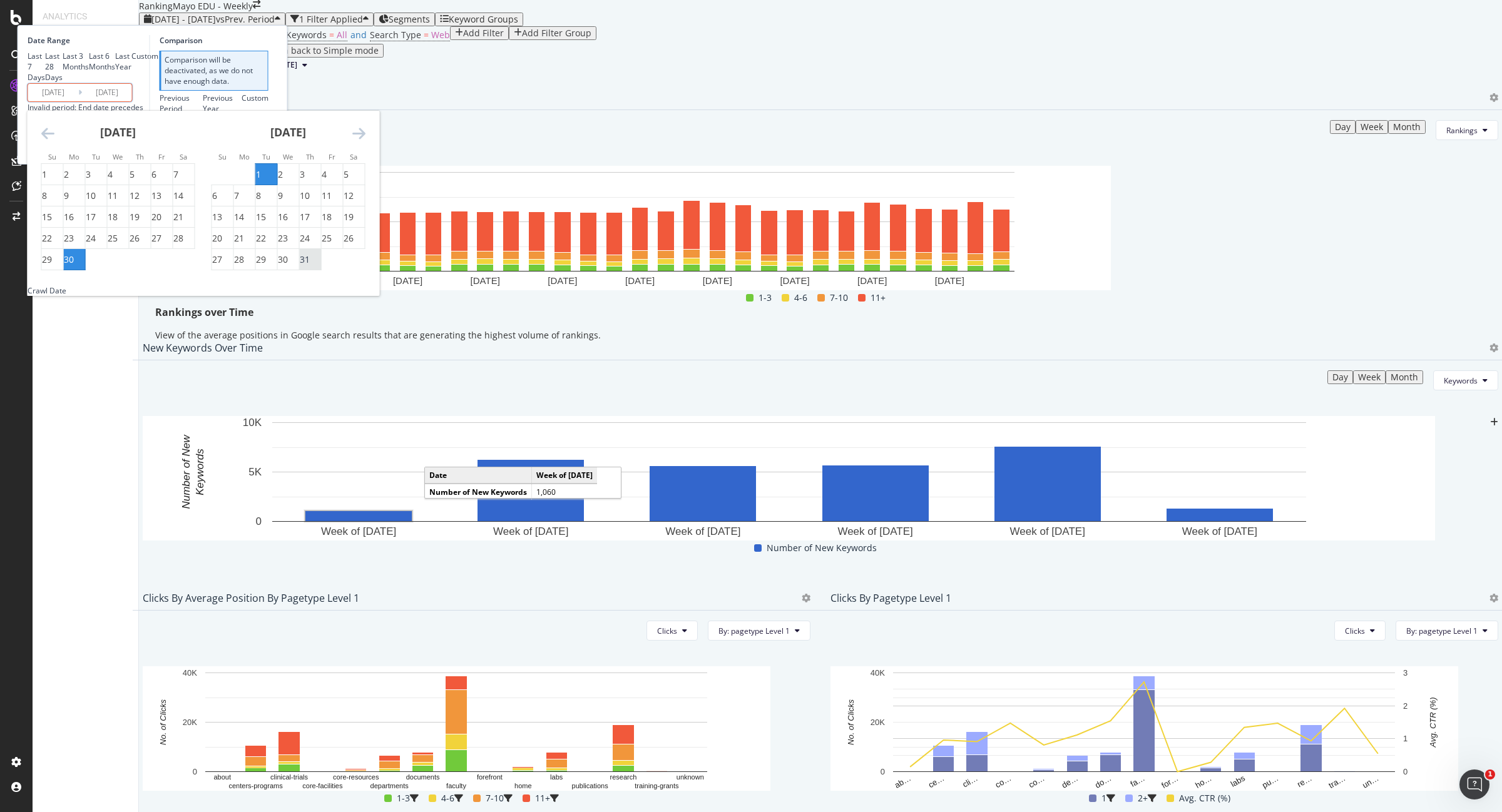
click at [309, 266] on div "31" at bounding box center [304, 259] width 10 height 13
type input "2025/07/31"
type input "2025/05/31"
type input "2025/06/30"
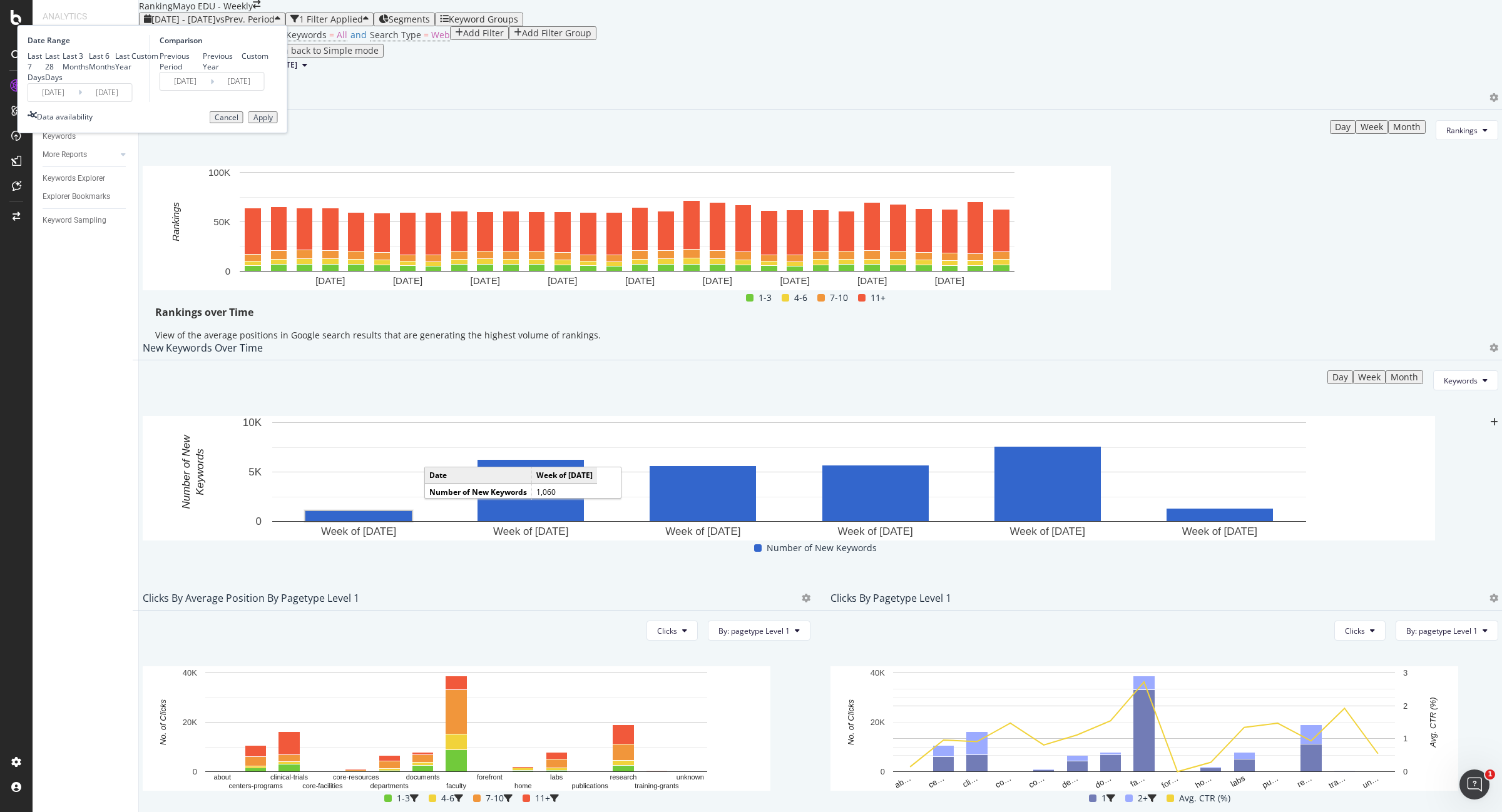
click at [273, 122] on div "Apply" at bounding box center [262, 118] width 19 height 9
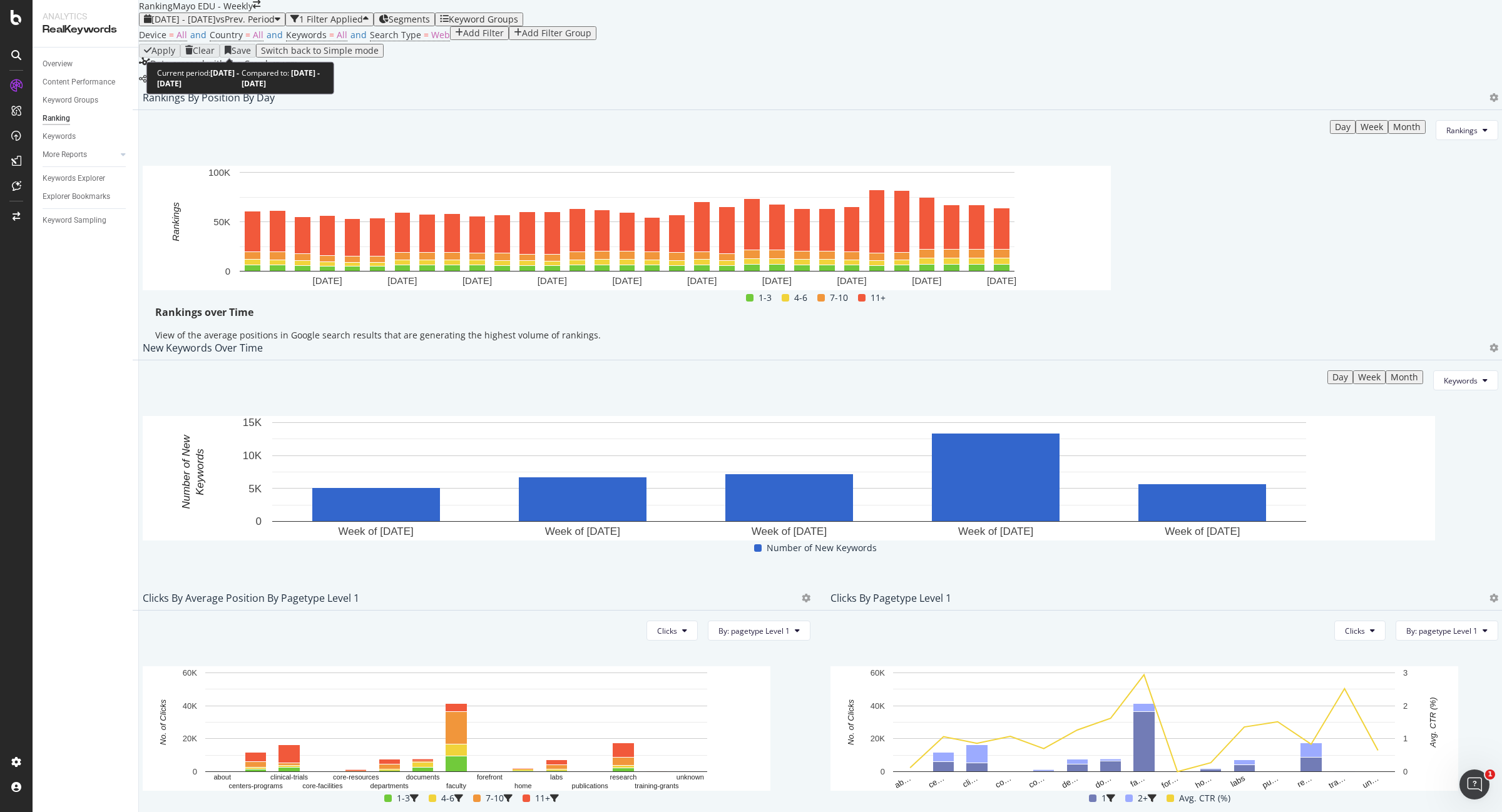
click at [215, 25] on span "2025 Jul. 1st - Jul. 31st" at bounding box center [183, 18] width 64 height 12
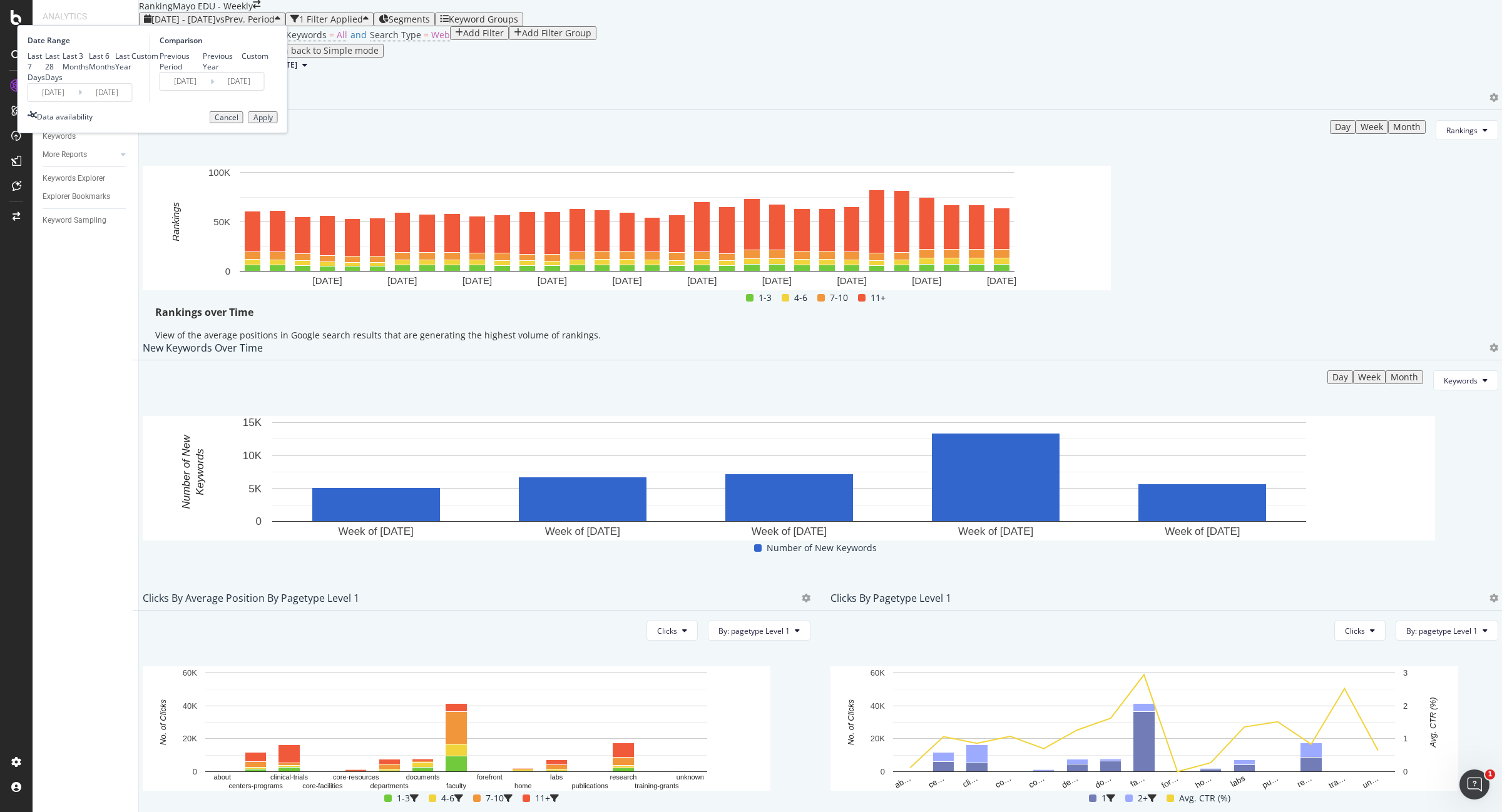
click at [78, 102] on input "2025/07/01" at bounding box center [53, 92] width 50 height 17
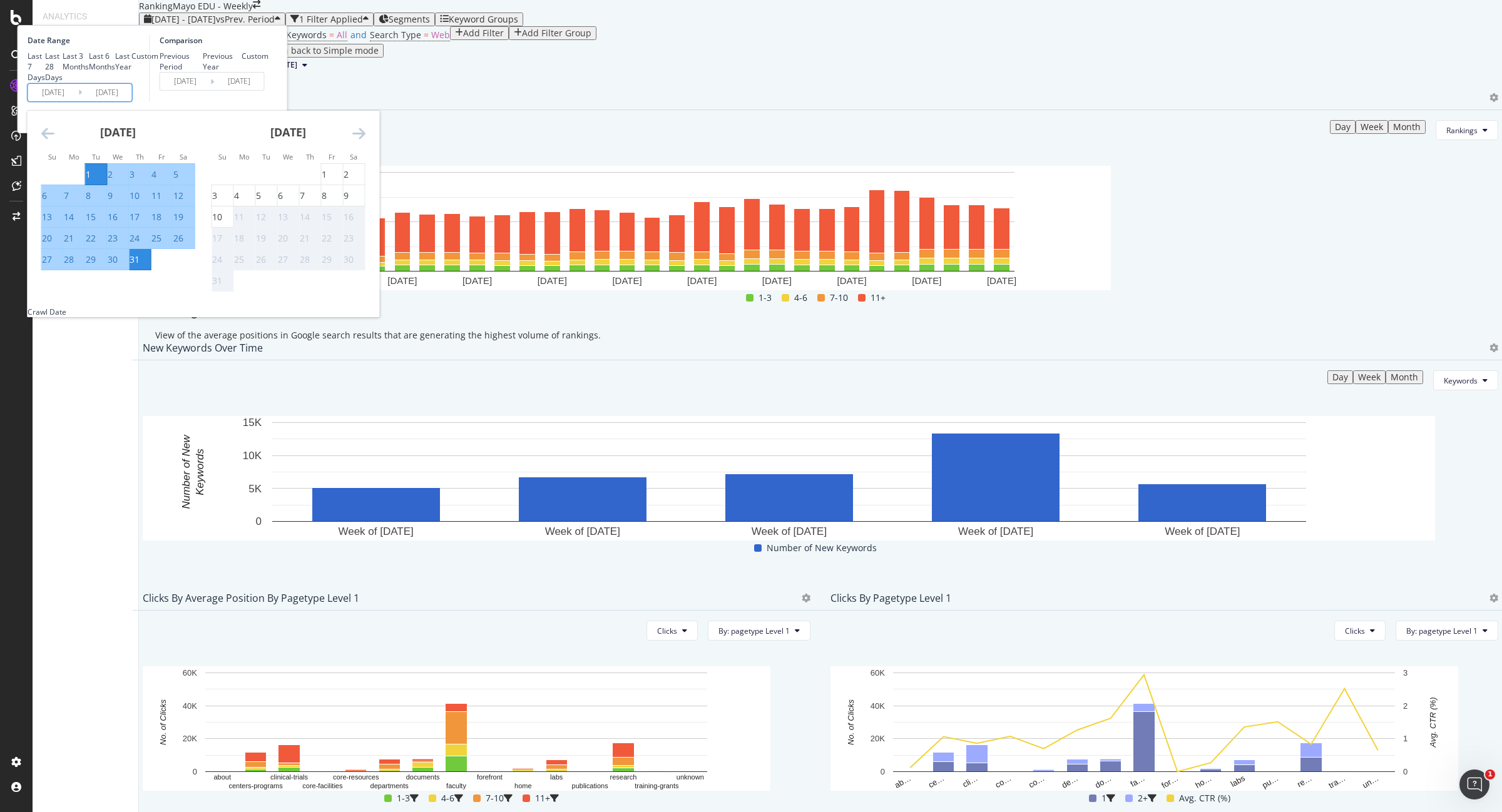
click at [54, 141] on icon "Move backward to switch to the previous month." at bounding box center [48, 133] width 13 height 15
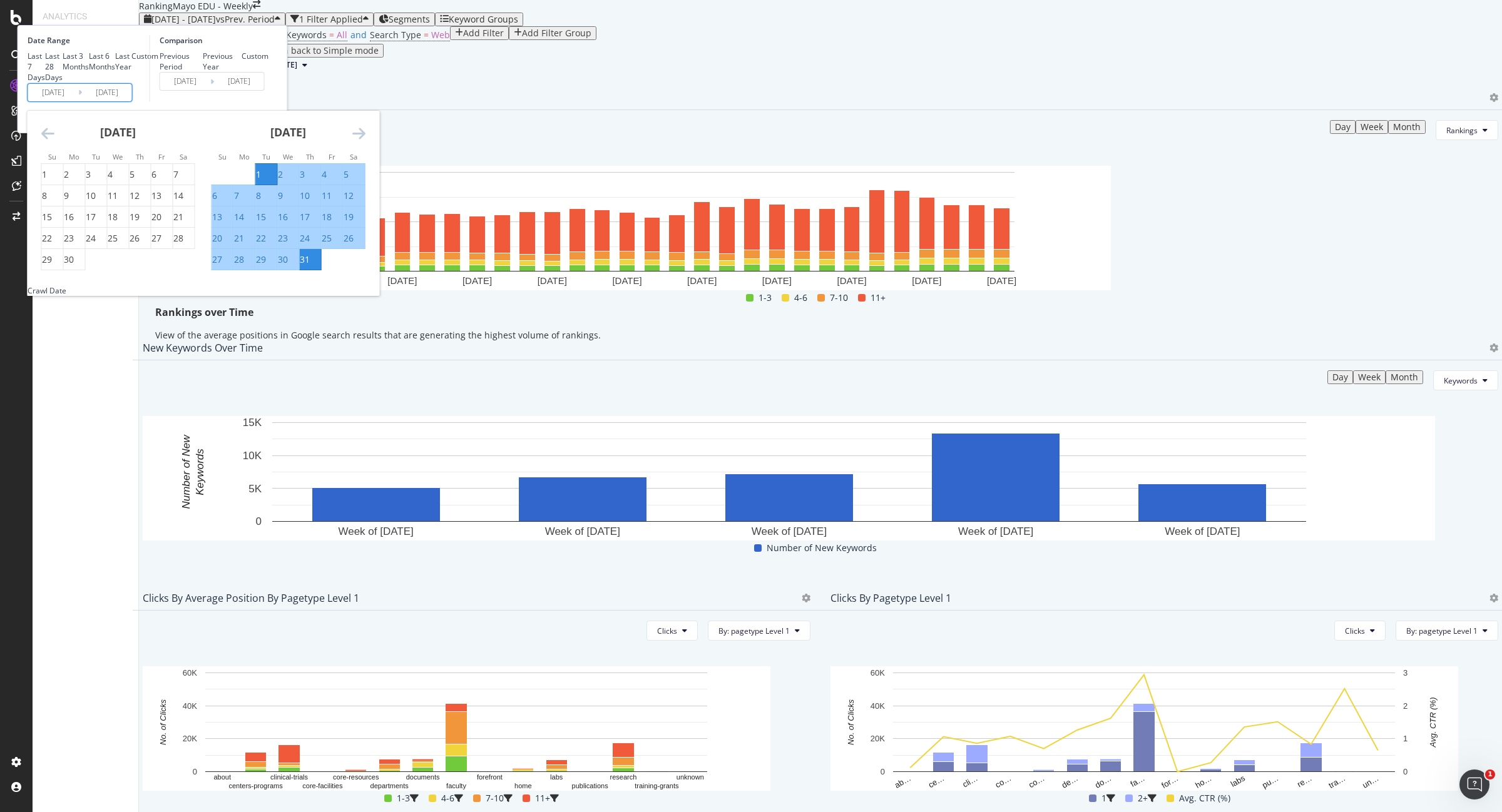
click at [54, 141] on icon "Move backward to switch to the previous month." at bounding box center [48, 133] width 13 height 15
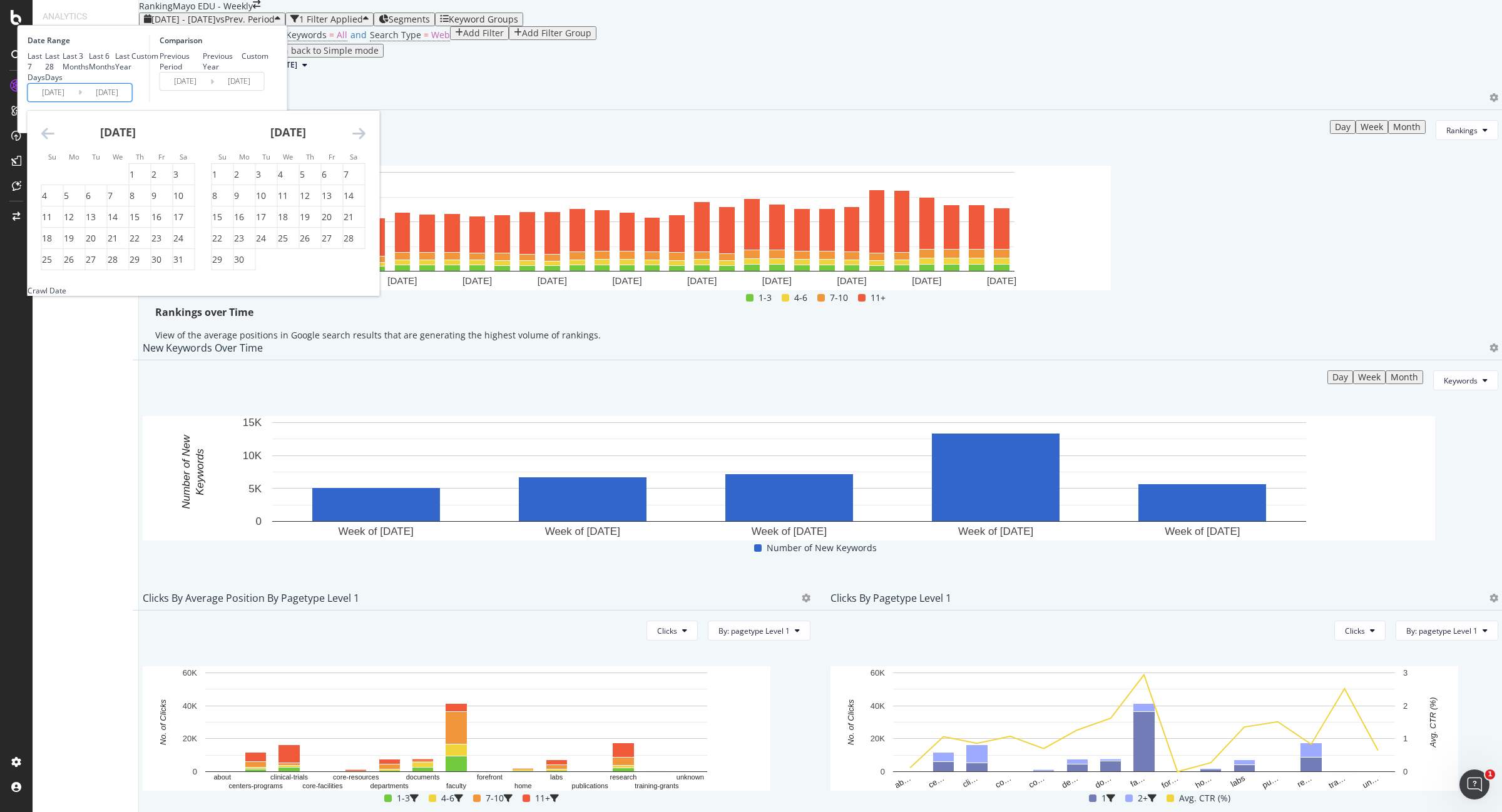
click at [54, 141] on icon "Move backward to switch to the previous month." at bounding box center [48, 133] width 13 height 15
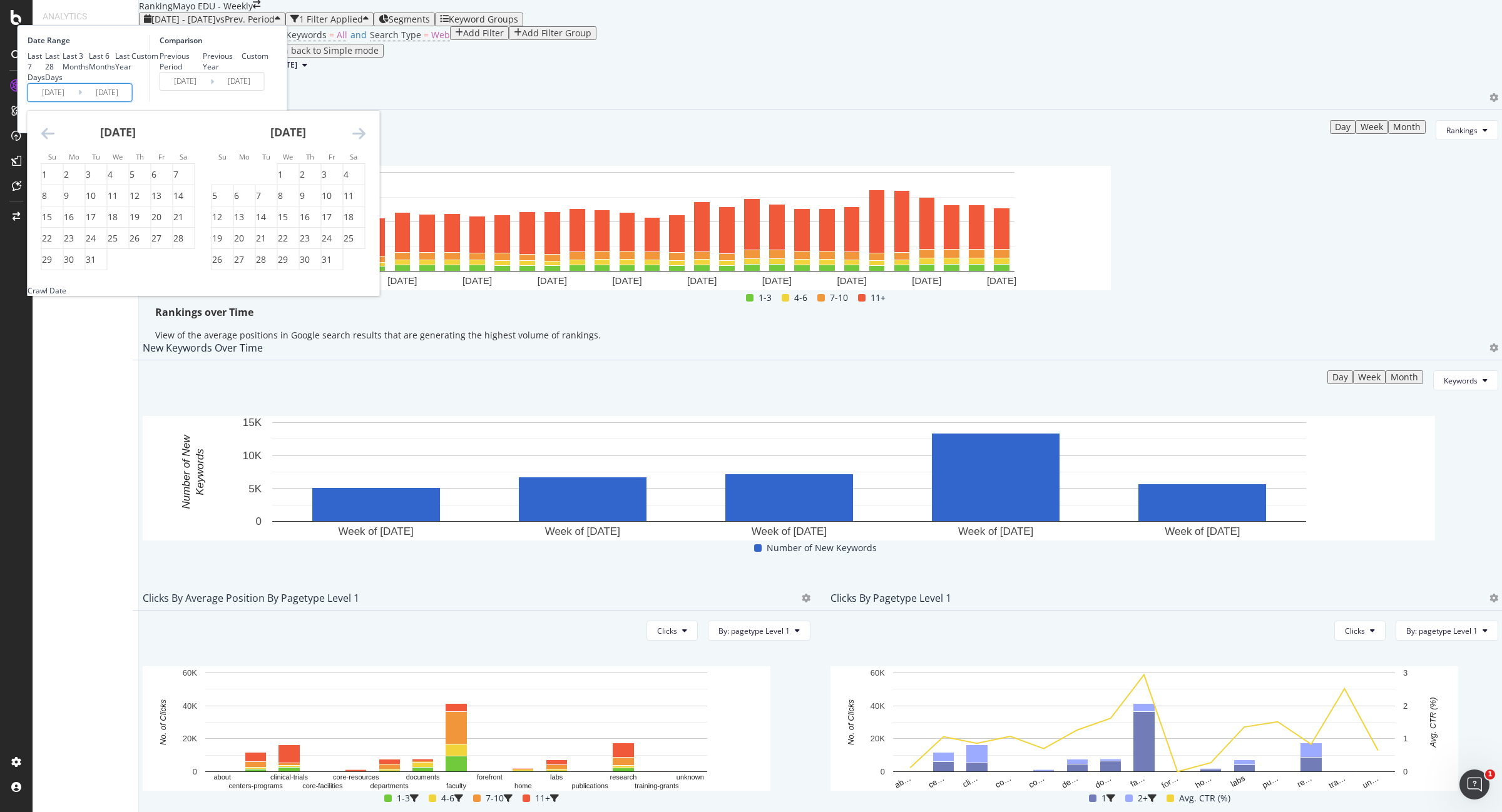
click at [54, 141] on icon "Move backward to switch to the previous month." at bounding box center [48, 133] width 13 height 15
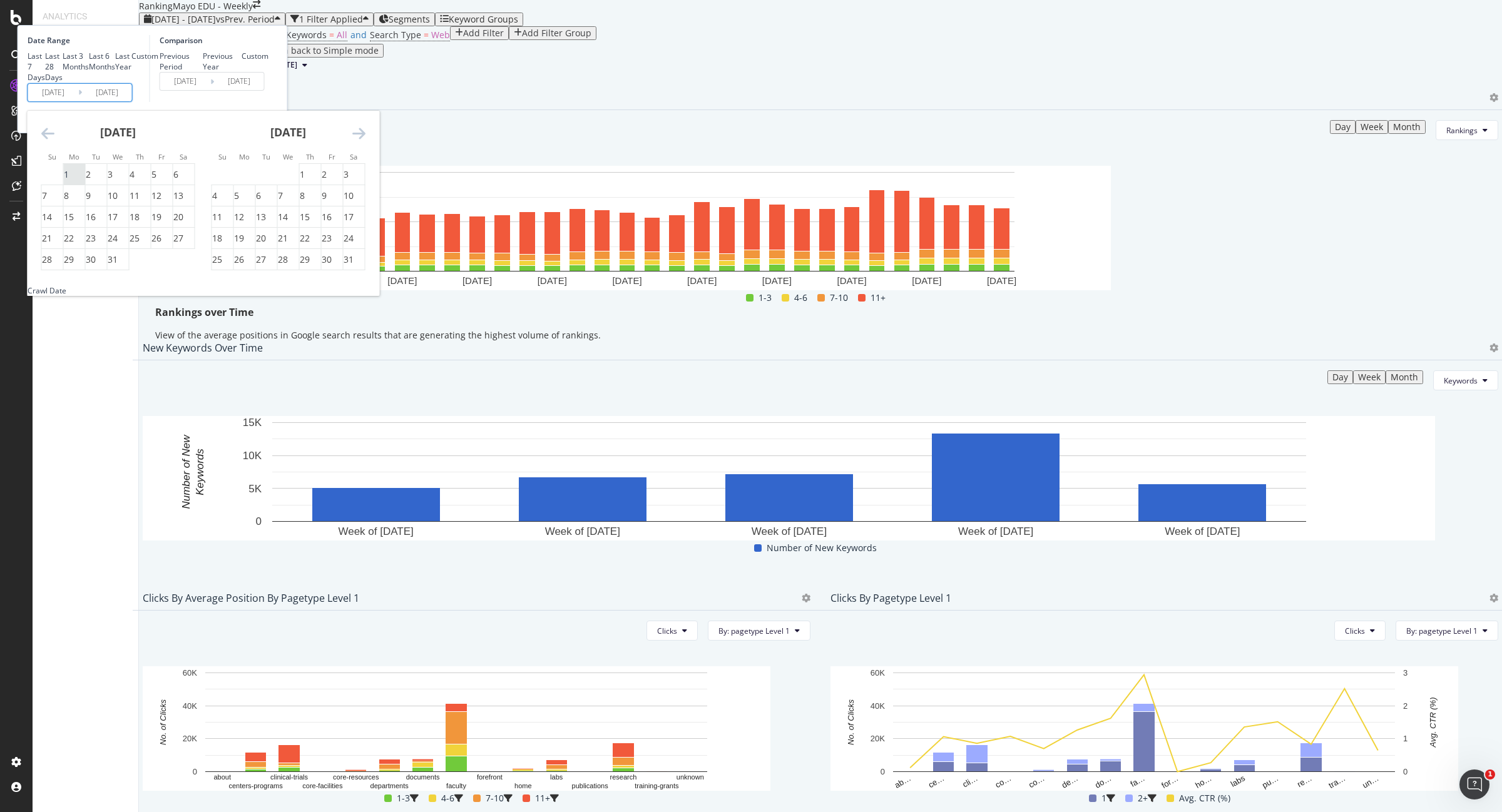
click at [69, 181] on div "1" at bounding box center [66, 174] width 5 height 13
type input "2024/07/01"
type input "2023/06/01"
type input "2024/06/30"
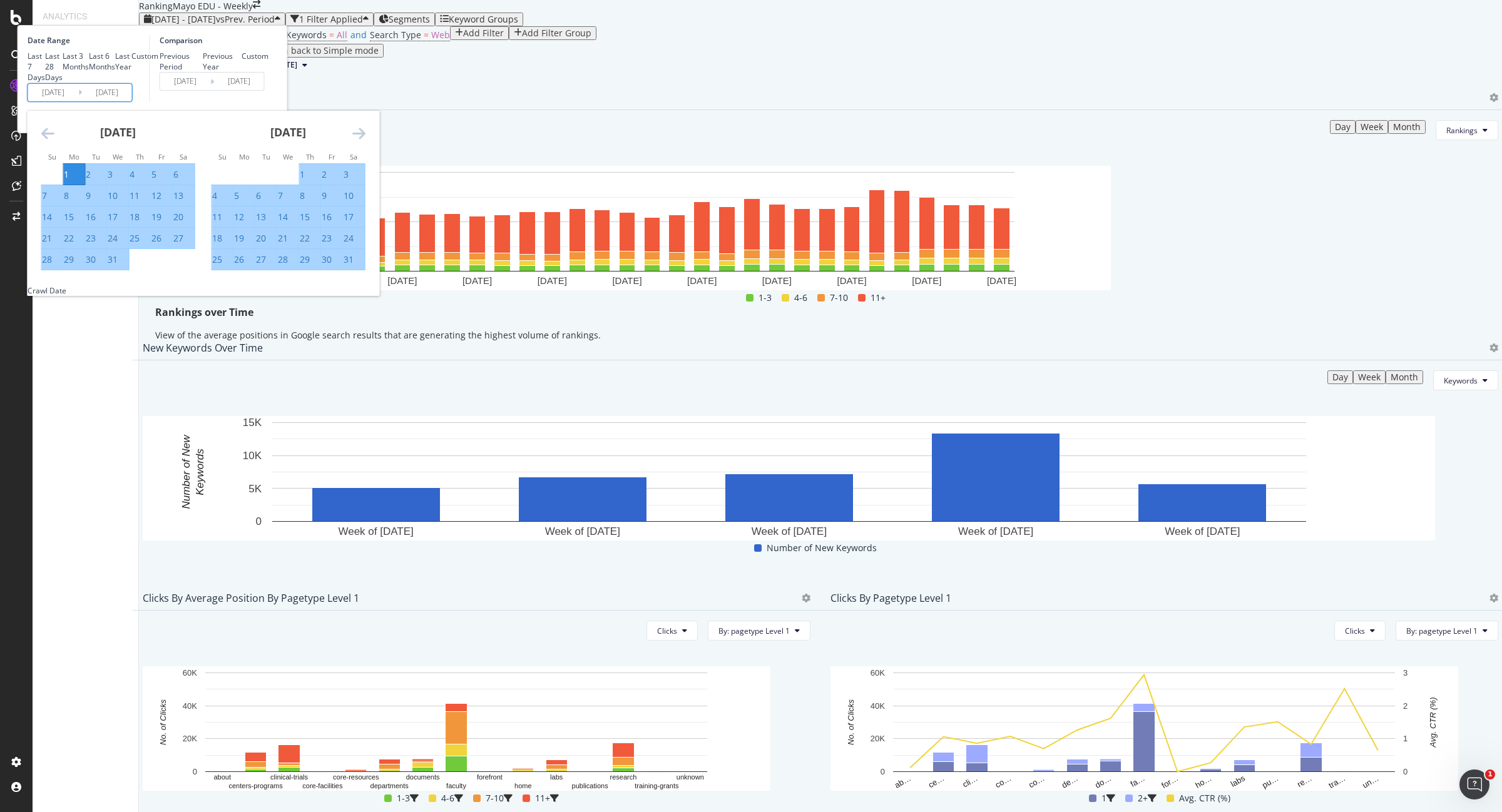
click at [118, 266] on div "31" at bounding box center [113, 259] width 10 height 13
type input "2024/07/31"
type input "2024/05/31"
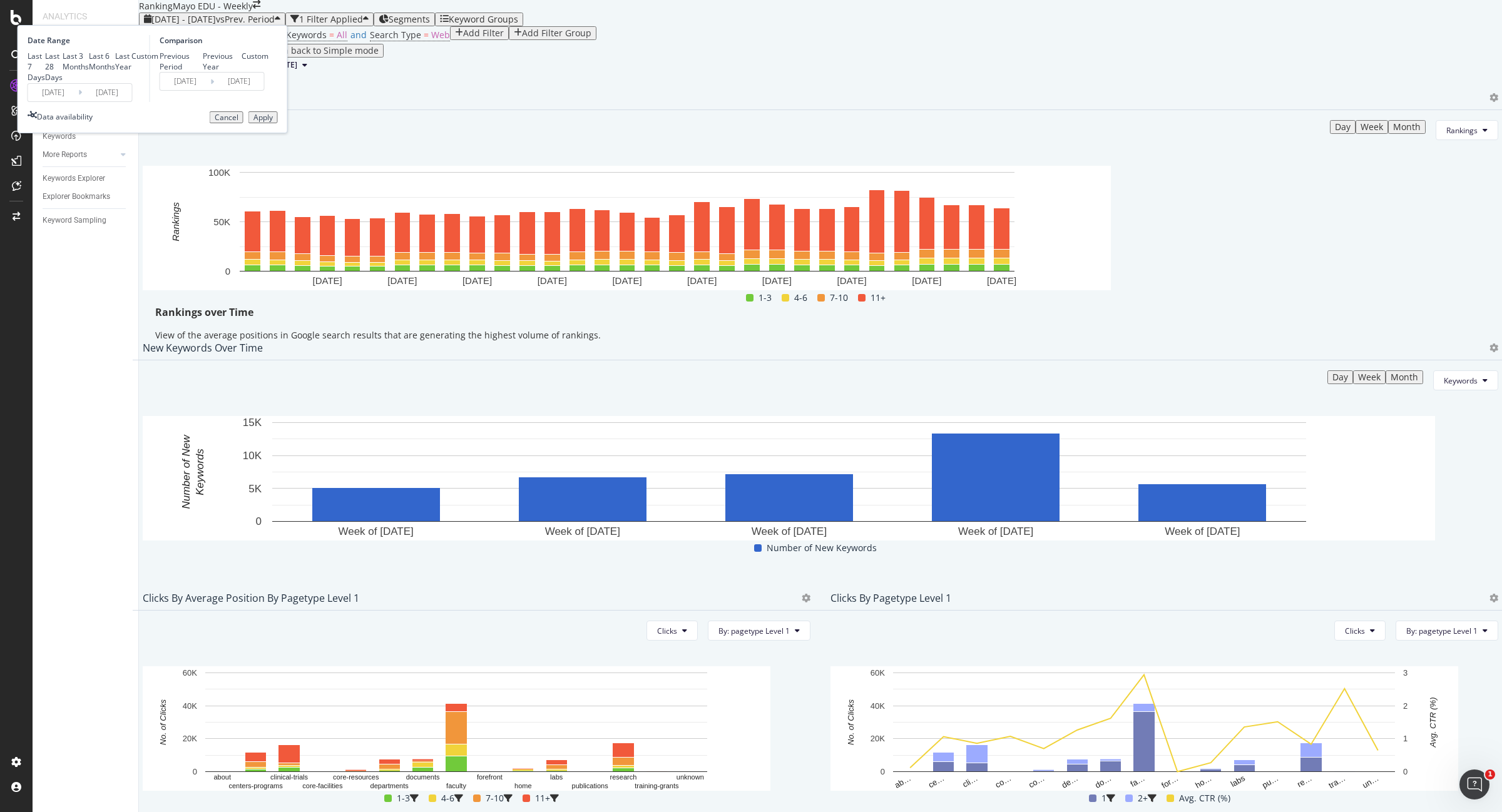
click at [273, 122] on div "Apply" at bounding box center [262, 118] width 19 height 9
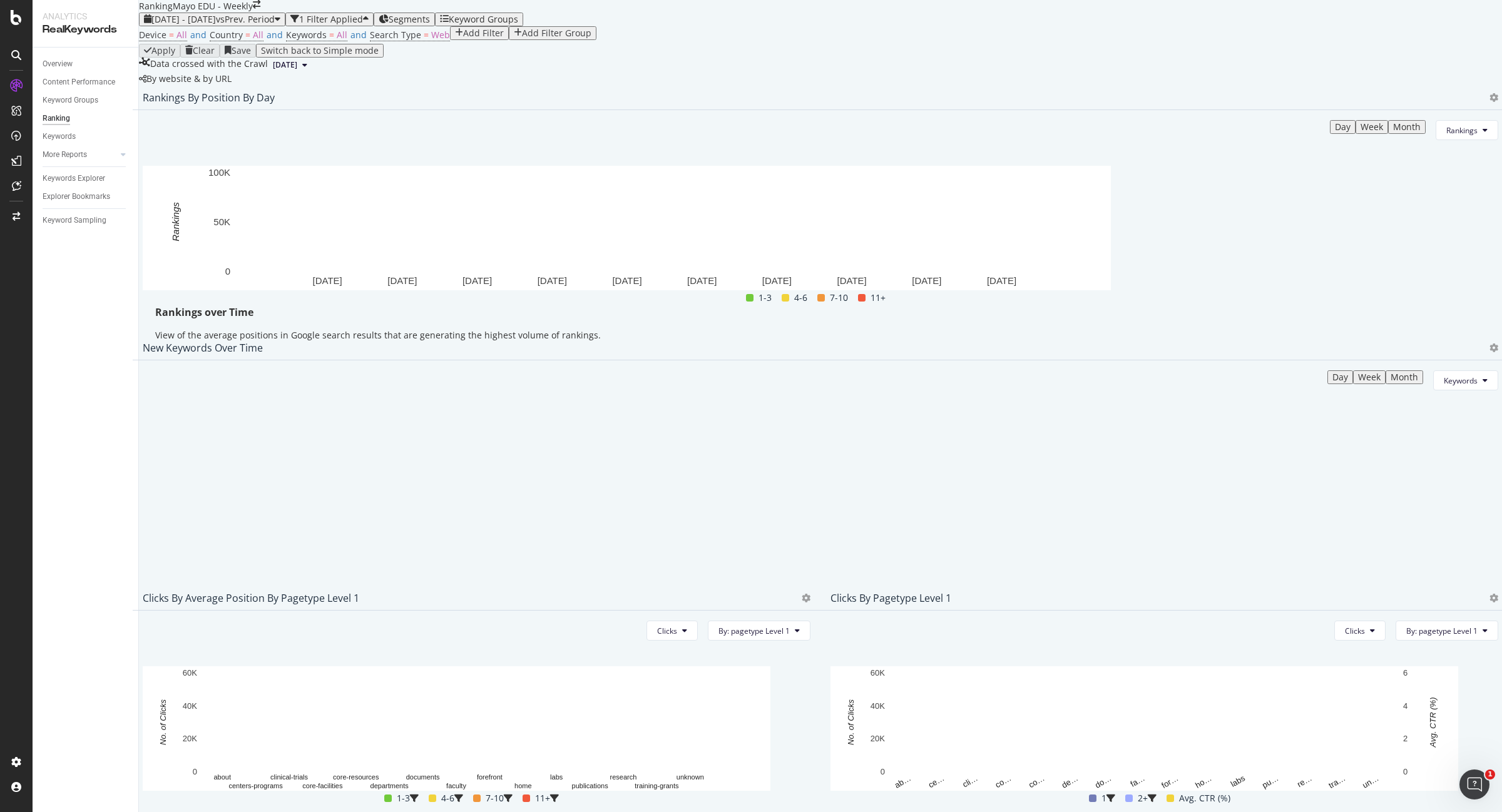
click at [1483, 103] on div at bounding box center [1490, 98] width 15 height 13
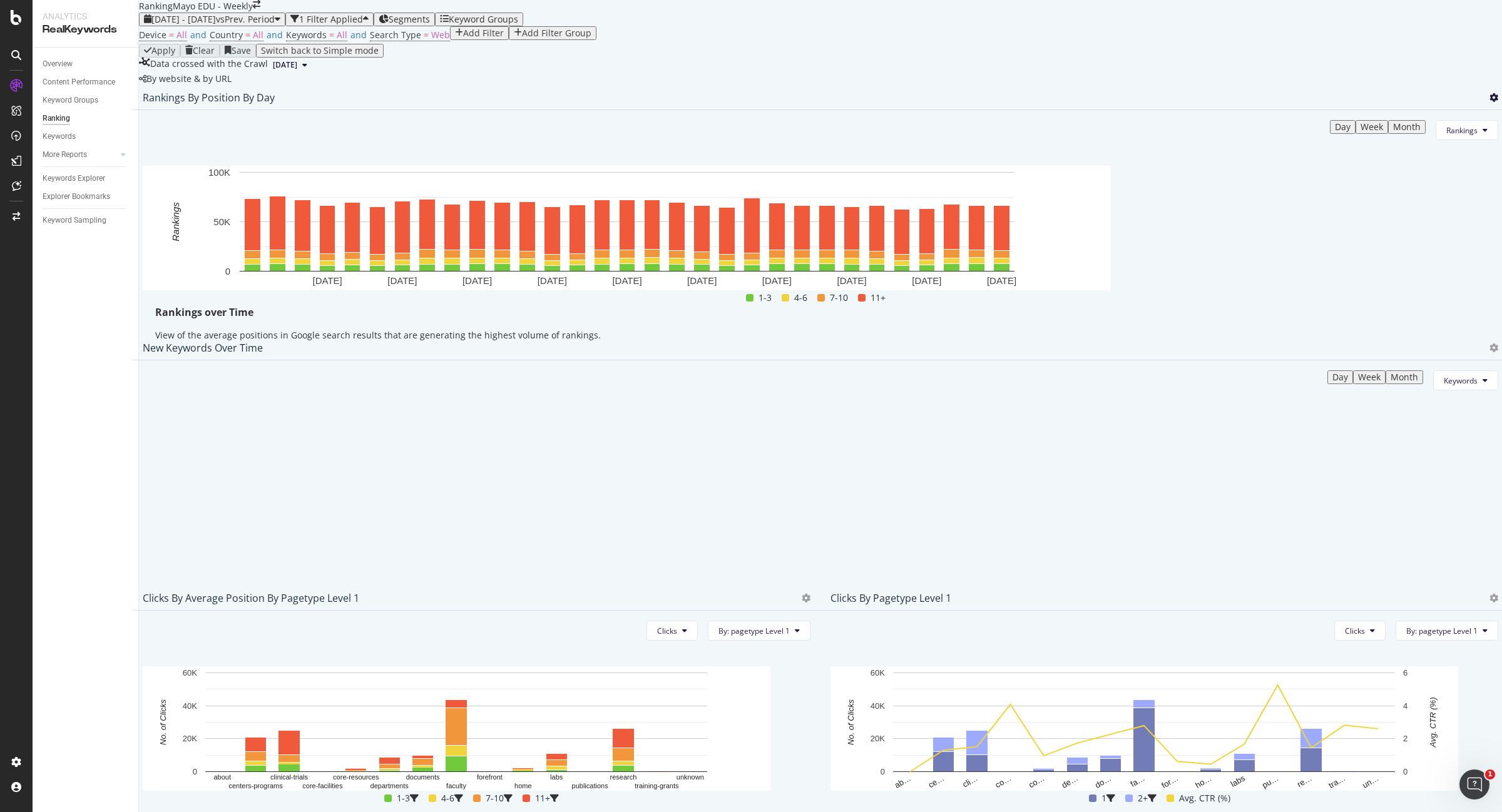
click at [1489, 102] on icon at bounding box center [1494, 98] width 9 height 9
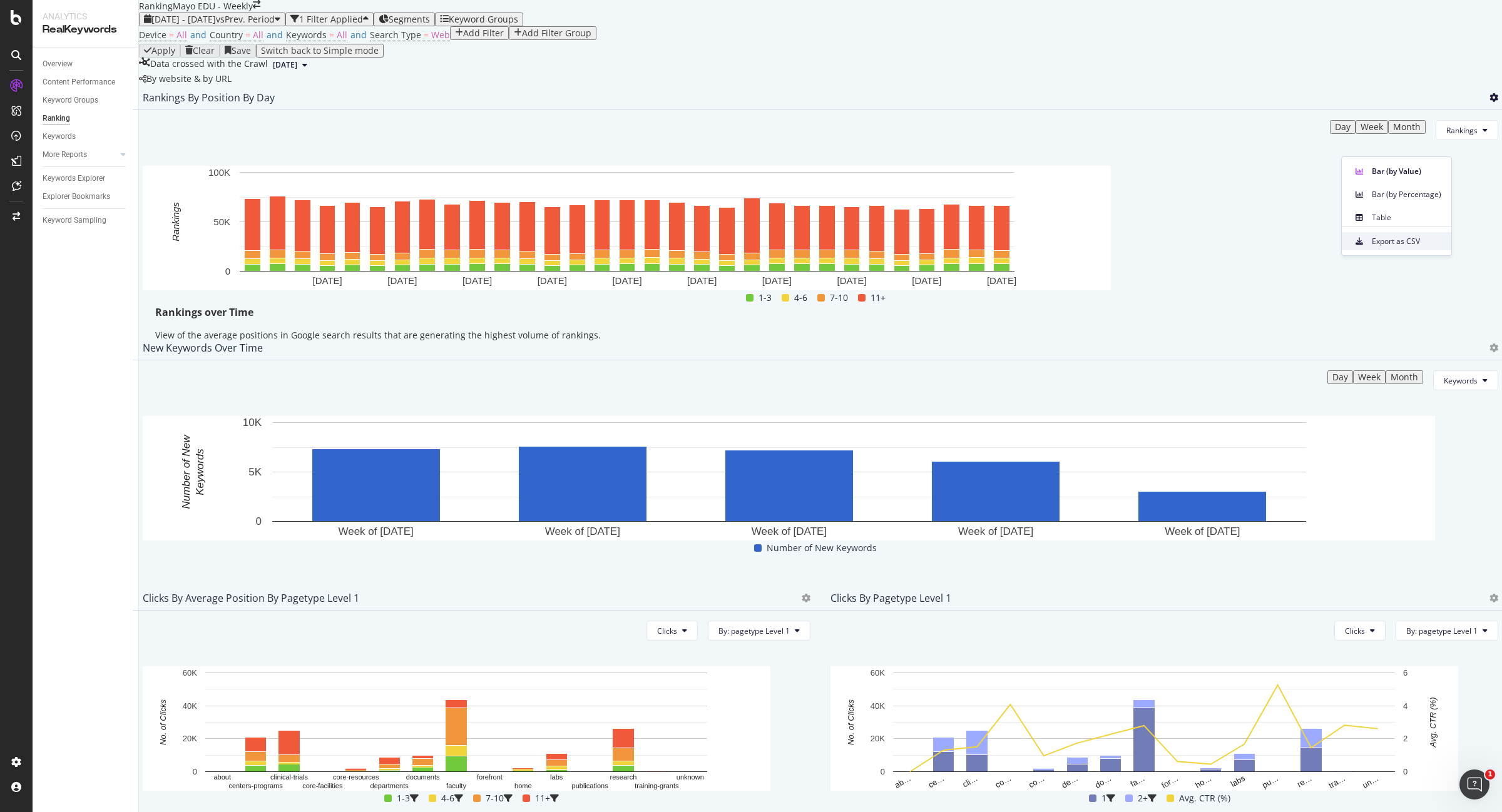
click at [1411, 241] on span "Export as CSV" at bounding box center [1407, 241] width 70 height 11
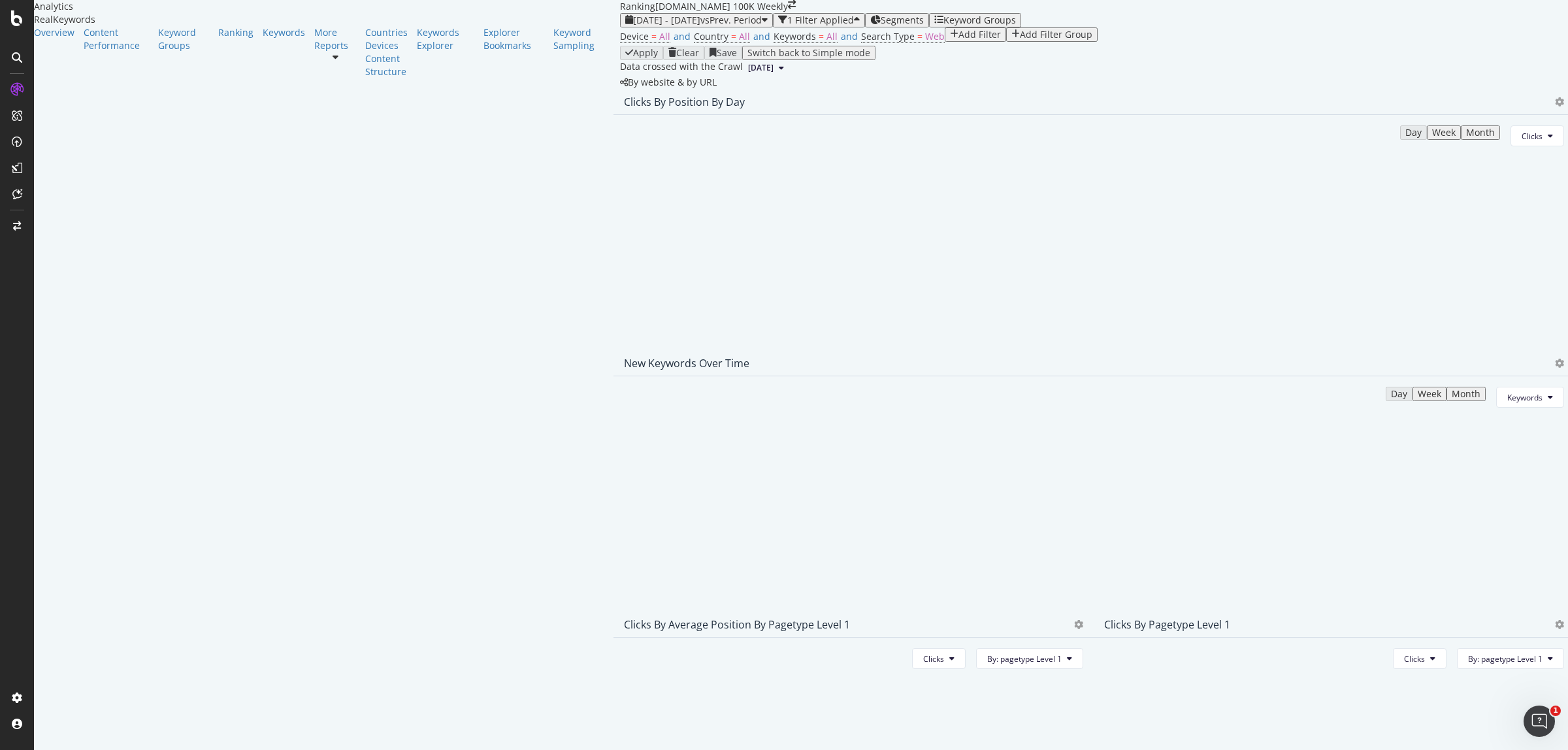
click at [8, 373] on icon "close toast" at bounding box center [4, 757] width 8 height 13
click at [700, 27] on span "vs Prev. Period" at bounding box center [730, 19] width 62 height 12
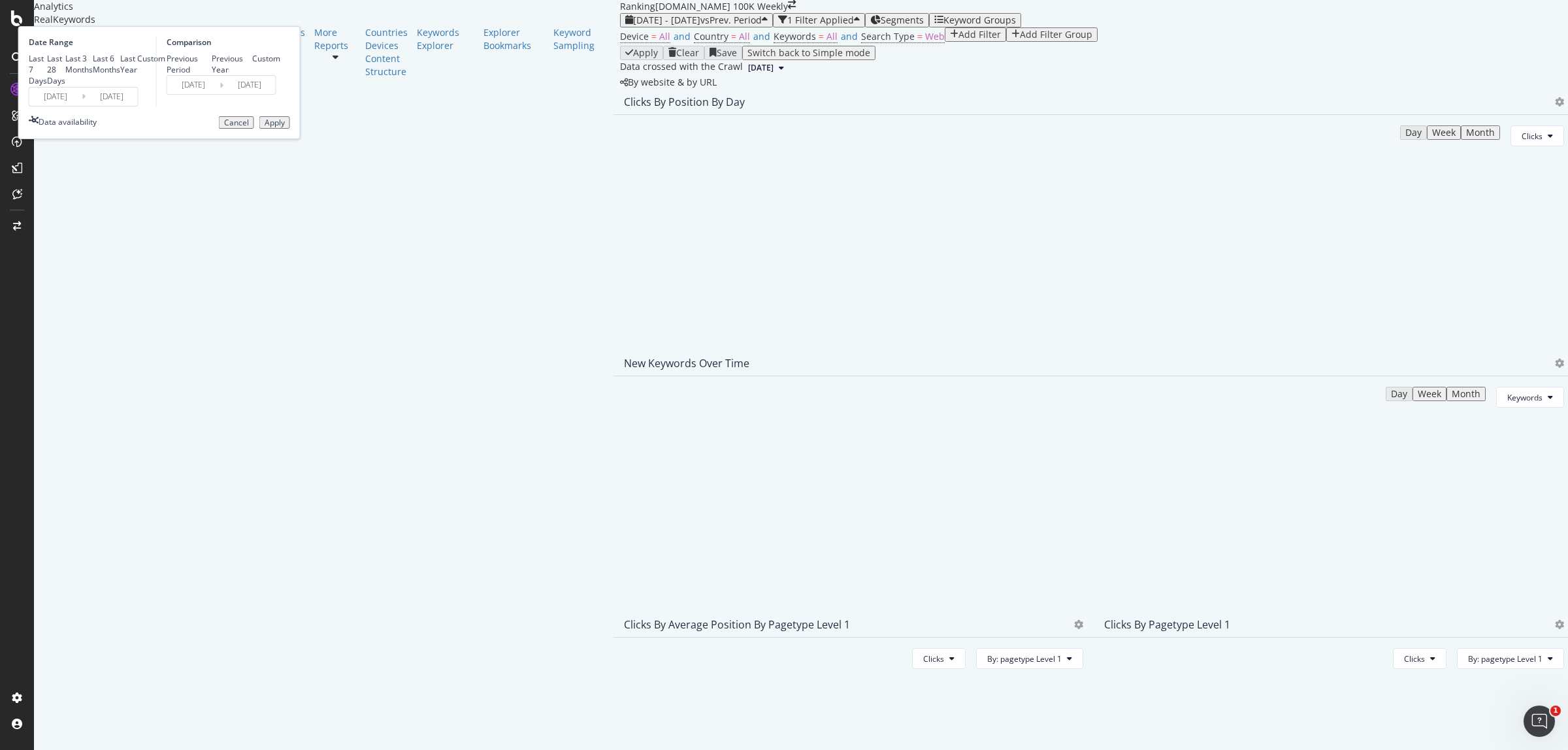
click at [81, 106] on input "[DATE]" at bounding box center [55, 96] width 52 height 18
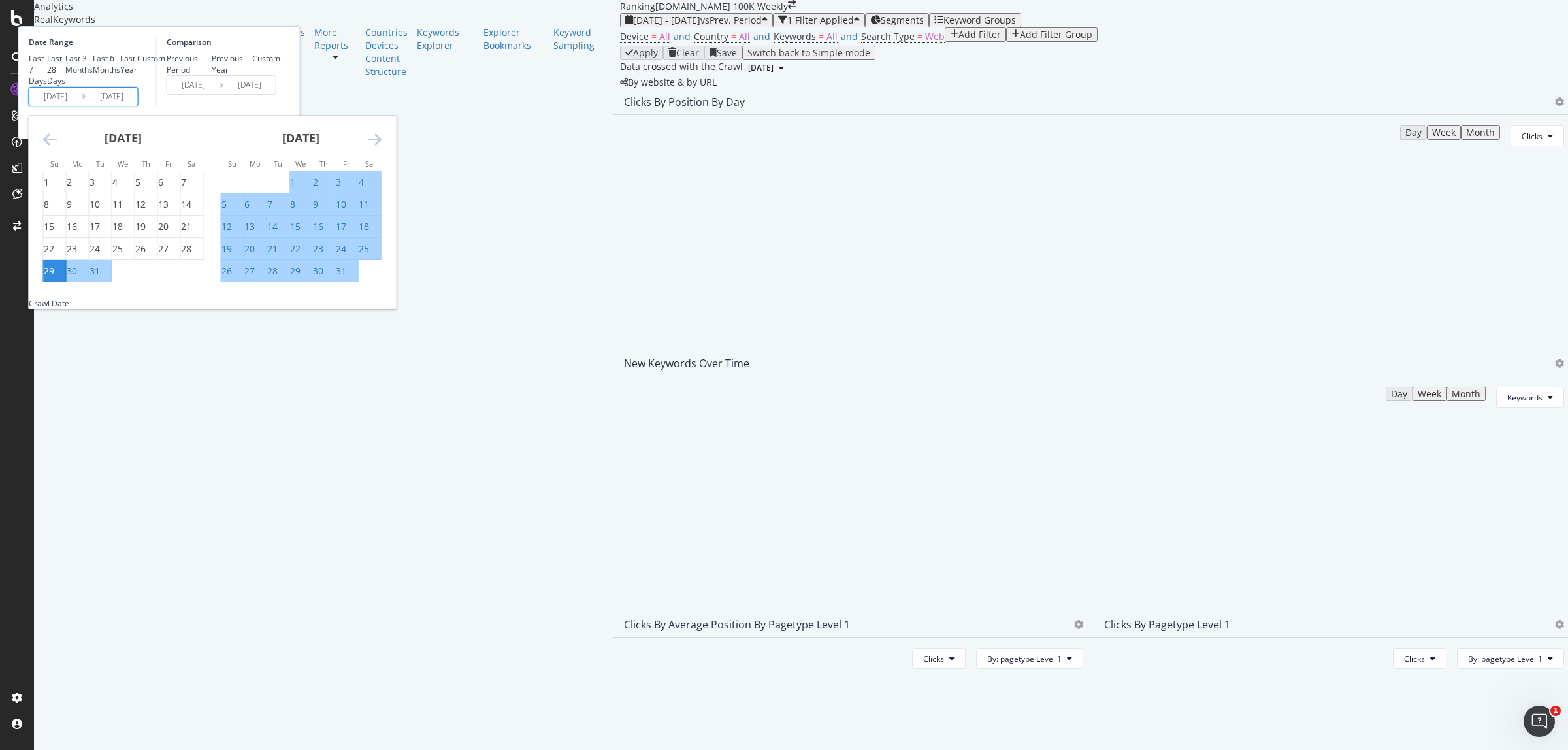
click at [54, 277] on div "29" at bounding box center [48, 271] width 10 height 13
click at [382, 147] on icon "Move forward to switch to the next month." at bounding box center [374, 139] width 13 height 16
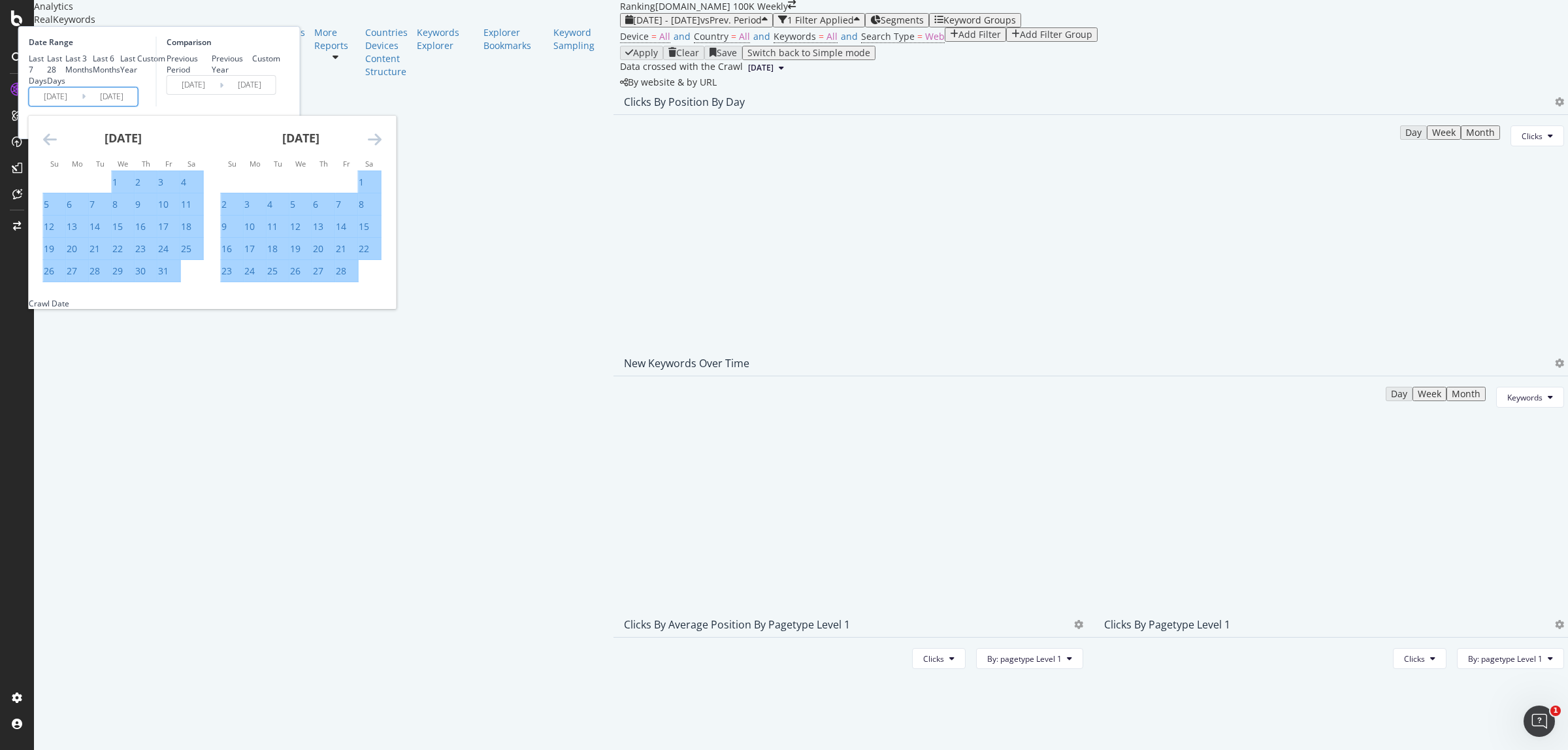
click at [382, 147] on icon "Move forward to switch to the next month." at bounding box center [374, 139] width 13 height 16
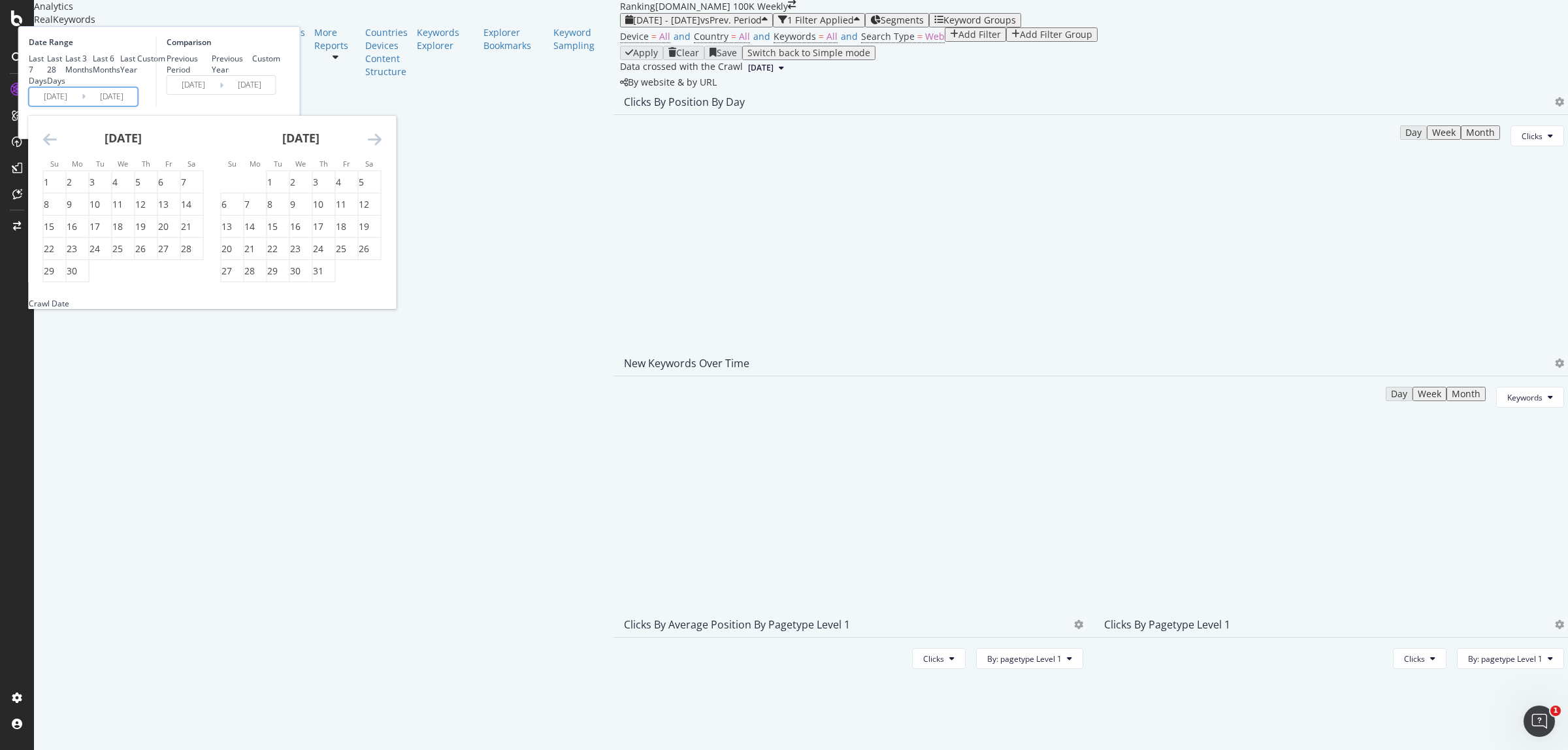
click at [382, 147] on icon "Move forward to switch to the next month." at bounding box center [374, 139] width 13 height 16
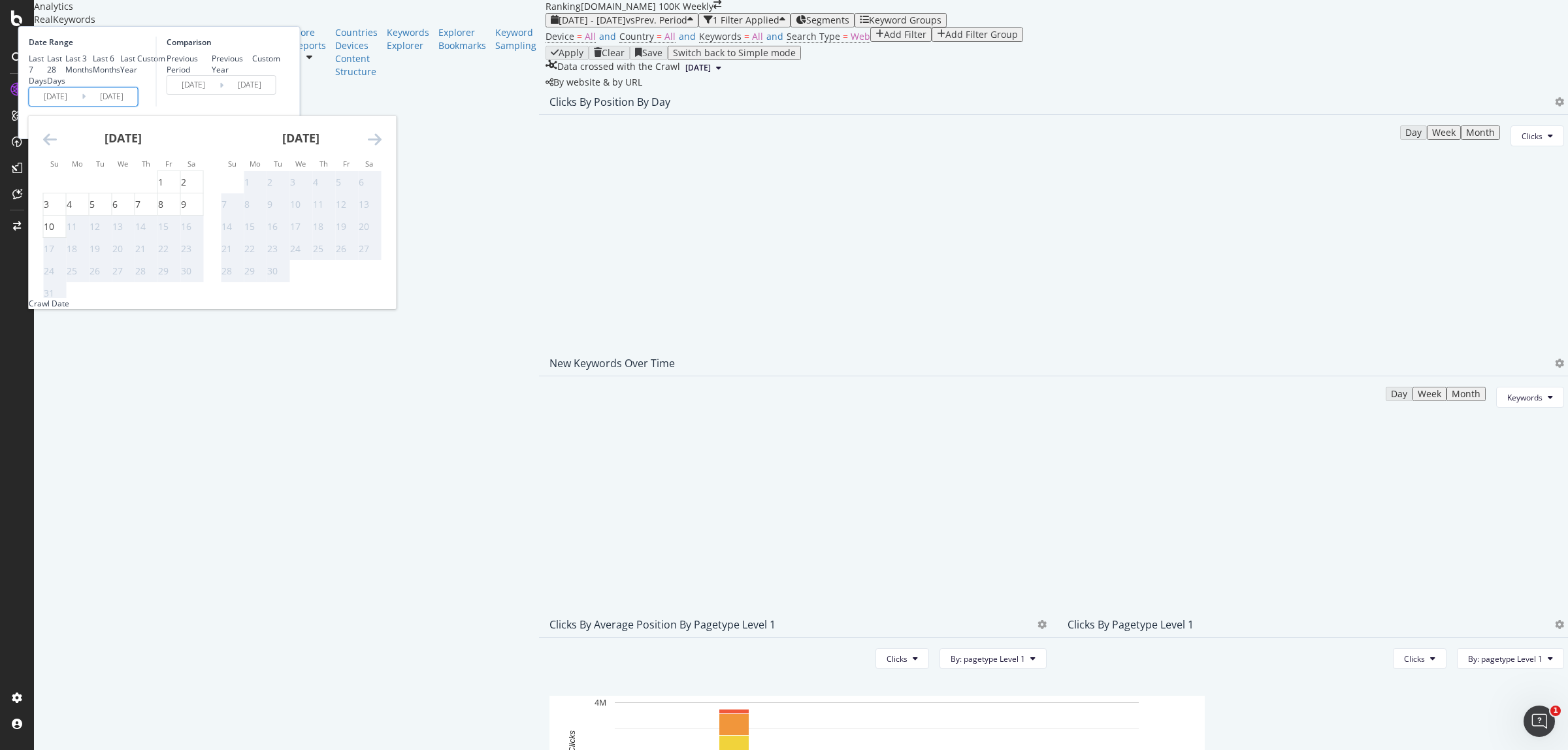
click at [204, 275] on table "1 2 3 4 5 6 7 8 9 10 11 12 13 14 15 16 17 18 19 20 21 22 23 24 25 26 27 28 29 3…" at bounding box center [124, 237] width 161 height 134
click at [187, 188] on div "2" at bounding box center [184, 182] width 6 height 13
type input "[DATE]"
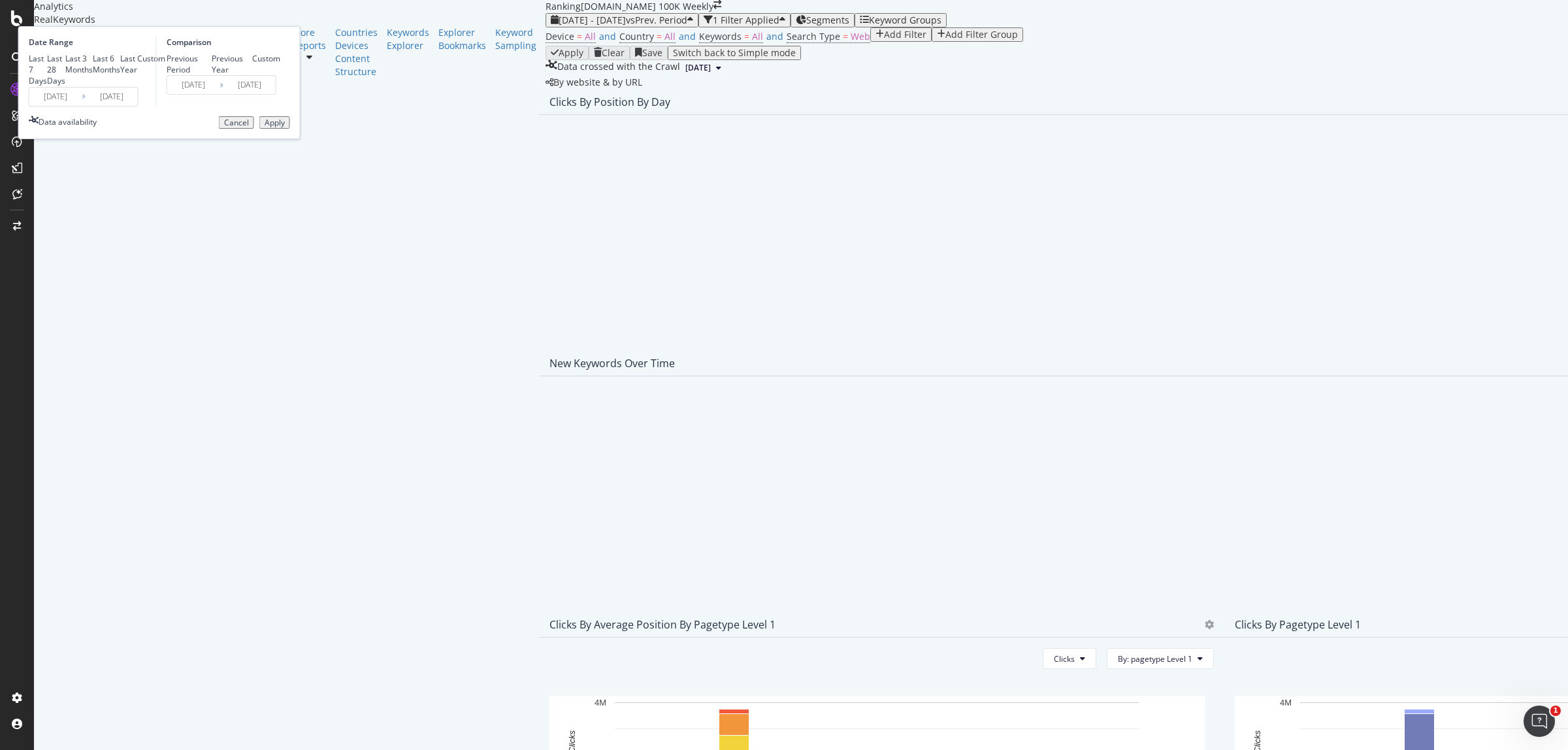
click at [285, 127] on div "Apply" at bounding box center [274, 123] width 20 height 9
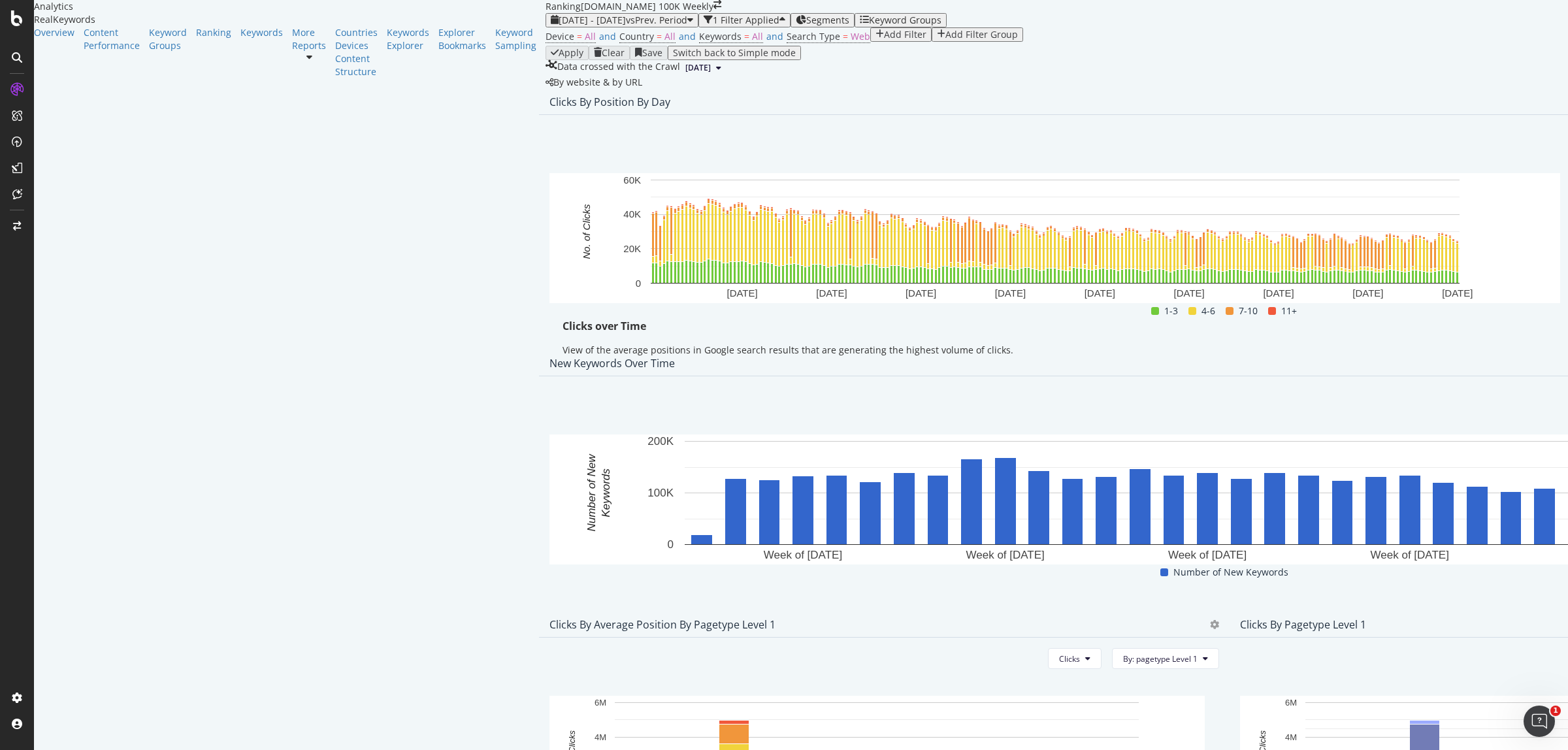
click at [777, 247] on span "Export as CSV" at bounding box center [1469, 252] width 73 height 11
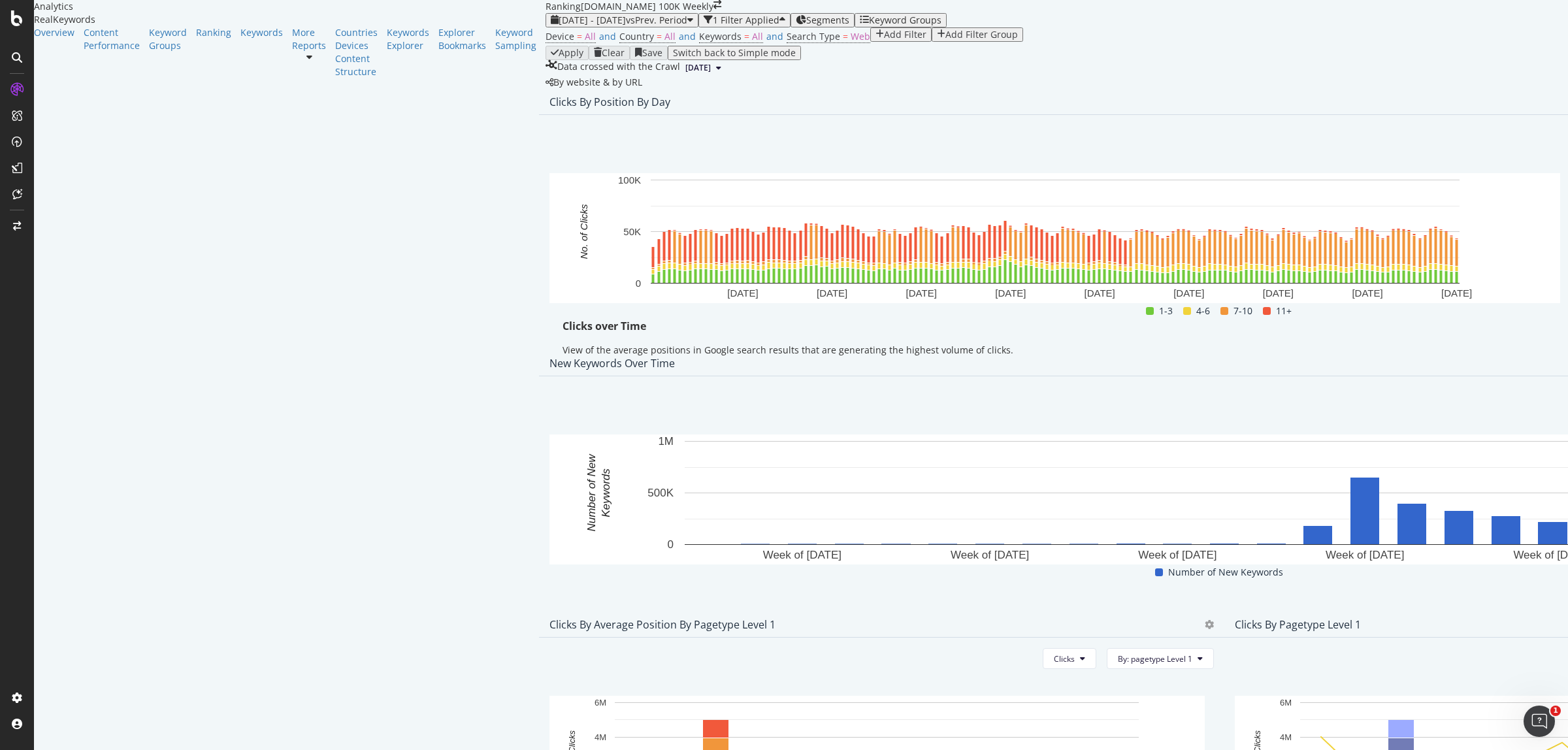
click at [1484, 263] on div "Bar (by Value) Bar (by Percentage) Table Export as CSV" at bounding box center [1458, 215] width 116 height 104
click at [1480, 250] on span "Export as CSV" at bounding box center [1469, 252] width 73 height 11
click at [626, 27] on span "vs Prev. Period" at bounding box center [657, 19] width 62 height 12
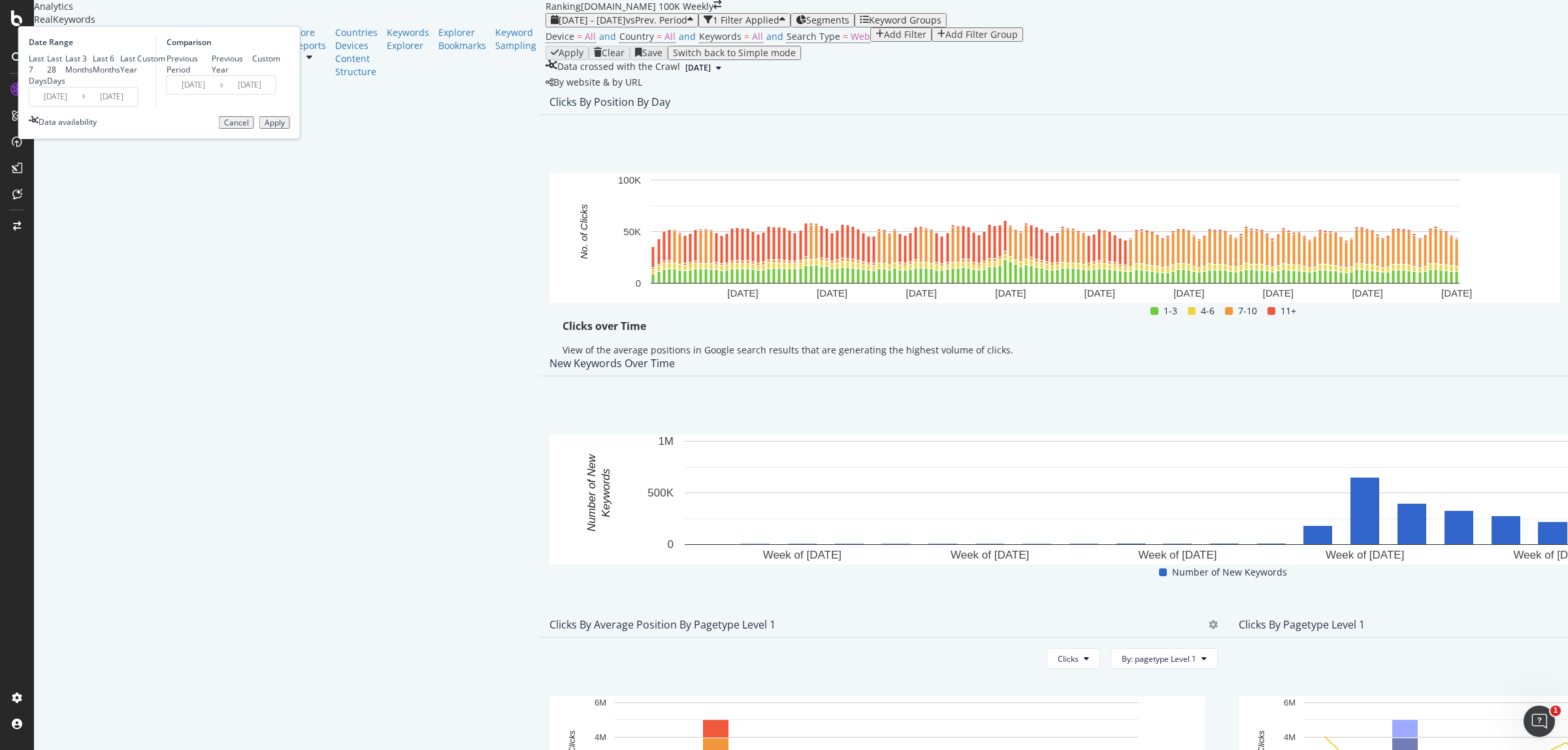
click at [81, 106] on input "[DATE]" at bounding box center [55, 96] width 52 height 18
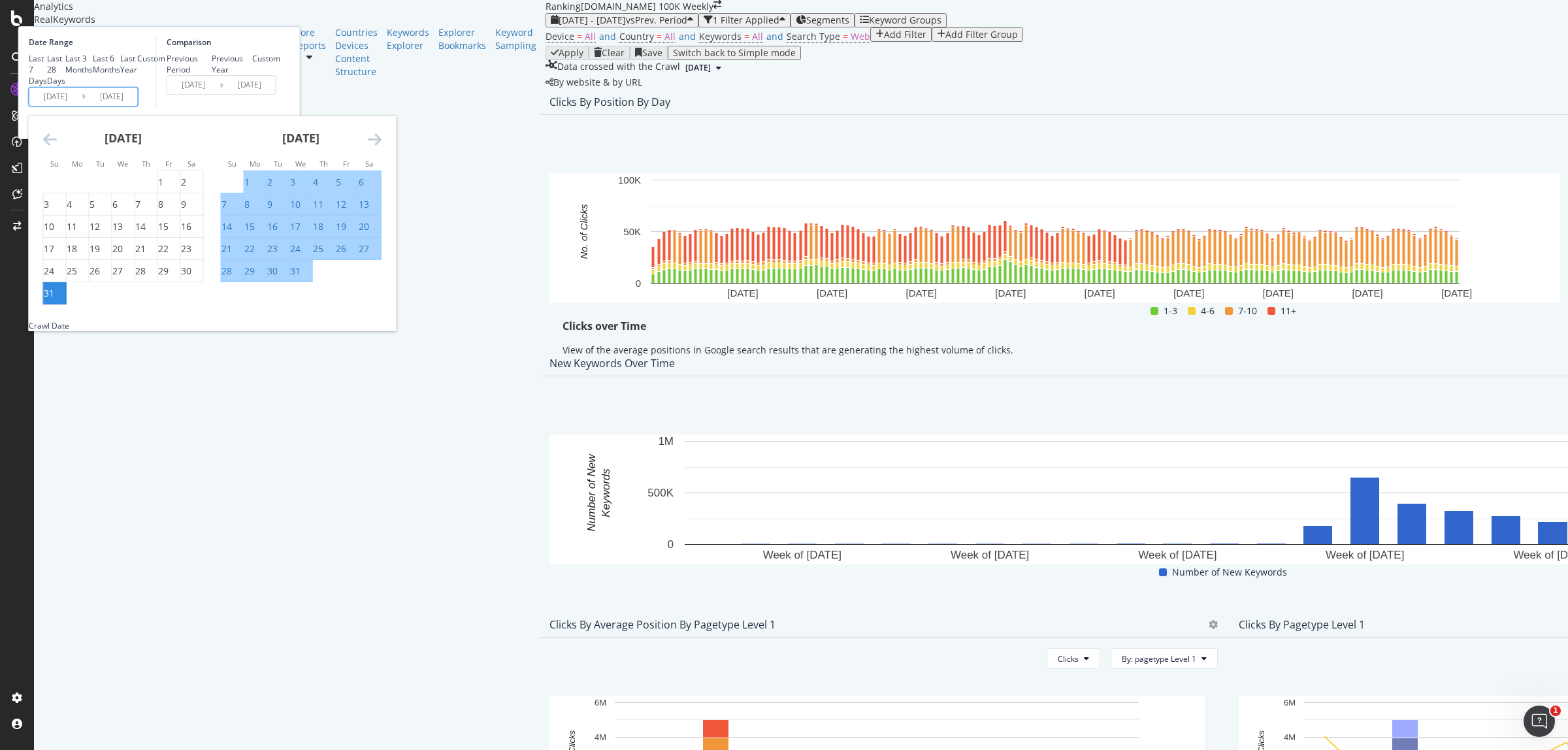
click at [54, 300] on div "31" at bounding box center [48, 294] width 10 height 13
click at [382, 147] on icon "Move forward to switch to the next month." at bounding box center [374, 139] width 13 height 16
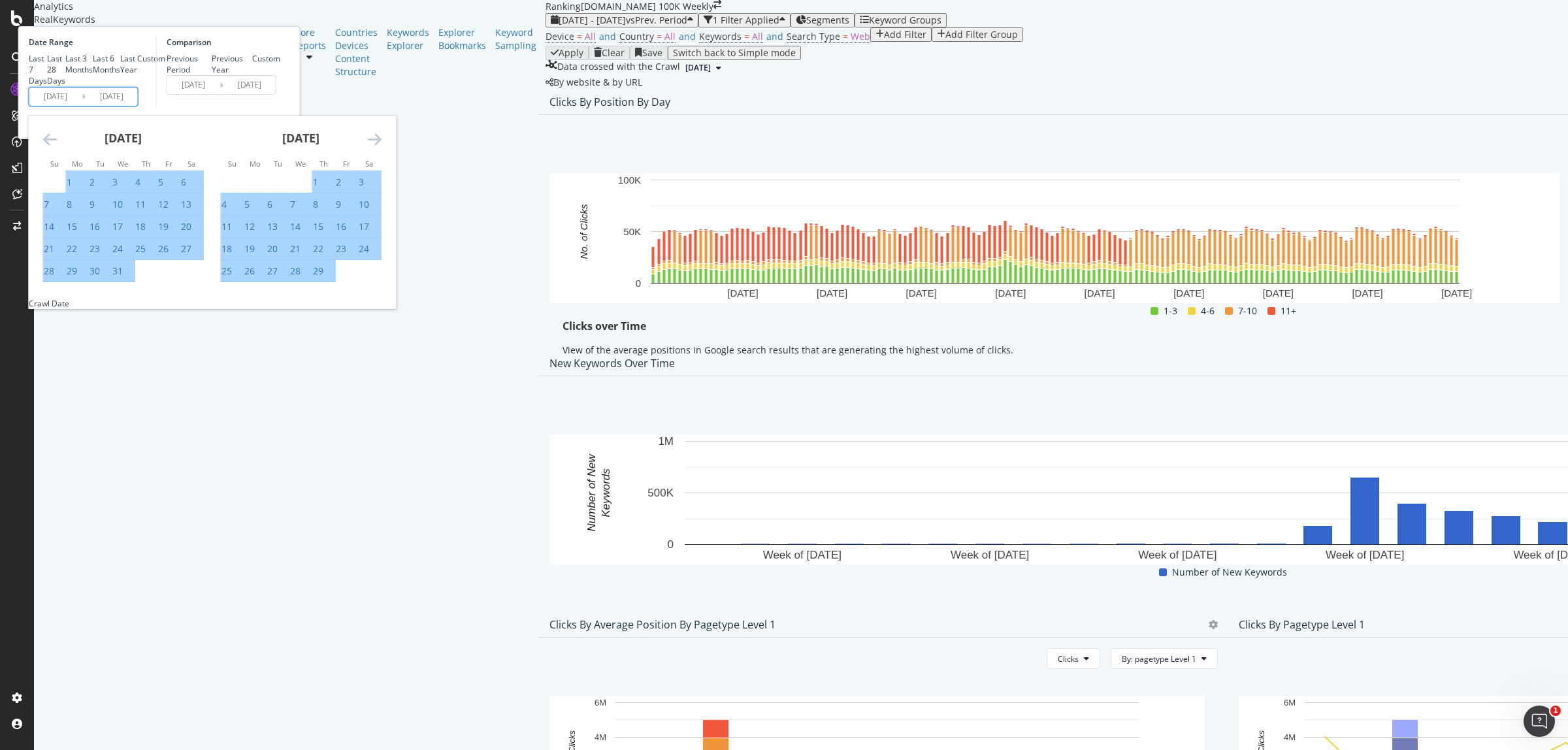
click at [382, 147] on icon "Move forward to switch to the next month." at bounding box center [374, 139] width 13 height 16
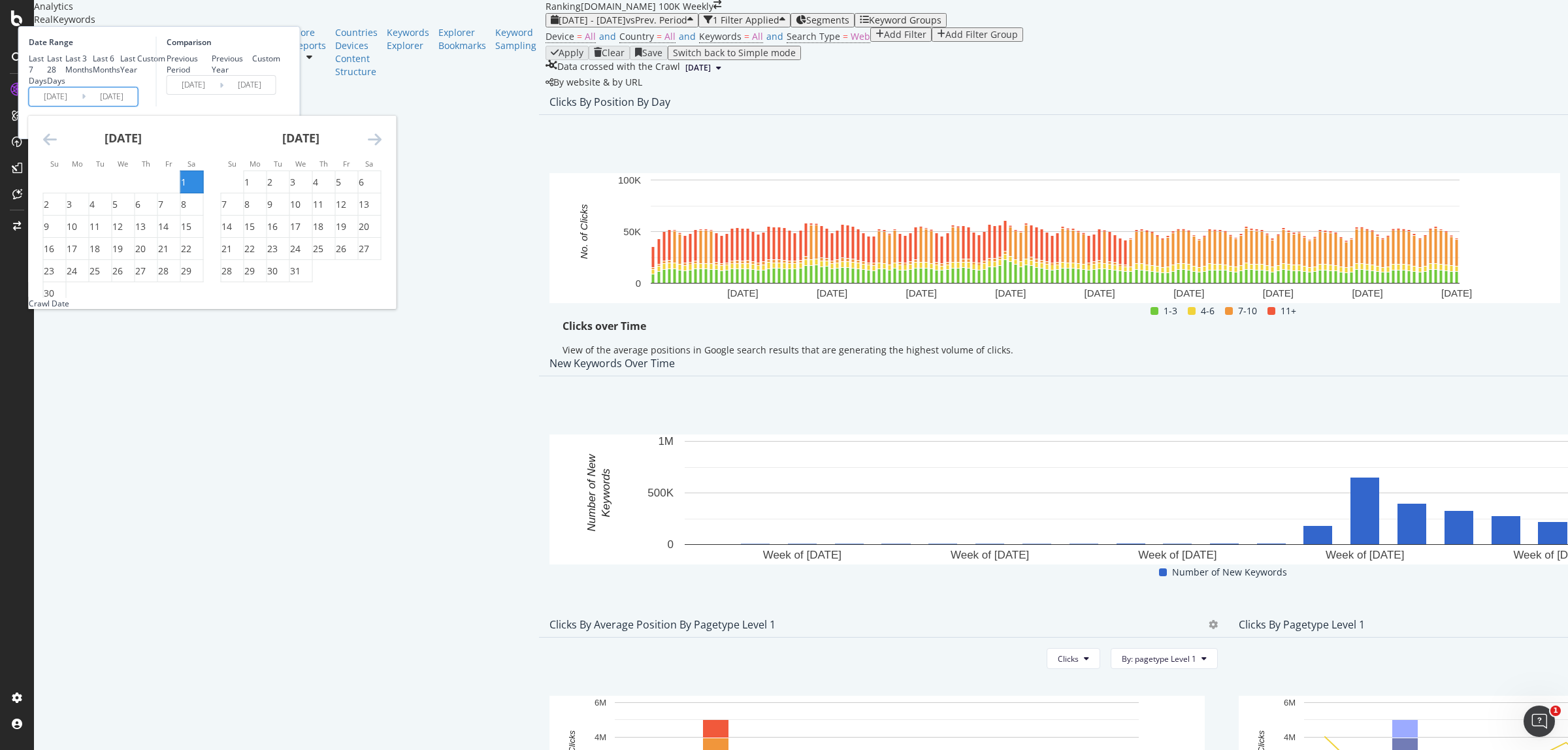
click at [382, 147] on icon "Move forward to switch to the next month." at bounding box center [374, 139] width 13 height 16
click at [187, 188] on div "3" at bounding box center [184, 182] width 6 height 13
type input "2024/08/03"
type input "2023/05/27"
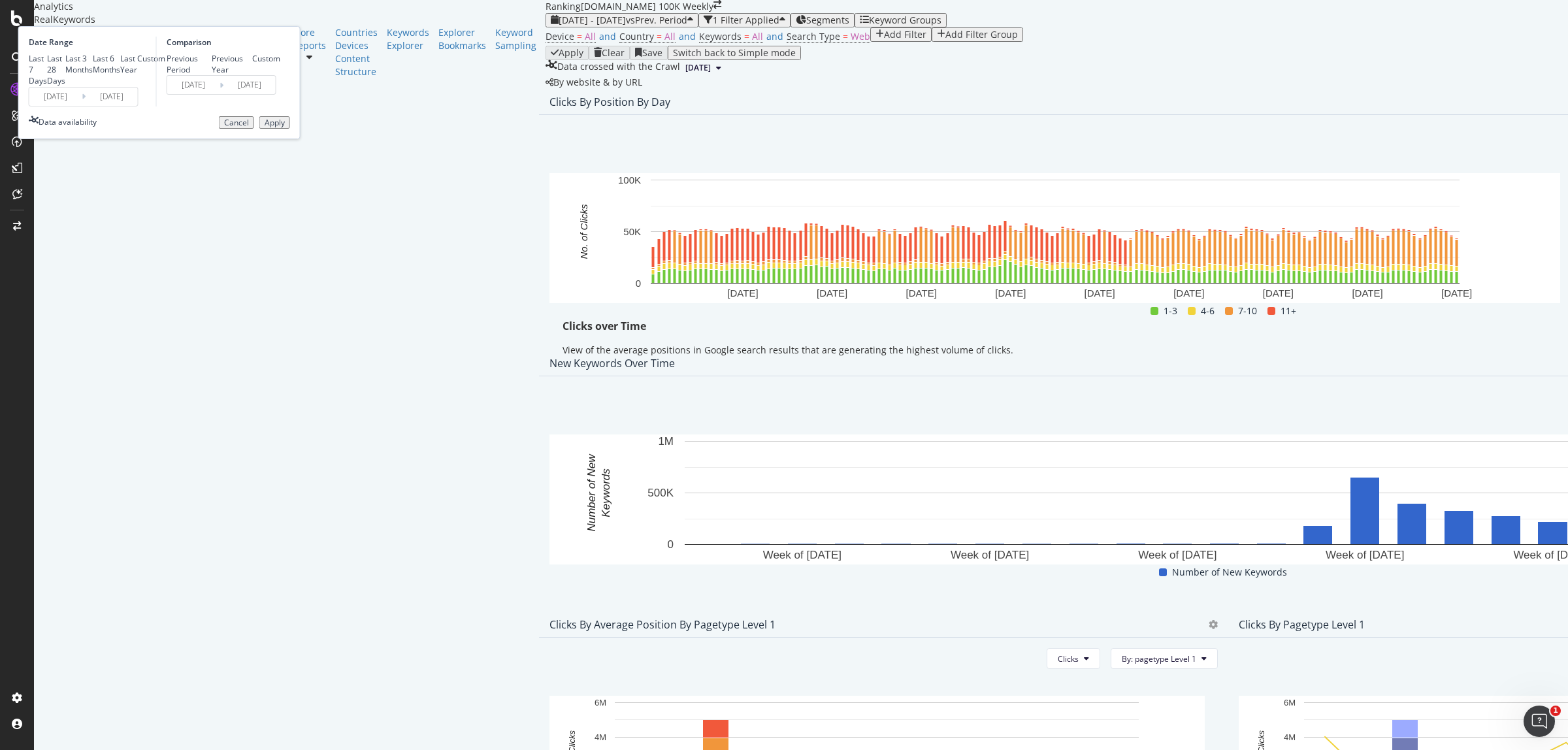
click at [285, 127] on div "Apply" at bounding box center [274, 123] width 20 height 9
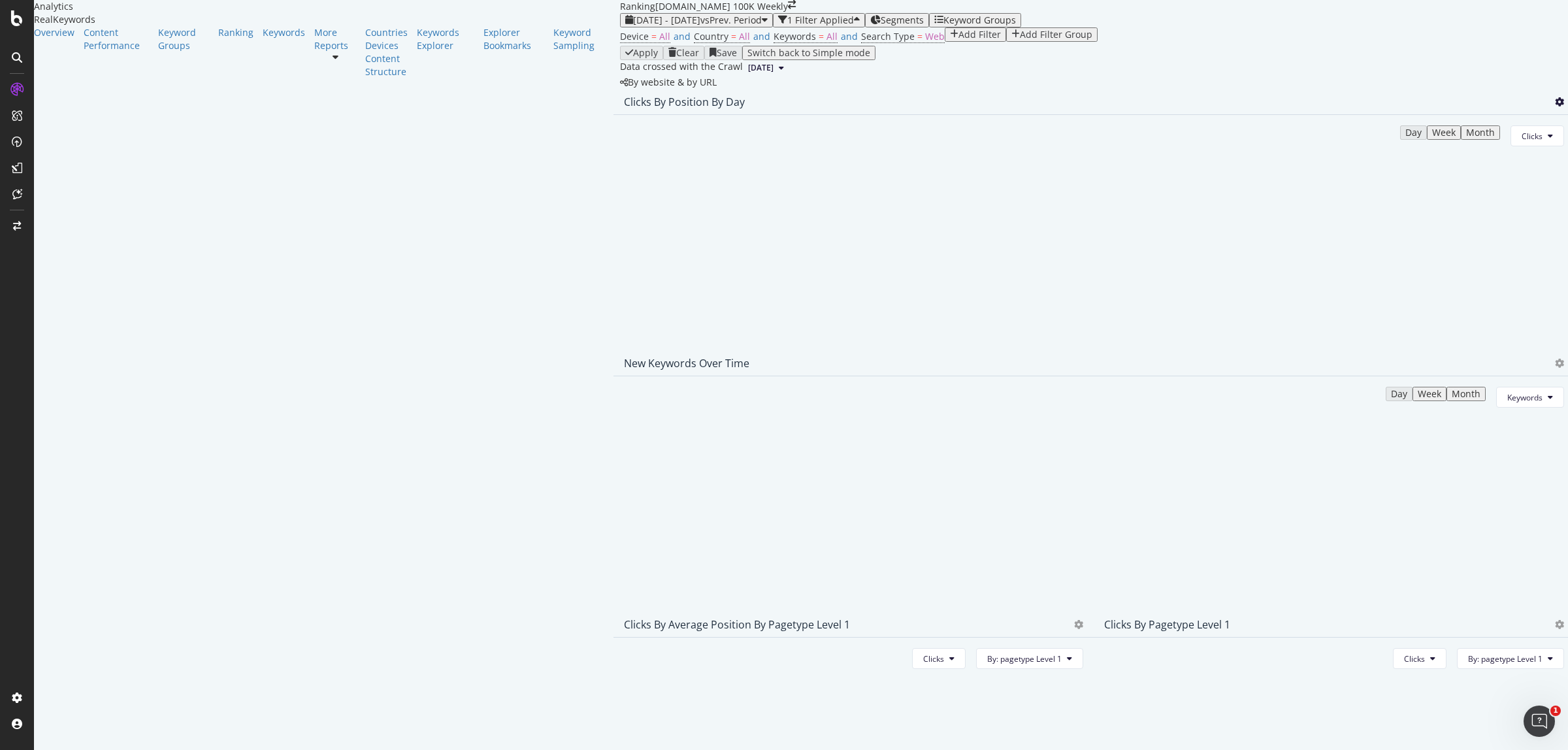
click at [1555, 106] on icon at bounding box center [1559, 102] width 9 height 9
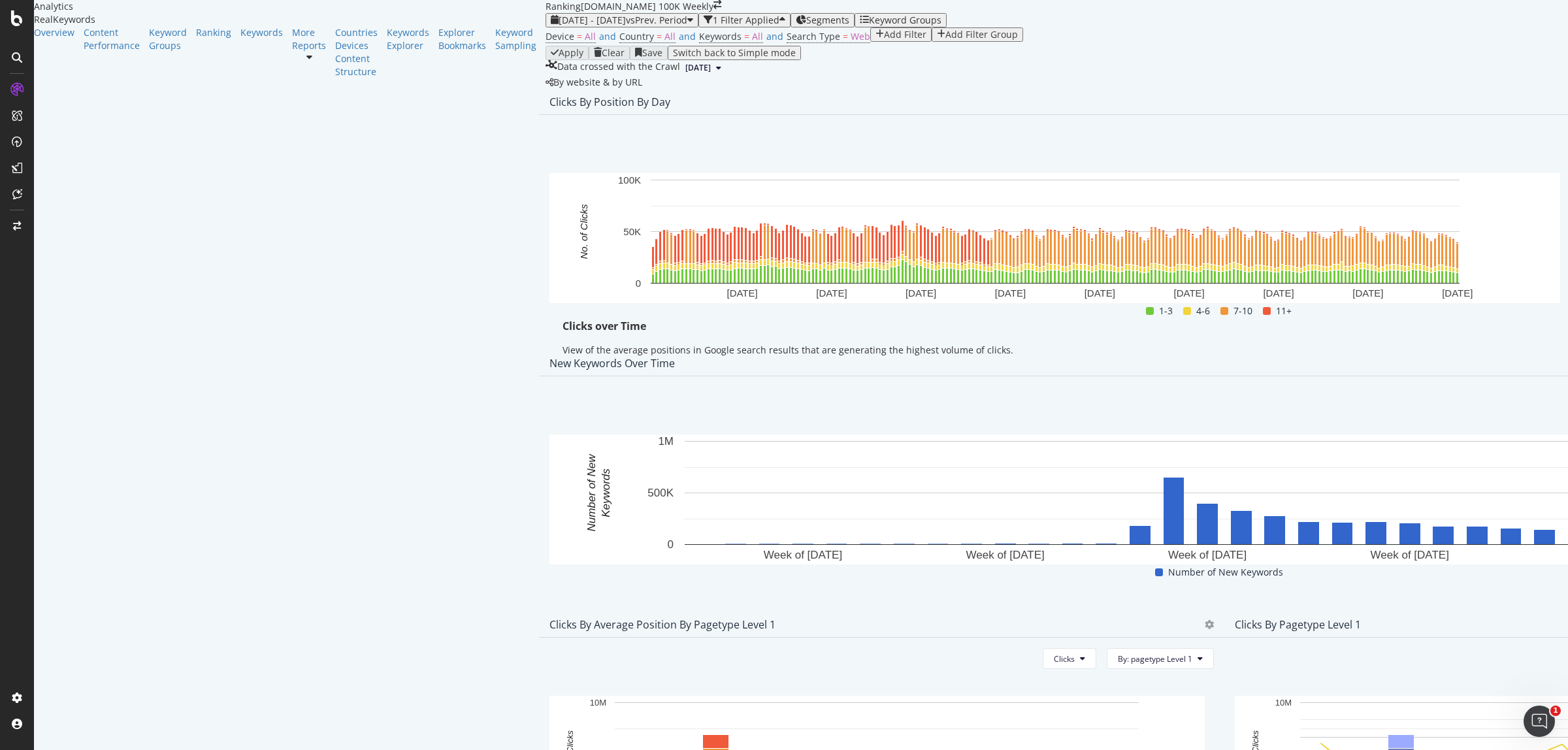
click at [1475, 256] on span "Export as CSV" at bounding box center [1469, 252] width 73 height 11
click at [559, 27] on span "2023 Dec. 31st - 2024 Aug. 3rd" at bounding box center [592, 19] width 67 height 12
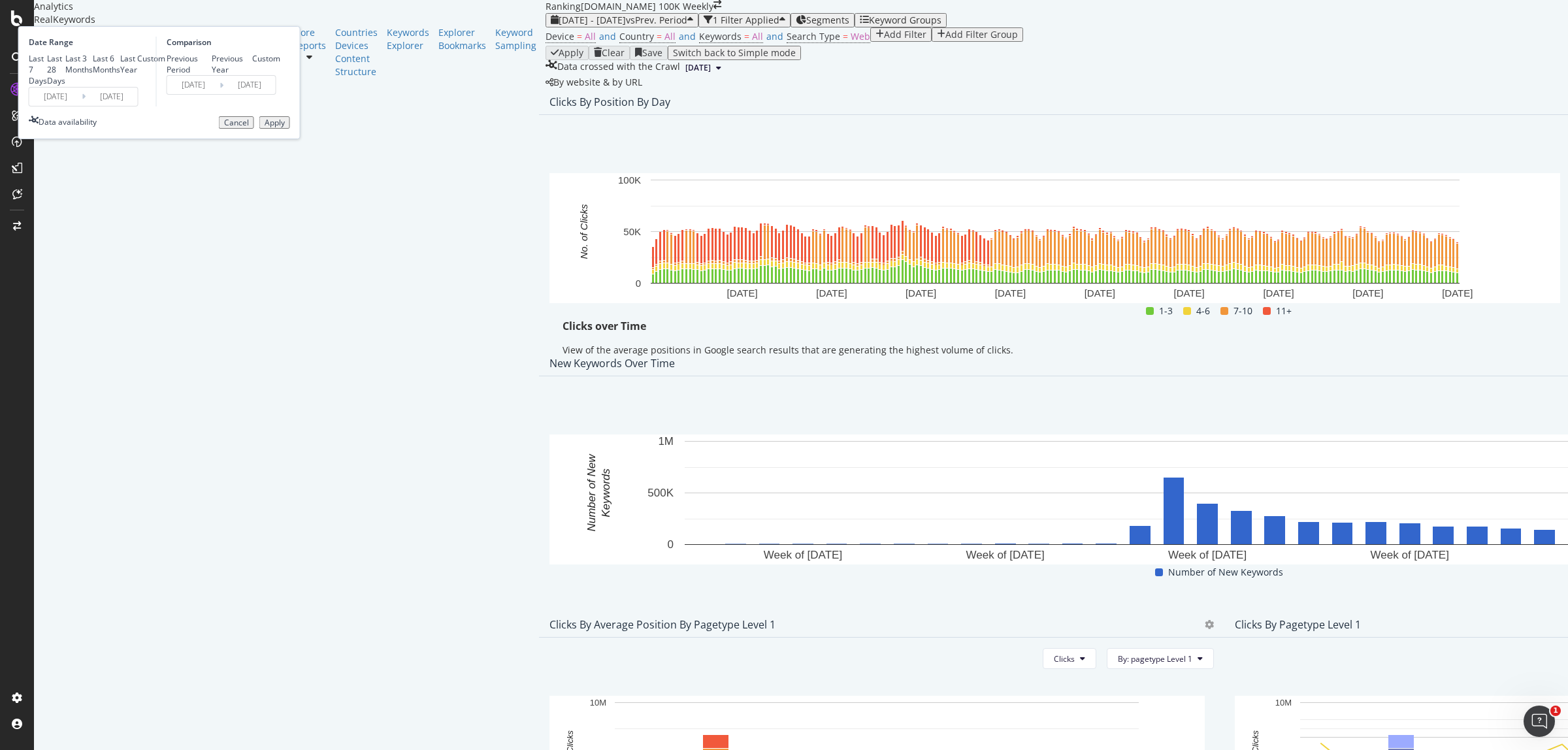
click at [165, 86] on div "Last 7 Days Last 28 Days Last 3 Months Last 6 Months Last Year Custom" at bounding box center [97, 69] width 136 height 33
click at [81, 106] on input "2023/12/31" at bounding box center [55, 96] width 52 height 18
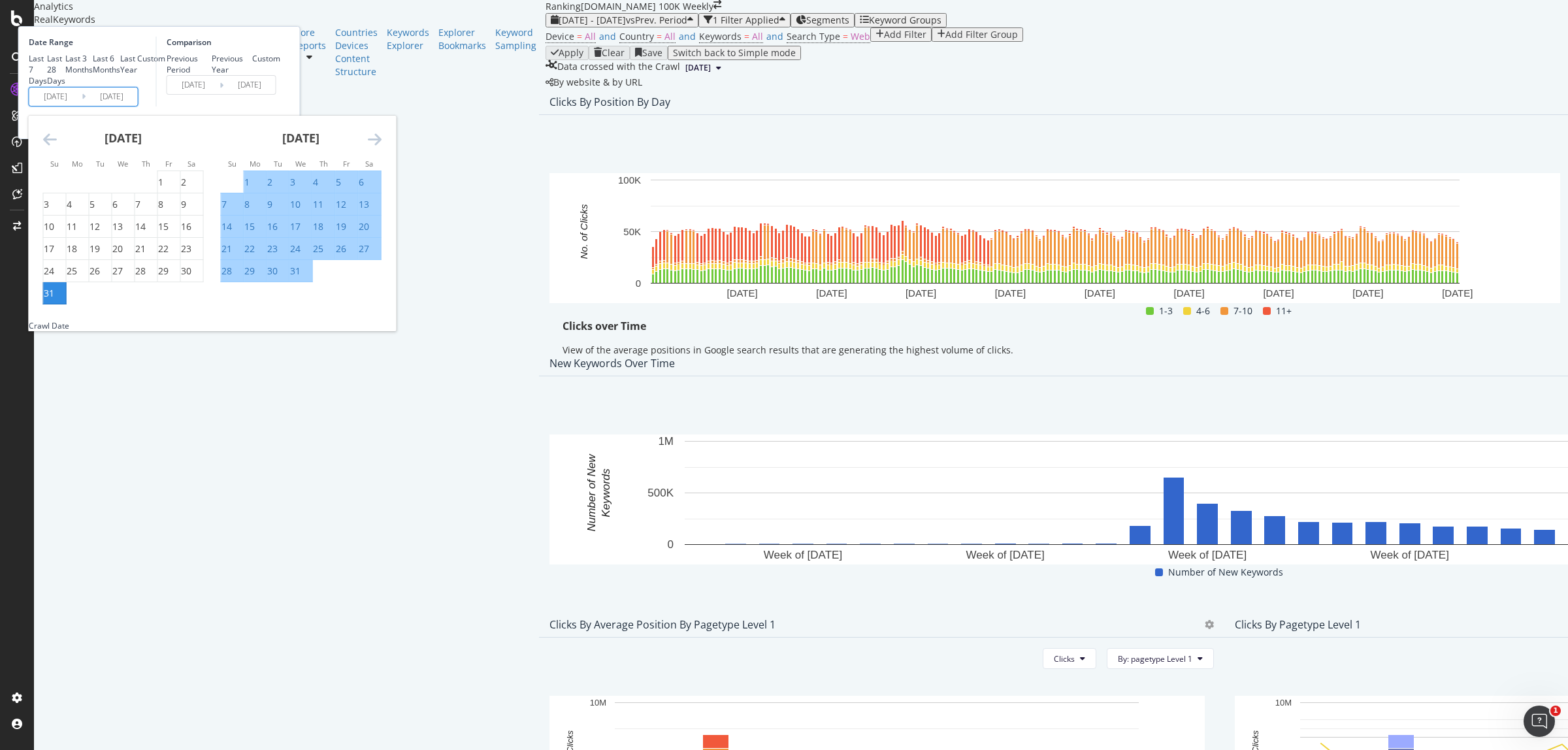
click at [66, 300] on div "31" at bounding box center [54, 294] width 22 height 13
click at [382, 147] on icon "Move forward to switch to the next month." at bounding box center [374, 139] width 13 height 16
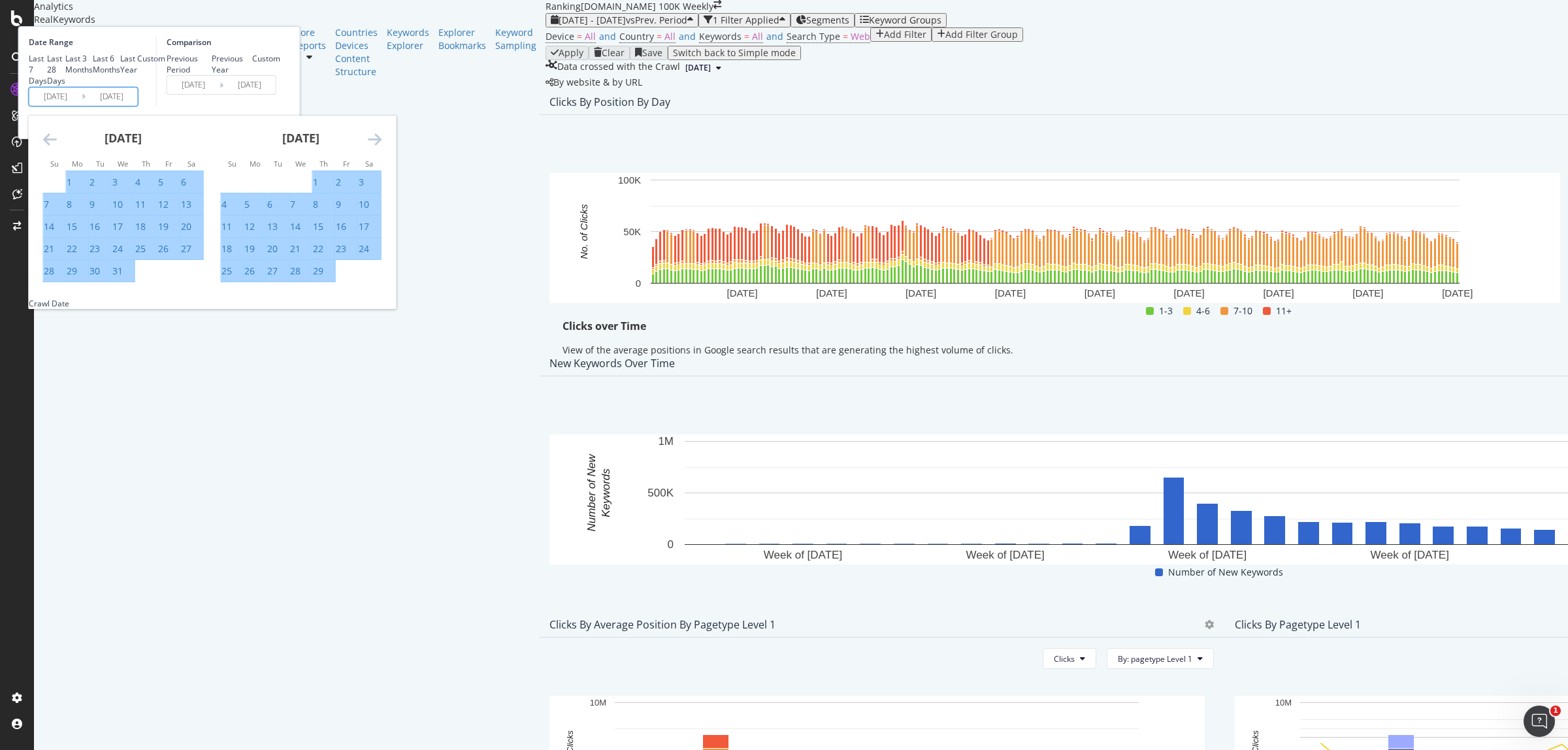
click at [382, 147] on icon "Move forward to switch to the next month." at bounding box center [374, 139] width 13 height 16
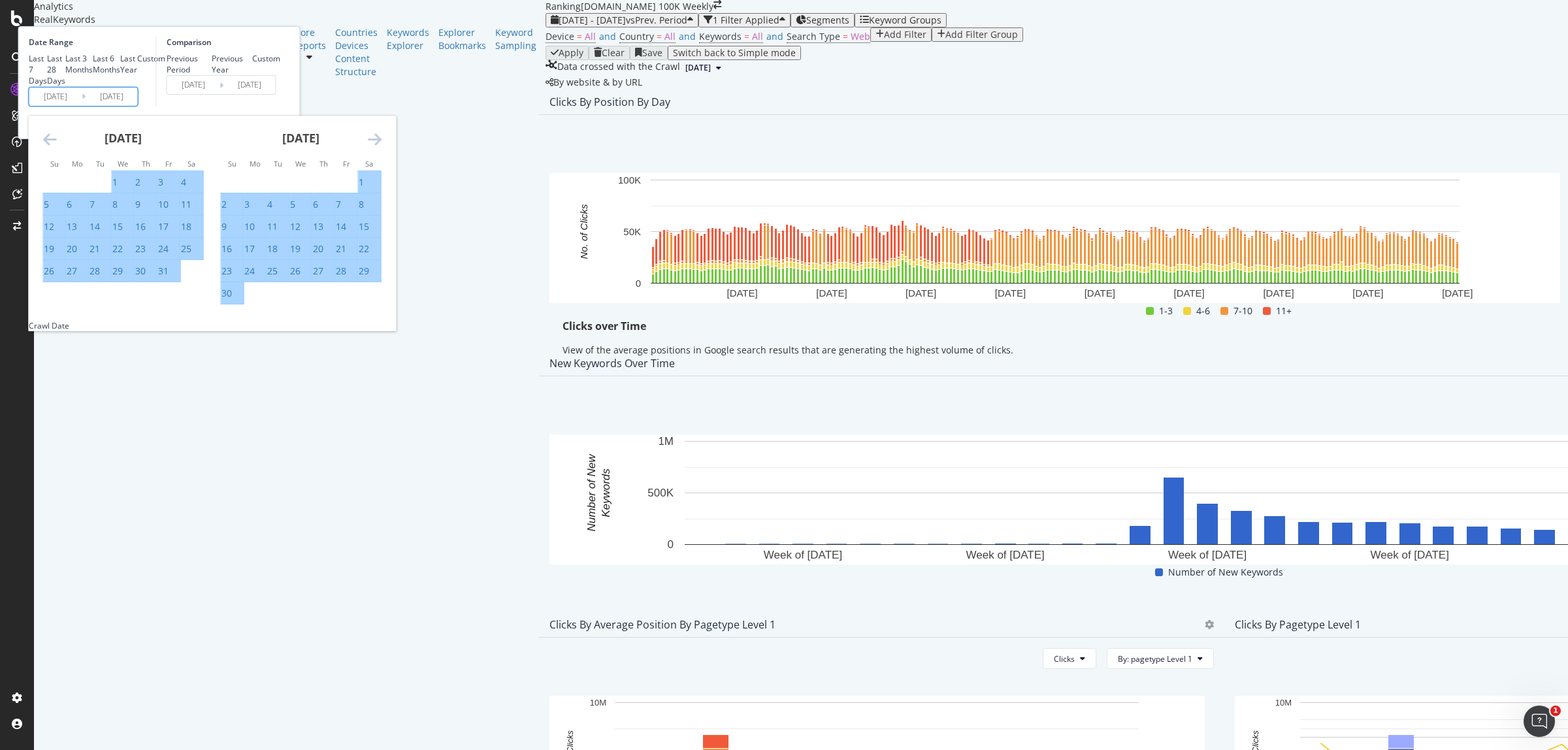
click at [382, 147] on icon "Move forward to switch to the next month." at bounding box center [374, 139] width 13 height 16
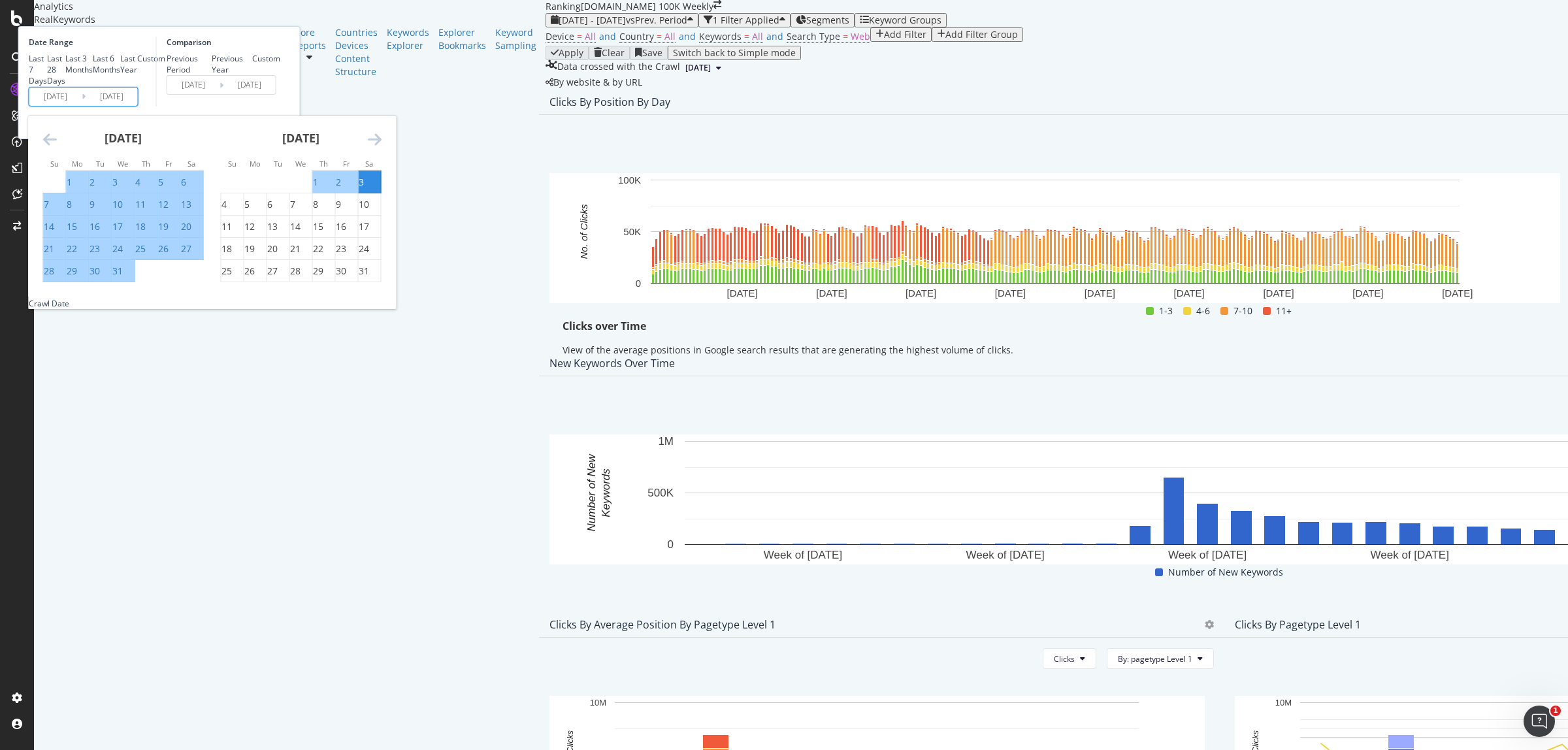
click at [382, 147] on icon "Move forward to switch to the next month." at bounding box center [374, 139] width 13 height 16
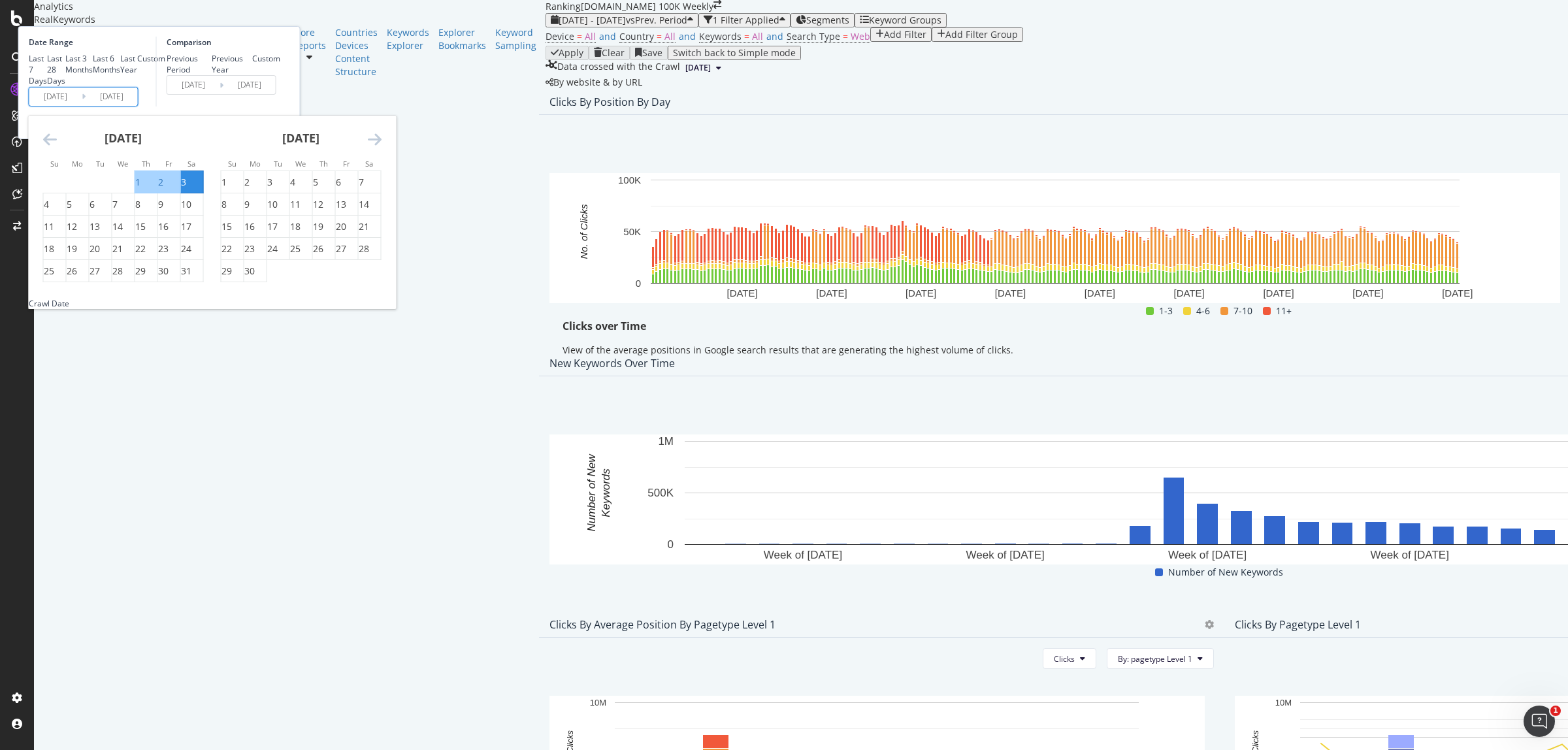
click at [382, 147] on icon "Move forward to switch to the next month." at bounding box center [374, 139] width 13 height 16
click at [57, 147] on icon "Move backward to switch to the previous month." at bounding box center [50, 139] width 13 height 16
click at [187, 188] on div "3" at bounding box center [184, 182] width 6 height 13
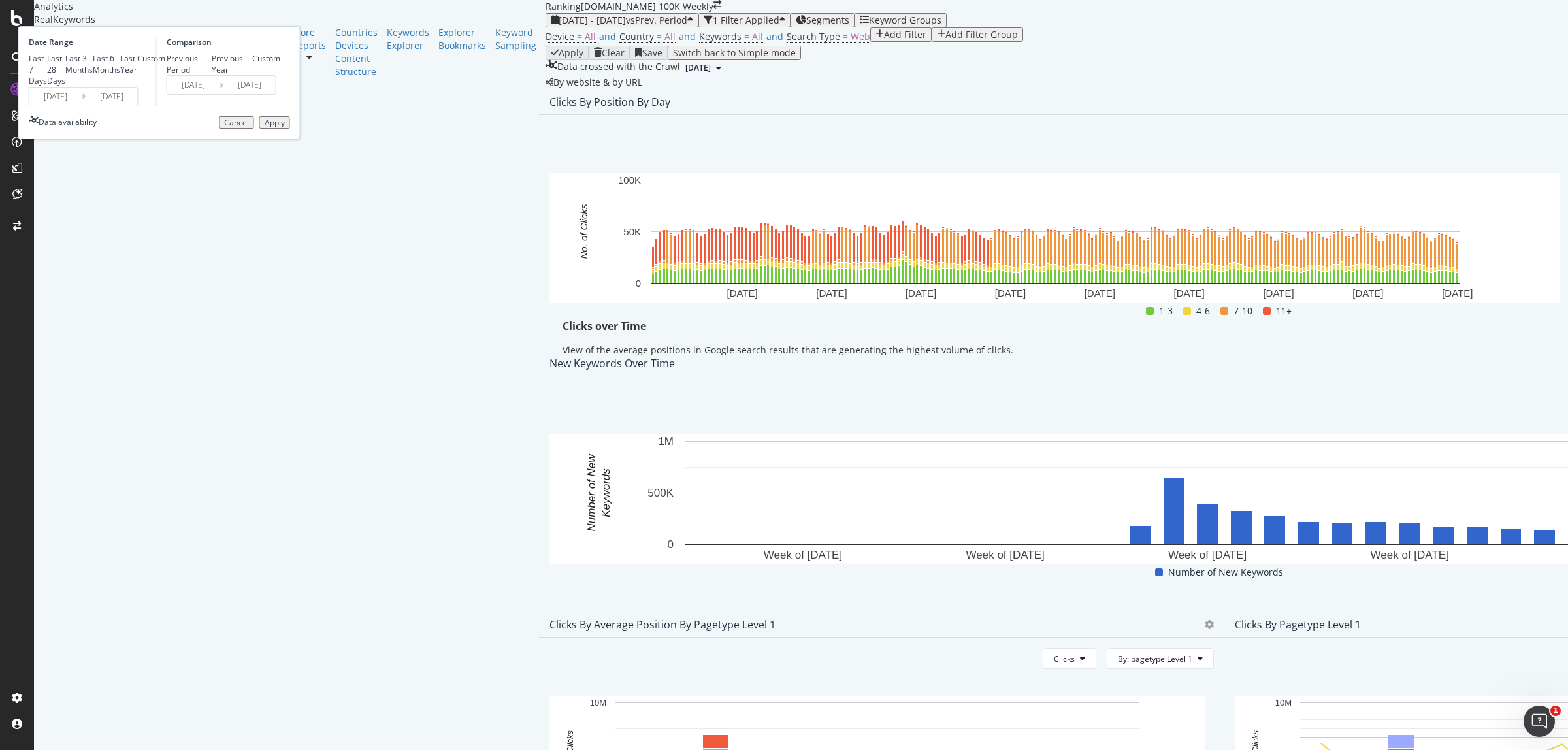
click at [285, 127] on div "Apply" at bounding box center [274, 123] width 20 height 9
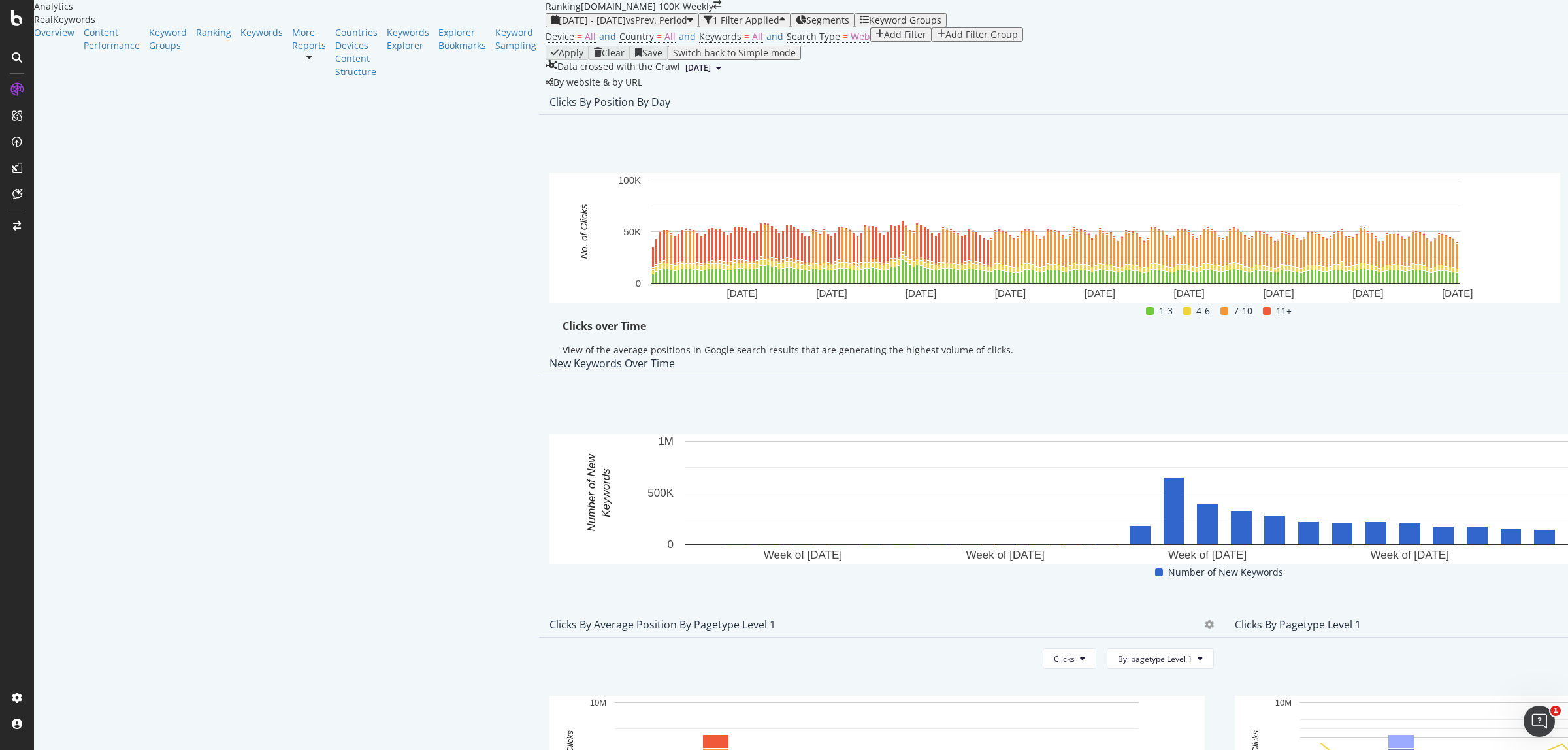
click at [1460, 251] on span "Export as CSV" at bounding box center [1469, 252] width 73 height 11
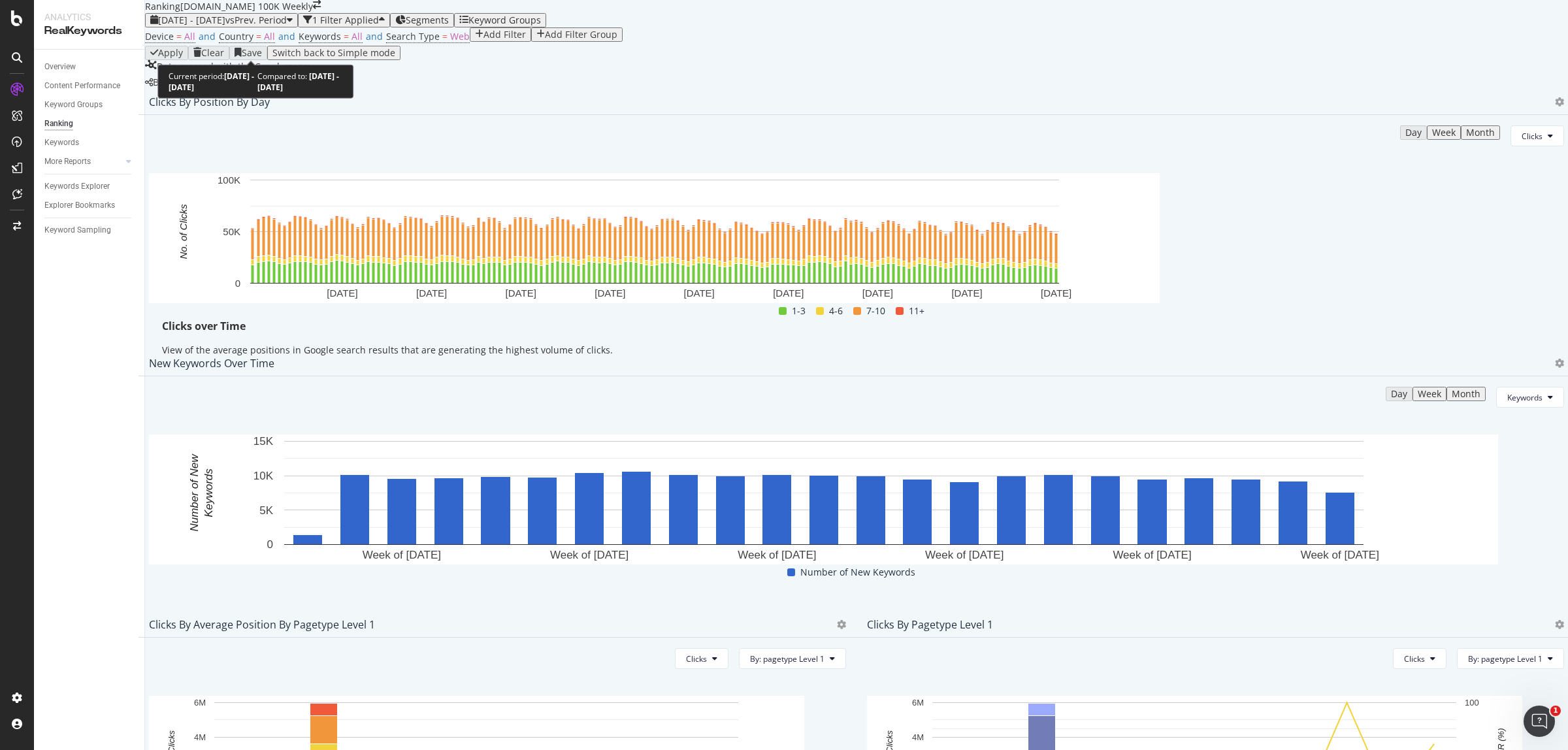
click at [225, 27] on span "[DATE] - [DATE]" at bounding box center [191, 19] width 67 height 12
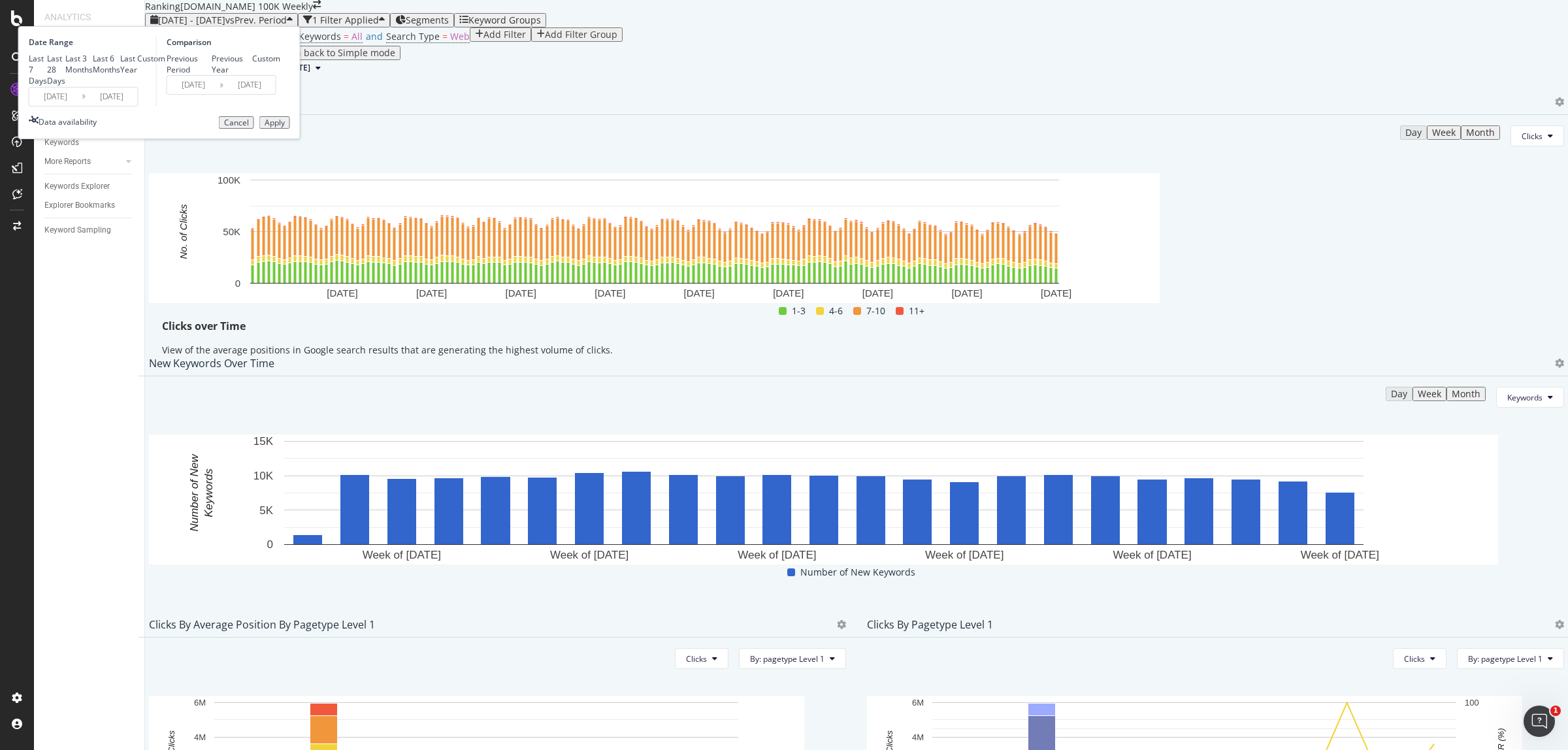
click at [81, 106] on input "[DATE]" at bounding box center [55, 96] width 52 height 18
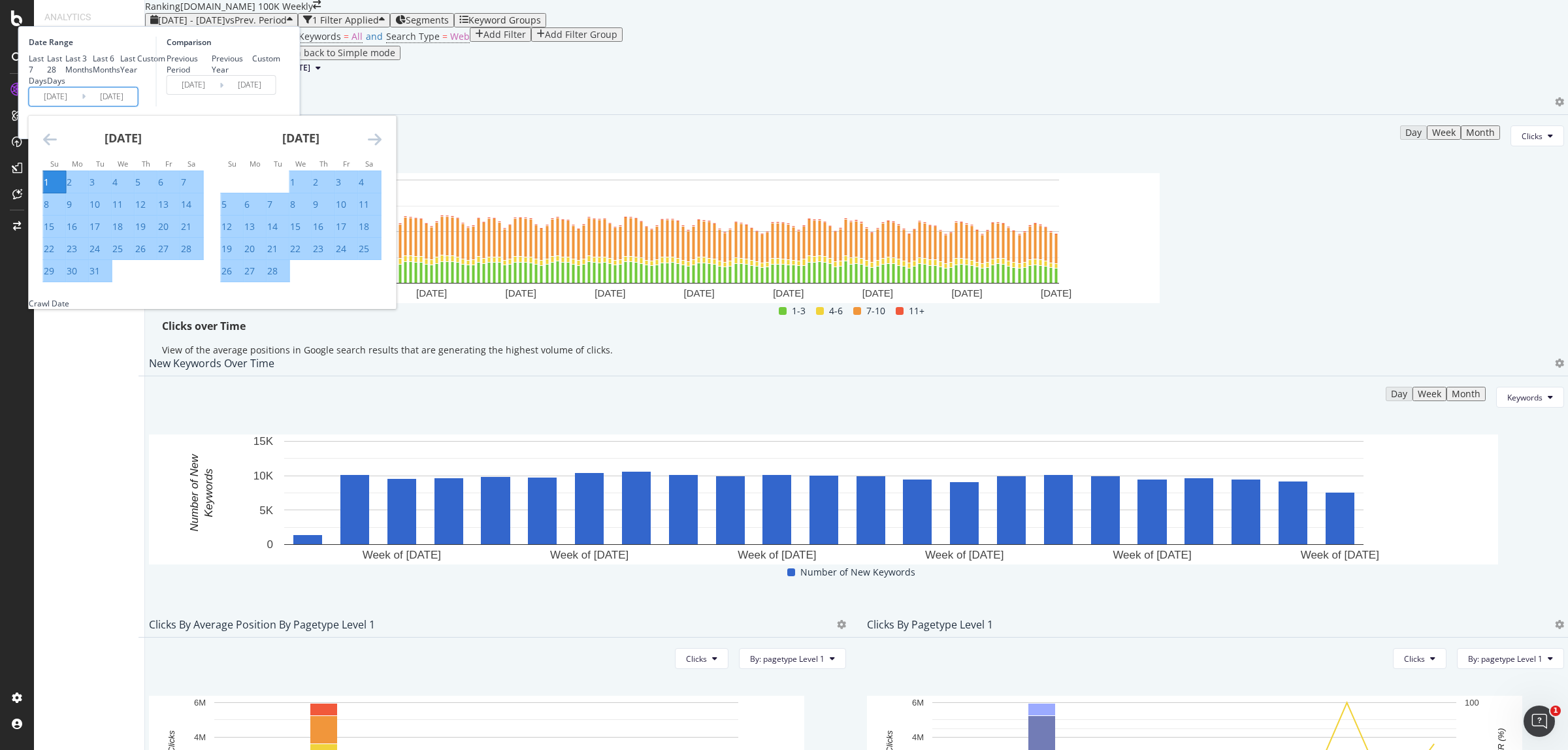
click at [49, 188] on div "1" at bounding box center [46, 182] width 6 height 13
click at [382, 147] on icon "Move forward to switch to the next month." at bounding box center [374, 139] width 13 height 16
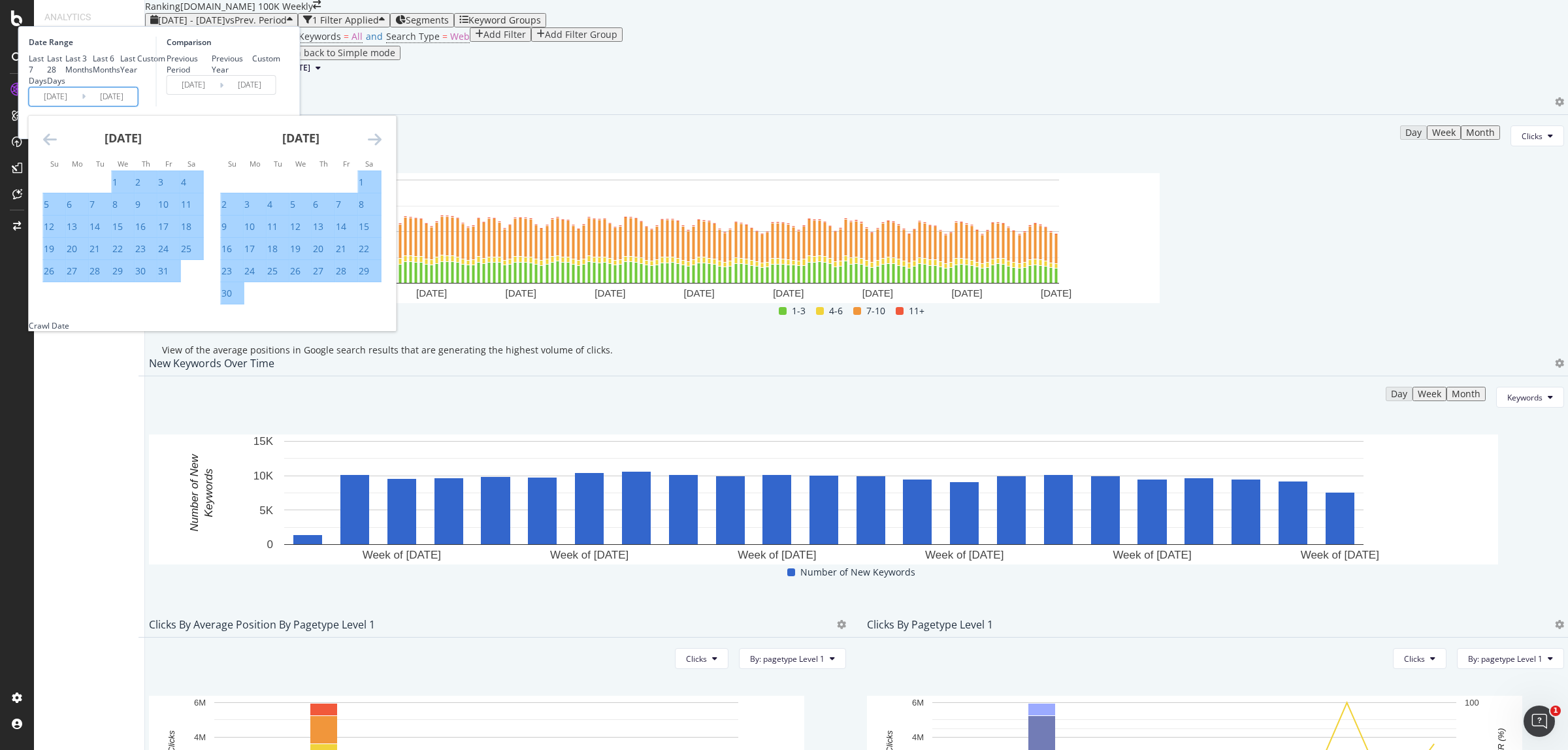
click at [382, 147] on icon "Move forward to switch to the next month." at bounding box center [374, 139] width 13 height 16
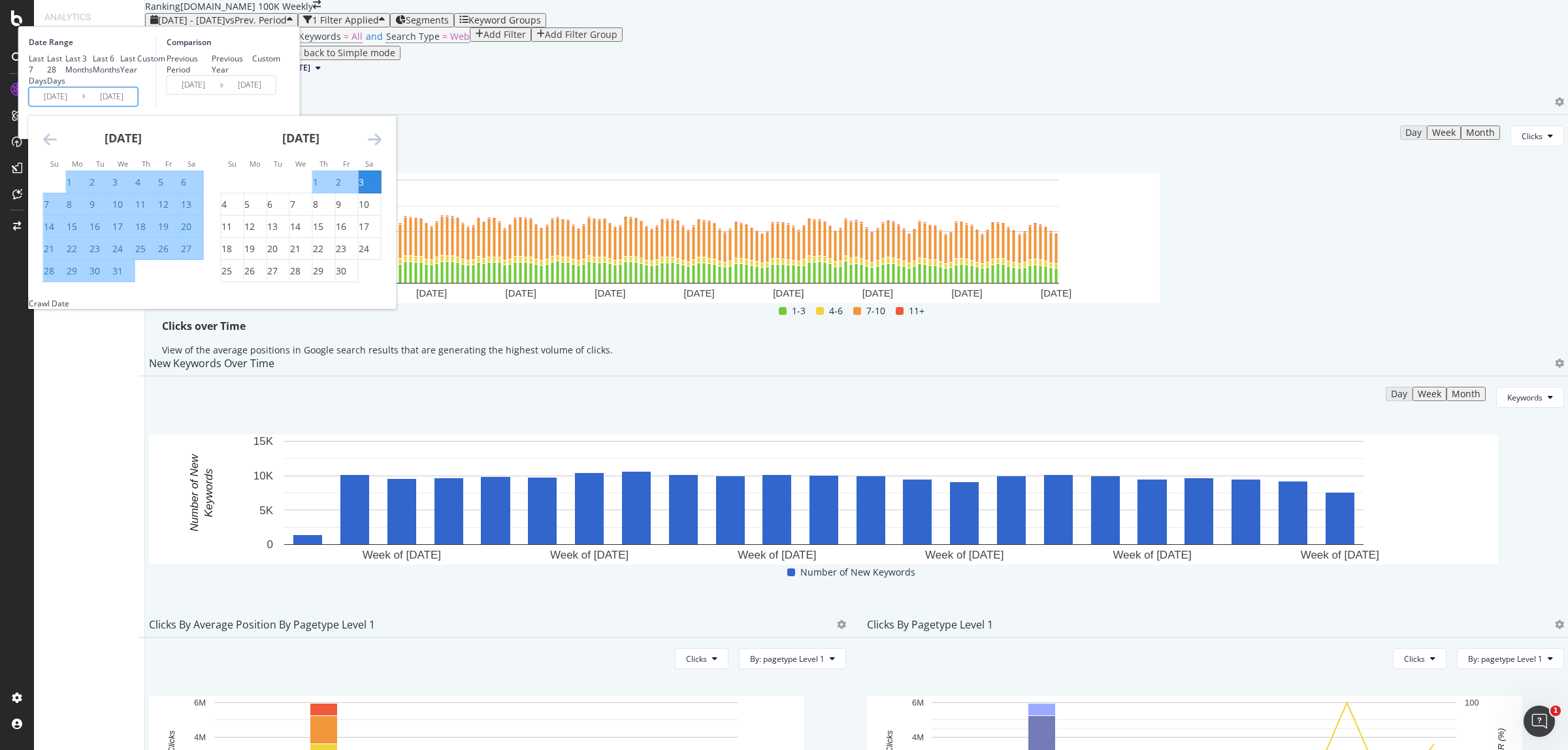
click at [382, 147] on icon "Move forward to switch to the next month." at bounding box center [374, 139] width 13 height 16
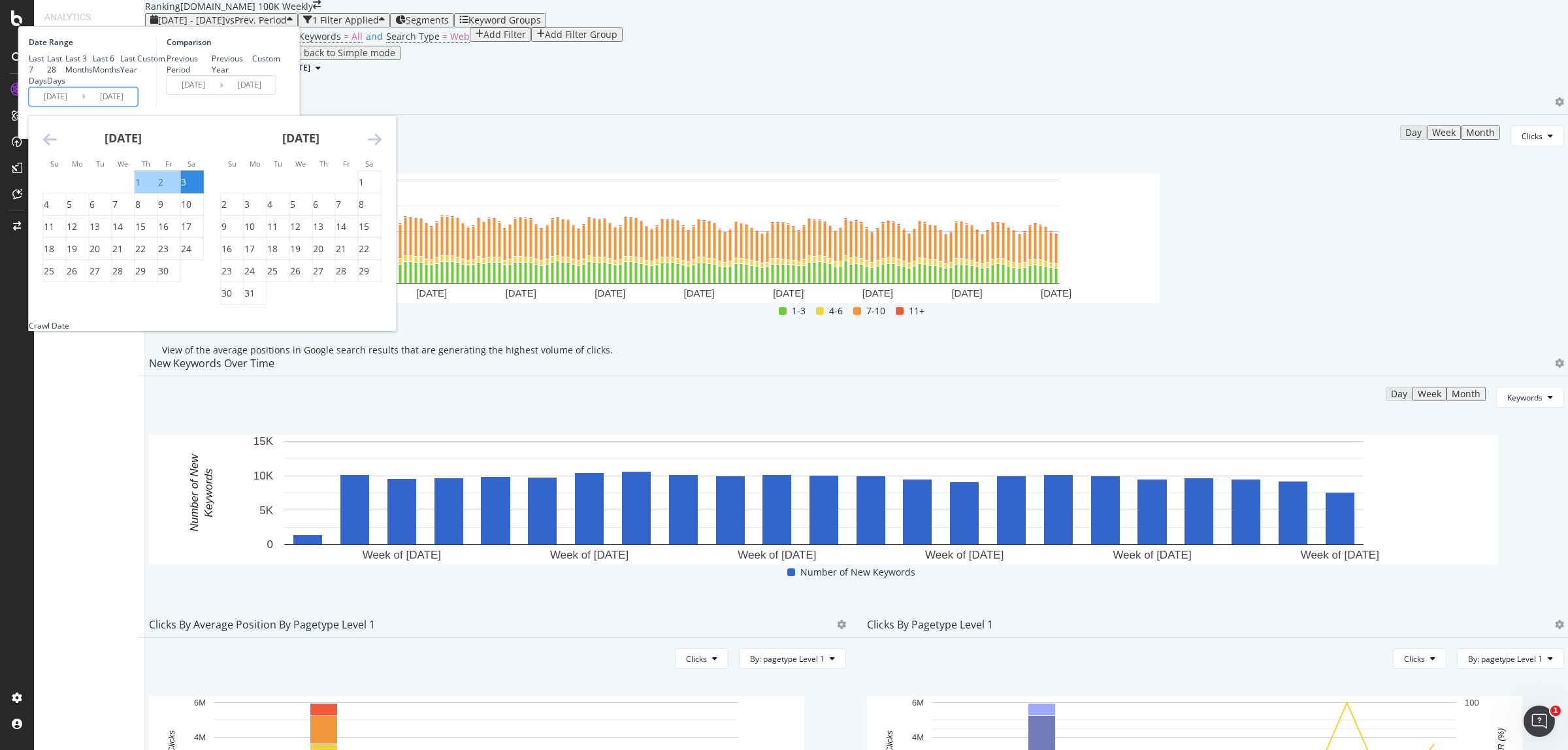
click at [382, 147] on icon "Move forward to switch to the next month." at bounding box center [374, 139] width 13 height 16
click at [364, 188] on div "5" at bounding box center [362, 182] width 6 height 13
type input "[DATE]"
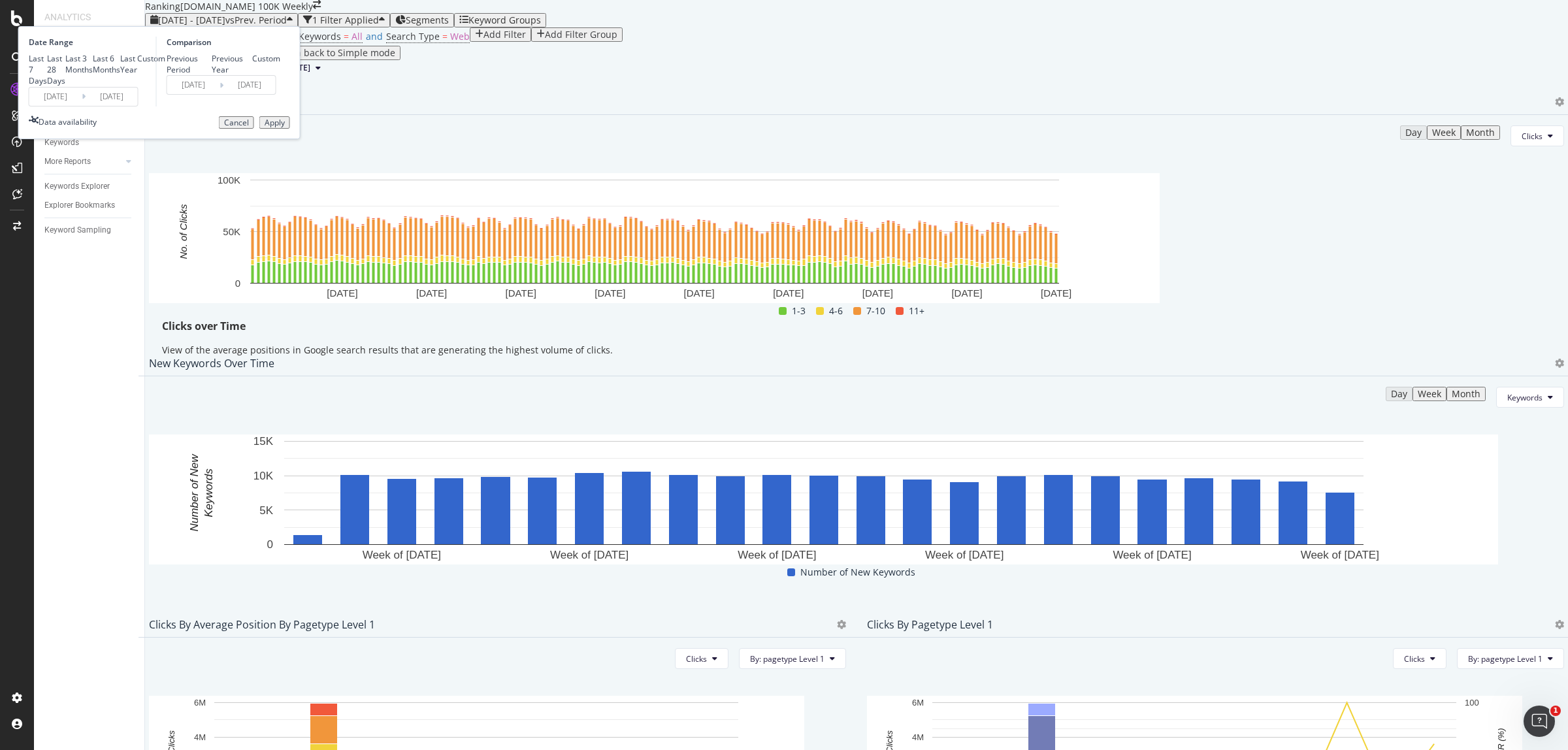
click at [285, 127] on div "Apply" at bounding box center [274, 123] width 20 height 9
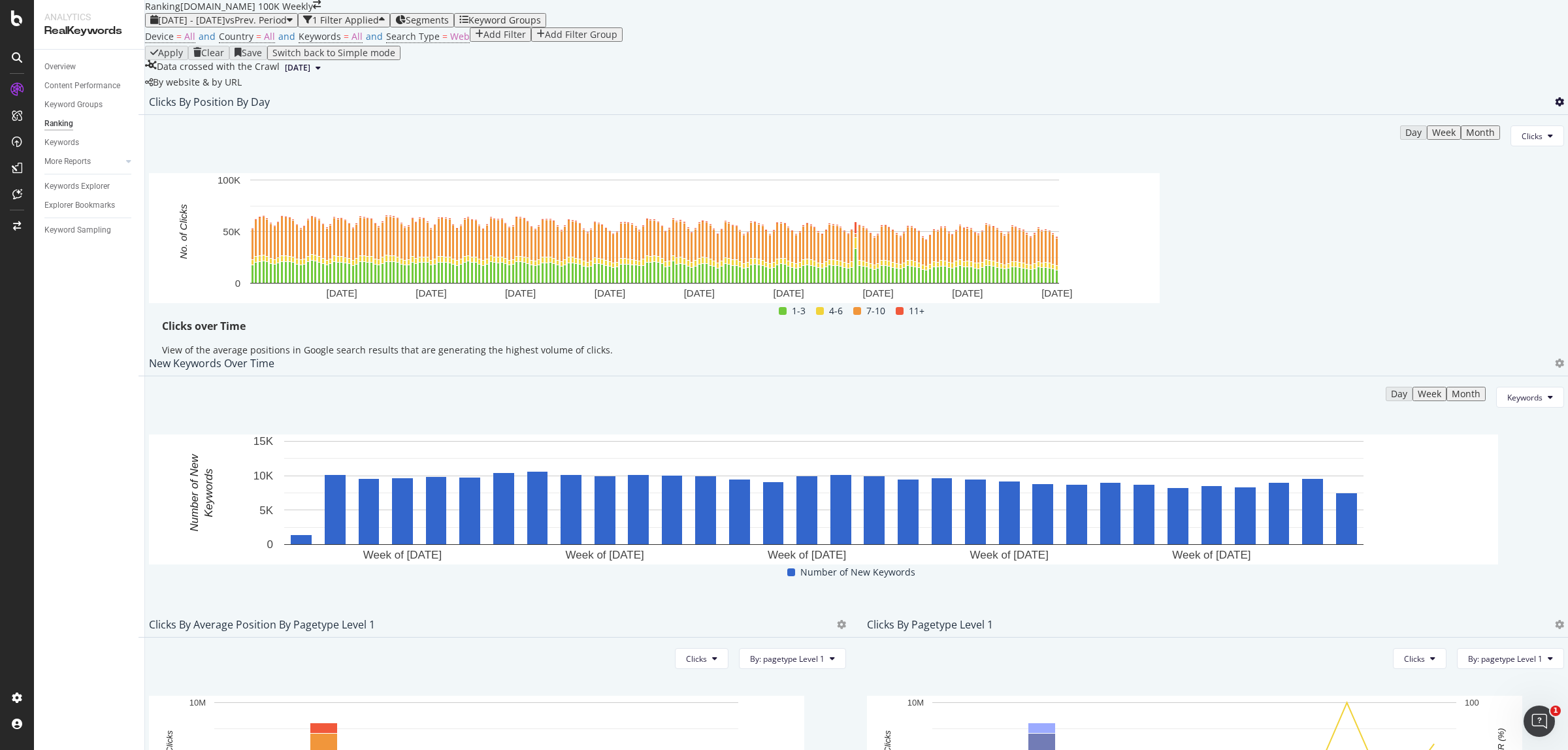
click at [1555, 106] on icon at bounding box center [1559, 102] width 9 height 9
click at [1461, 256] on span "Export as CSV" at bounding box center [1469, 252] width 73 height 11
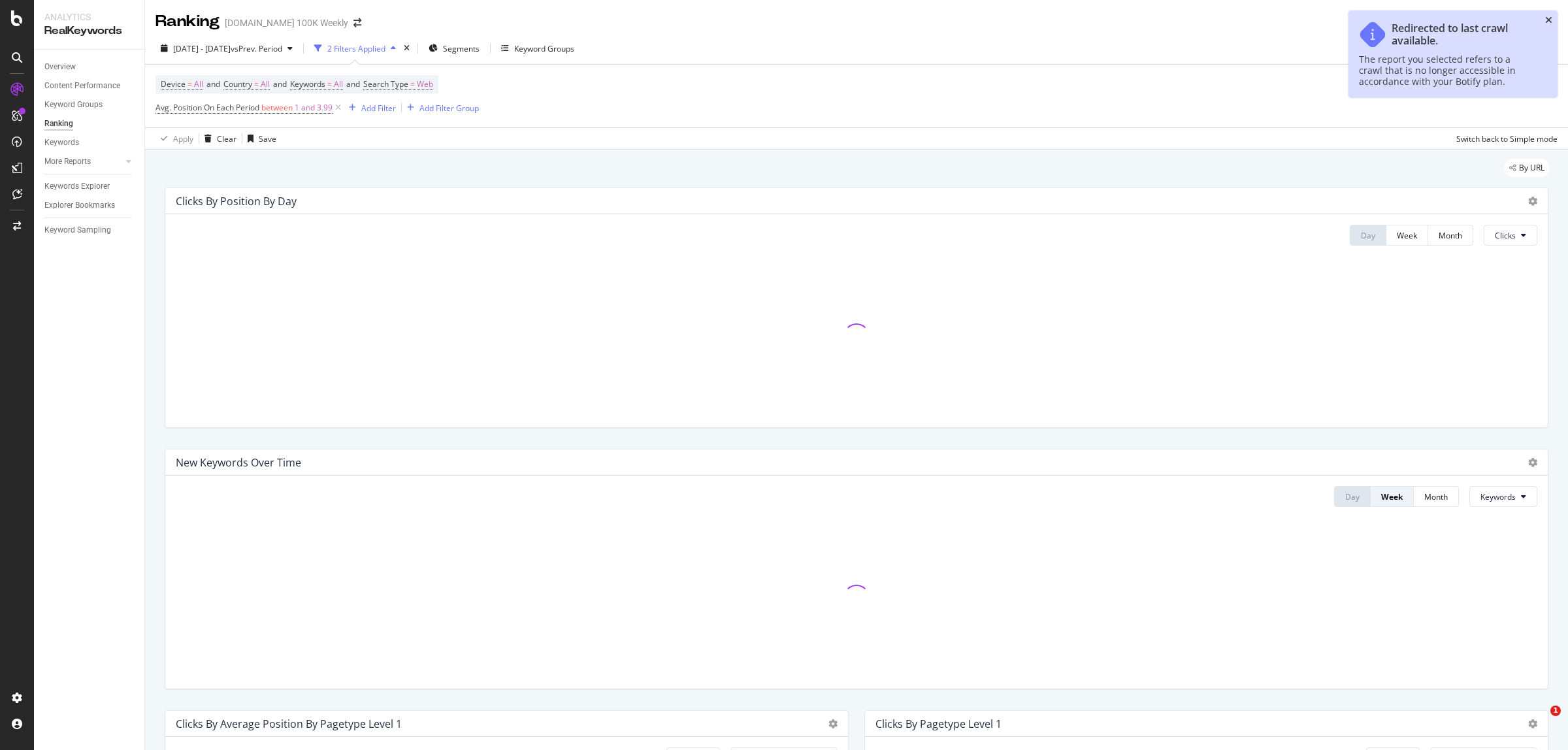
click at [1550, 20] on icon "close toast" at bounding box center [1549, 21] width 8 height 9
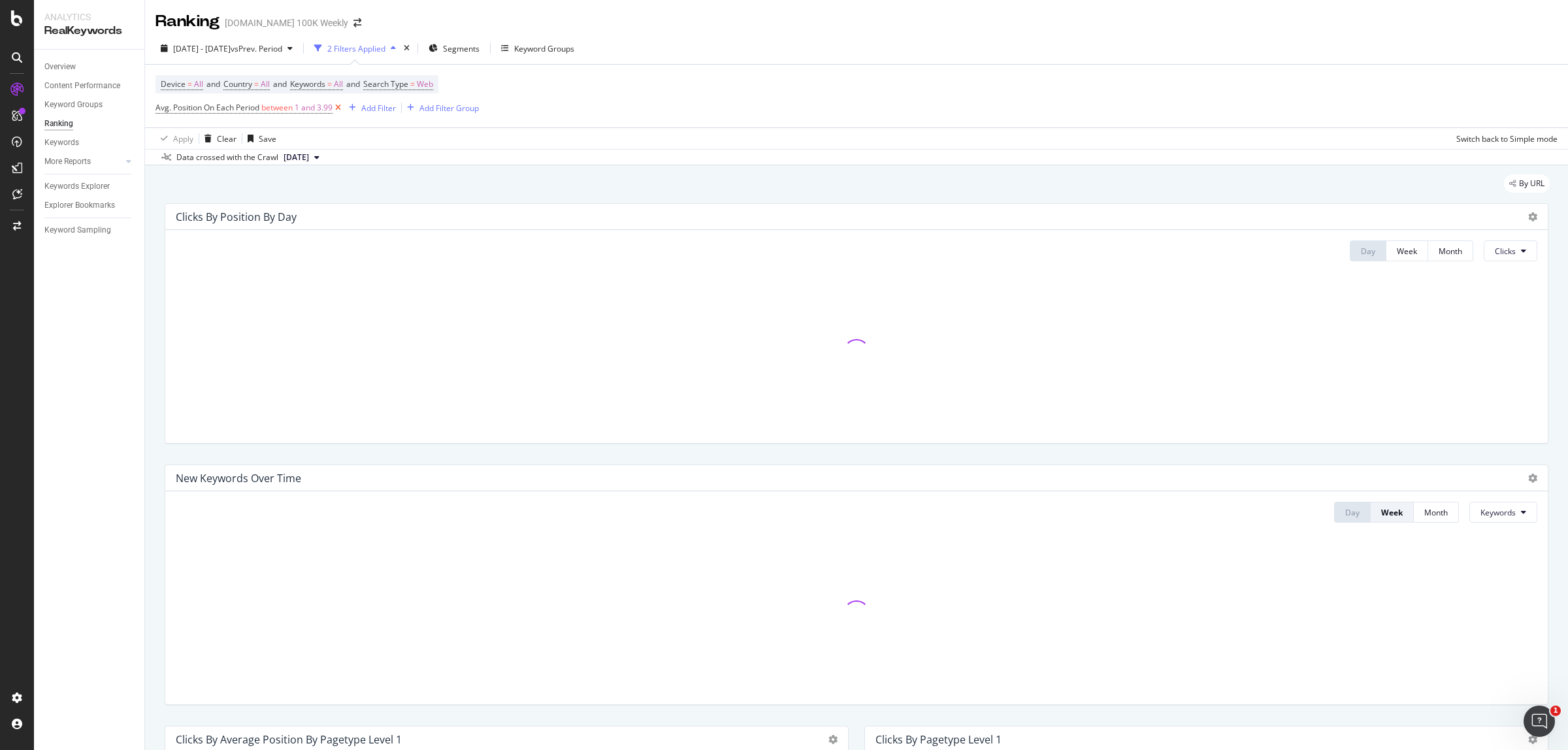
click at [336, 108] on icon at bounding box center [338, 108] width 11 height 13
click at [230, 47] on span "[DATE] - [DATE]" at bounding box center [202, 49] width 58 height 11
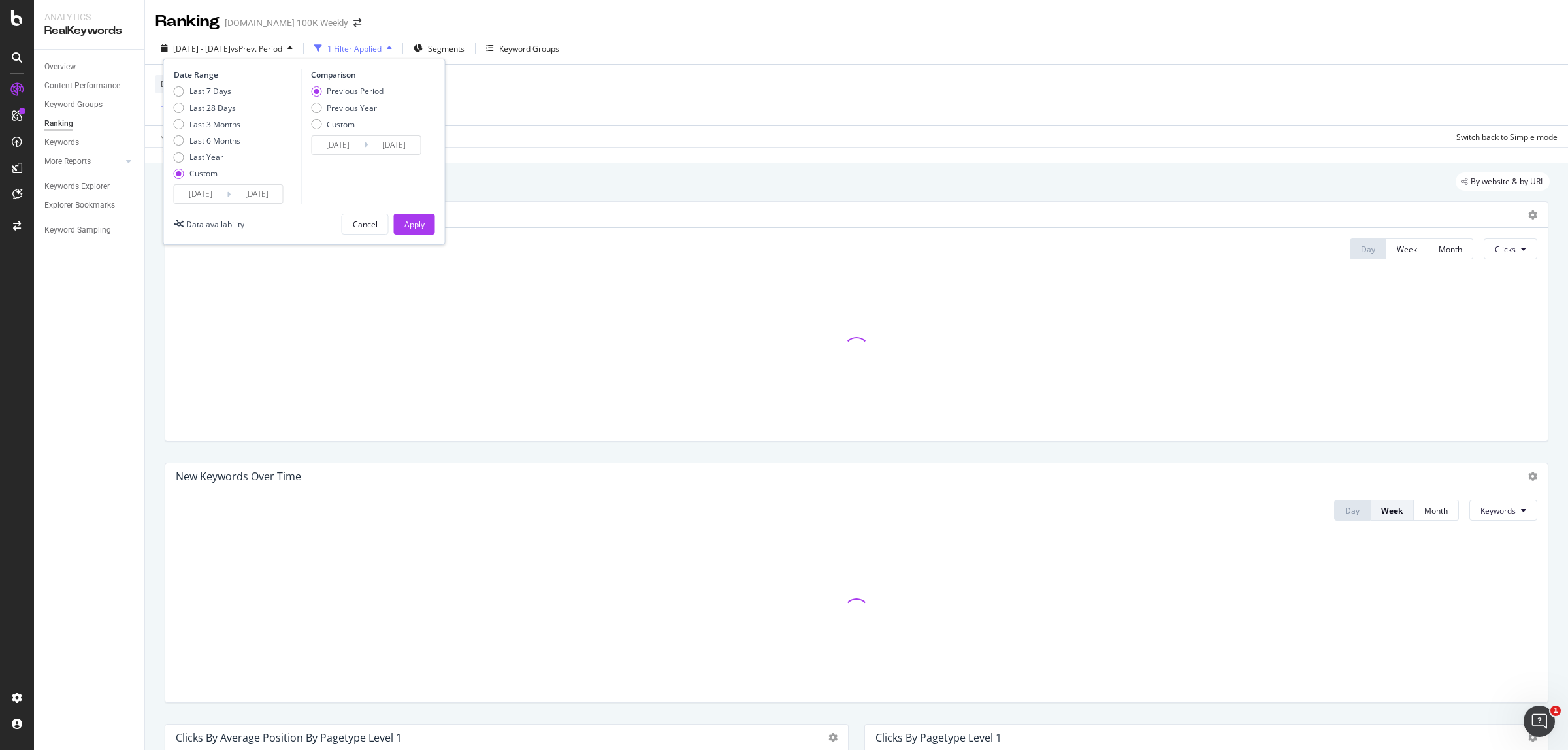
click at [209, 187] on input "[DATE]" at bounding box center [200, 193] width 52 height 18
click at [205, 196] on input "[DATE]" at bounding box center [200, 193] width 52 height 18
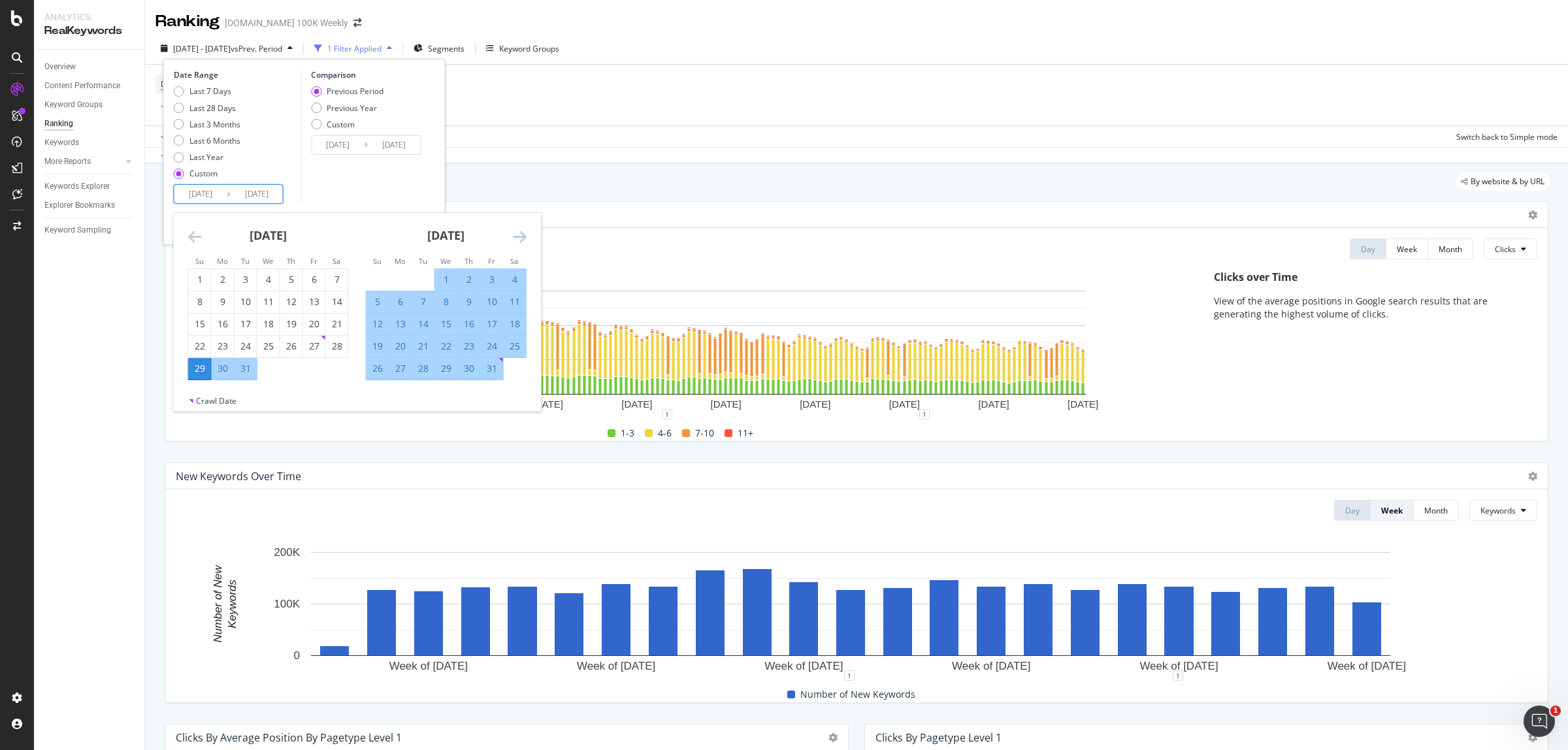
click at [201, 370] on div "29" at bounding box center [199, 368] width 22 height 13
click at [514, 239] on icon "Move forward to switch to the next month." at bounding box center [519, 236] width 13 height 16
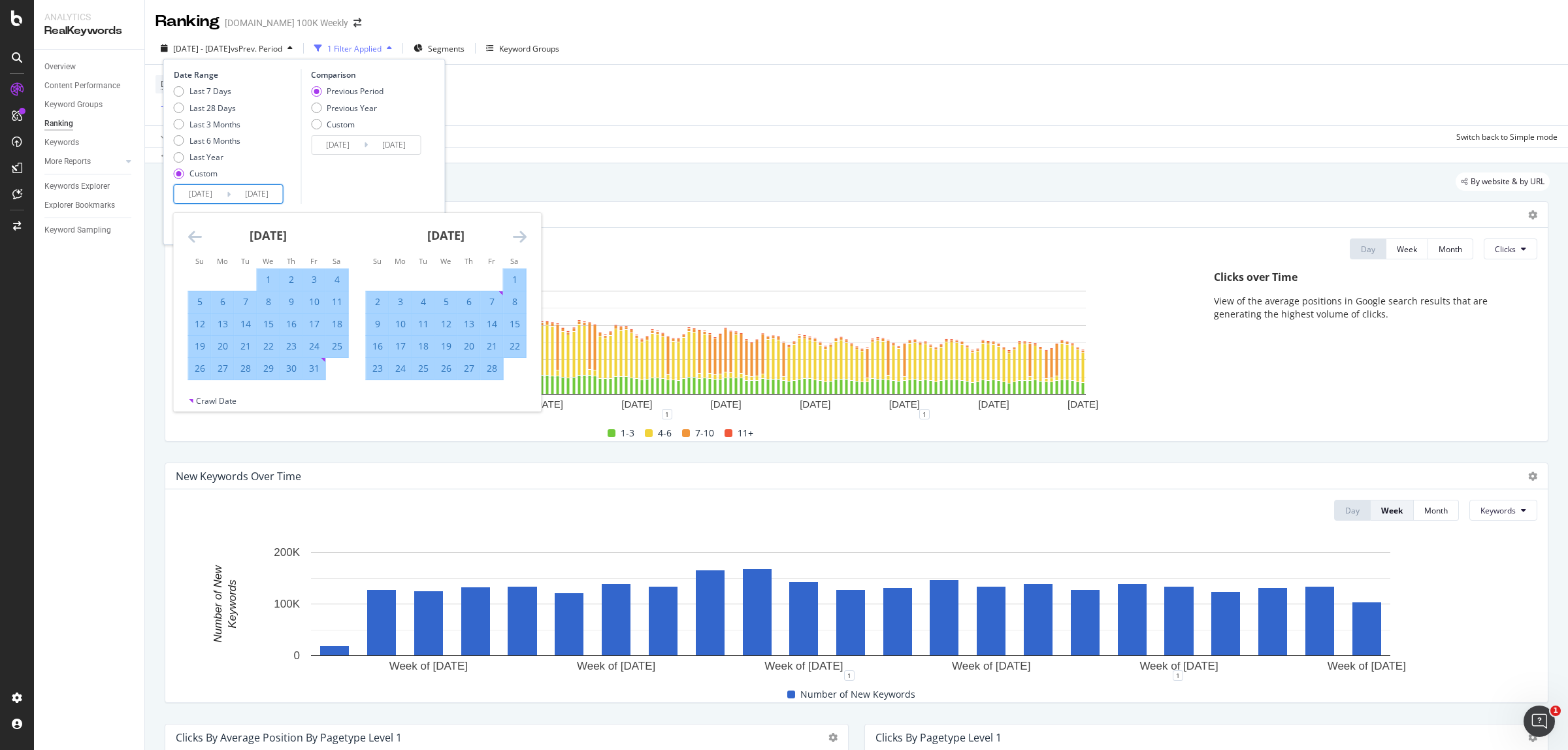
click at [514, 239] on icon "Move forward to switch to the next month." at bounding box center [519, 236] width 13 height 16
click at [520, 233] on icon "Move forward to switch to the next month." at bounding box center [519, 236] width 13 height 16
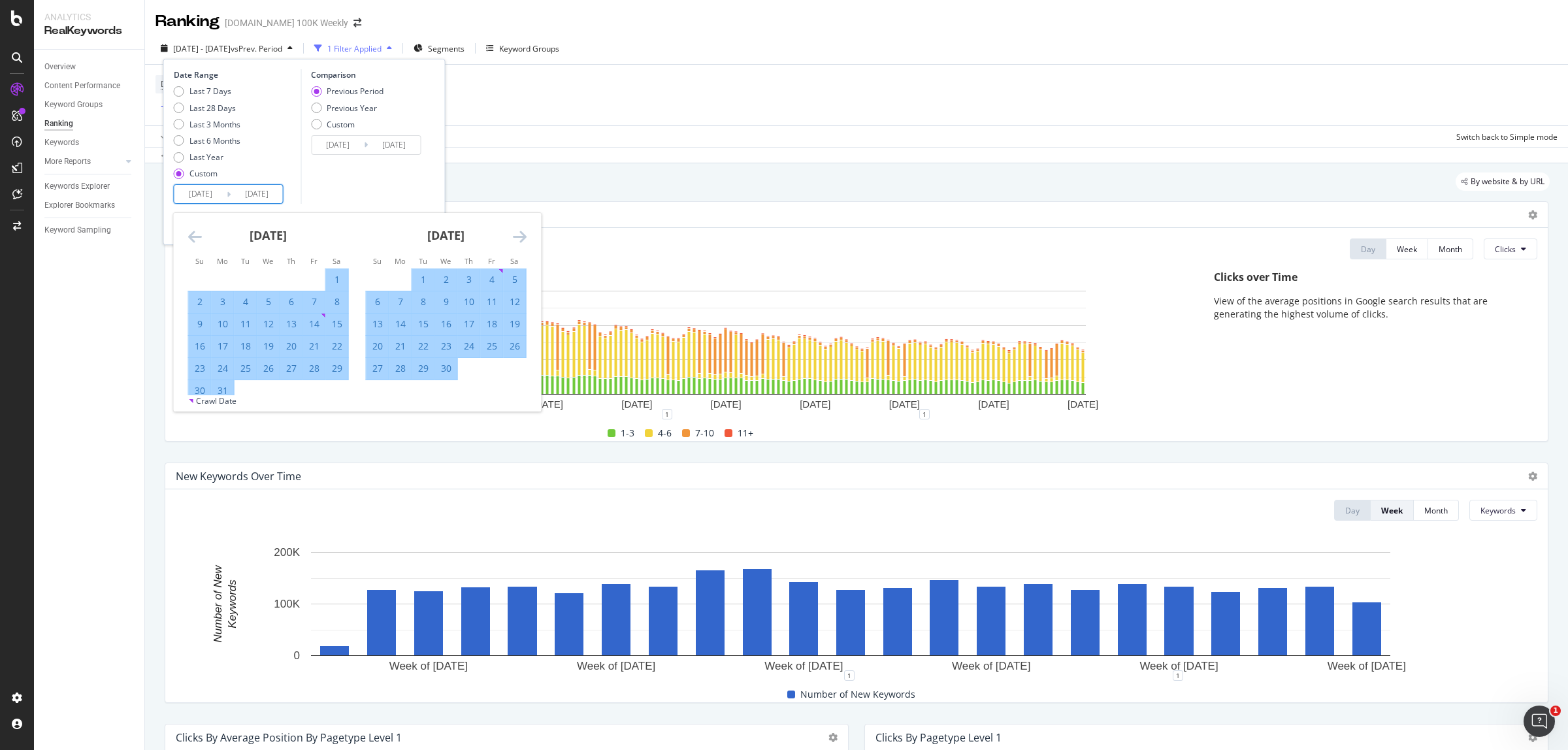
click at [514, 240] on icon "Move forward to switch to the next month." at bounding box center [519, 236] width 13 height 16
click at [517, 236] on icon "Move forward to switch to the next month." at bounding box center [519, 236] width 13 height 16
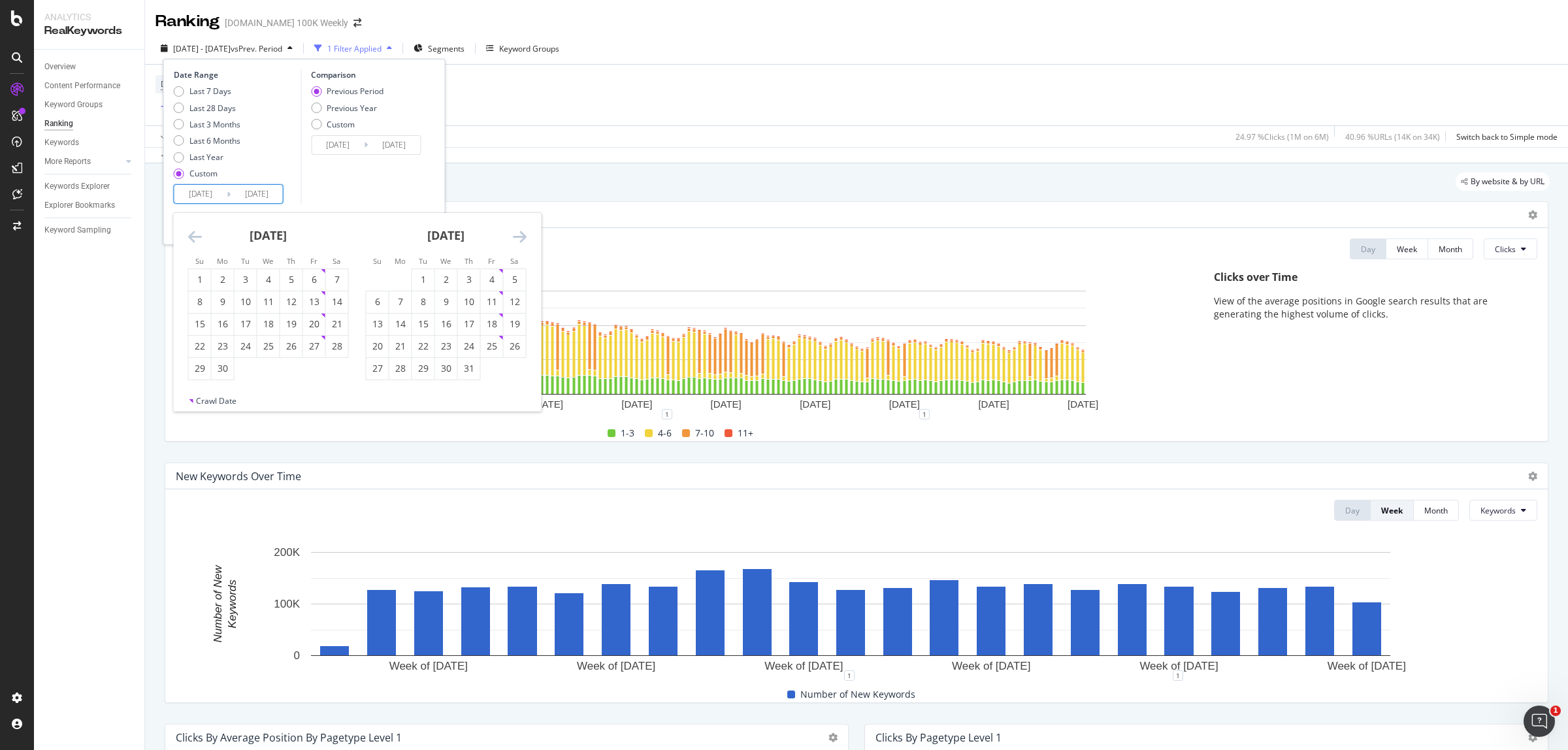
click at [521, 234] on icon "Move forward to switch to the next month." at bounding box center [519, 236] width 13 height 16
click at [514, 277] on div "2" at bounding box center [514, 279] width 22 height 13
type input "[DATE]"
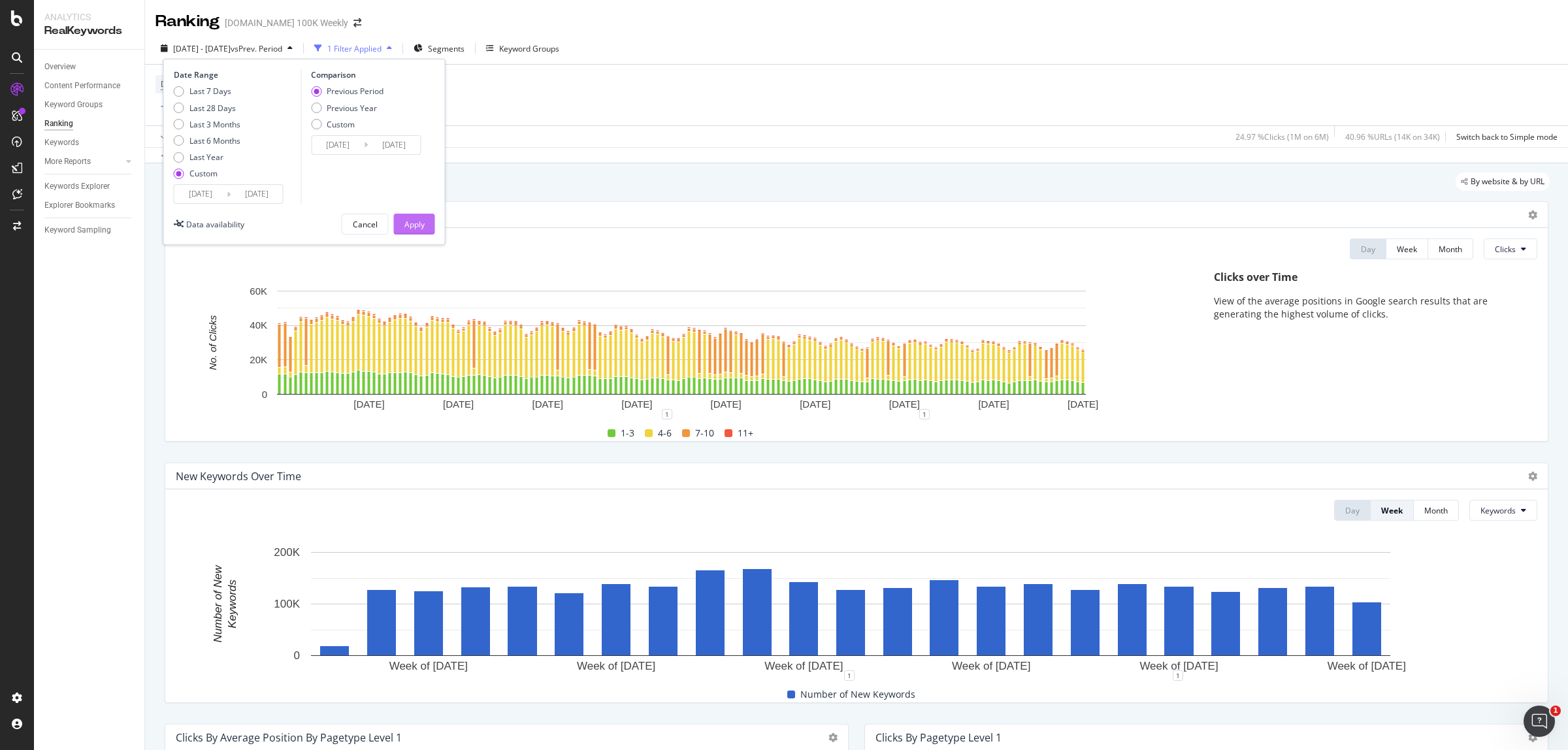
click at [420, 225] on div "Apply" at bounding box center [414, 224] width 20 height 11
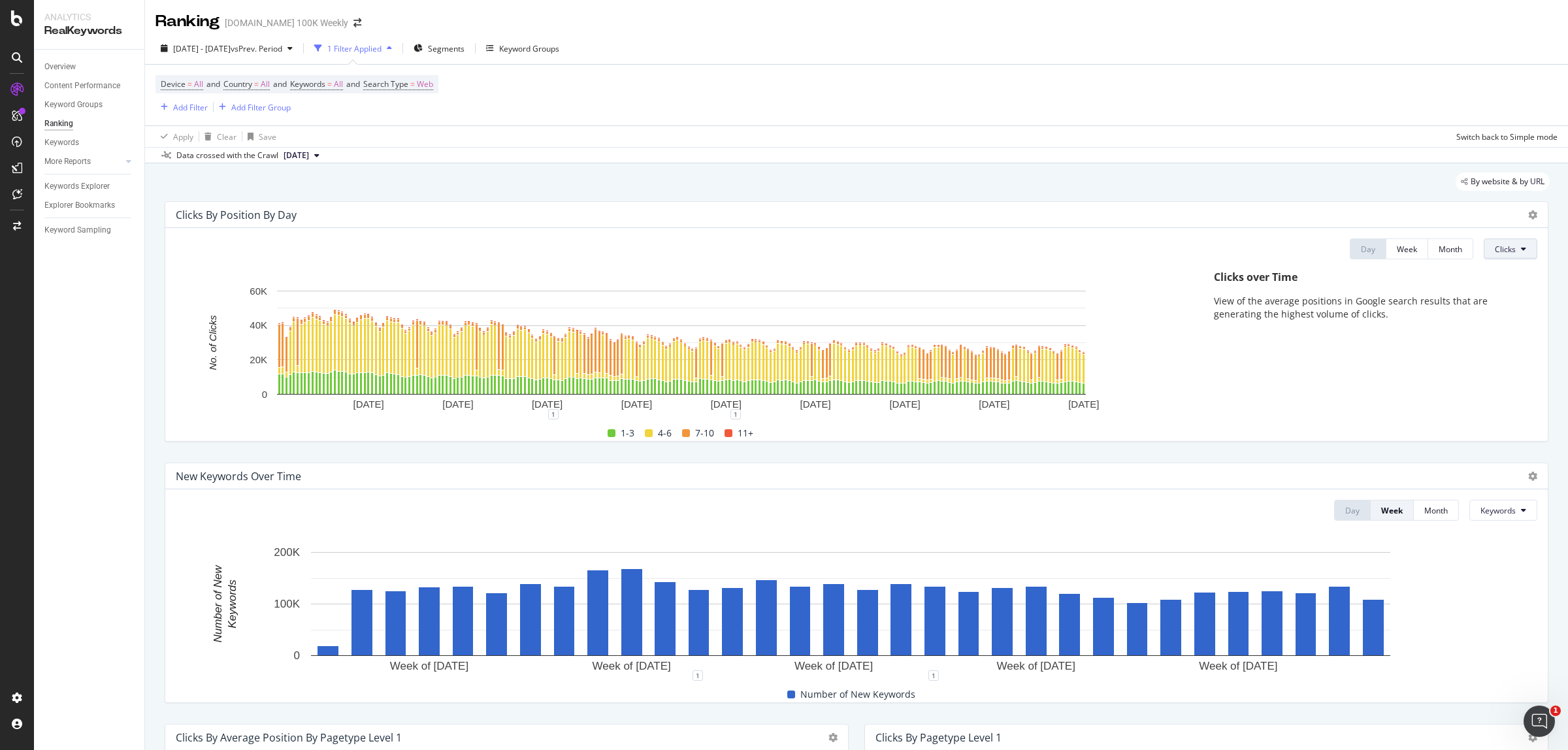
click at [1500, 249] on span "Clicks" at bounding box center [1505, 249] width 21 height 11
click at [1503, 278] on span "Rankings" at bounding box center [1507, 276] width 49 height 11
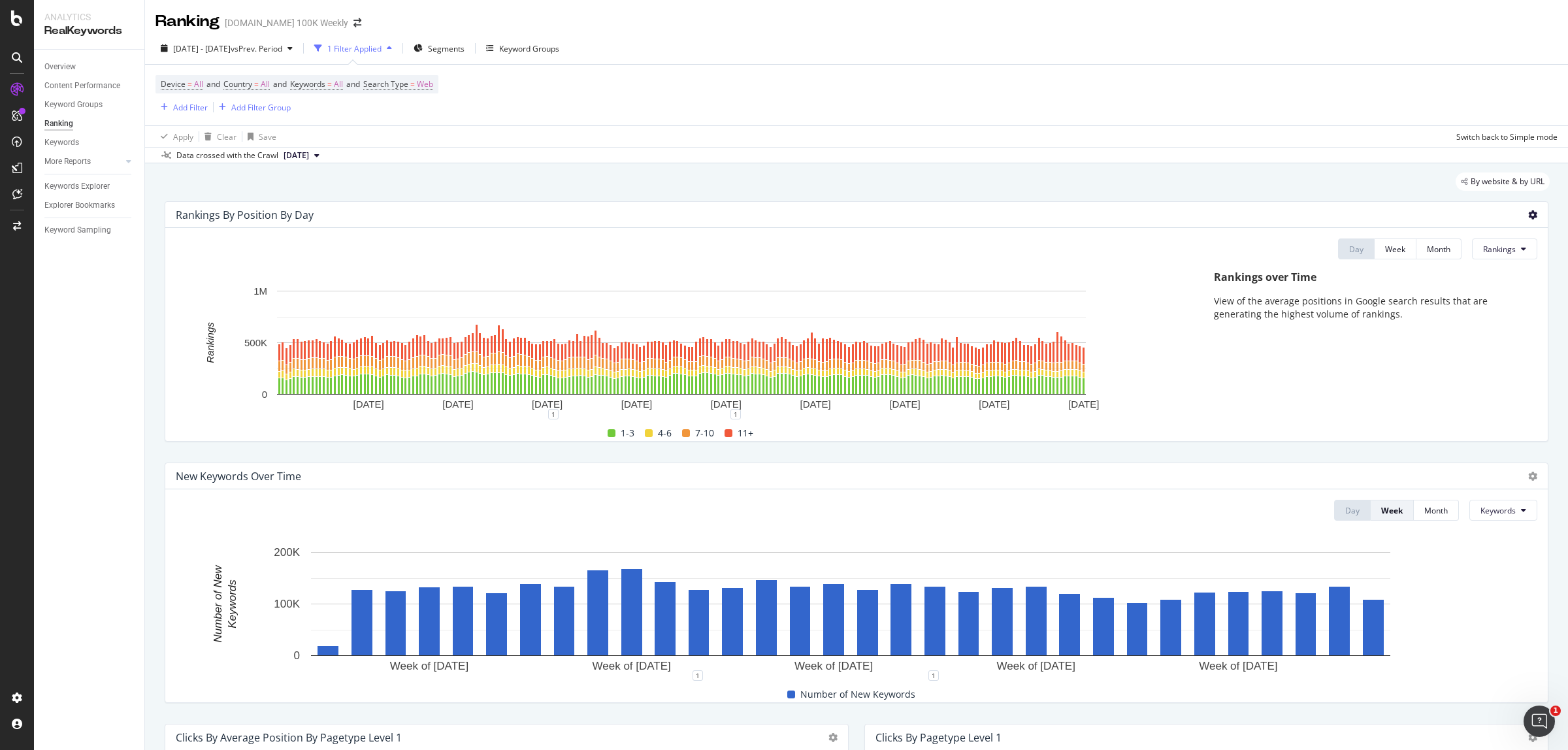
click at [1528, 214] on icon at bounding box center [1533, 215] width 9 height 9
click at [1459, 257] on span "Export as CSV" at bounding box center [1469, 252] width 73 height 11
